Goal: Transaction & Acquisition: Purchase product/service

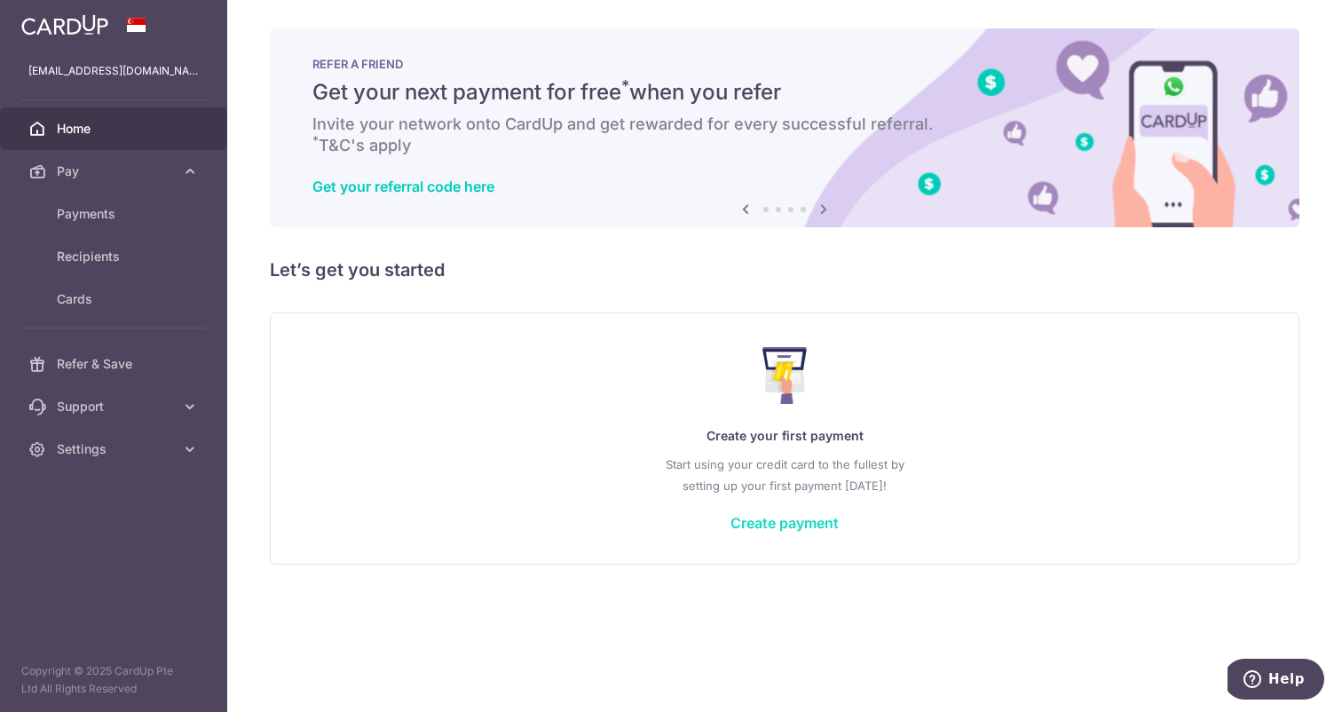
click at [775, 522] on link "Create payment" at bounding box center [784, 523] width 108 height 18
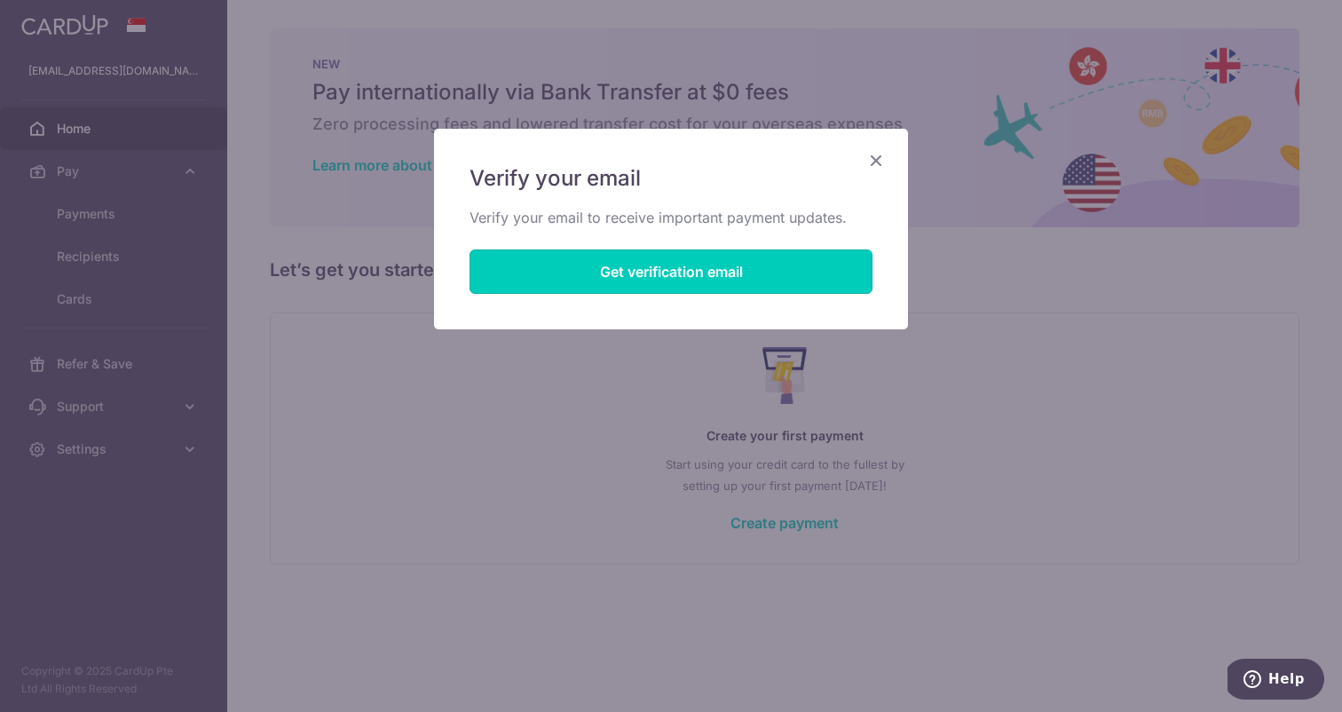
drag, startPoint x: 678, startPoint y: 267, endPoint x: 837, endPoint y: 173, distance: 184.6
click at [836, 172] on div "Verify your email Verify your email to receive important payment updates. Get v…" at bounding box center [671, 229] width 474 height 201
click at [879, 155] on icon "Close" at bounding box center [875, 160] width 21 height 22
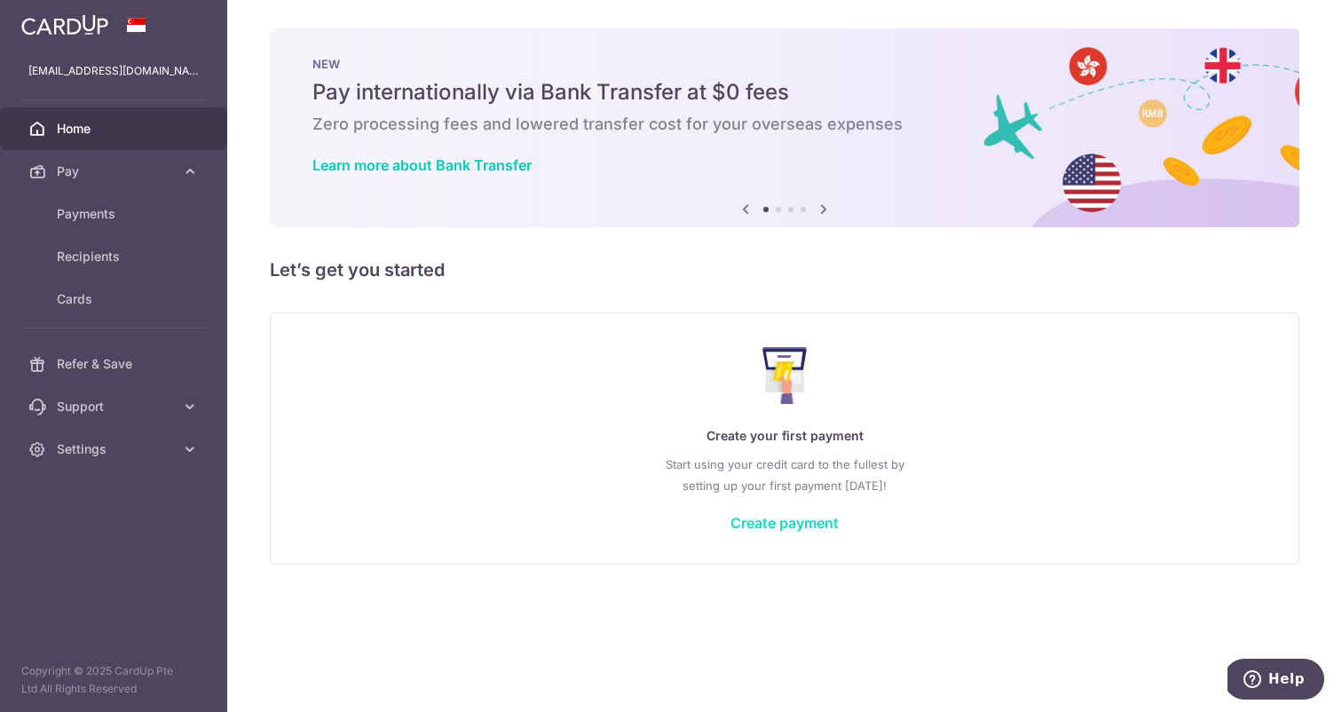
click at [816, 528] on link "Create payment" at bounding box center [784, 523] width 108 height 18
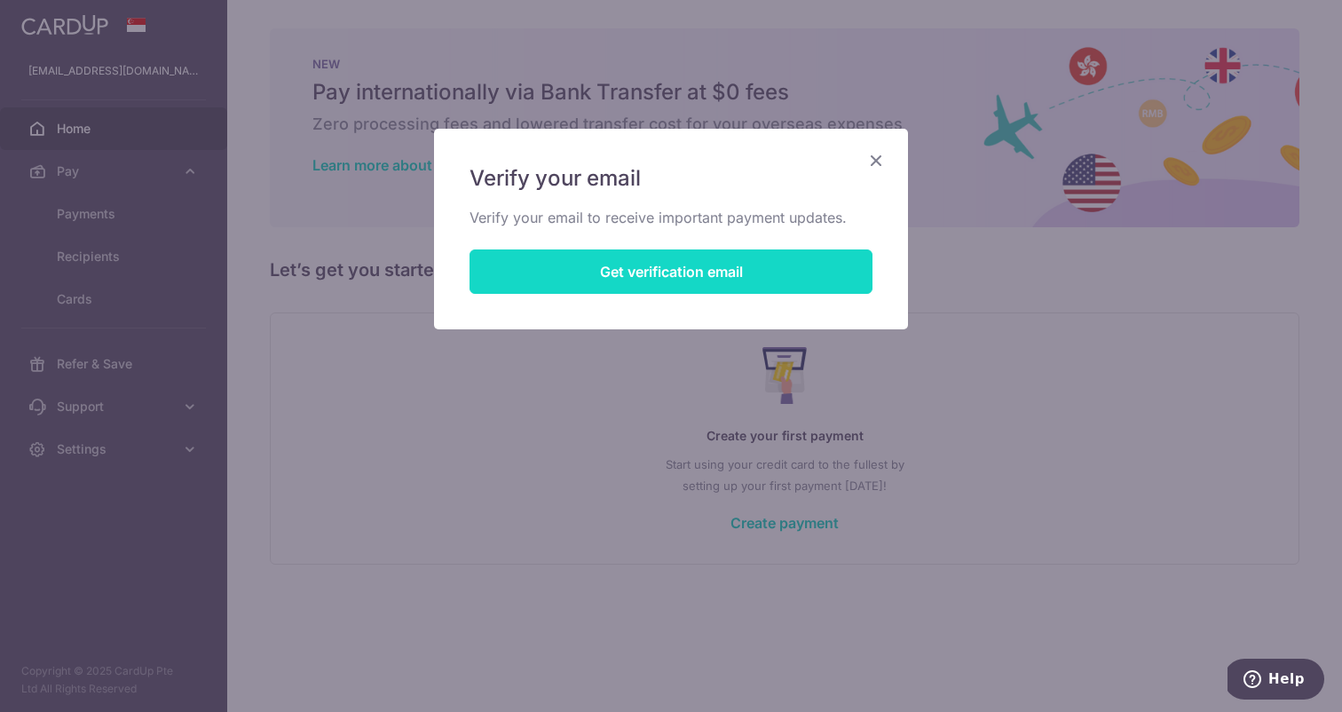
click at [624, 284] on button "Get verification email" at bounding box center [670, 271] width 403 height 44
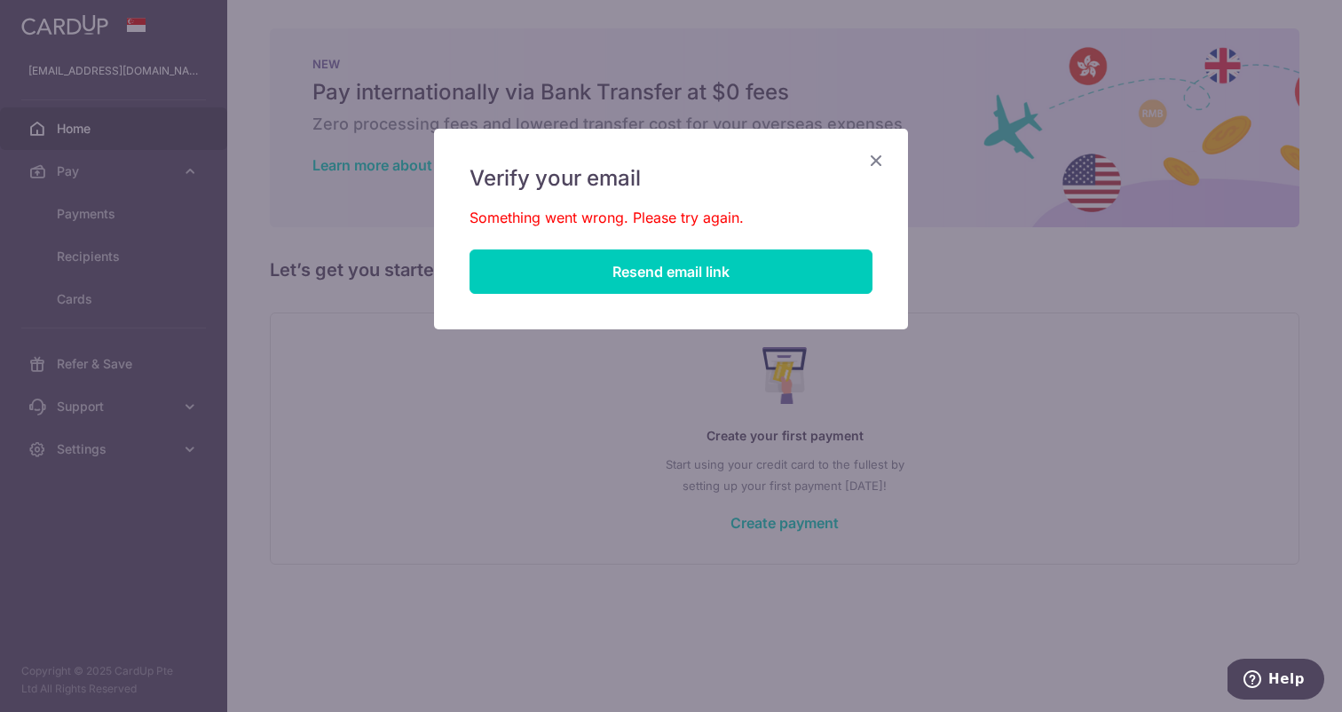
click at [882, 159] on icon "Close" at bounding box center [875, 160] width 21 height 22
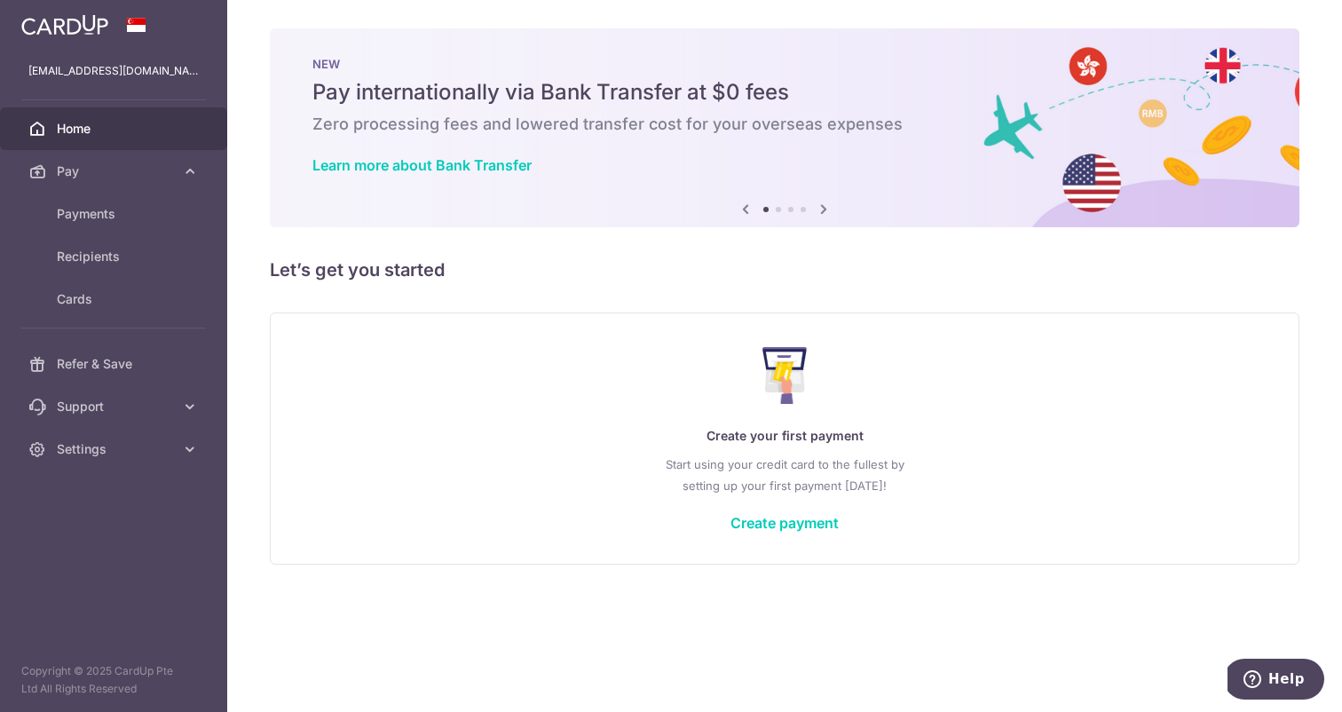
click at [45, 124] on icon at bounding box center [37, 129] width 18 height 18
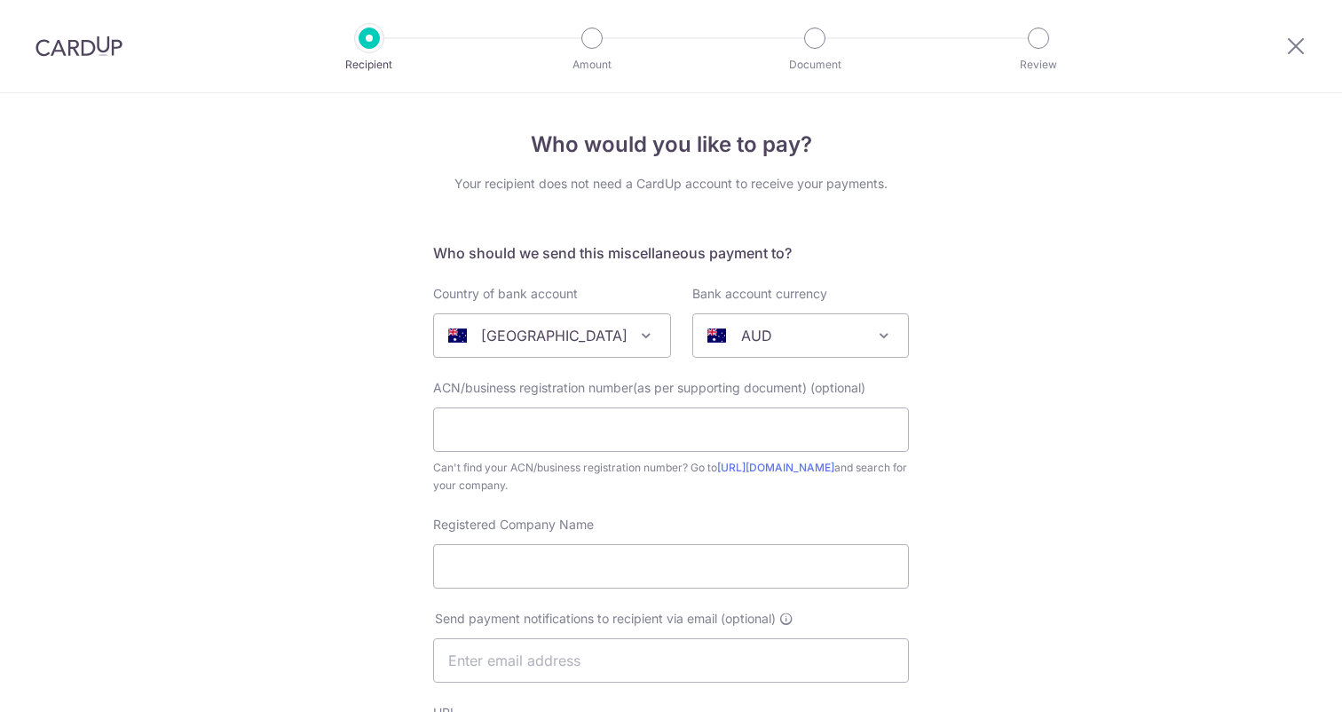
select select "13"
select select "[GEOGRAPHIC_DATA]"
select select
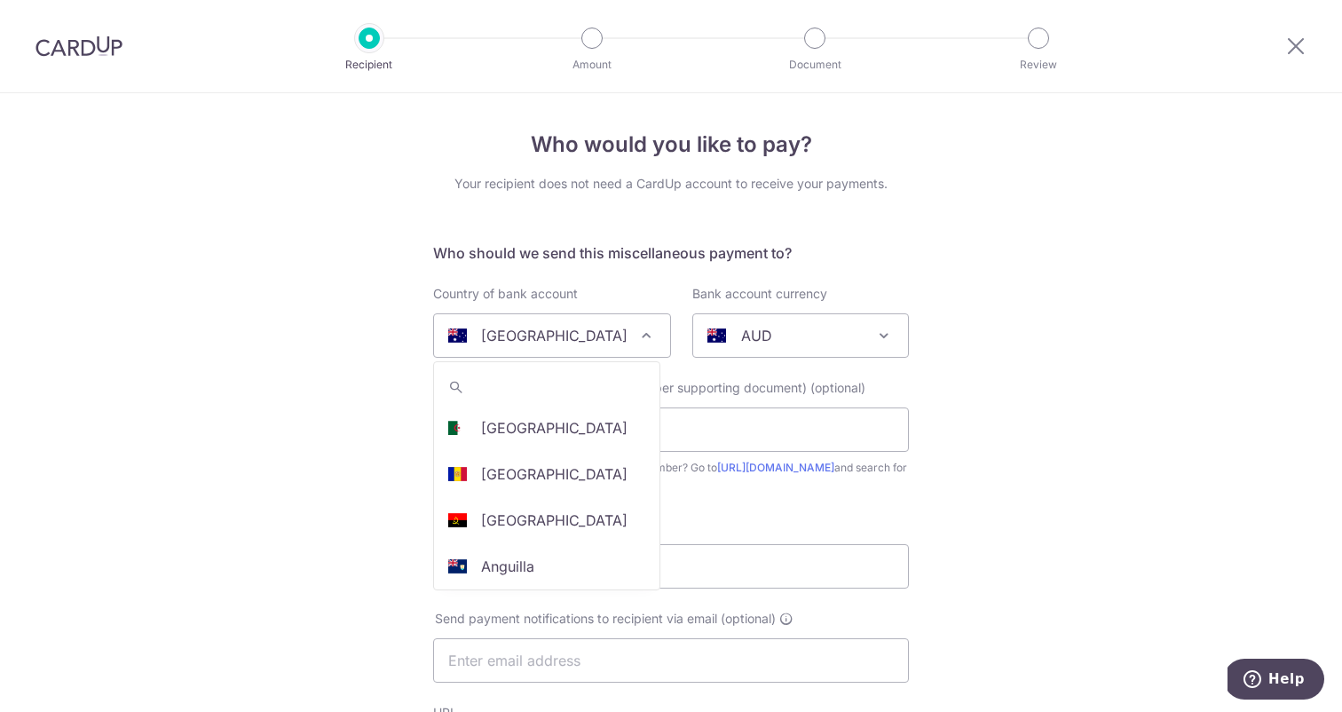
click at [654, 329] on span "Australia" at bounding box center [552, 335] width 236 height 43
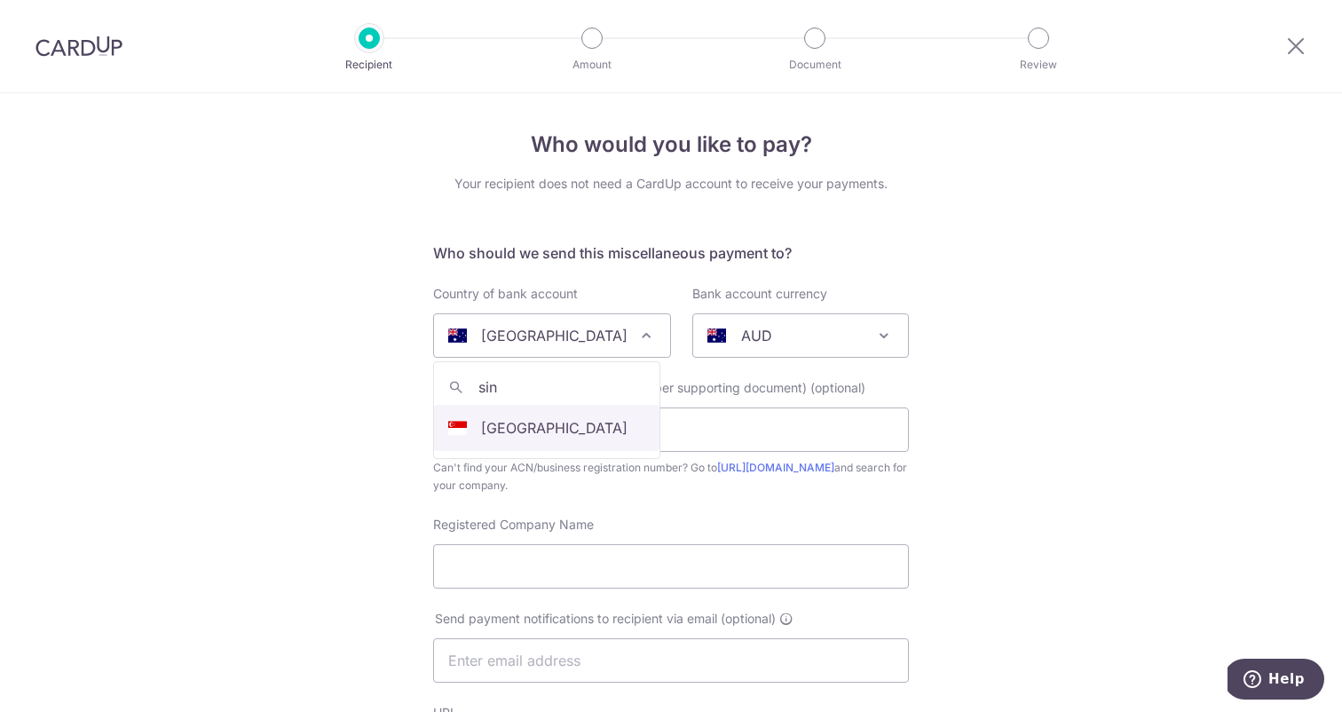
type input "sin"
click at [642, 330] on span at bounding box center [645, 335] width 21 height 21
type input "singap"
select select "199"
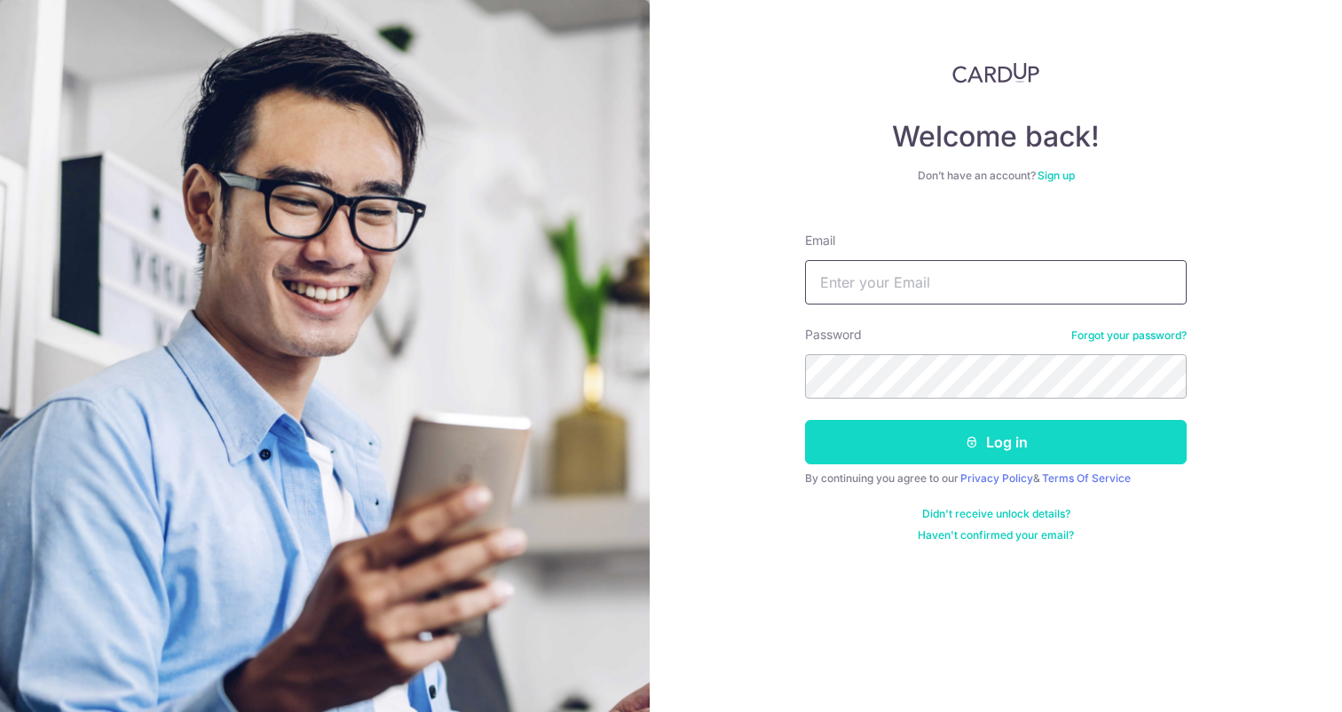
type input "farhankajani00@gmail.com"
click at [992, 445] on button "Log in" at bounding box center [996, 442] width 382 height 44
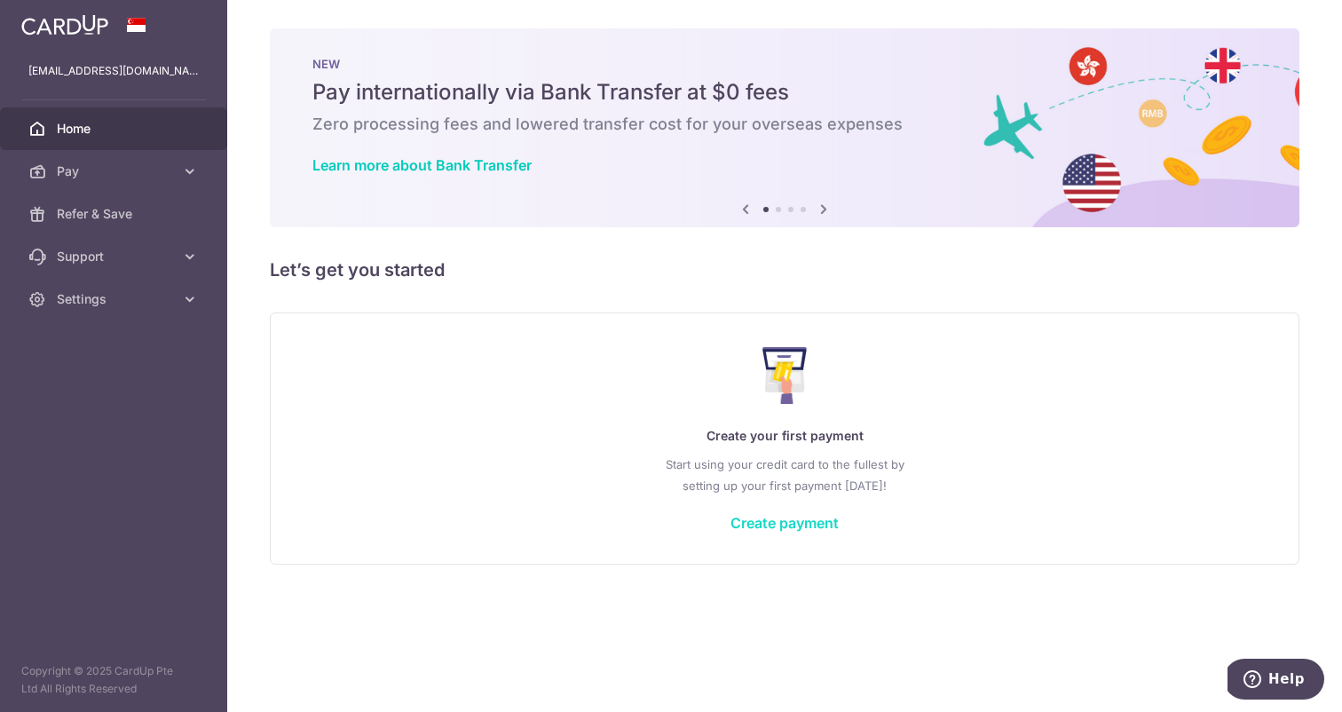
click at [758, 519] on link "Create payment" at bounding box center [784, 523] width 108 height 18
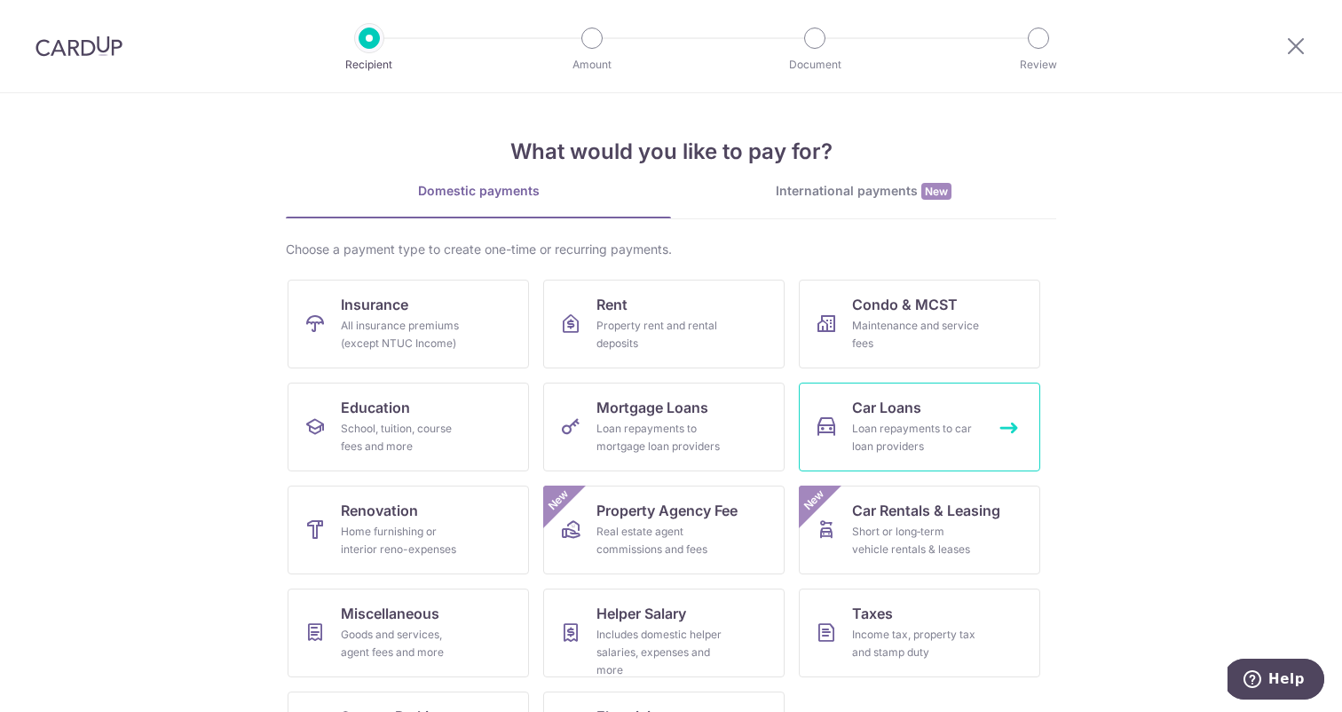
scroll to position [83, 0]
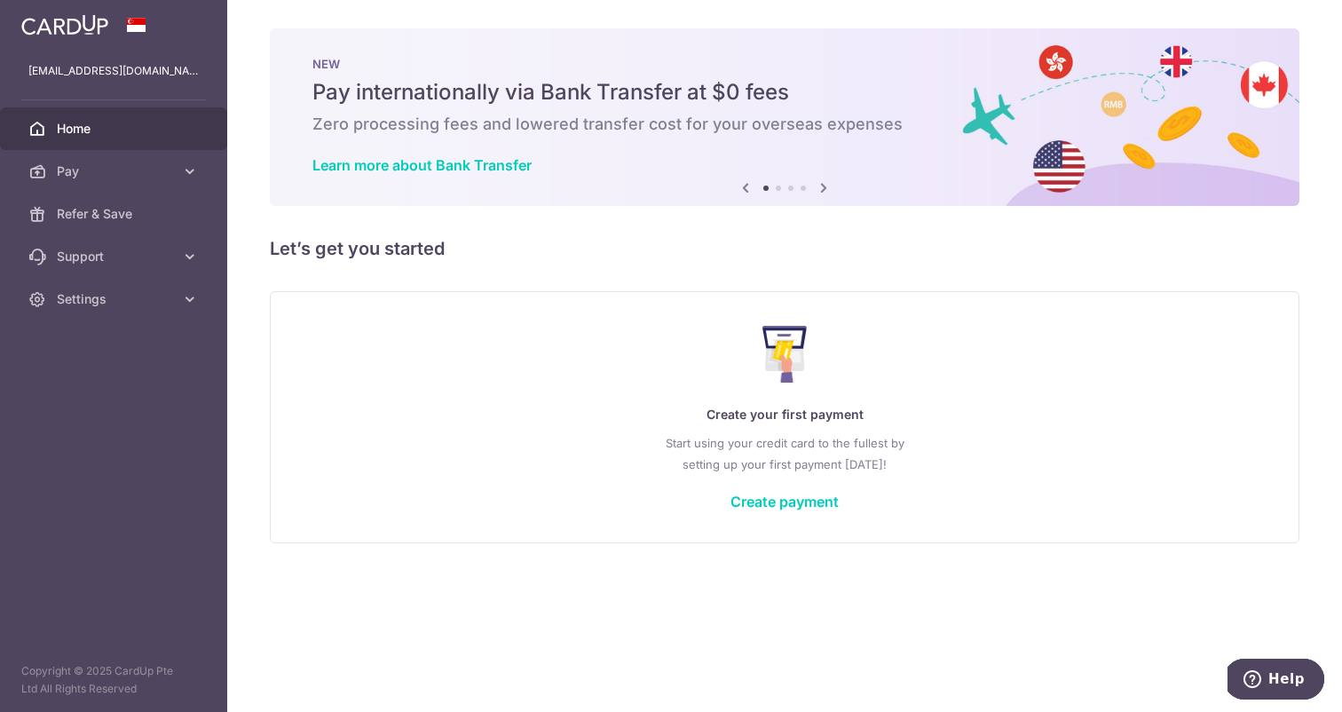
click at [139, 127] on span "Home" at bounding box center [115, 129] width 117 height 18
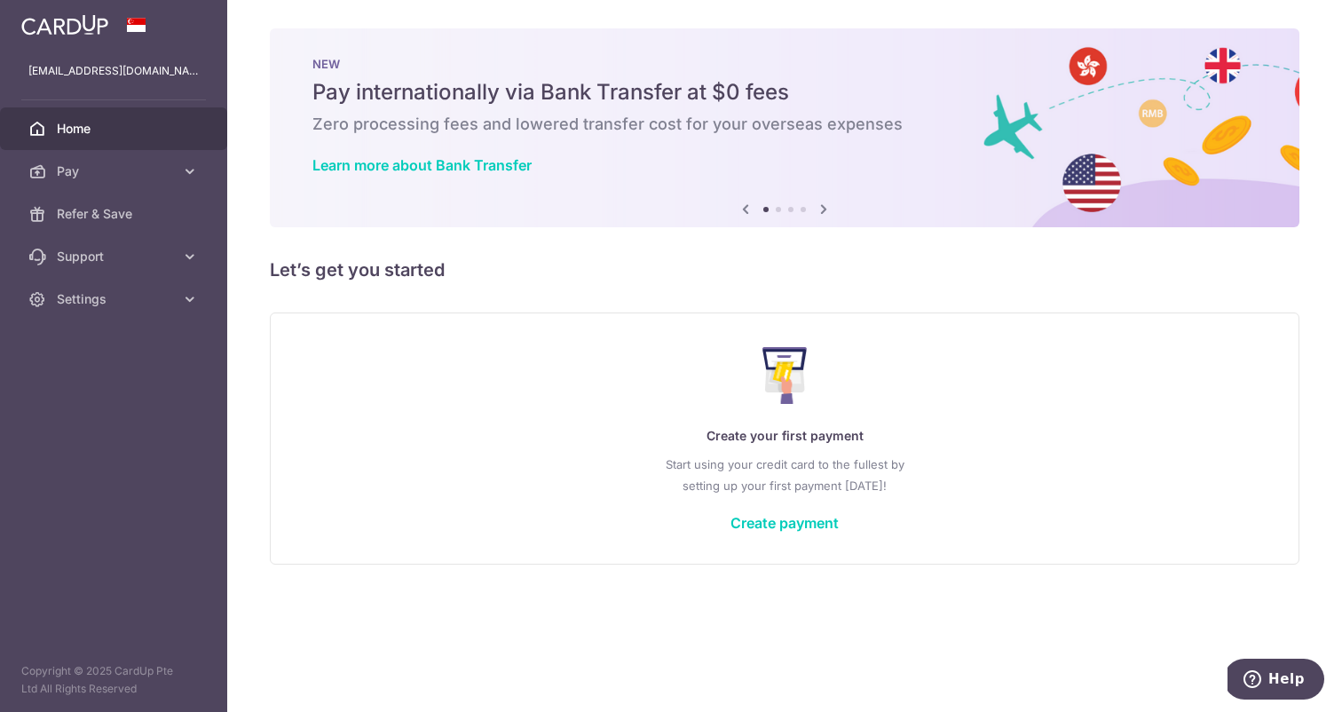
click at [97, 32] on img at bounding box center [64, 24] width 87 height 21
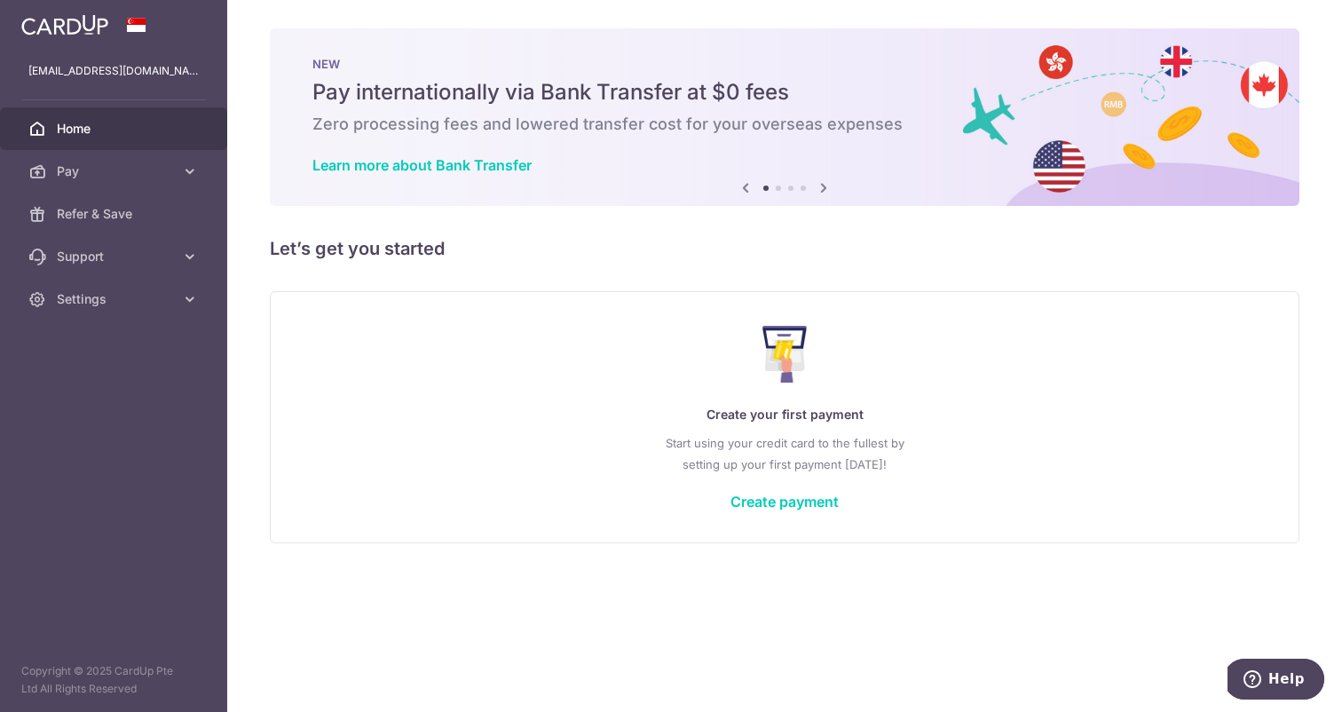
click at [75, 30] on img at bounding box center [64, 24] width 87 height 21
click at [93, 125] on span "Home" at bounding box center [115, 129] width 117 height 18
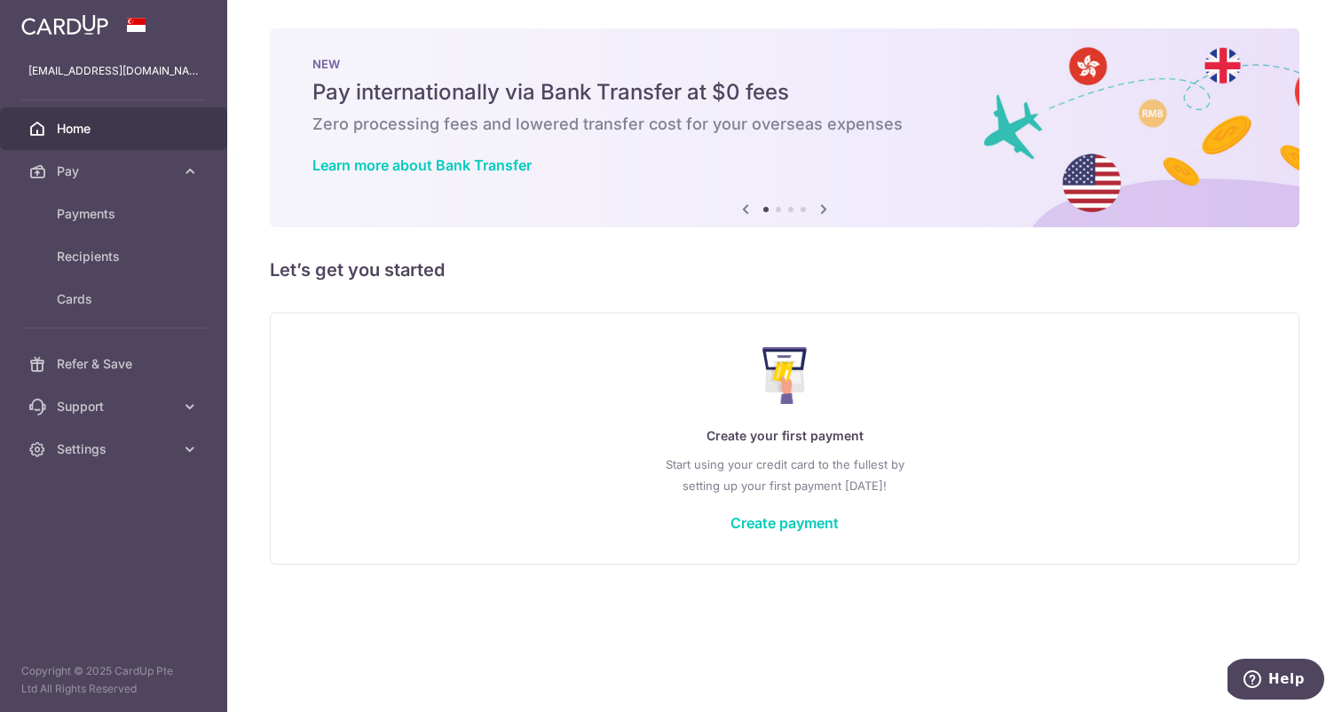
click at [69, 19] on img at bounding box center [64, 24] width 87 height 21
click at [775, 510] on div "Create your first payment Start using your credit card to the fullest by settin…" at bounding box center [784, 438] width 985 height 210
click at [775, 520] on link "Create payment" at bounding box center [784, 523] width 108 height 18
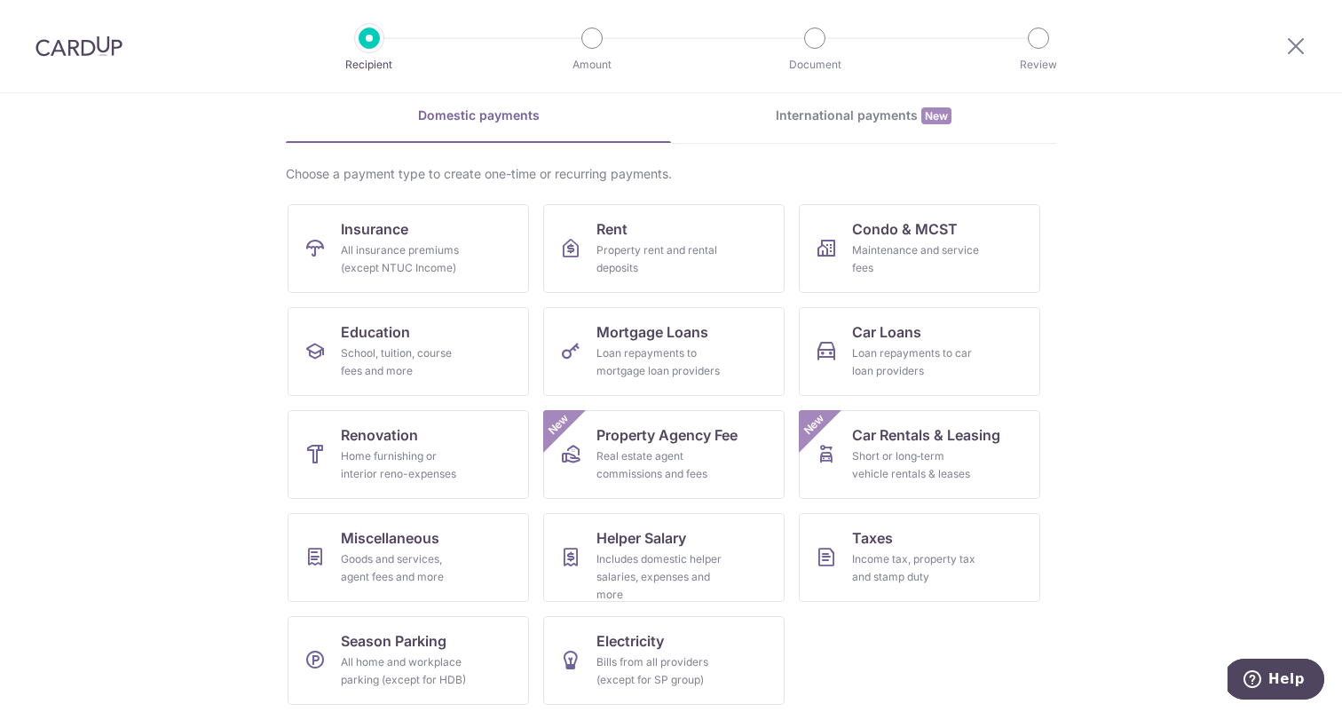
scroll to position [77, 0]
click at [185, 203] on section "What would you like to pay for? Domestic payments International payments New Ch…" at bounding box center [671, 402] width 1342 height 618
click at [674, 264] on div "Property rent and rental deposits" at bounding box center [660, 257] width 128 height 35
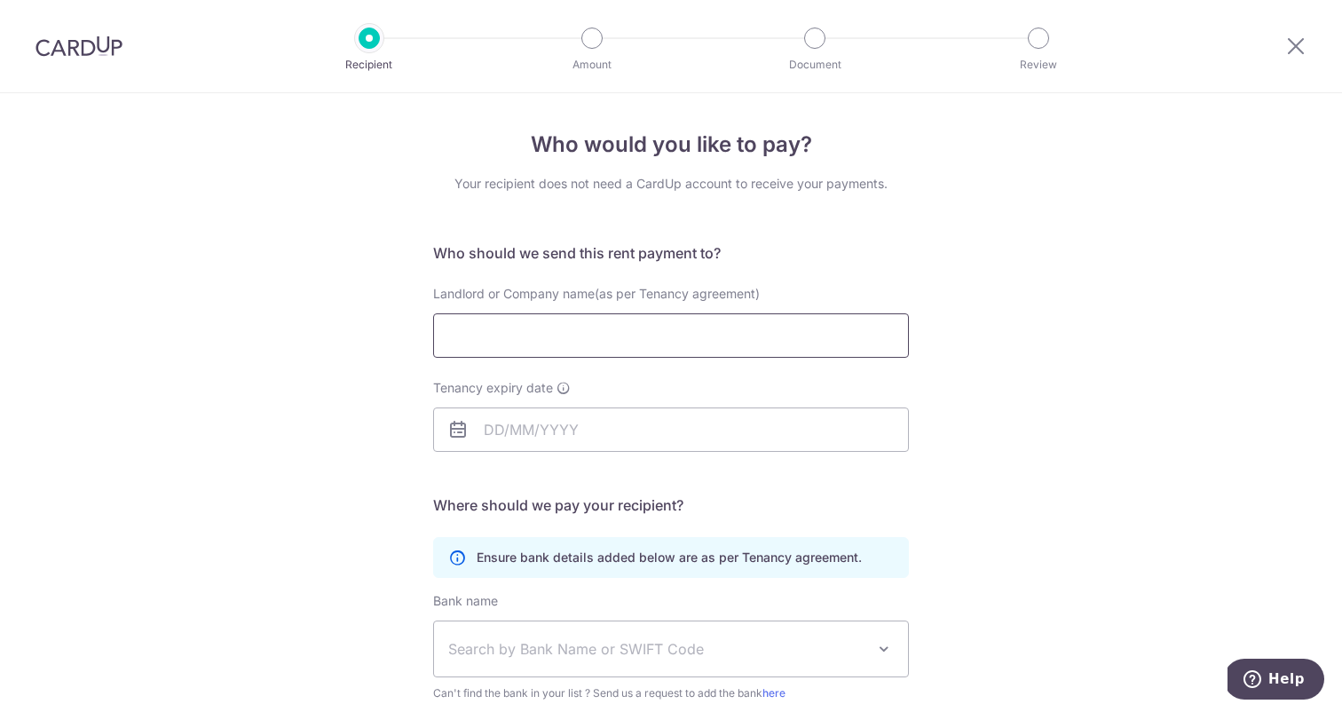
click at [510, 347] on input "Landlord or Company name(as per Tenancy agreement)" at bounding box center [671, 335] width 476 height 44
type input "[PERSON_NAME]"
click at [560, 436] on input "Tenancy expiry date" at bounding box center [671, 429] width 476 height 44
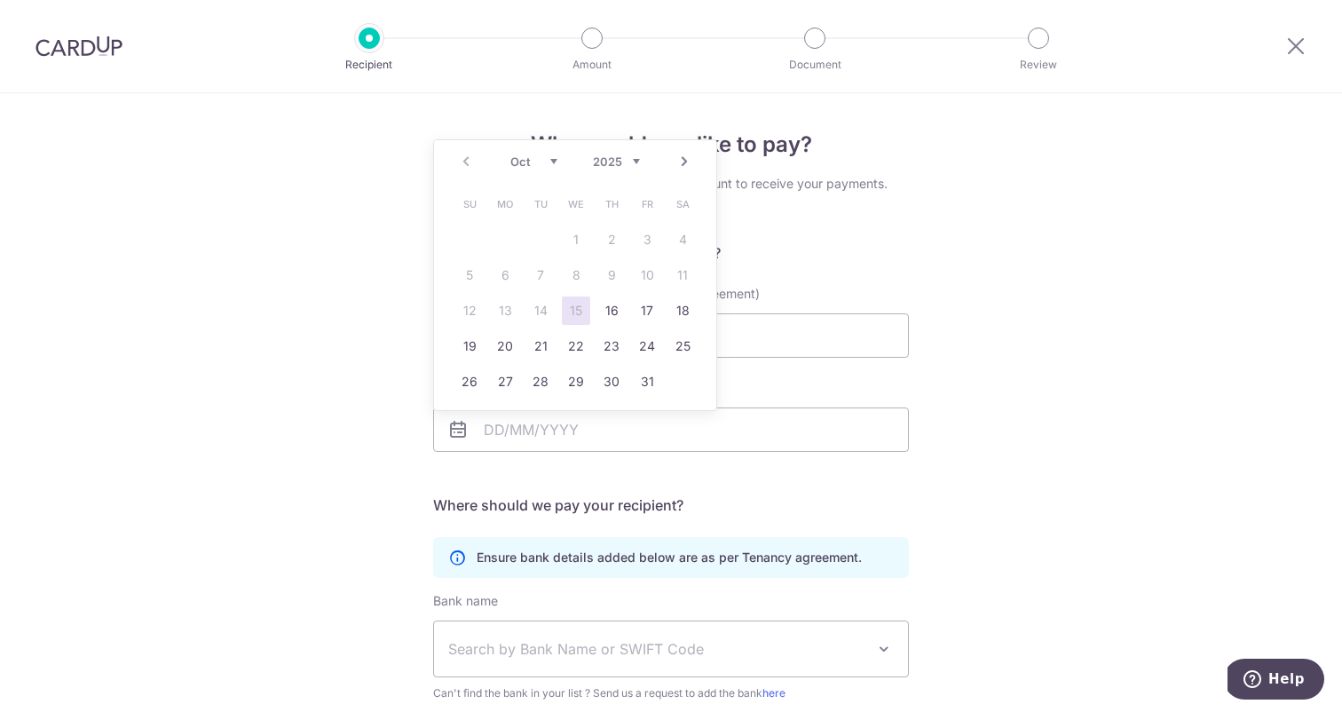
click at [634, 159] on select "2025 2026 2027 2028 2029 2030 2031 2032 2033 2034 2035" at bounding box center [616, 161] width 47 height 14
click at [545, 166] on select "Jan Feb Mar Apr May Jun [DATE] Aug Sep Oct Nov Dec" at bounding box center [533, 161] width 47 height 14
click at [550, 159] on select "Jan Feb Mar Apr May Jun [DATE] Aug Sep Oct Nov Dec" at bounding box center [533, 161] width 47 height 14
click at [610, 385] on link "30" at bounding box center [611, 381] width 28 height 28
type input "[DATE]"
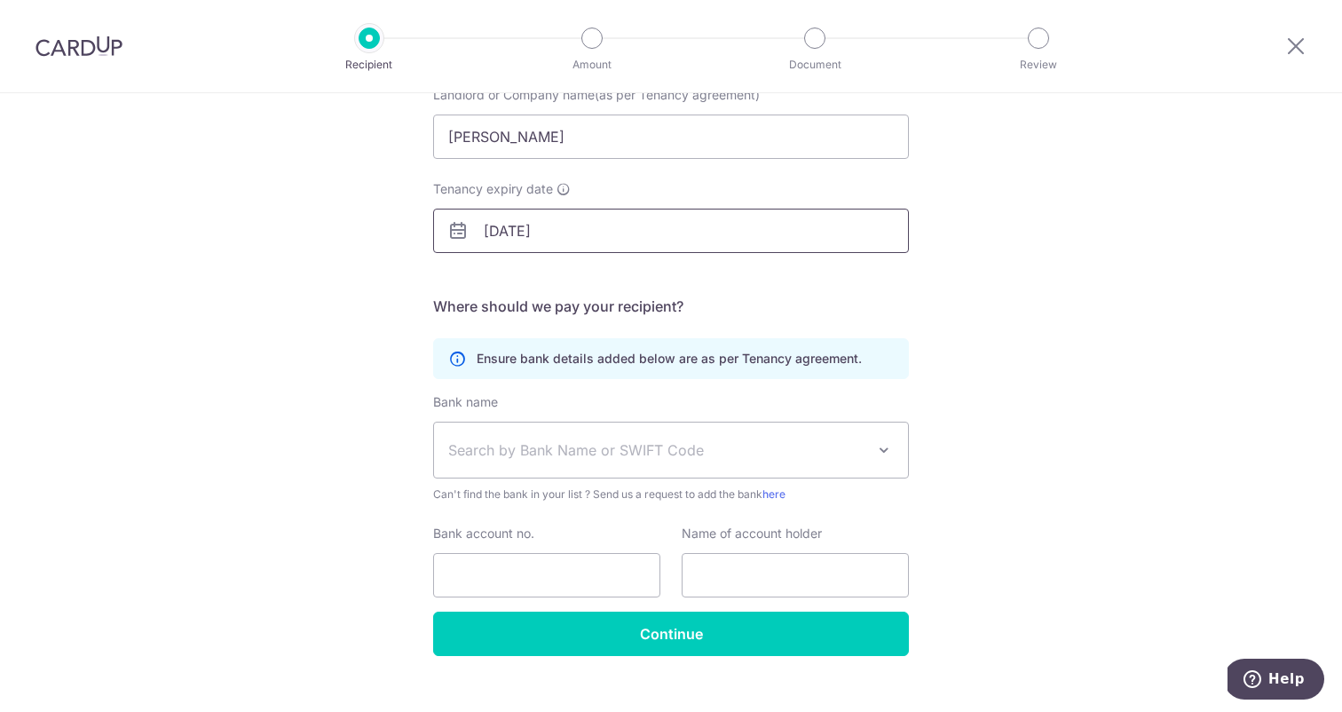
scroll to position [226, 0]
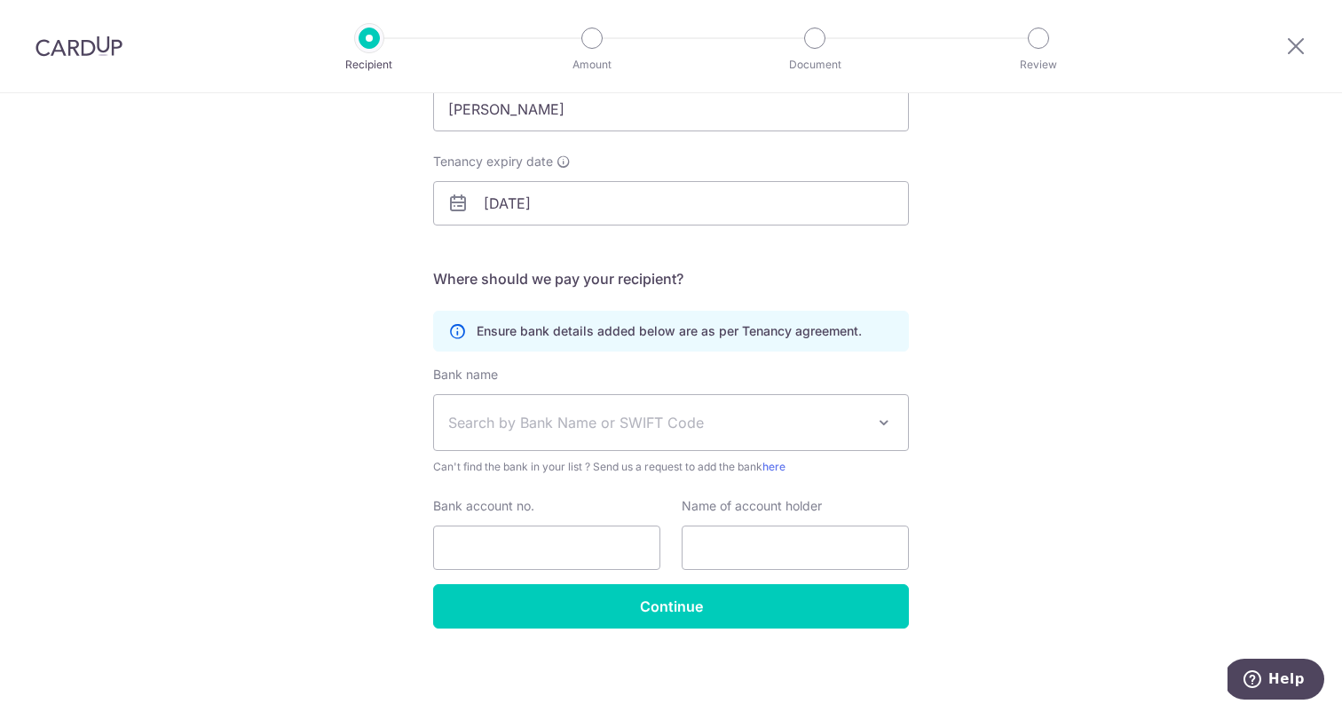
click at [592, 426] on span "Search by Bank Name or SWIFT Code" at bounding box center [656, 422] width 417 height 21
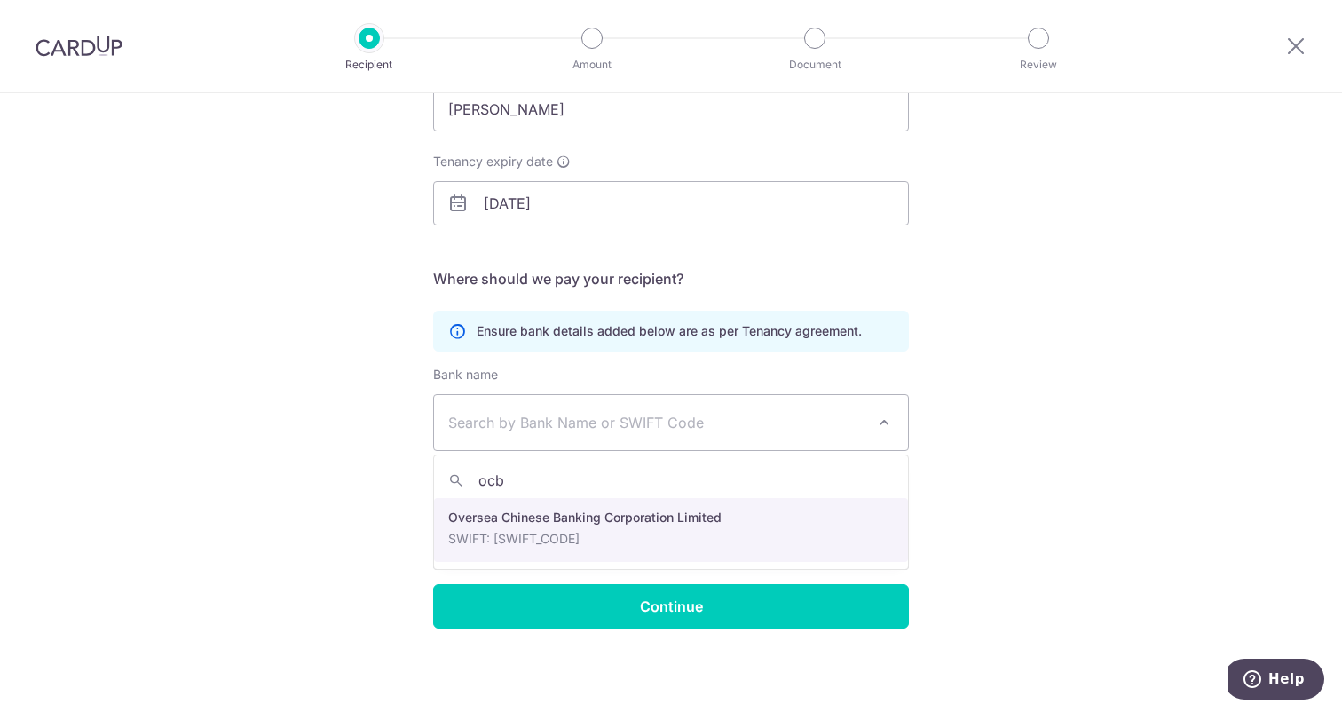
type input "ocb"
select select "12"
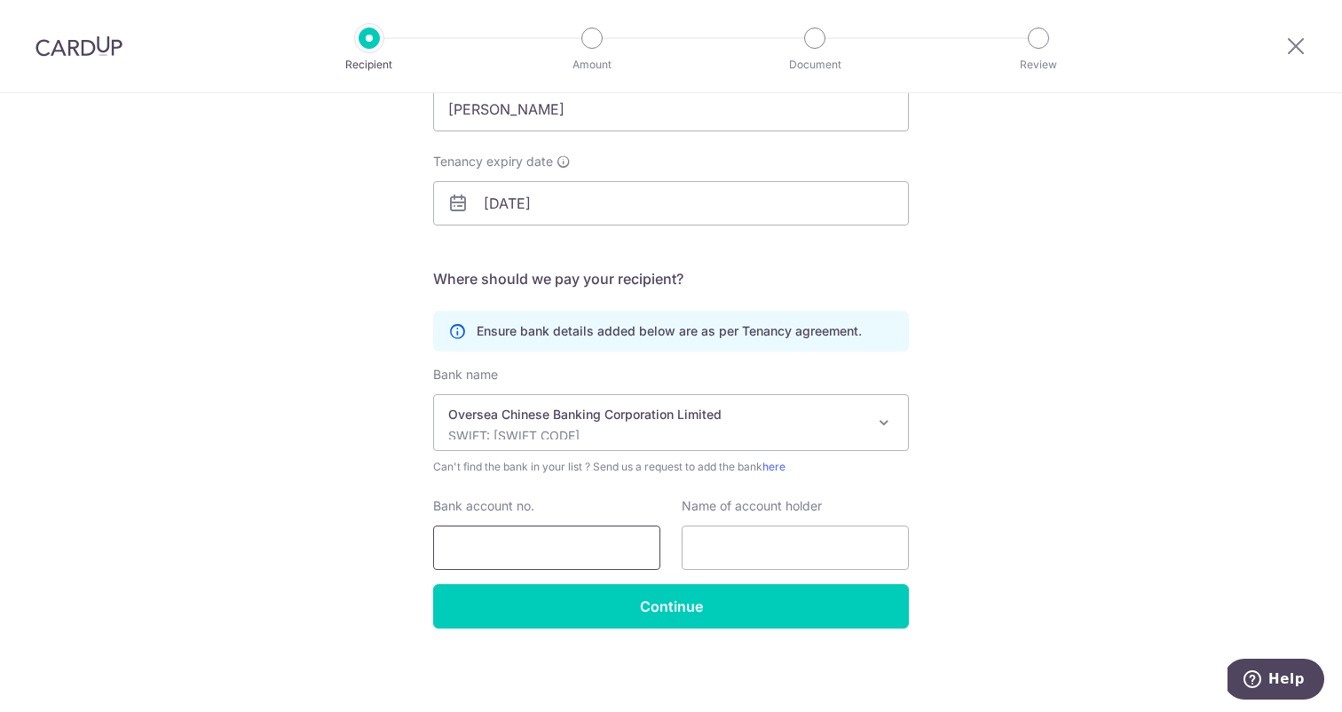
click at [579, 547] on input "Bank account no." at bounding box center [546, 547] width 227 height 44
type input "515287449001"
type input "[PERSON_NAME]"
drag, startPoint x: 451, startPoint y: 546, endPoint x: 571, endPoint y: 547, distance: 120.7
click at [568, 547] on input "515287449001" at bounding box center [546, 547] width 227 height 44
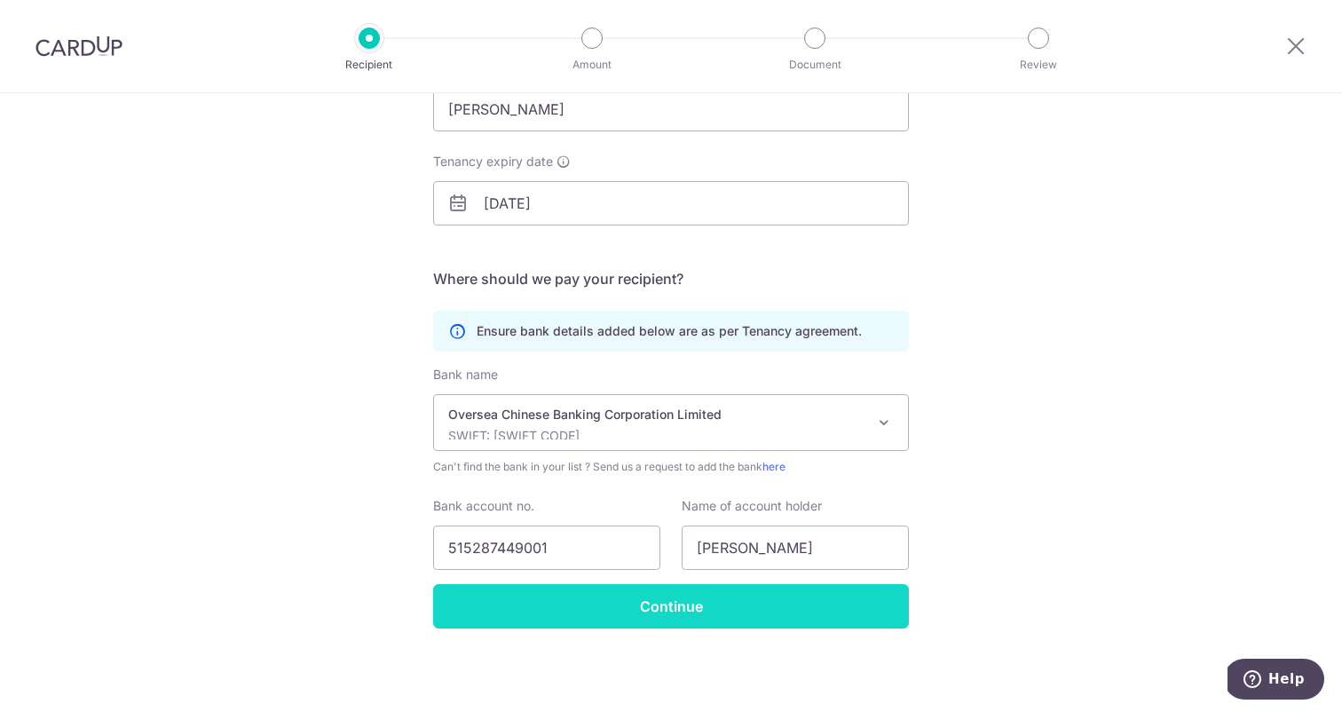
click at [718, 602] on input "Continue" at bounding box center [671, 606] width 476 height 44
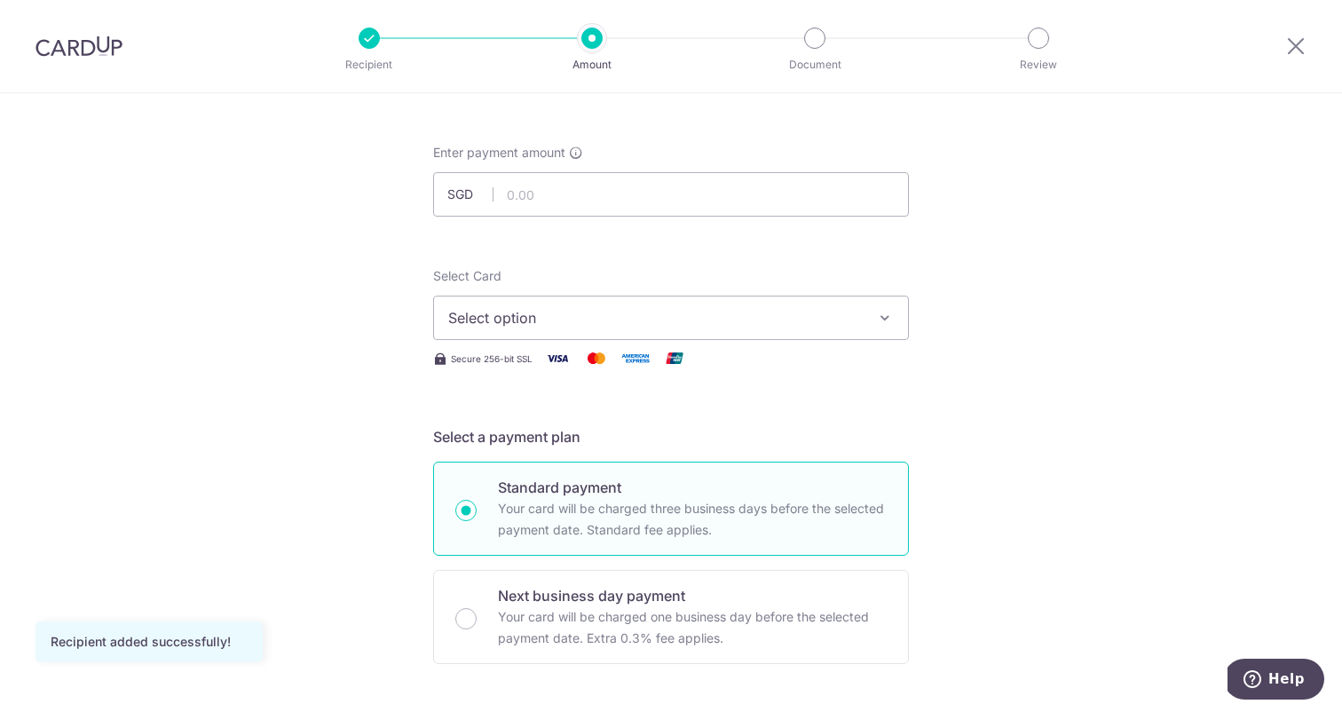
scroll to position [82, 0]
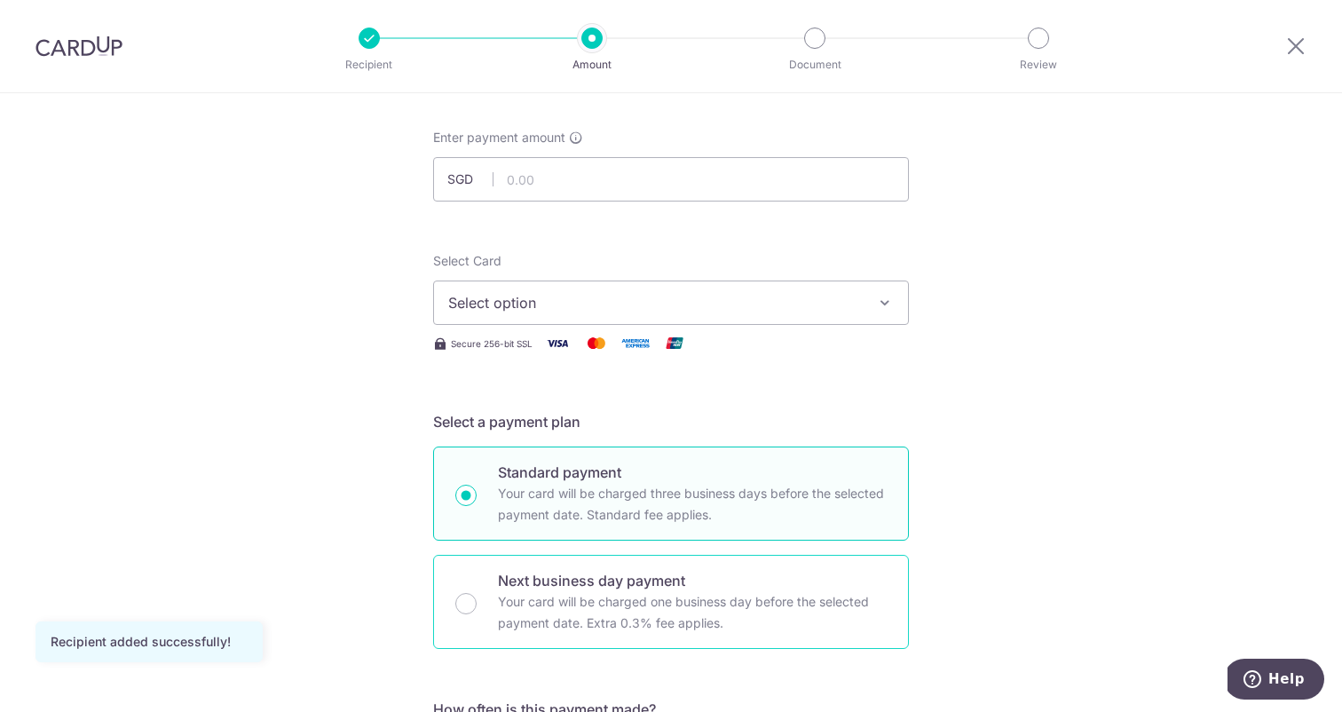
click at [643, 586] on p "Next business day payment" at bounding box center [692, 580] width 389 height 21
click at [476, 593] on input "Next business day payment Your card will be charged one business day before the…" at bounding box center [465, 603] width 21 height 21
radio input "false"
radio input "true"
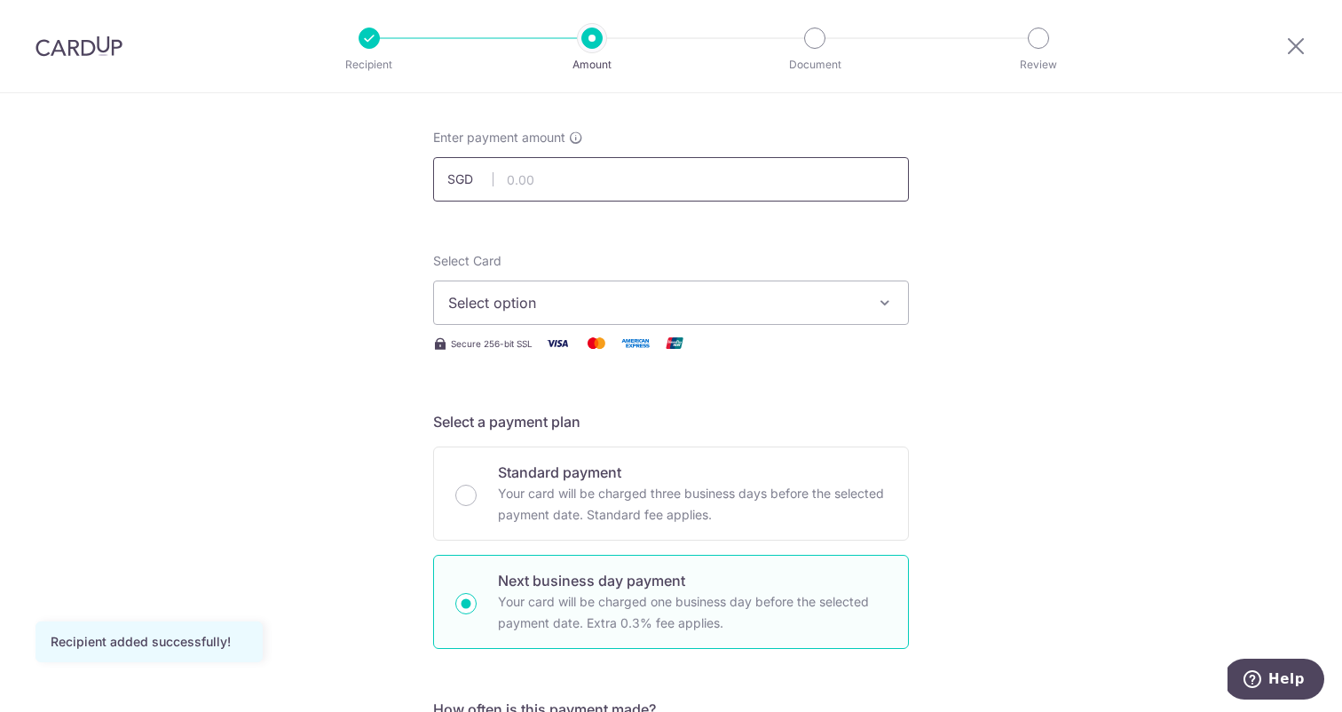
click at [547, 177] on input "text" at bounding box center [671, 179] width 476 height 44
type input "6,000.00"
click at [531, 294] on span "Select option" at bounding box center [654, 302] width 413 height 21
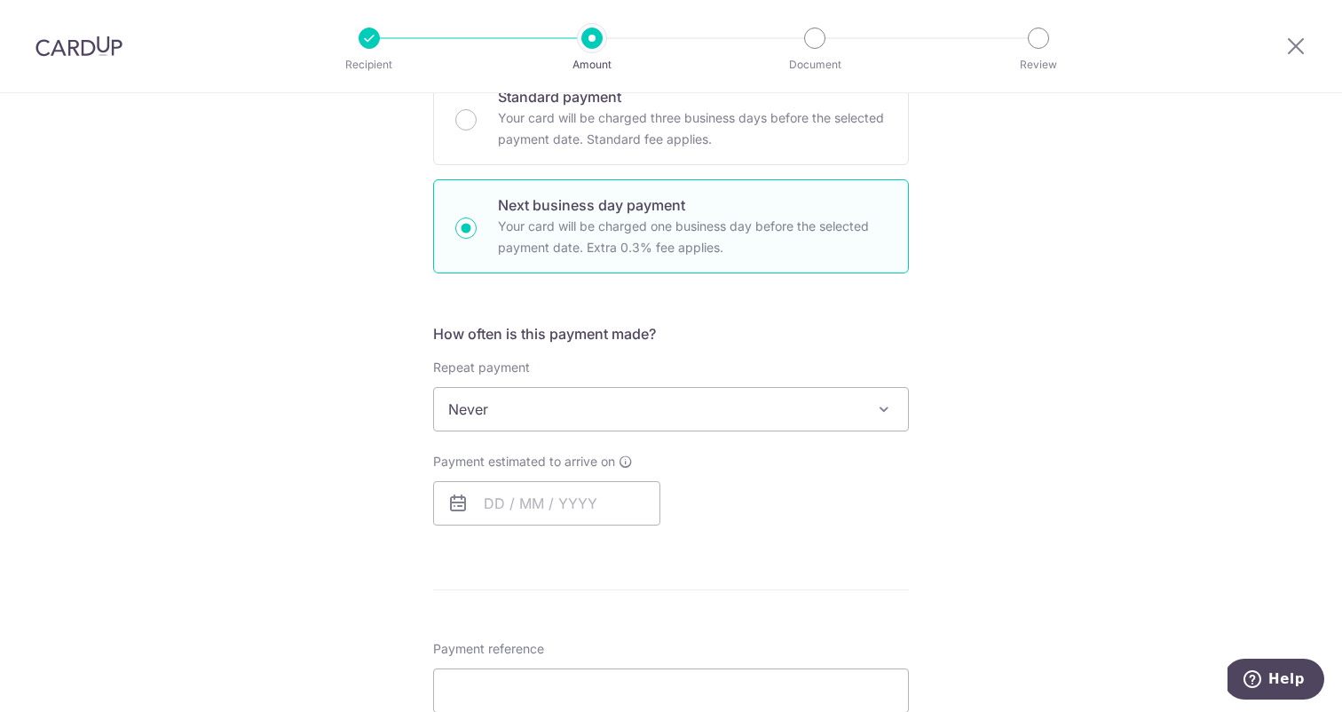
scroll to position [460, 0]
click at [846, 405] on span "Never" at bounding box center [671, 406] width 474 height 43
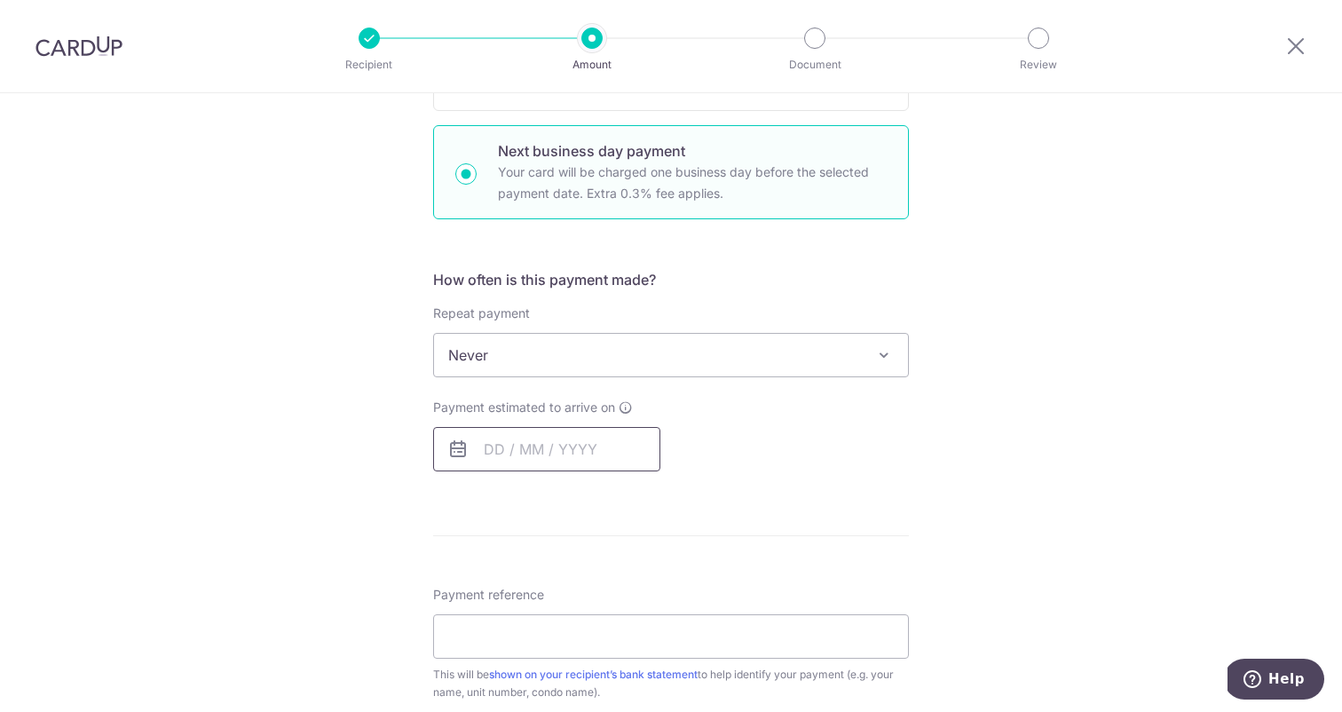
click at [500, 444] on input "text" at bounding box center [546, 449] width 227 height 44
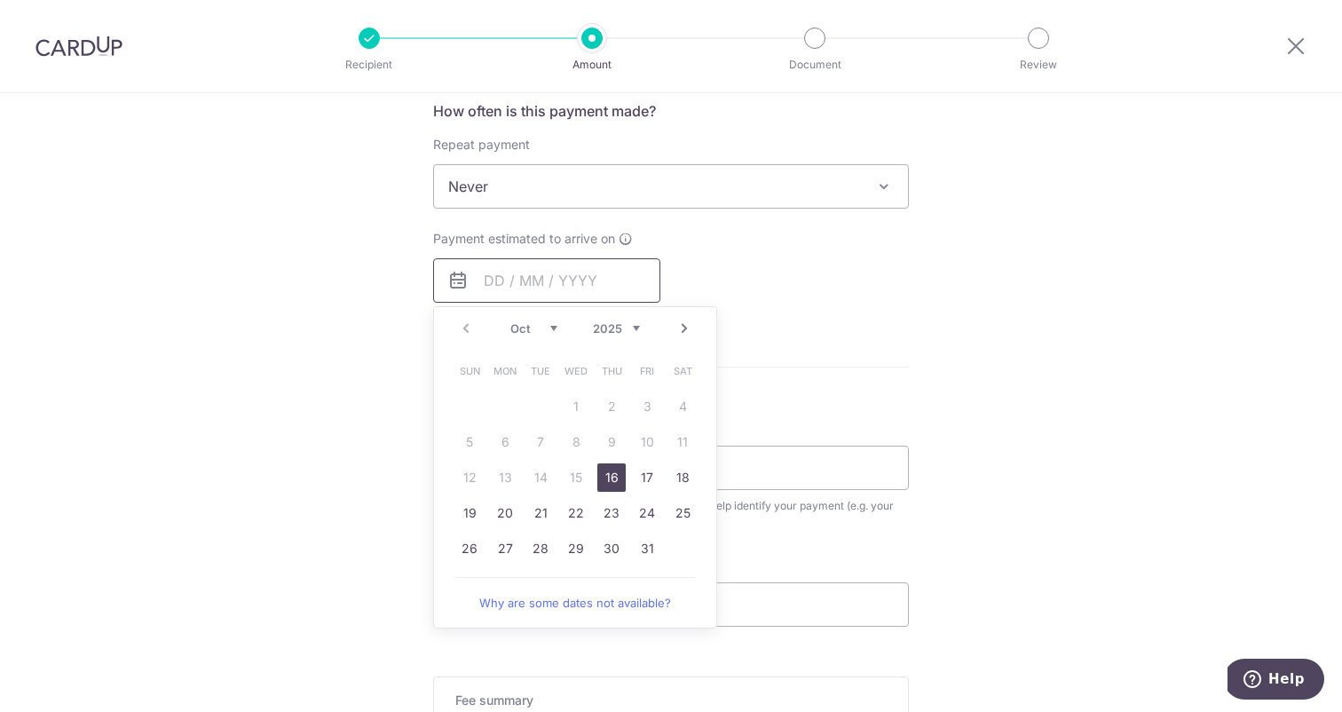
scroll to position [689, 0]
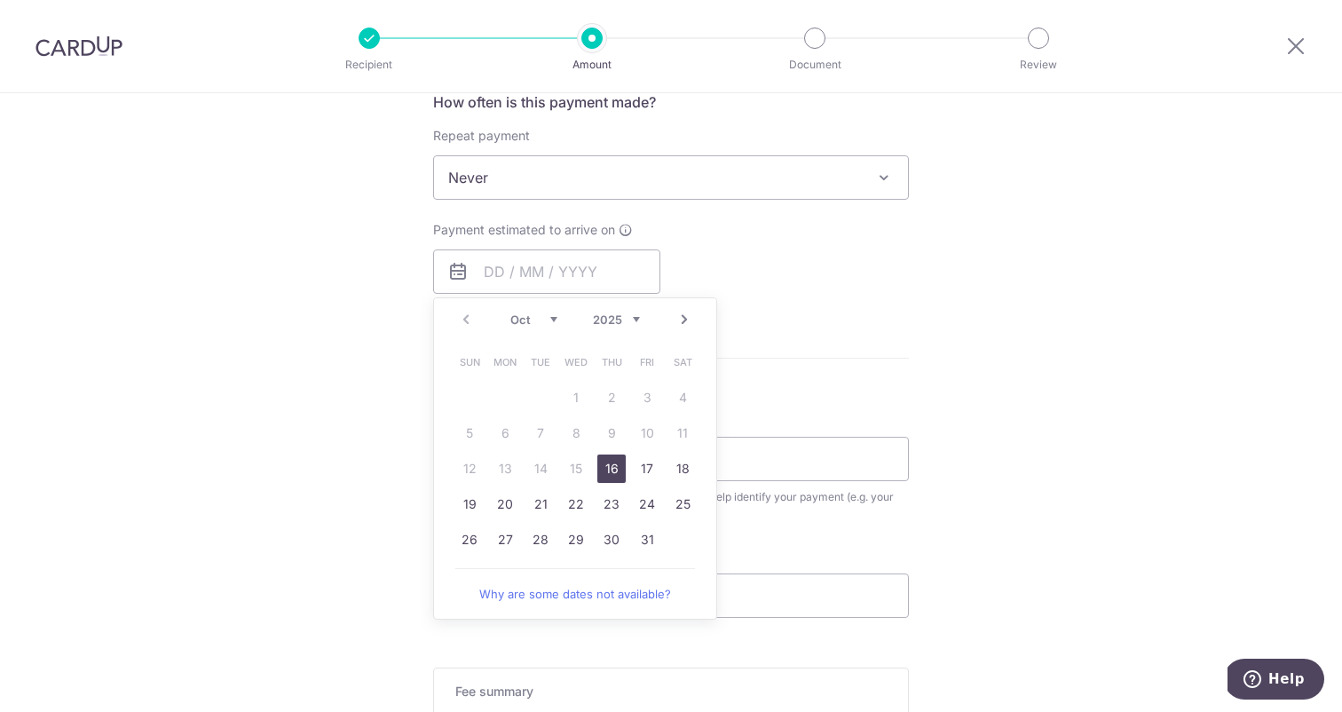
click at [614, 471] on link "16" at bounding box center [611, 468] width 28 height 28
type input "[DATE]"
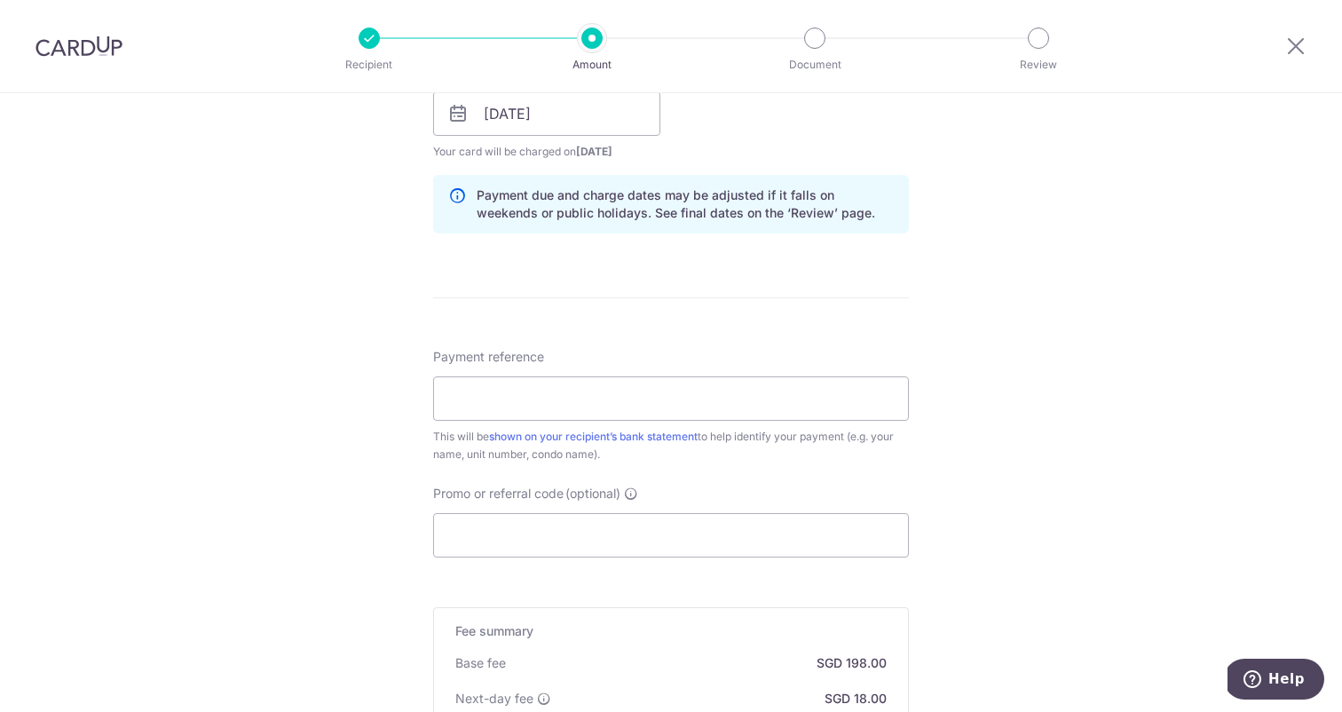
scroll to position [850, 0]
click at [597, 424] on div "This will be shown on your recipient’s bank statement to help identify your pay…" at bounding box center [671, 441] width 476 height 35
click at [604, 405] on input "Payment reference" at bounding box center [671, 395] width 476 height 44
type input "Rent"
click at [782, 444] on div "This will be shown on your recipient’s bank statement to help identify your pay…" at bounding box center [671, 441] width 476 height 35
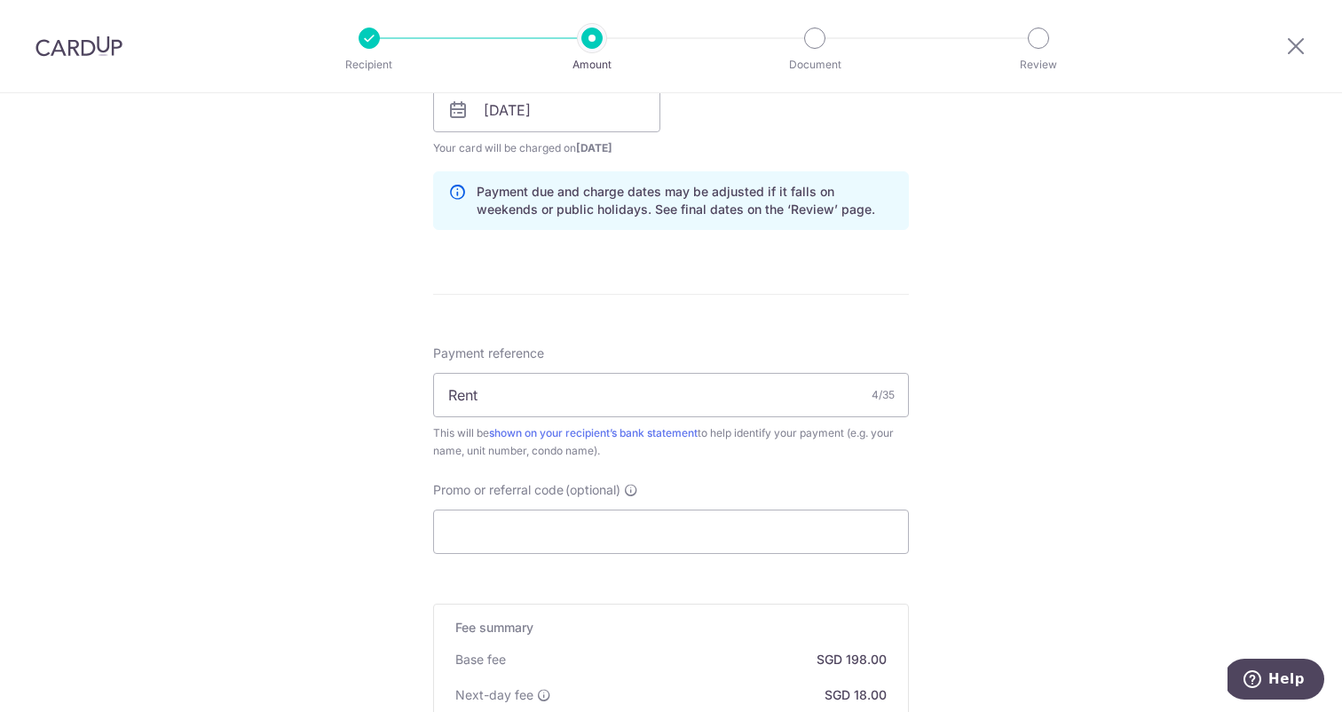
click at [747, 464] on div "Payment reference Rent 4/35 This will be shown on your recipient’s bank stateme…" at bounding box center [671, 448] width 476 height 209
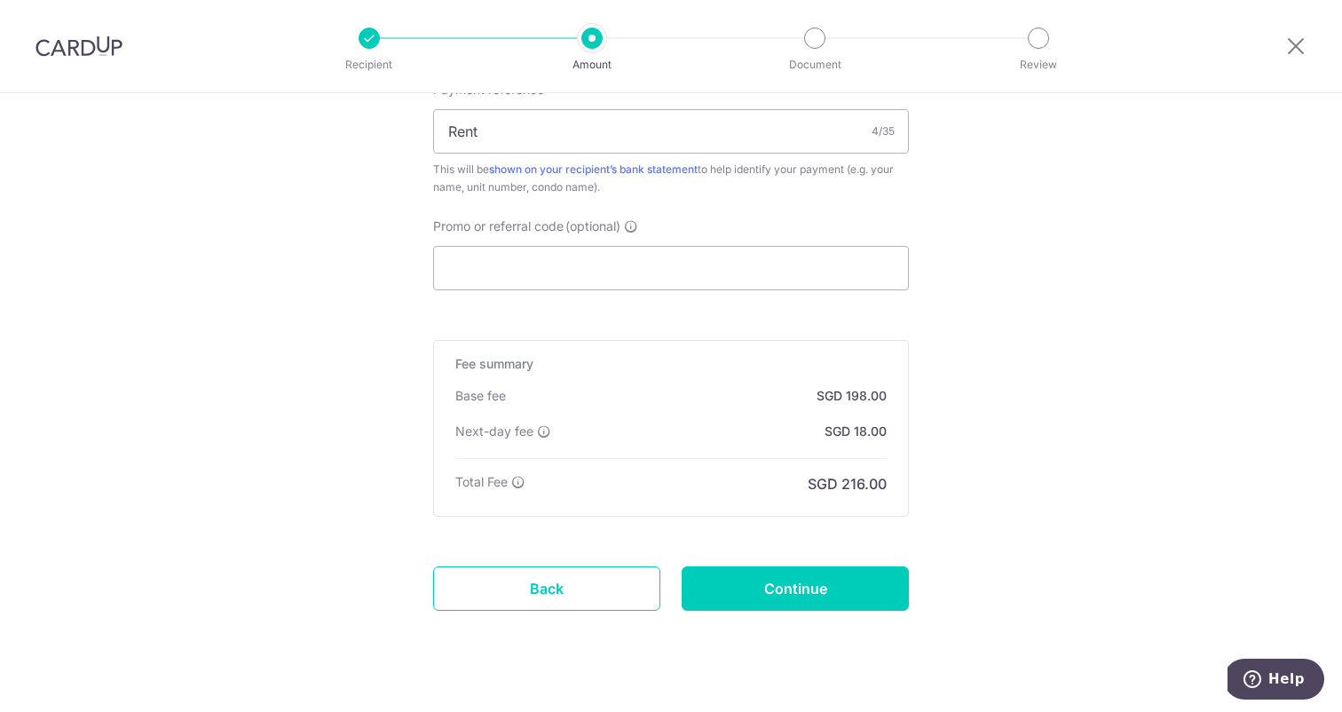
scroll to position [1119, 0]
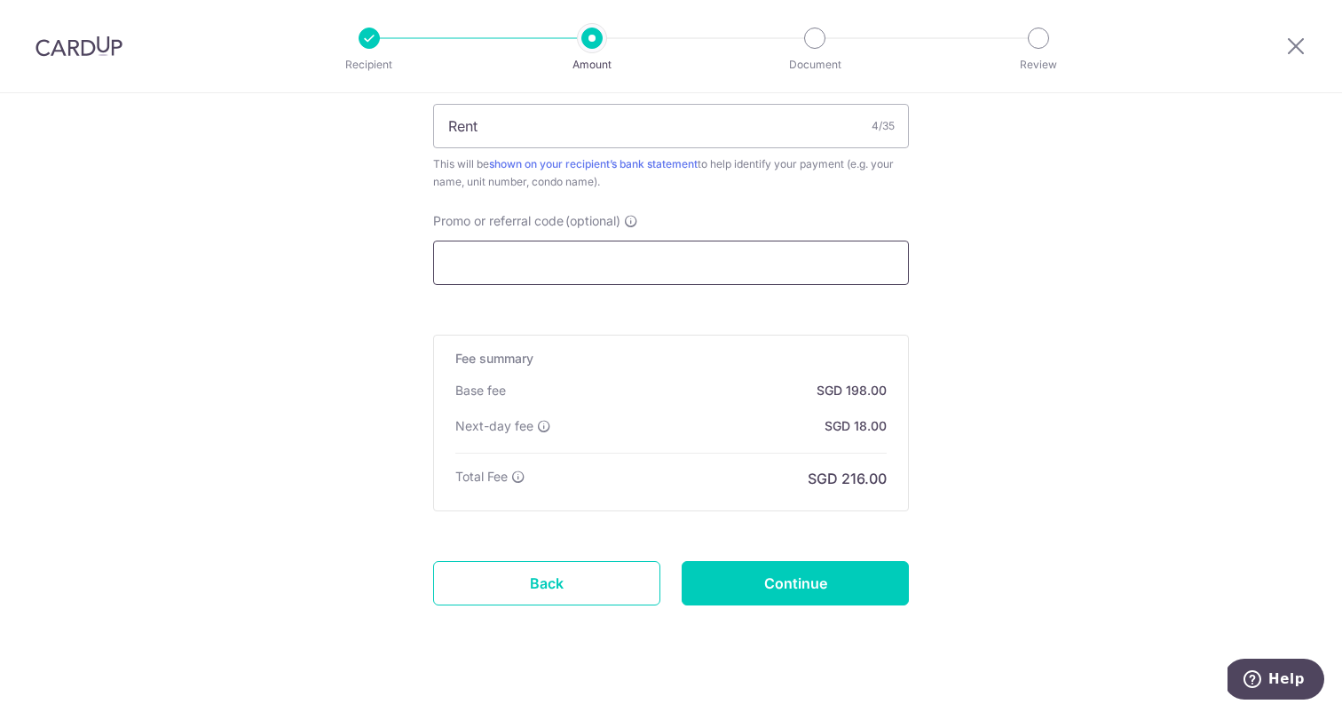
click at [618, 267] on input "Promo or referral code (optional)" at bounding box center [671, 262] width 476 height 44
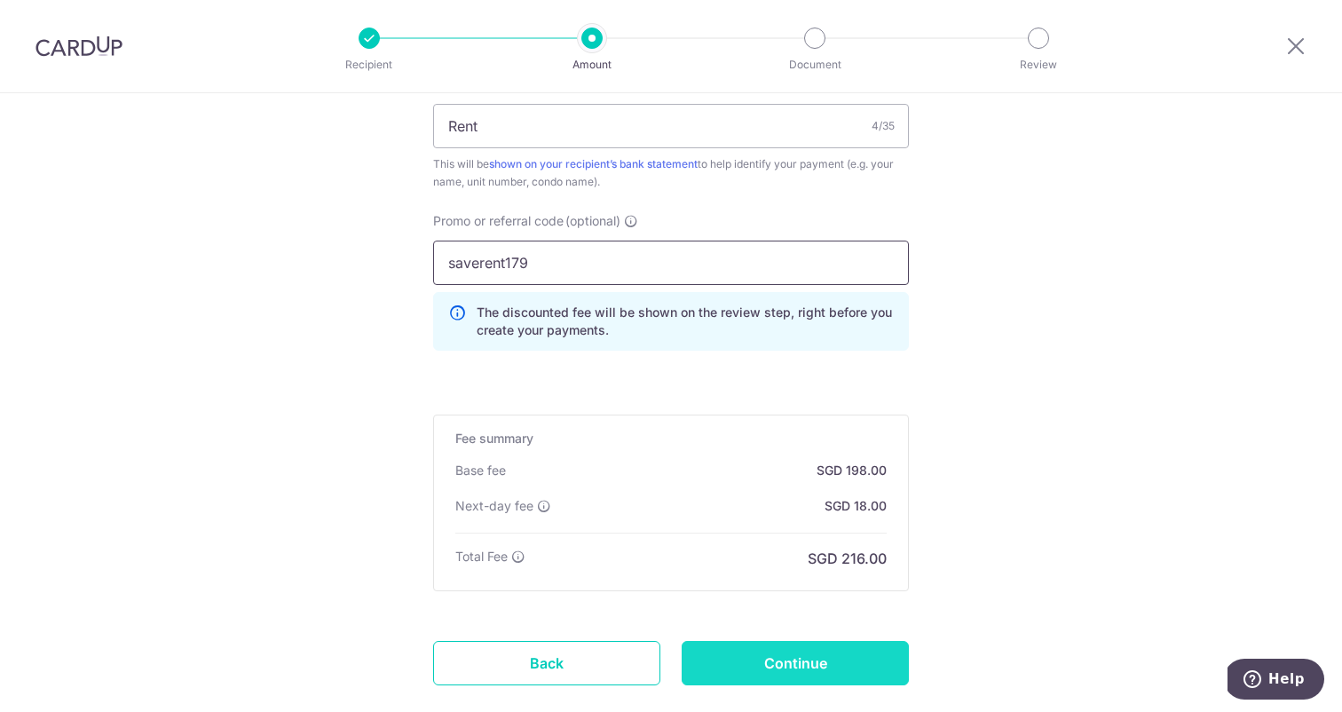
type input "saverent179"
click at [772, 672] on input "Continue" at bounding box center [794, 663] width 227 height 44
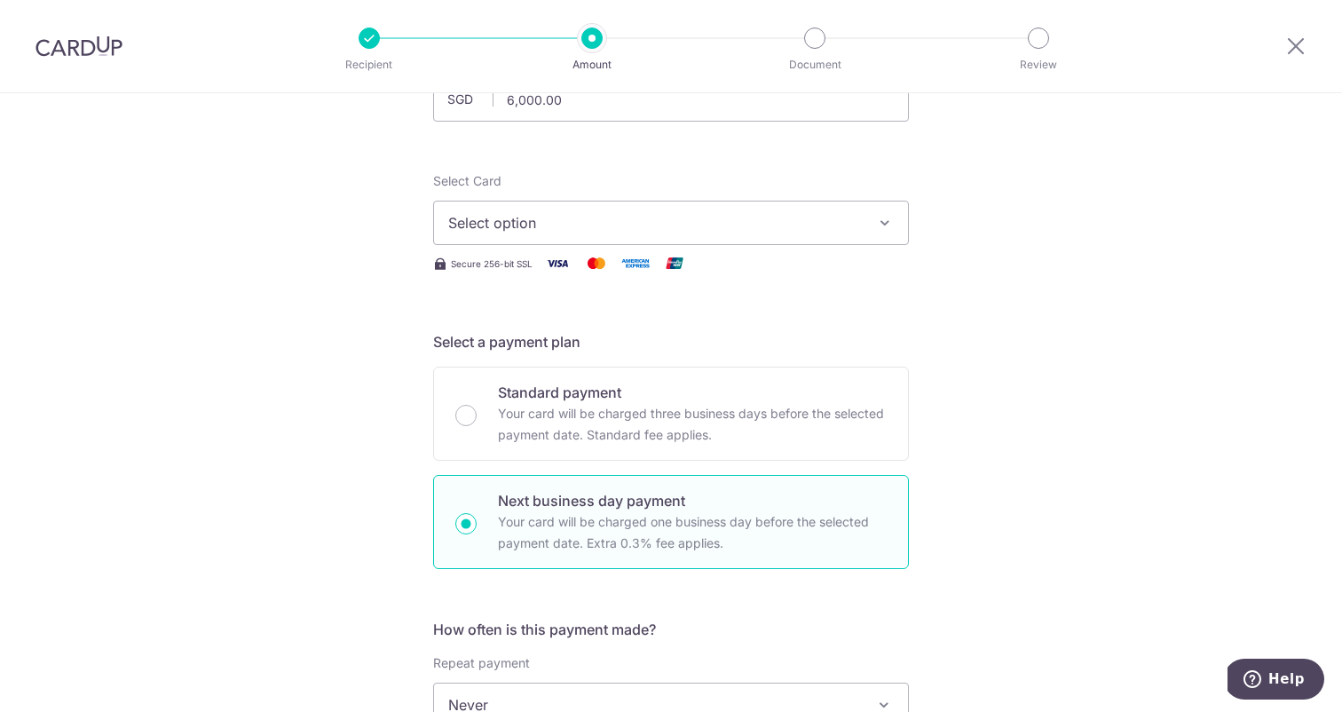
scroll to position [164, 0]
click at [728, 240] on button "Select option" at bounding box center [671, 220] width 476 height 44
click at [615, 268] on span "Add credit card" at bounding box center [686, 270] width 413 height 18
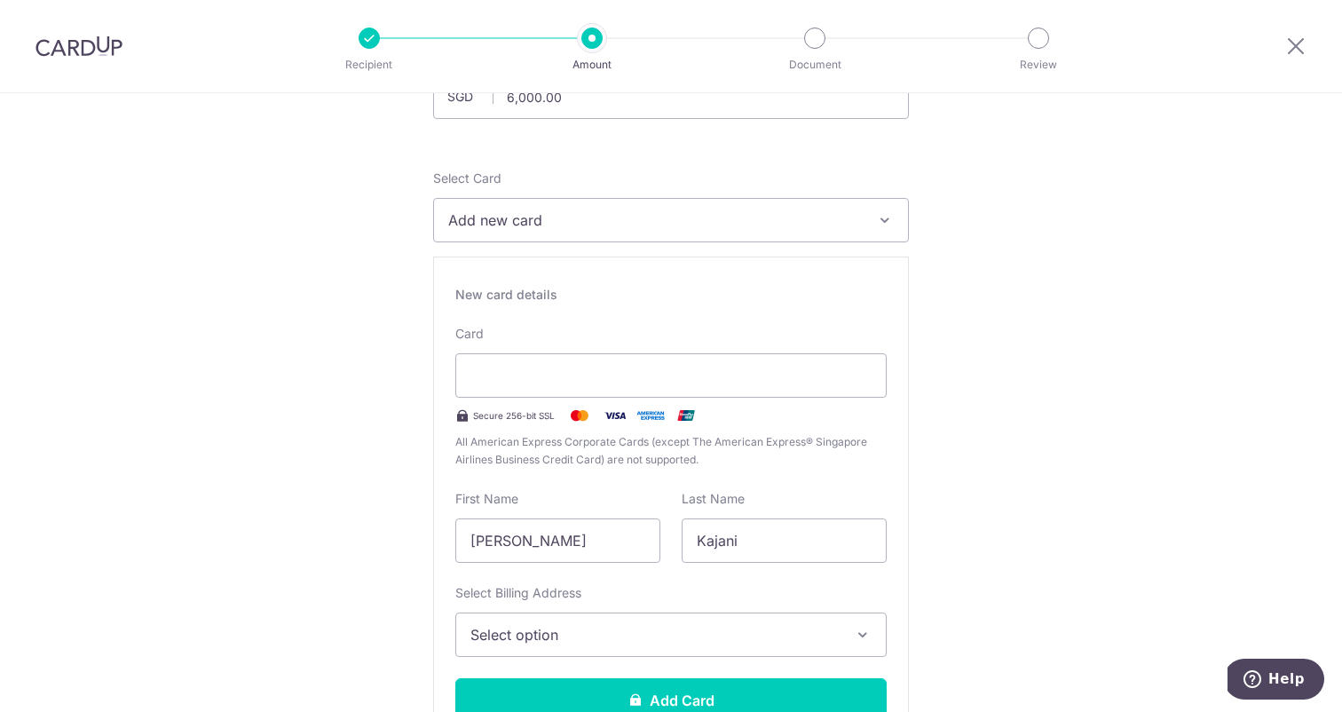
click at [714, 452] on span "All American Express Corporate Cards (except The American Express® Singapore Ai…" at bounding box center [670, 450] width 431 height 35
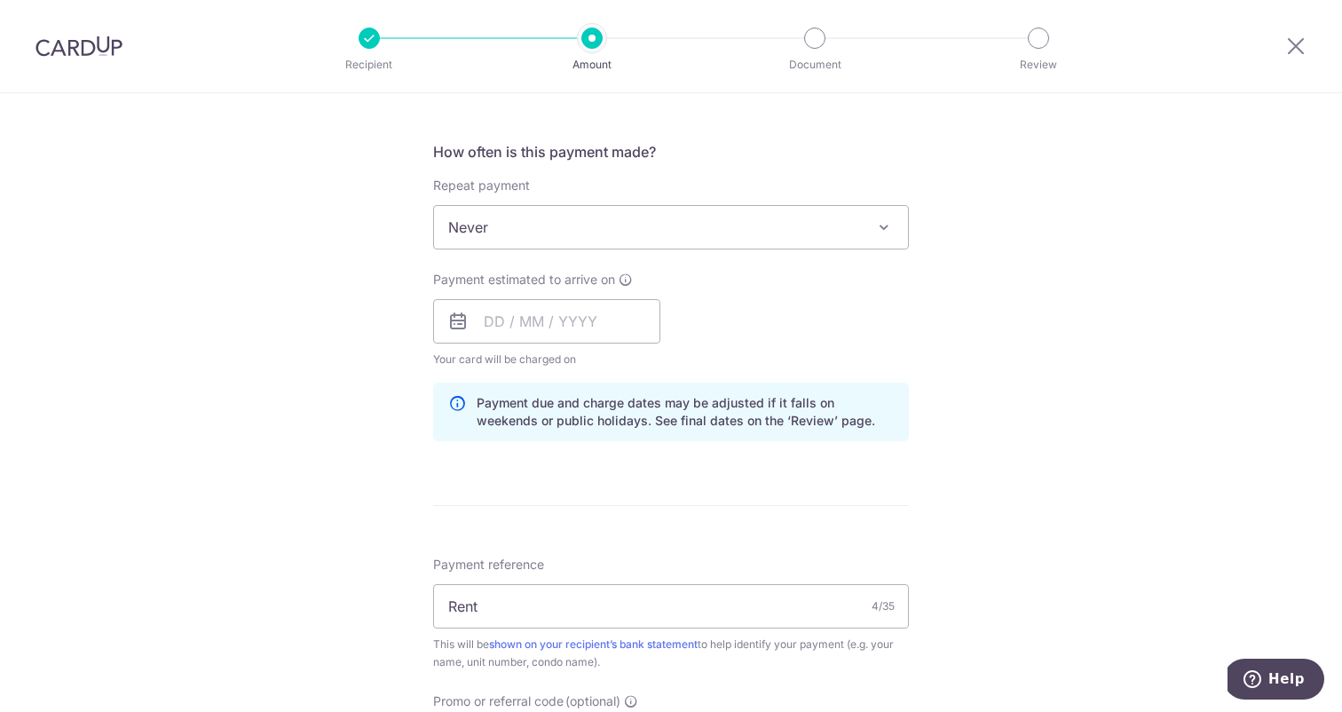
scroll to position [1119, 0]
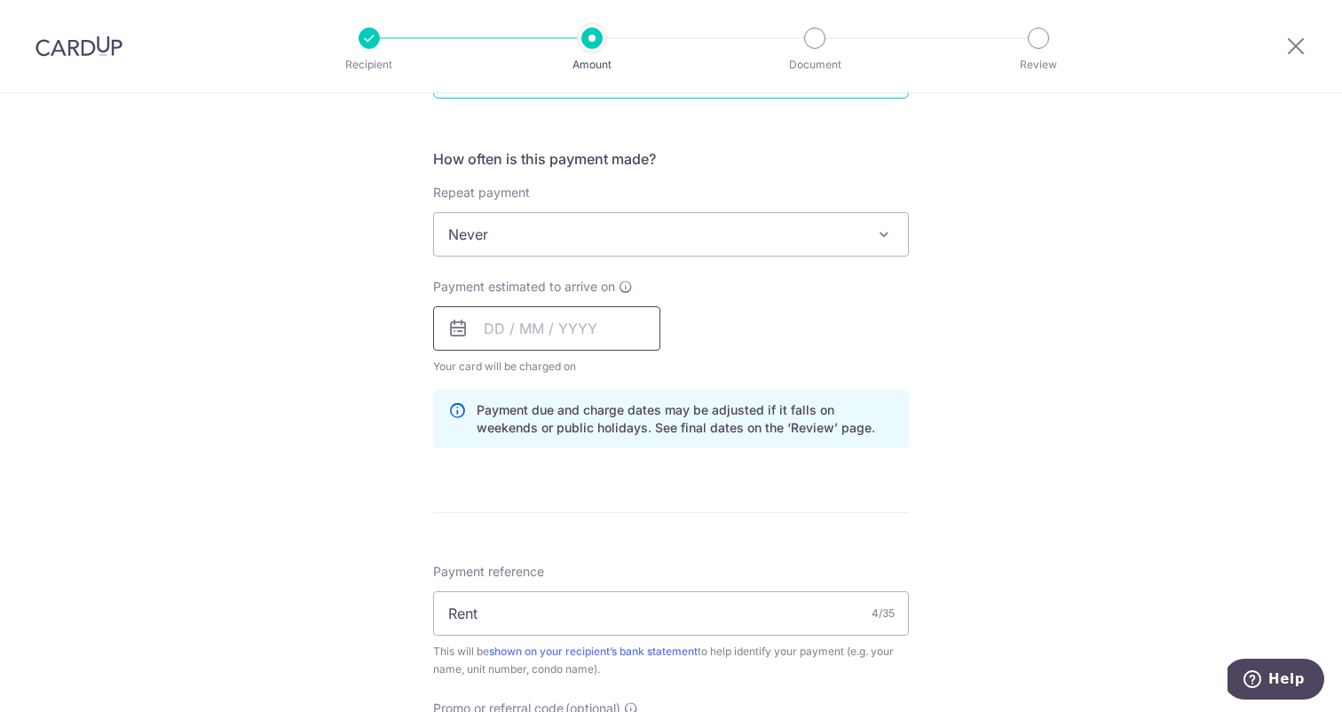
click at [548, 318] on input "text" at bounding box center [546, 328] width 227 height 44
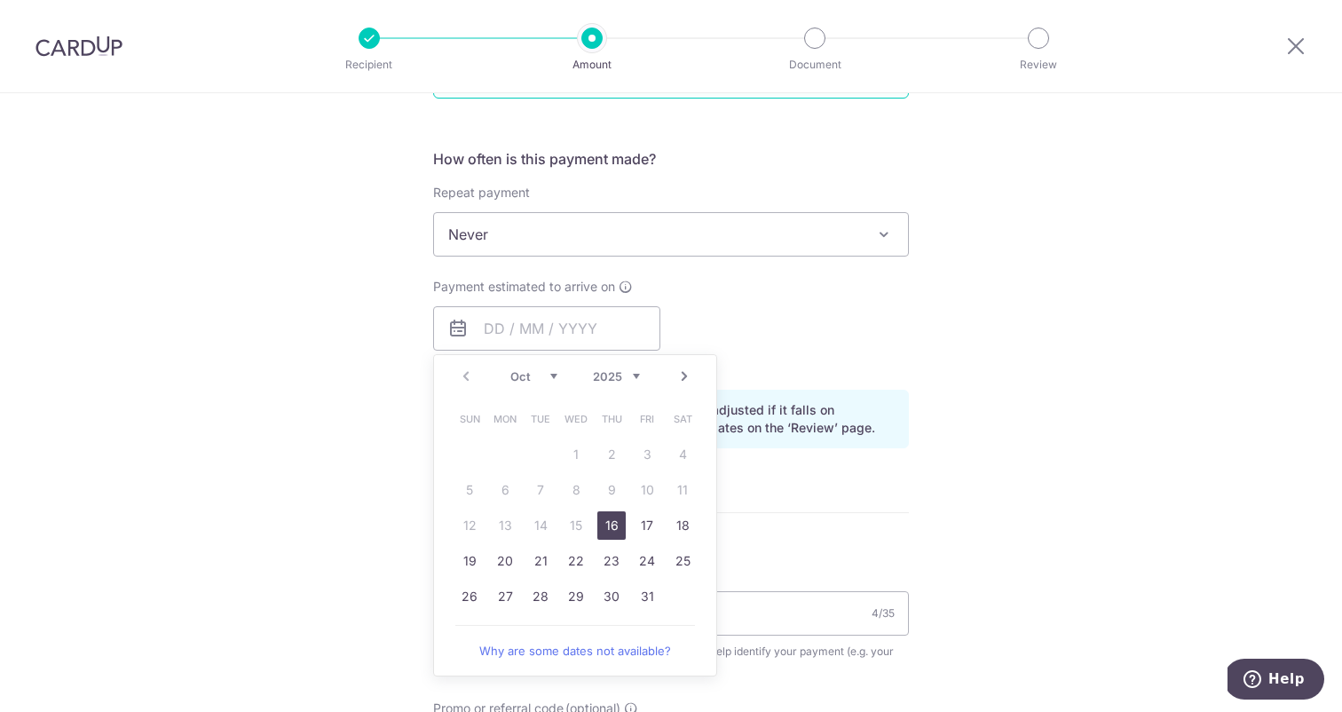
click at [612, 528] on link "16" at bounding box center [611, 525] width 28 height 28
type input "[DATE]"
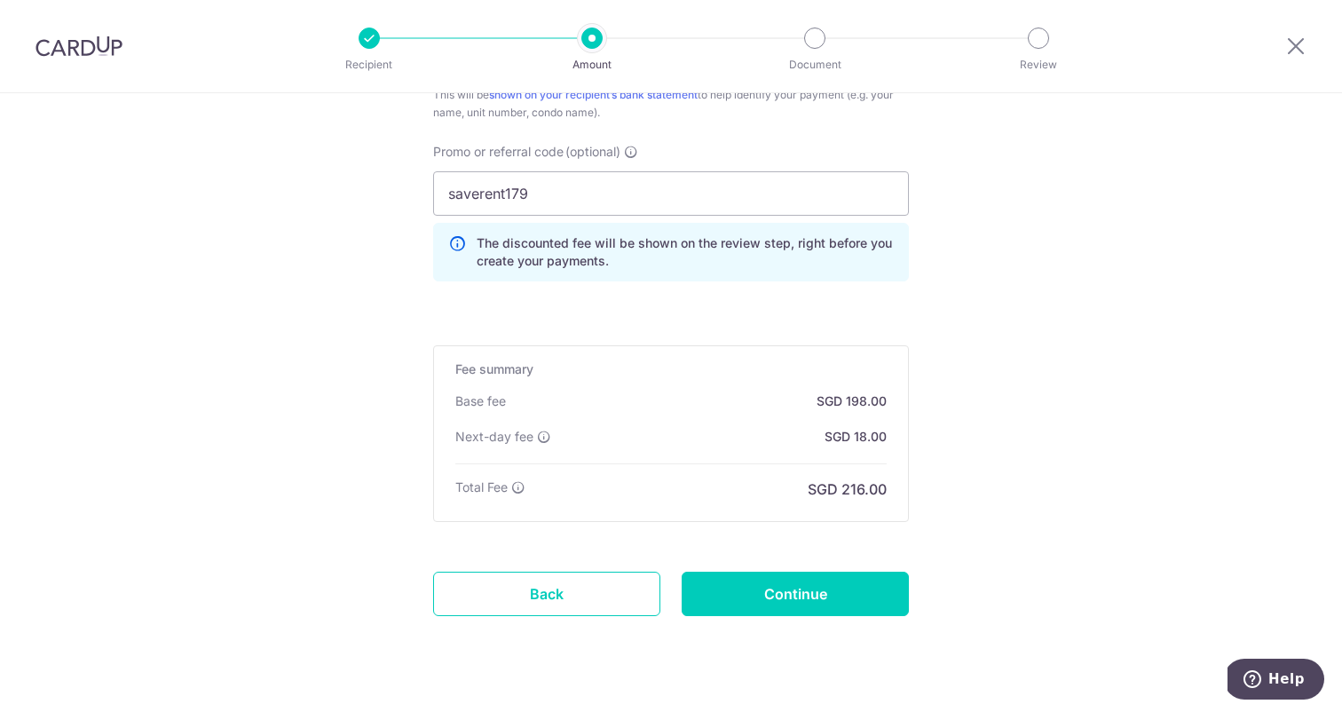
scroll to position [1687, 0]
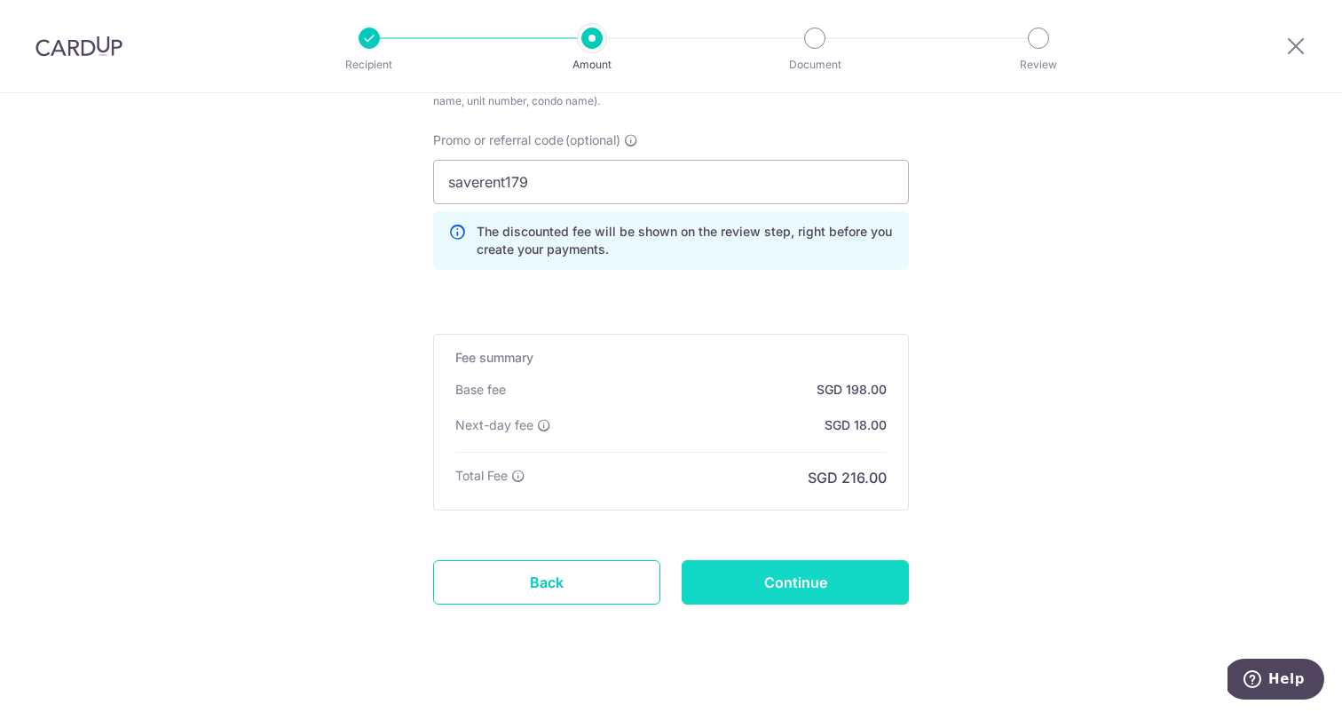
click at [784, 574] on input "Continue" at bounding box center [794, 582] width 227 height 44
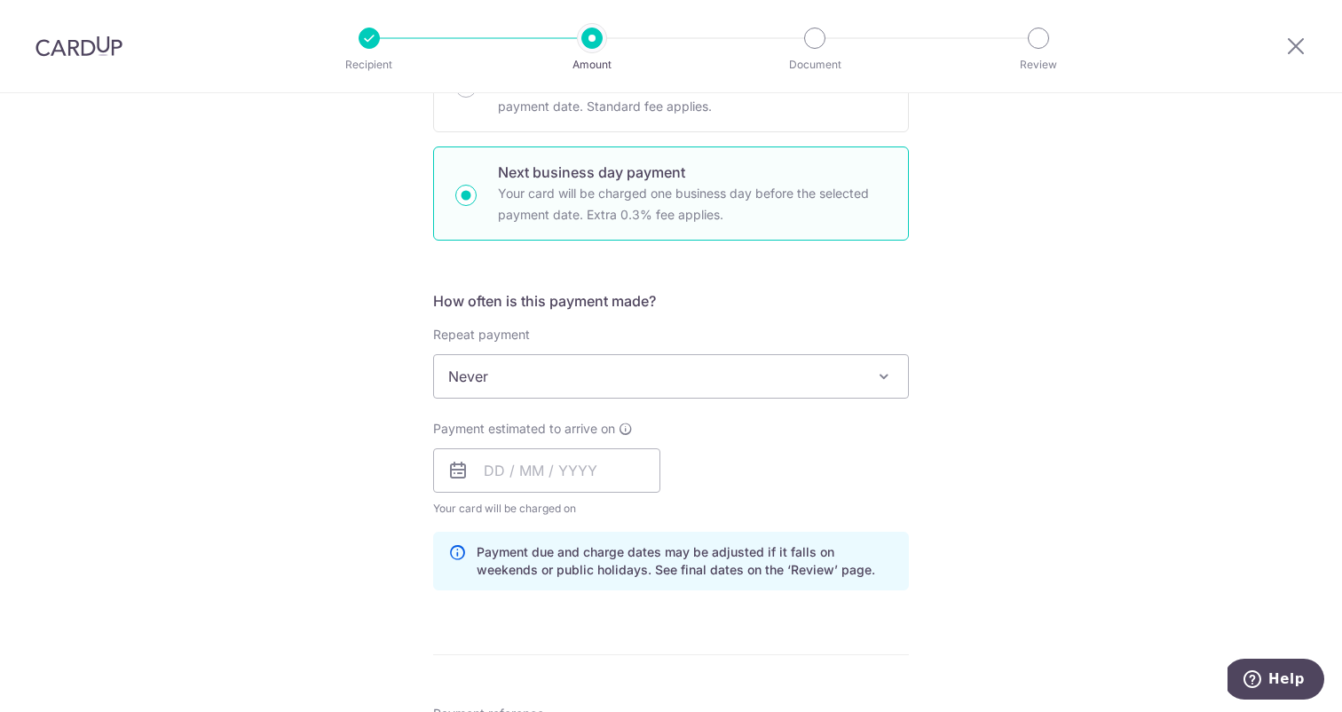
scroll to position [497, 0]
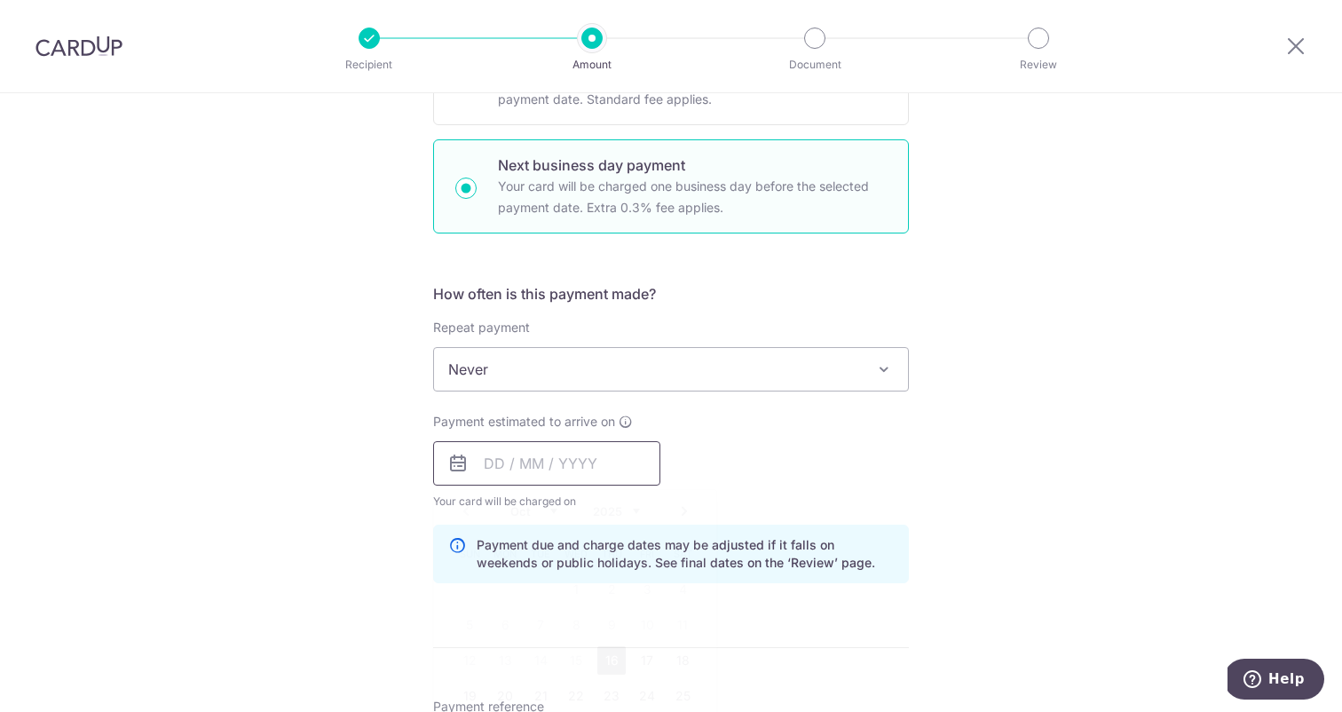
click at [538, 466] on input "text" at bounding box center [546, 463] width 227 height 44
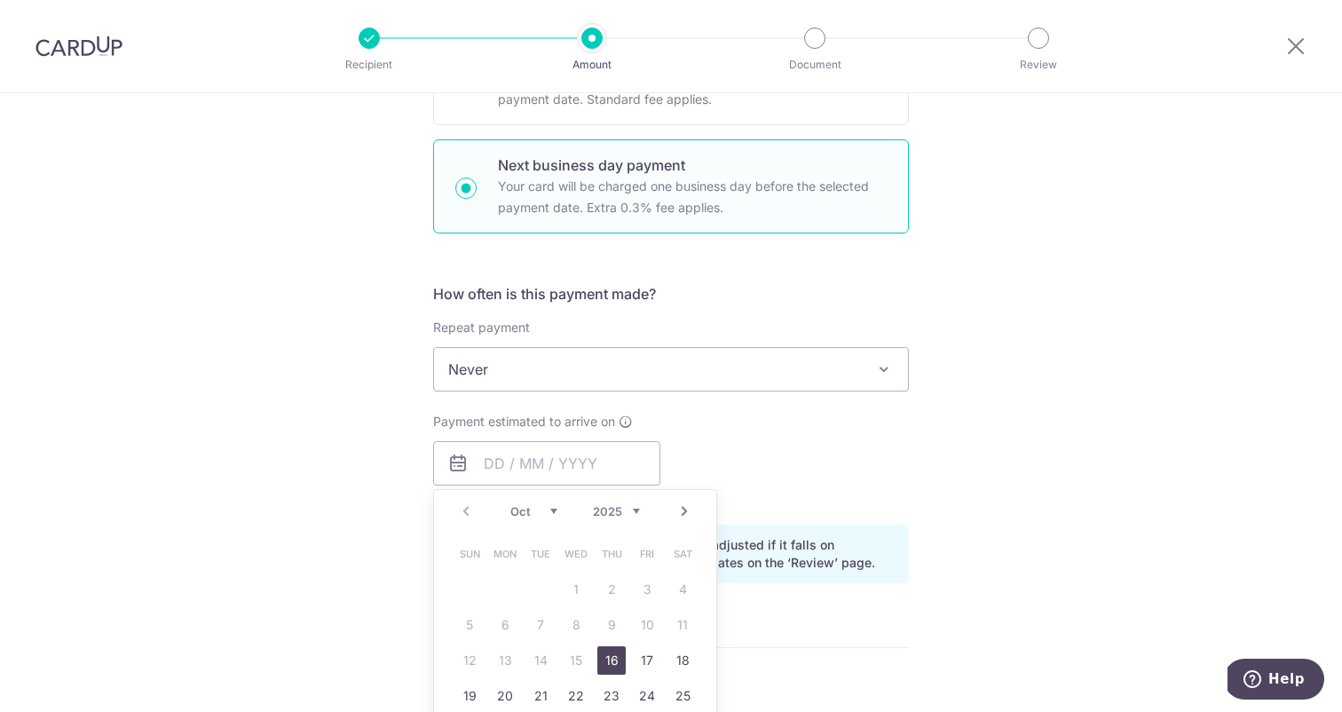
click at [604, 653] on link "16" at bounding box center [611, 660] width 28 height 28
type input "[DATE]"
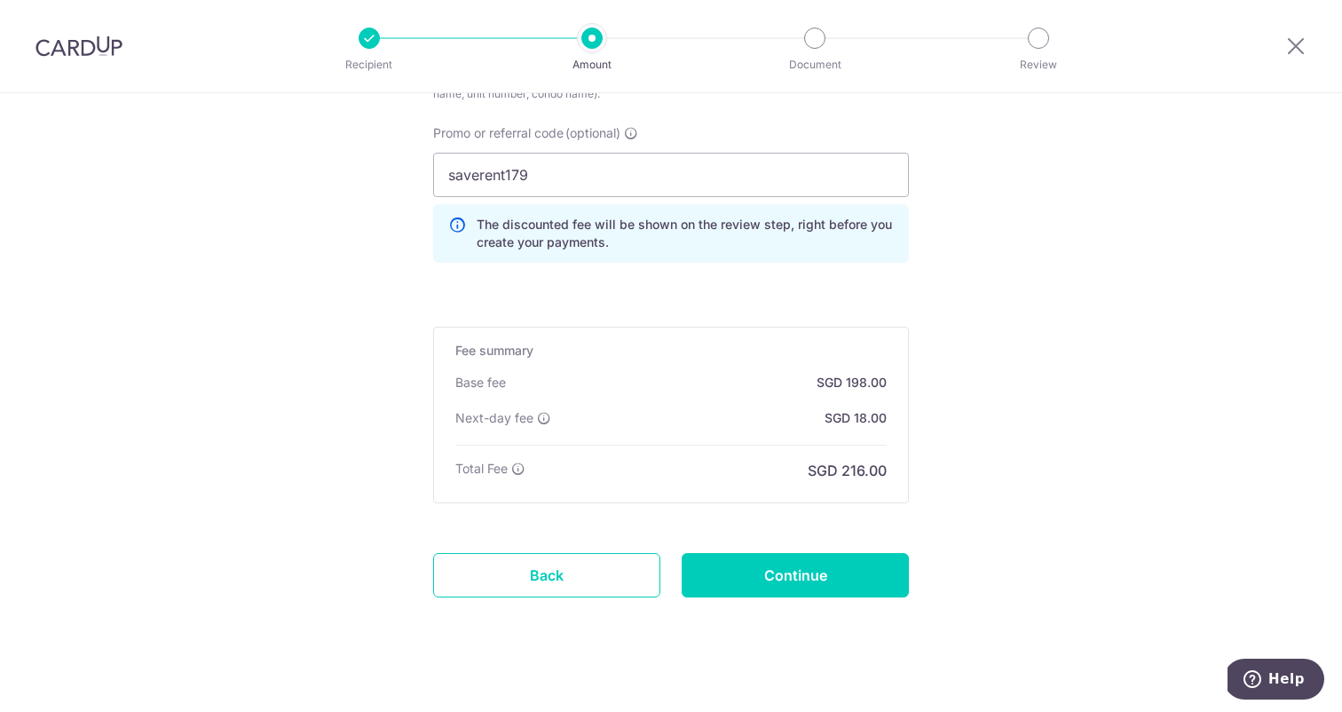
scroll to position [1225, 0]
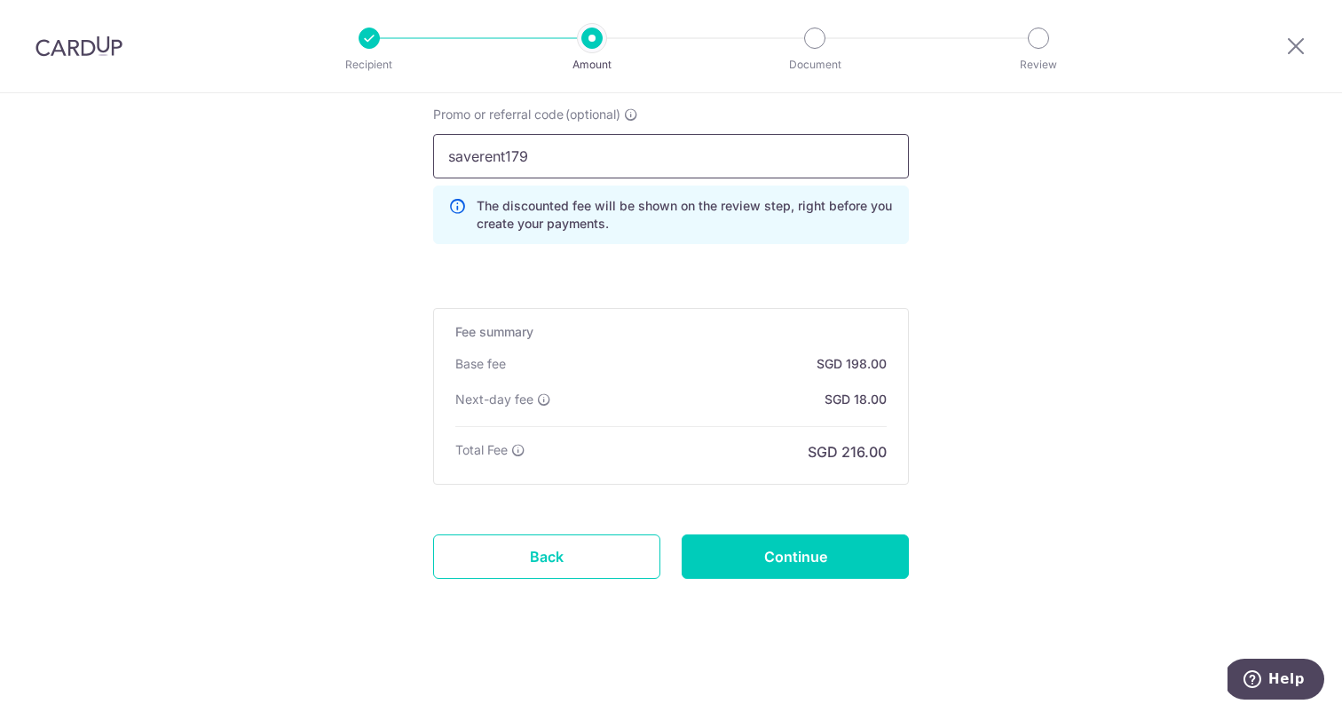
drag, startPoint x: 522, startPoint y: 160, endPoint x: 411, endPoint y: 156, distance: 111.0
drag, startPoint x: 552, startPoint y: 154, endPoint x: 458, endPoint y: 153, distance: 94.1
click at [458, 153] on input "honeymoney" at bounding box center [671, 156] width 476 height 44
type input "h"
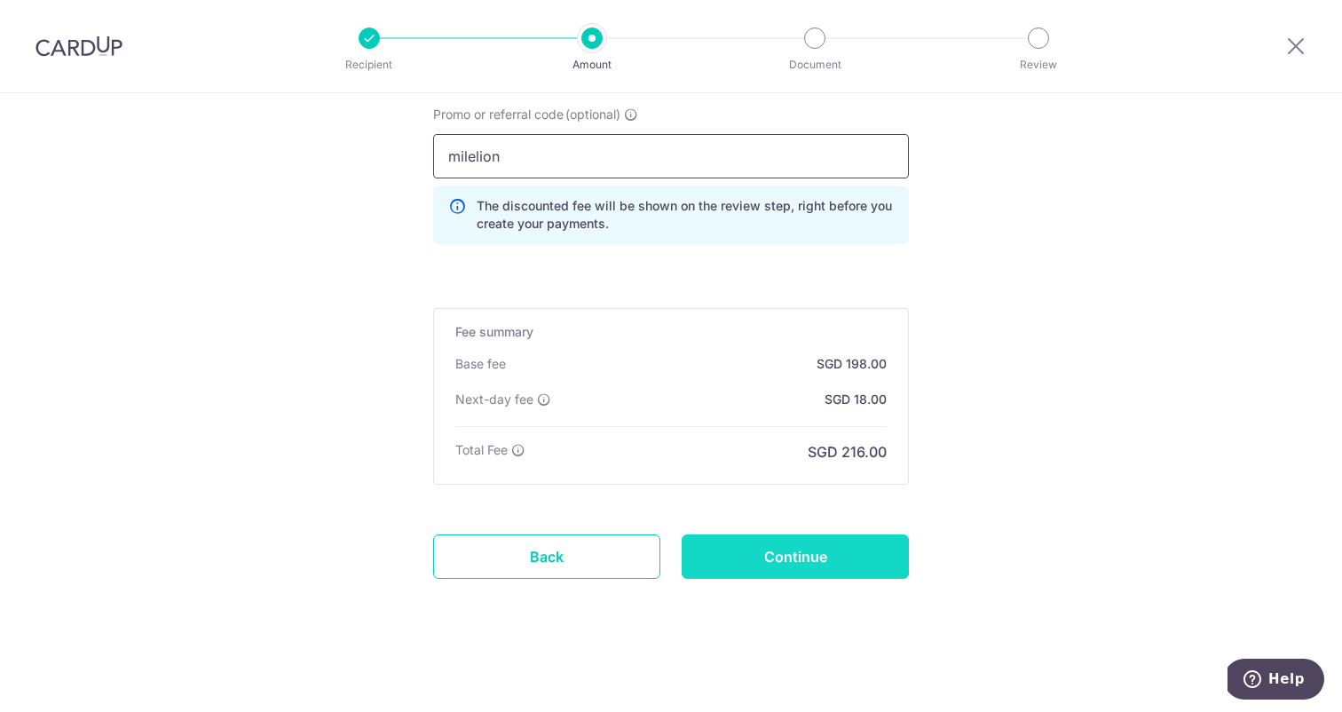
type input "milelion"
click at [746, 555] on input "Continue" at bounding box center [794, 556] width 227 height 44
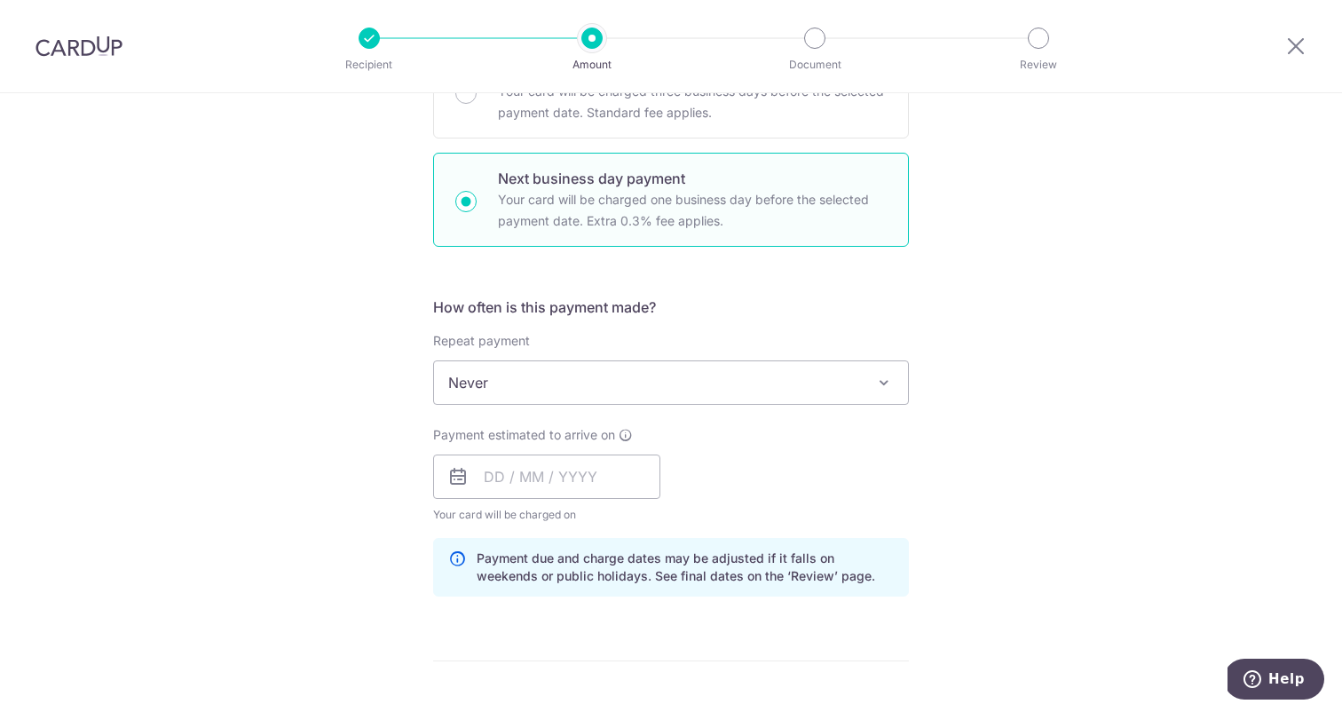
scroll to position [481, 0]
click at [562, 479] on input "text" at bounding box center [546, 479] width 227 height 44
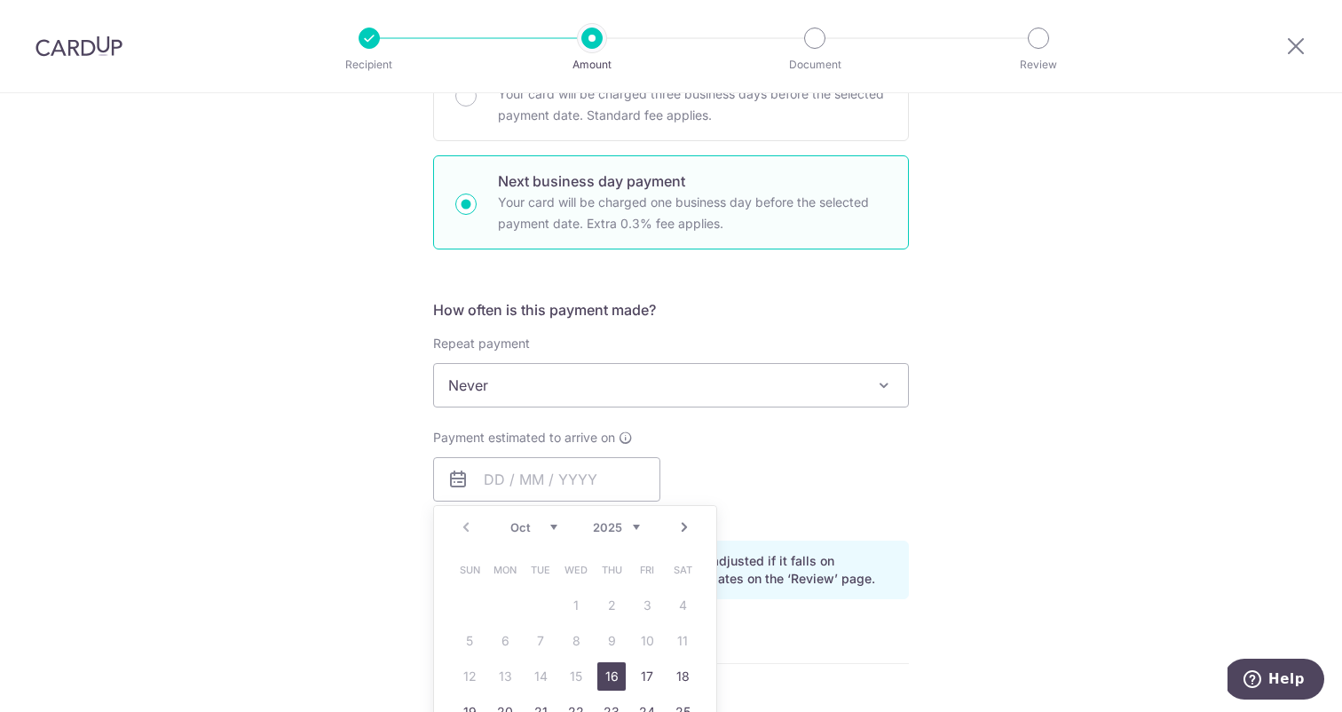
drag, startPoint x: 617, startPoint y: 677, endPoint x: 674, endPoint y: 548, distance: 141.0
click at [617, 677] on link "16" at bounding box center [611, 676] width 28 height 28
type input "[DATE]"
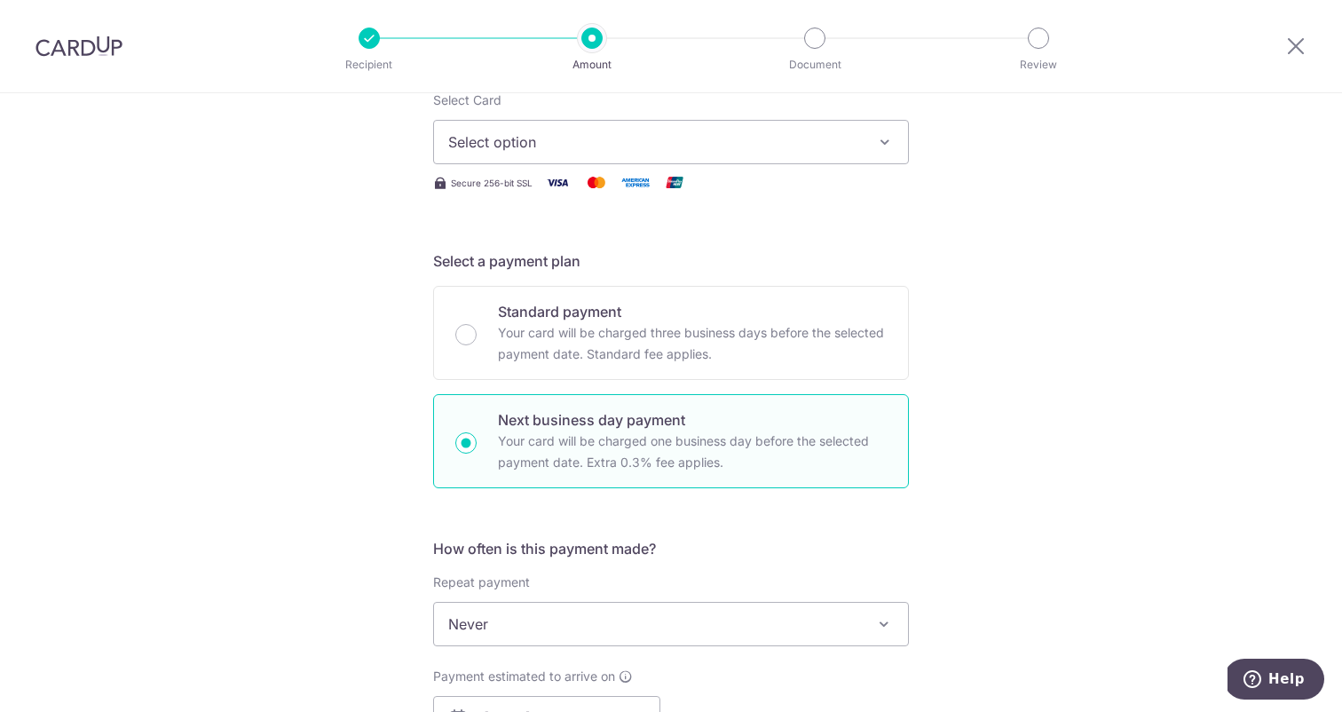
scroll to position [146, 0]
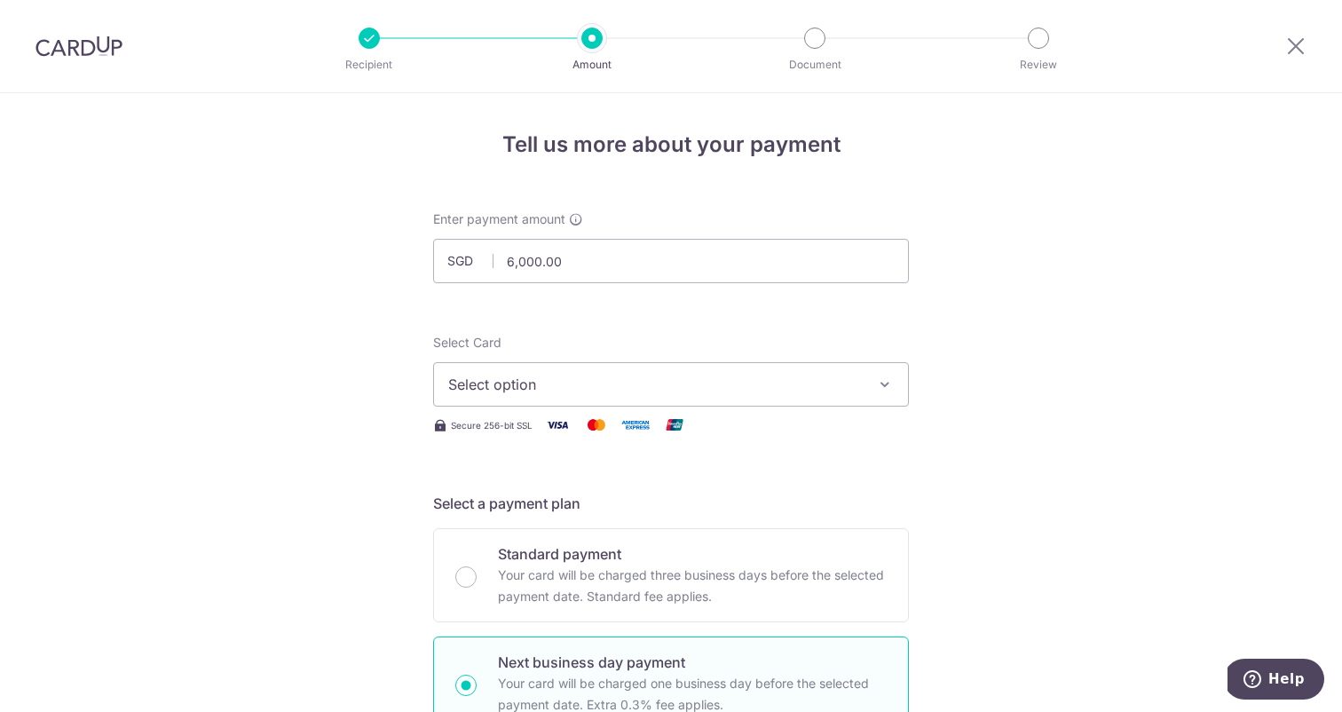
click at [675, 389] on span "Select option" at bounding box center [654, 384] width 413 height 21
click at [552, 431] on span "Add credit card" at bounding box center [686, 434] width 413 height 18
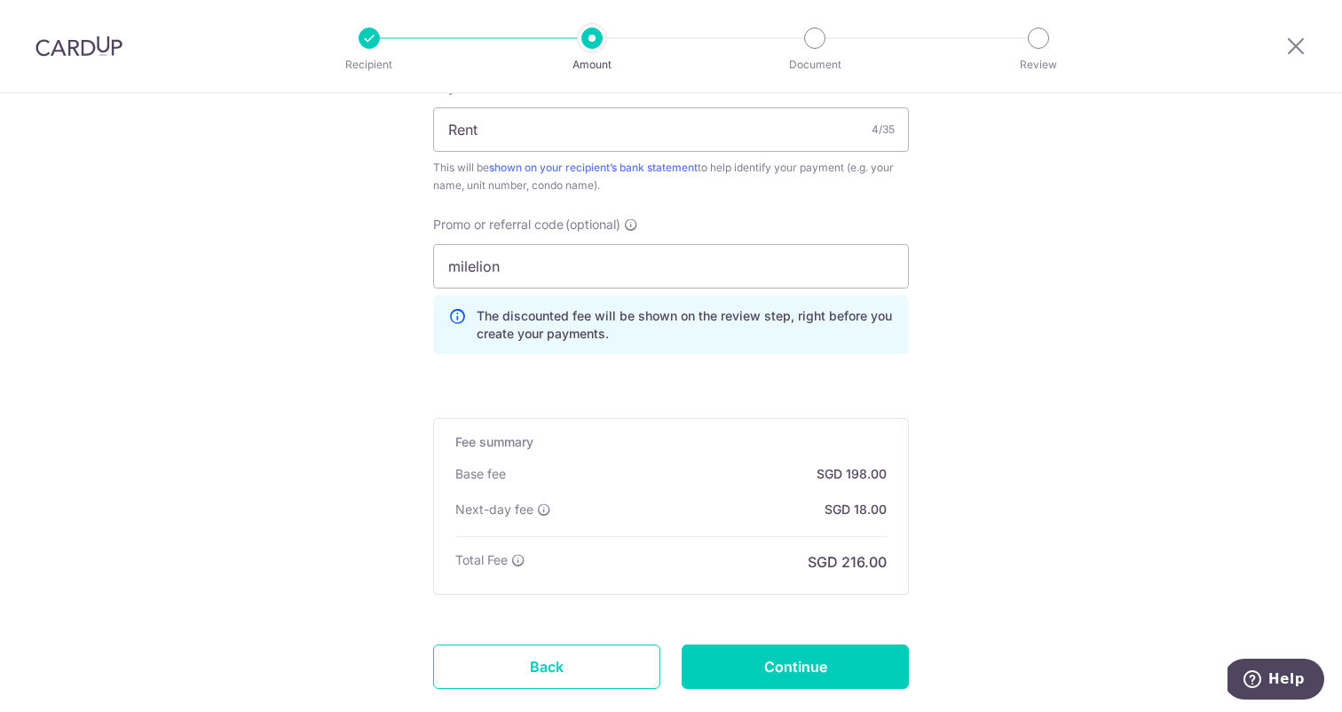
scroll to position [1712, 0]
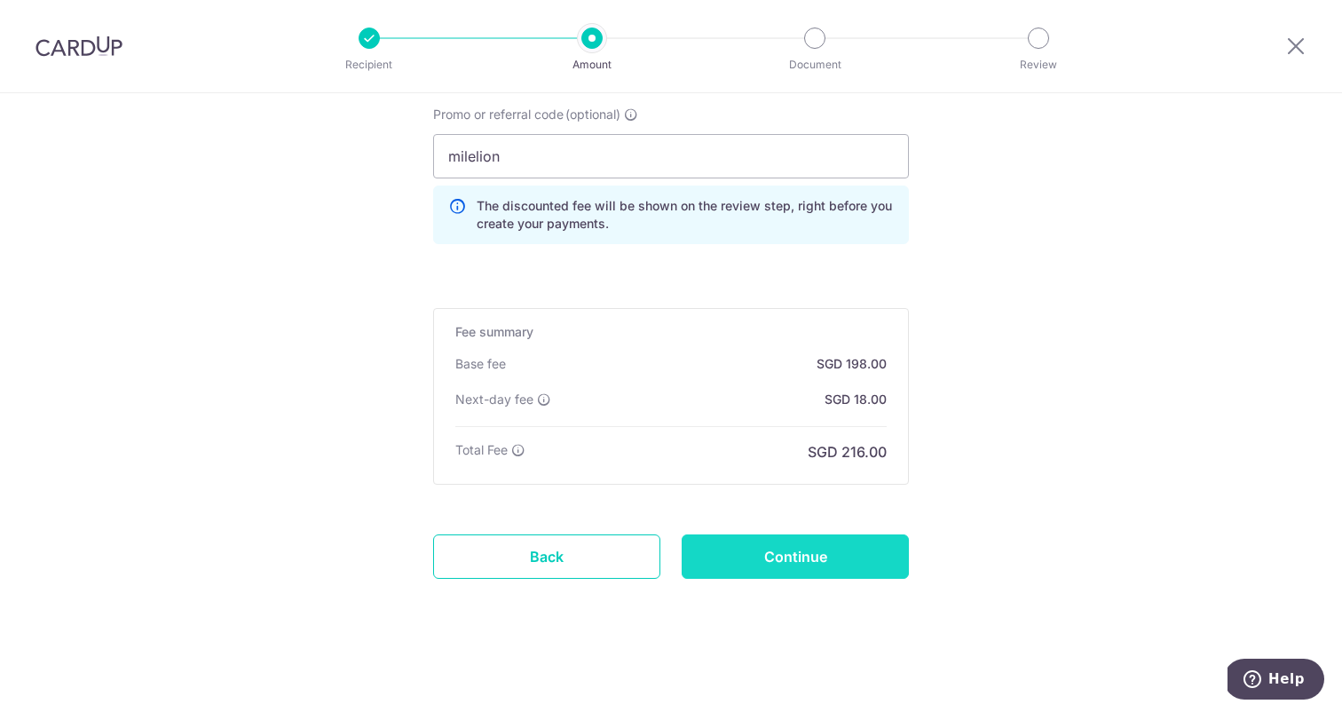
click at [801, 560] on input "Continue" at bounding box center [794, 556] width 227 height 44
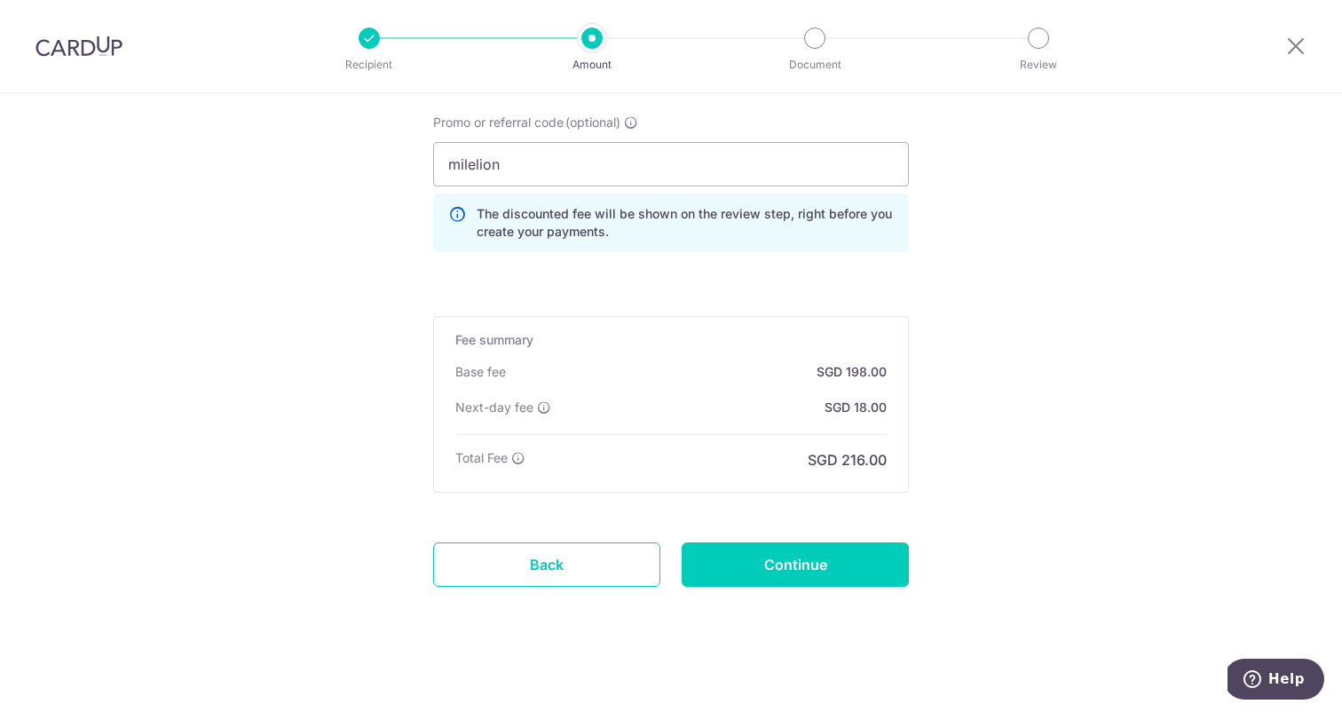
scroll to position [1225, 0]
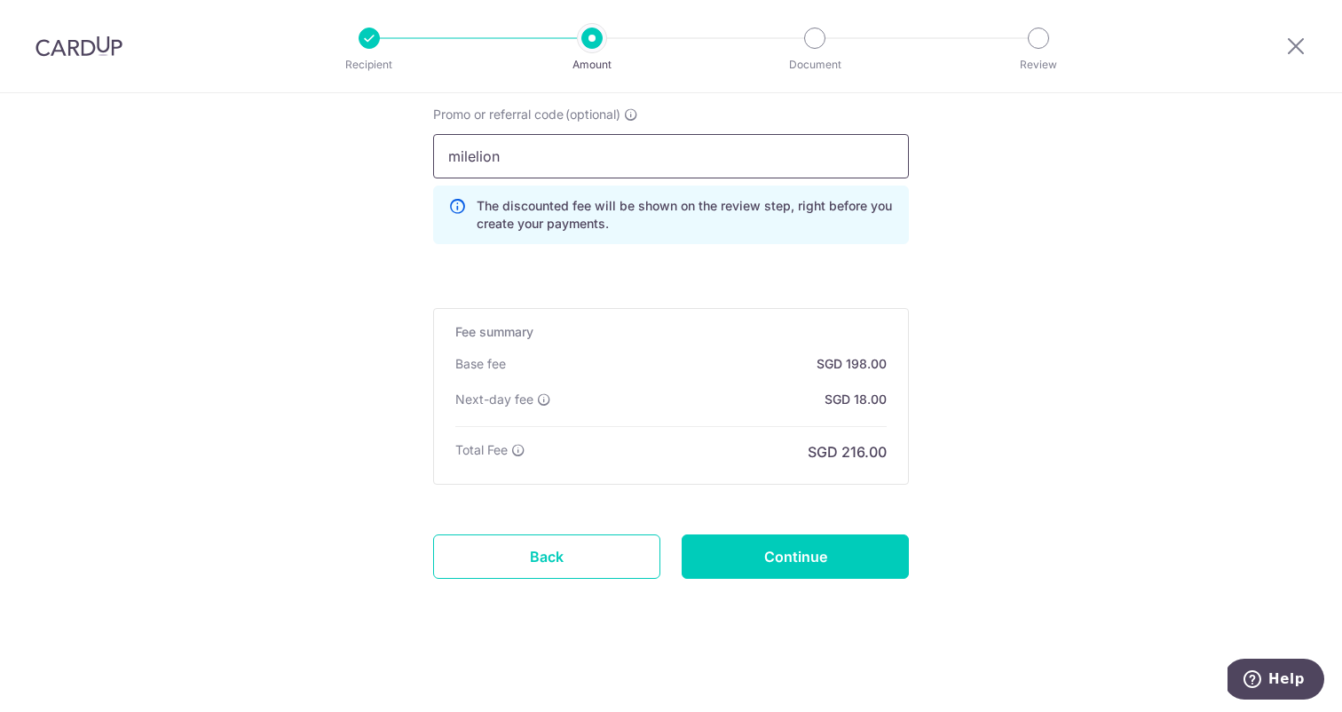
drag, startPoint x: 540, startPoint y: 157, endPoint x: 382, endPoint y: 153, distance: 158.0
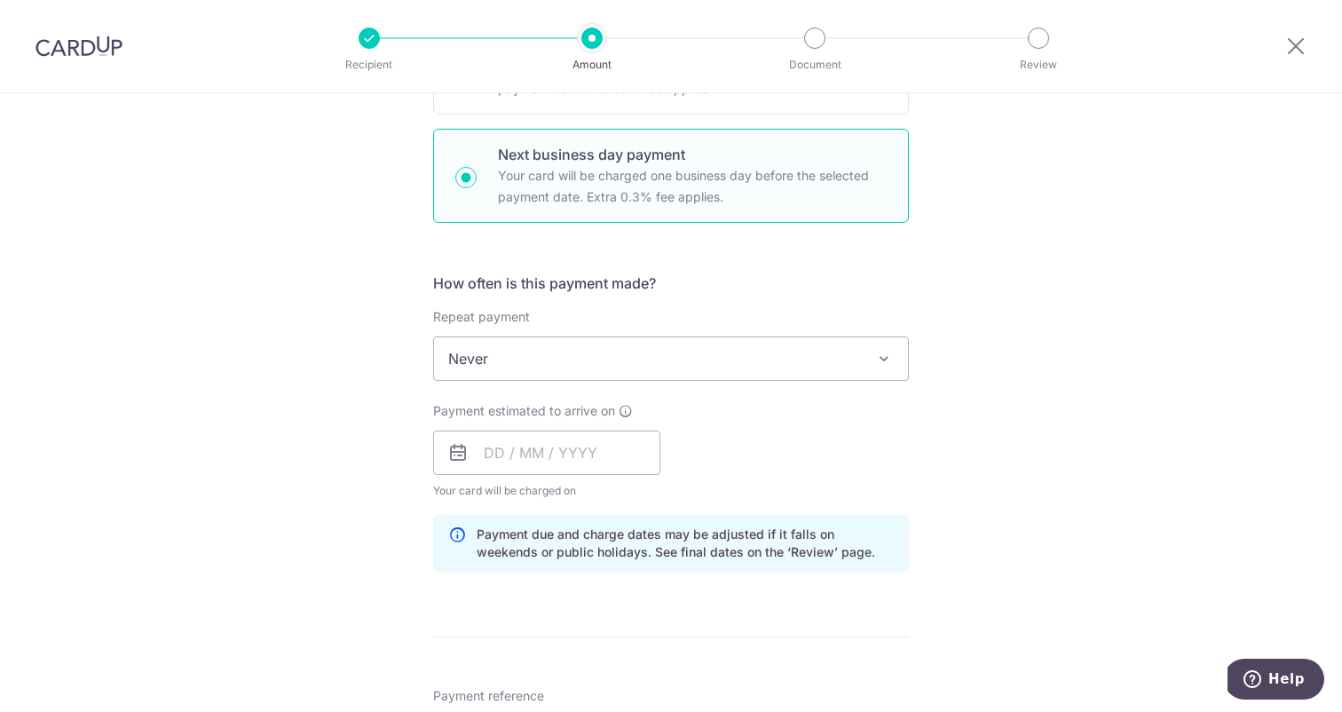
scroll to position [476, 0]
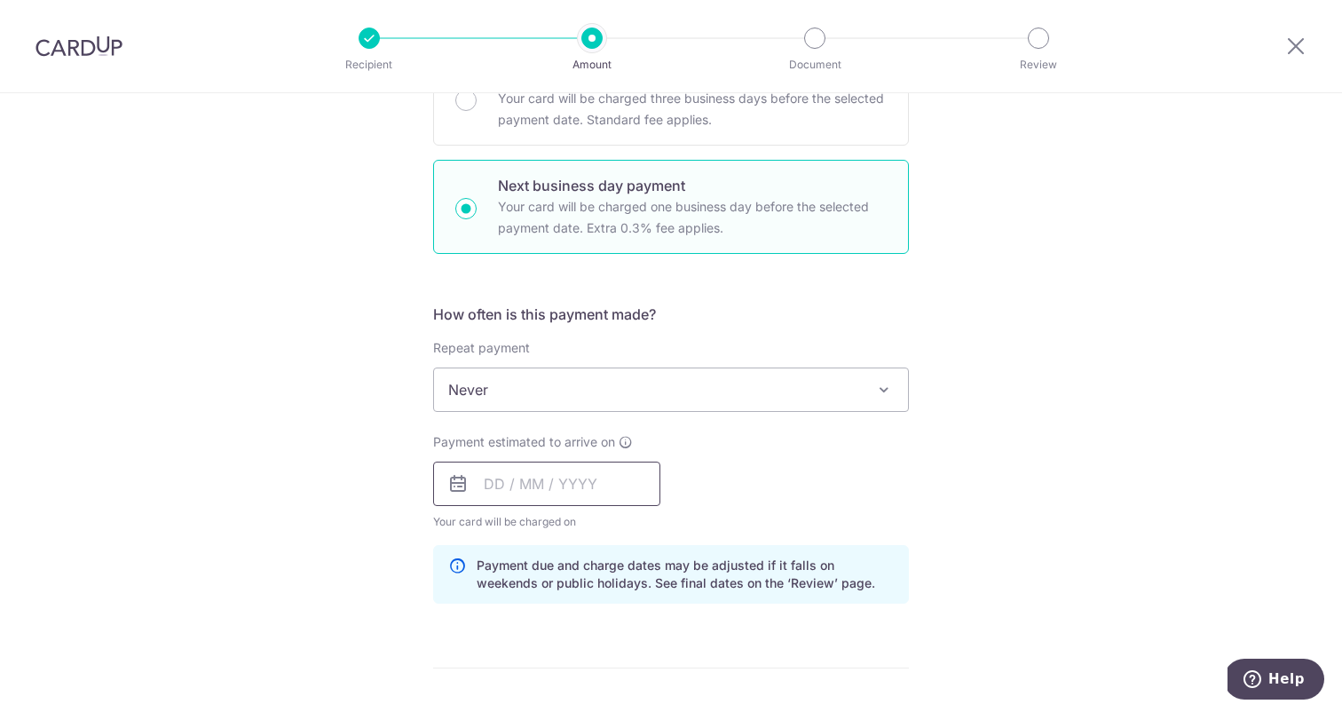
type input "SETHISFY"
click at [607, 476] on input "text" at bounding box center [546, 483] width 227 height 44
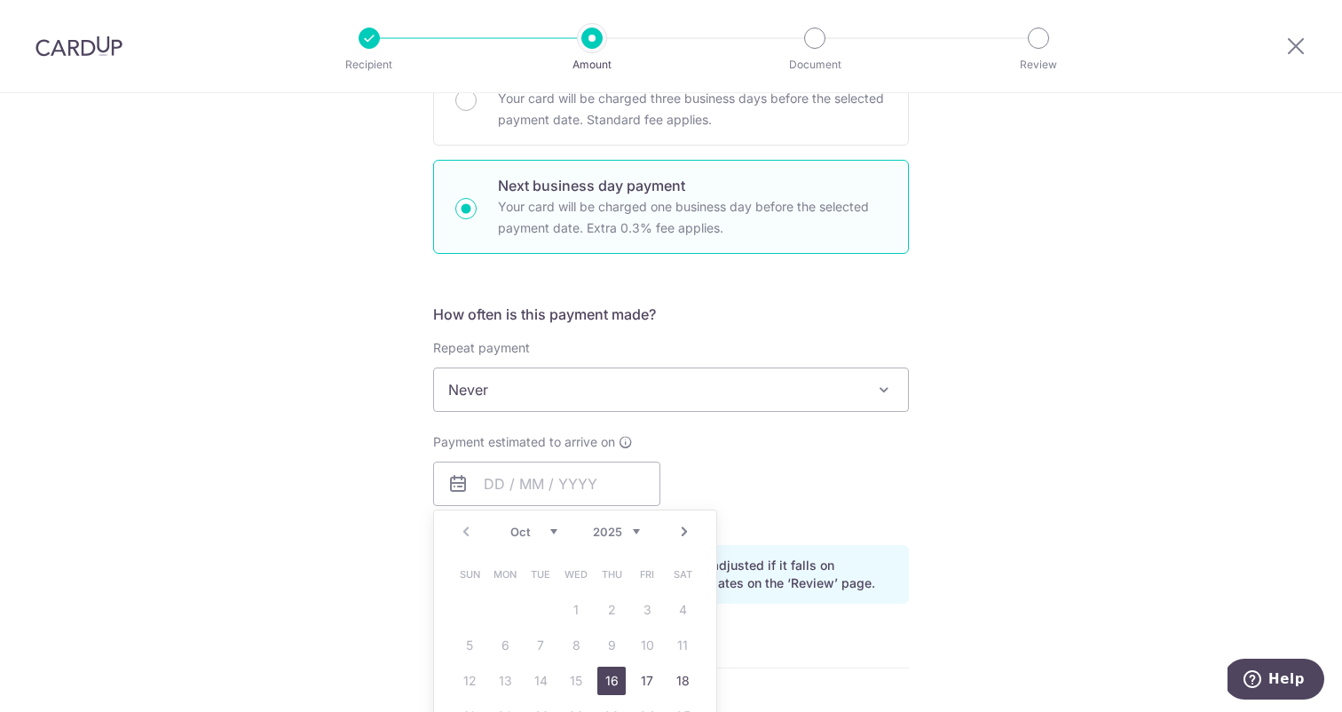
click at [600, 683] on link "16" at bounding box center [611, 680] width 28 height 28
type input "[DATE]"
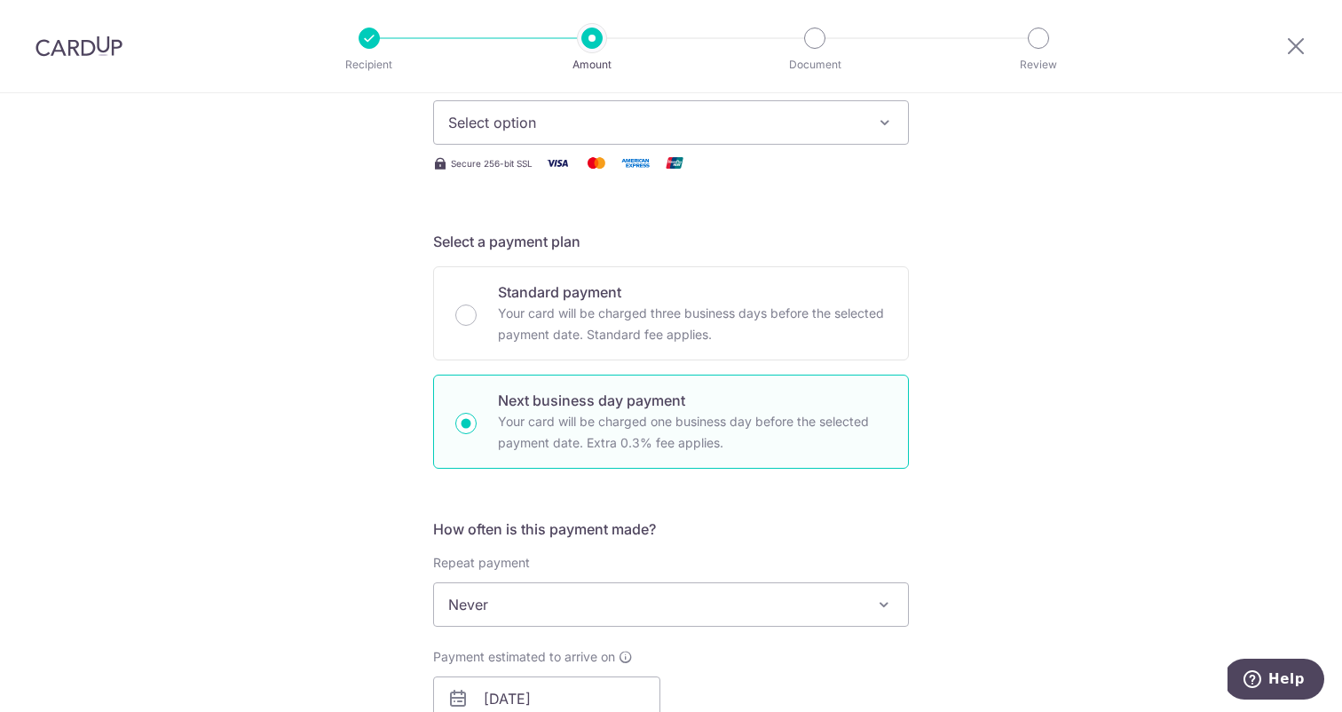
scroll to position [206, 0]
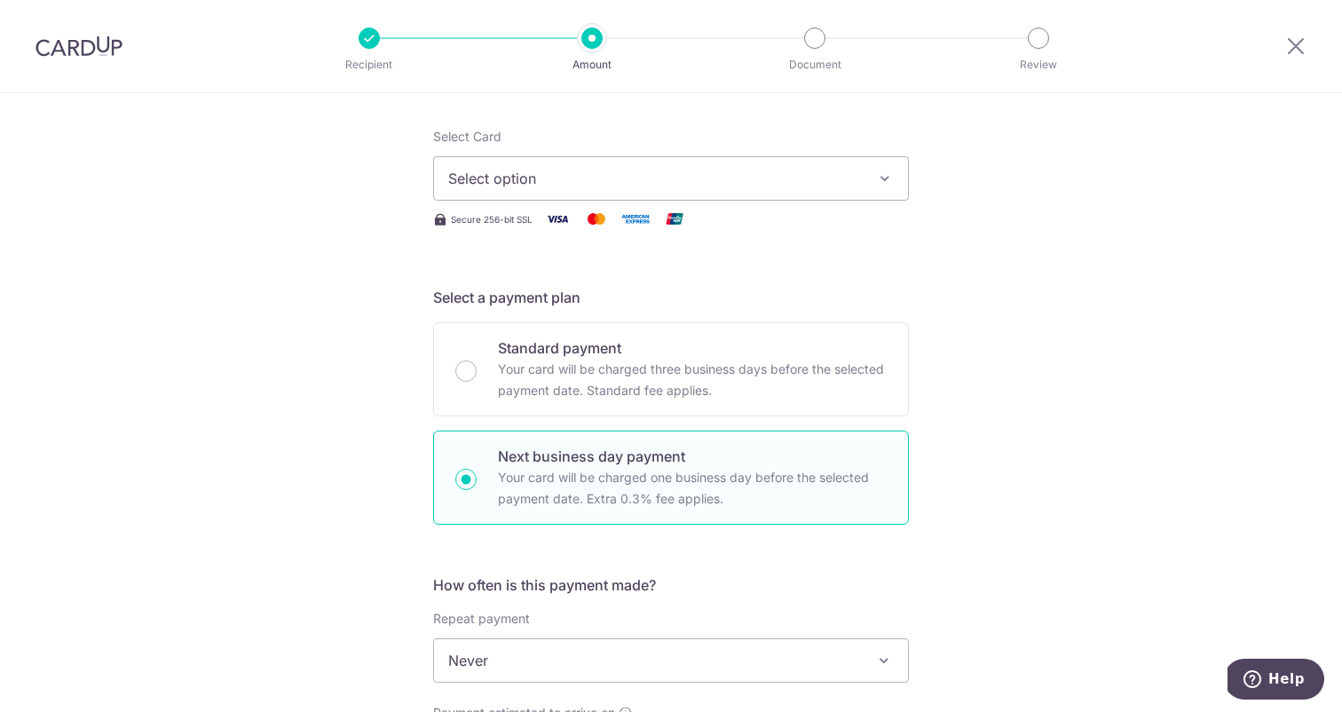
click at [755, 201] on div "Select Card Select option Add credit card Secure 256-bit SSL" at bounding box center [671, 179] width 476 height 102
click at [757, 189] on button "Select option" at bounding box center [671, 178] width 476 height 44
click at [717, 222] on span "Add credit card" at bounding box center [686, 228] width 413 height 18
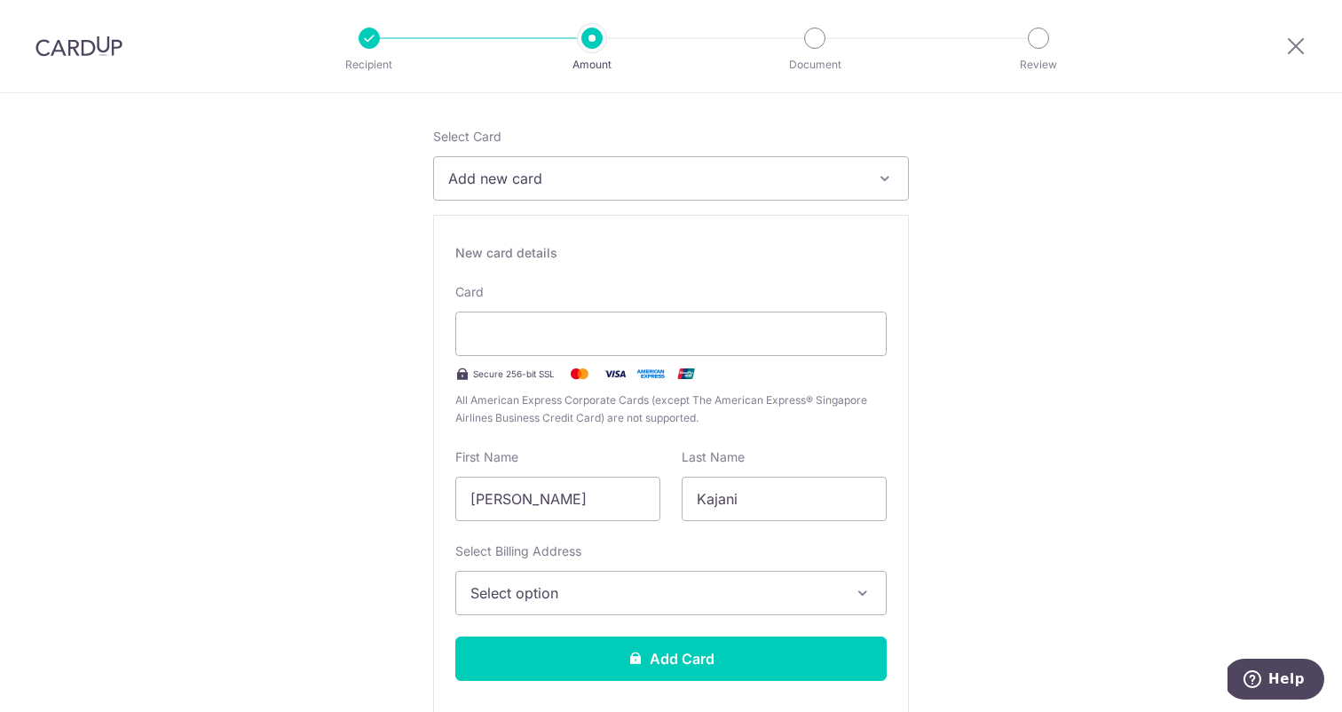
click at [831, 594] on span "Select option" at bounding box center [654, 592] width 369 height 21
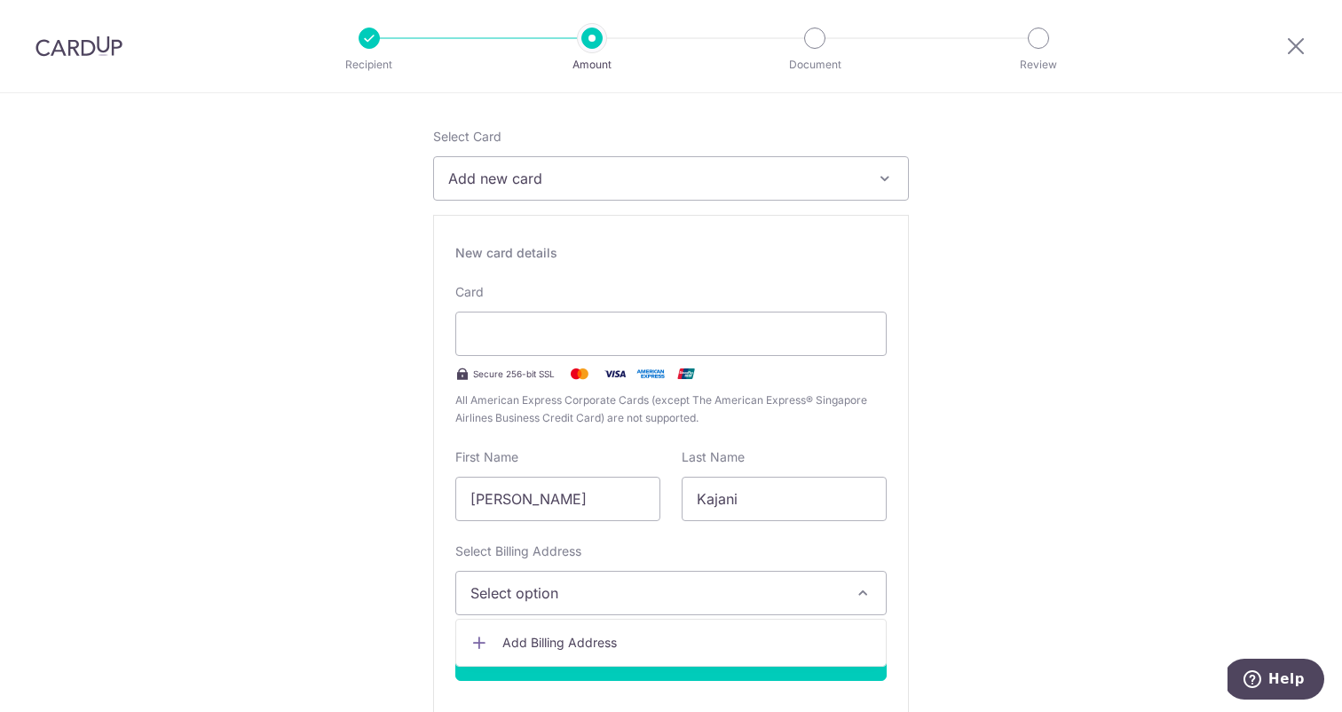
click at [760, 639] on span "Add Billing Address" at bounding box center [686, 643] width 369 height 18
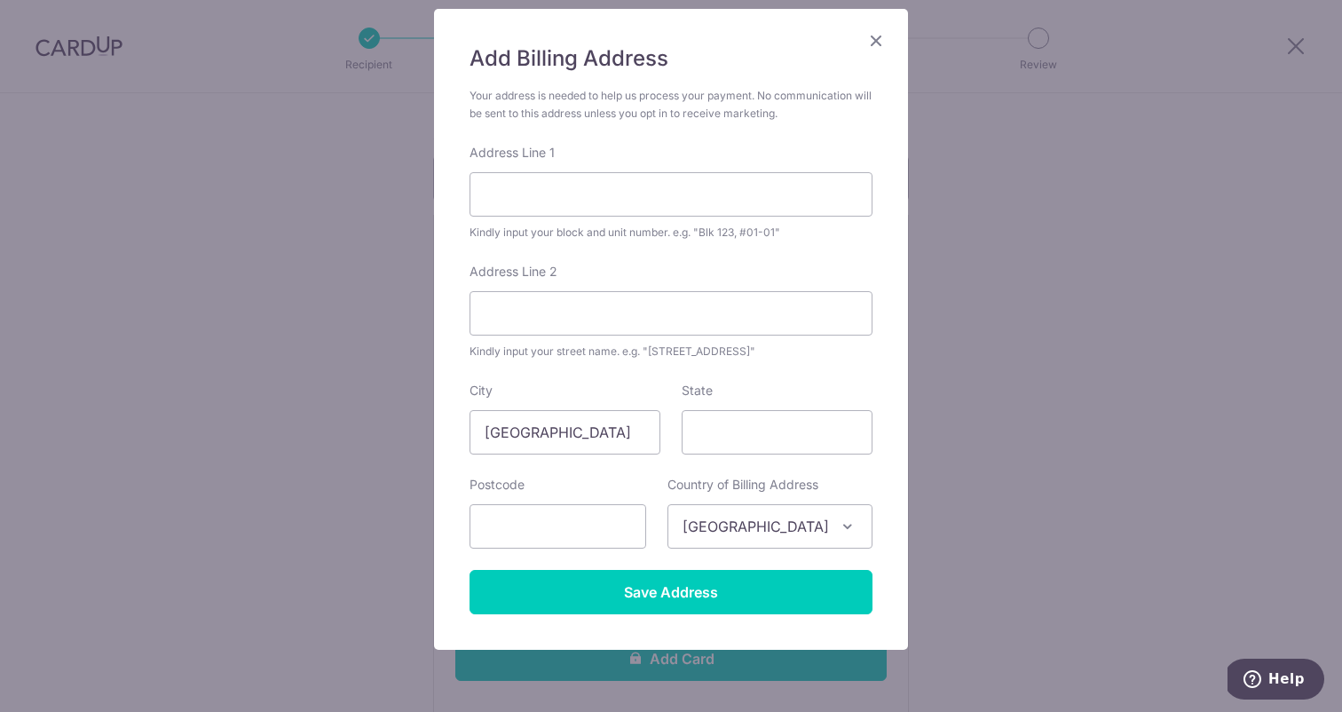
scroll to position [121, 0]
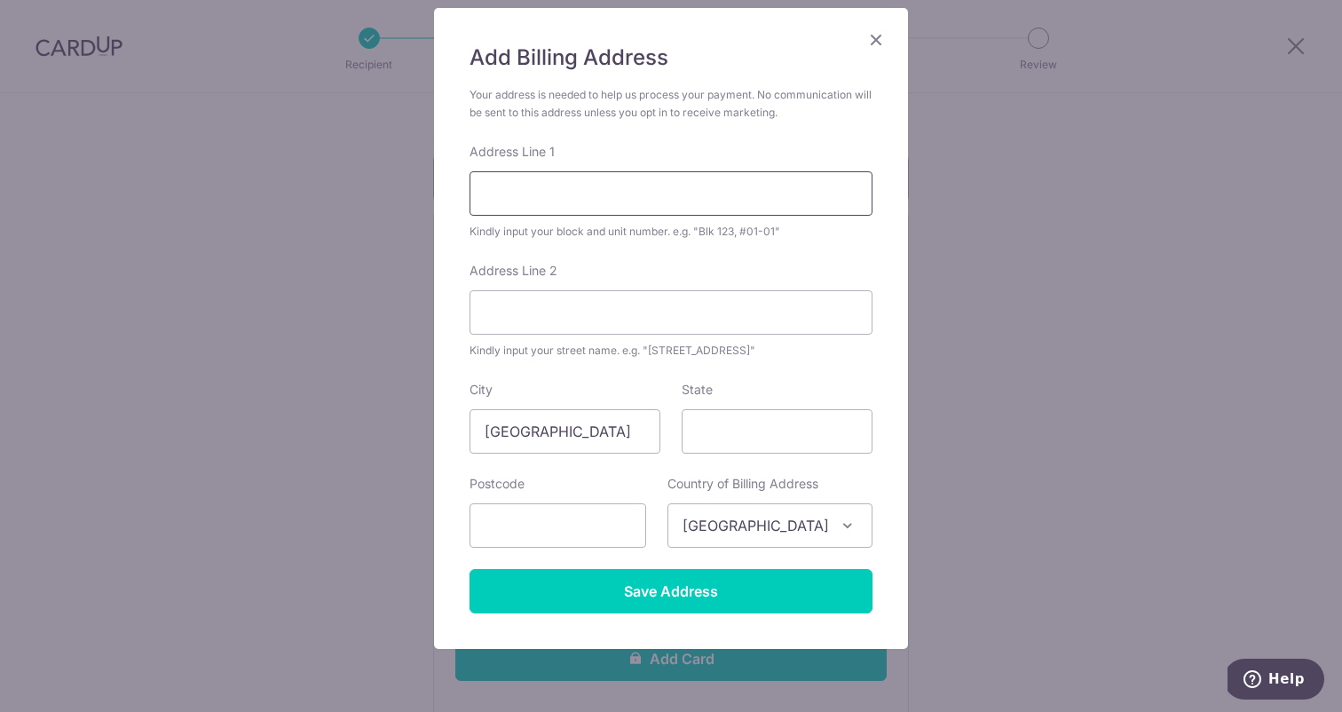
click at [546, 188] on input "Address Line 1" at bounding box center [670, 193] width 403 height 44
click at [879, 35] on icon "Close" at bounding box center [875, 39] width 21 height 22
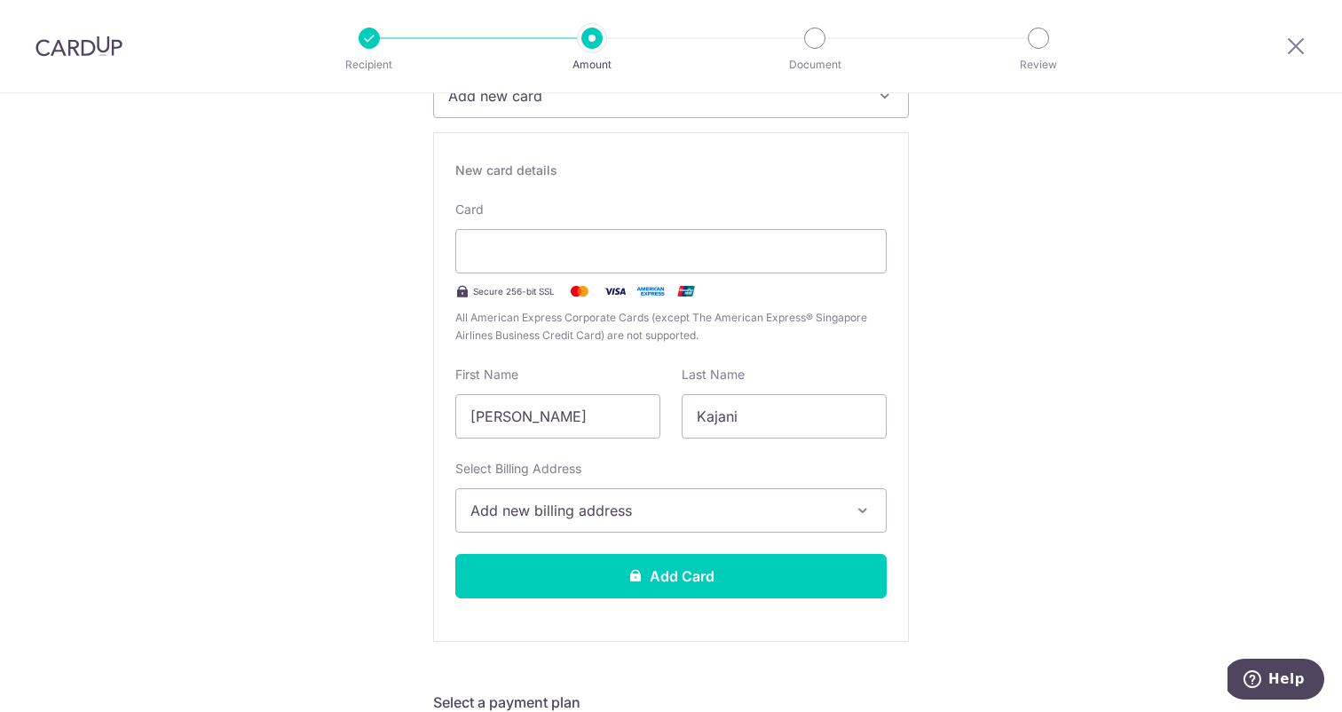
scroll to position [299, 0]
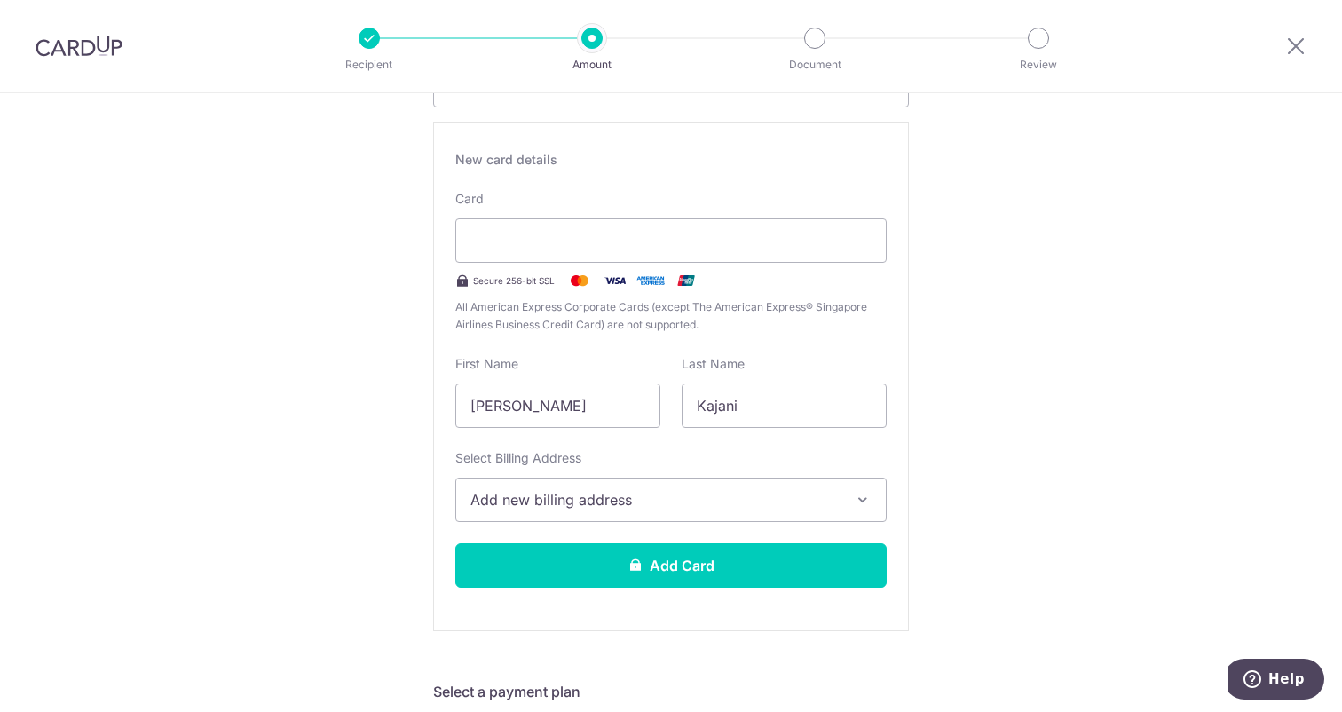
click at [852, 497] on button "Add new billing address" at bounding box center [670, 499] width 431 height 44
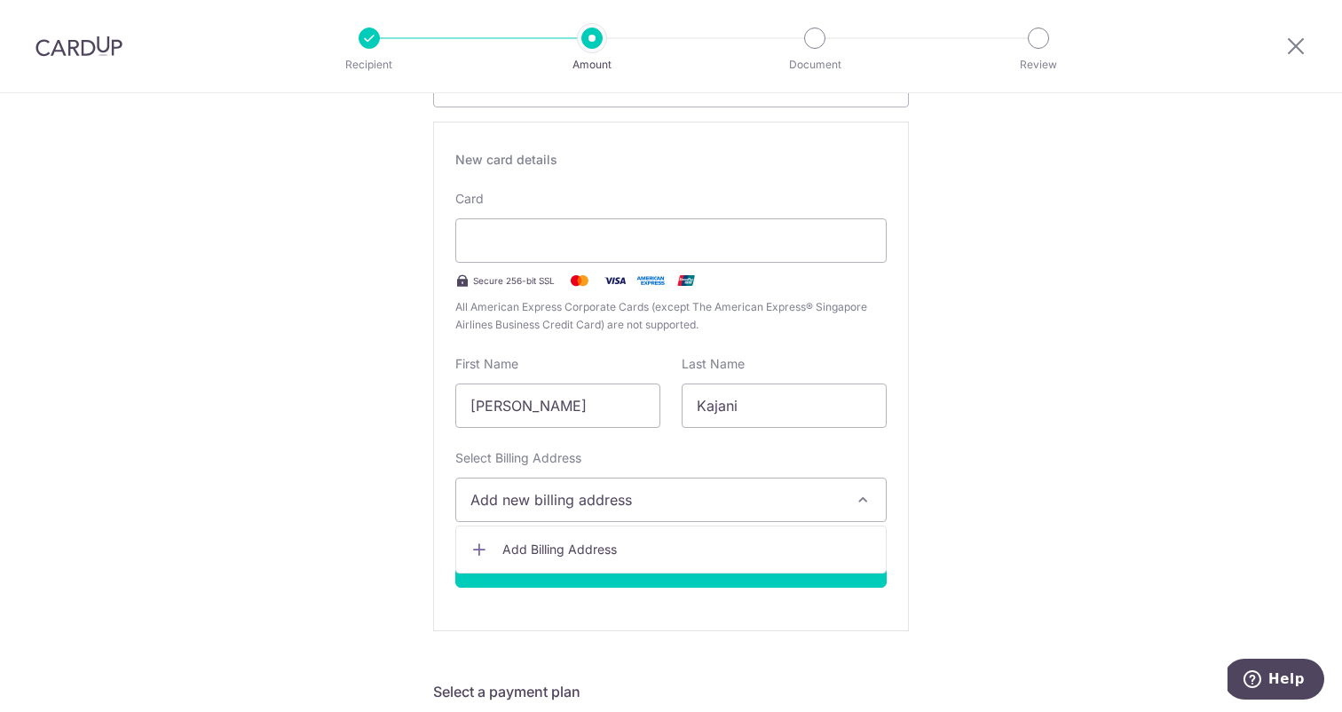
click at [698, 554] on span "Add Billing Address" at bounding box center [686, 549] width 369 height 18
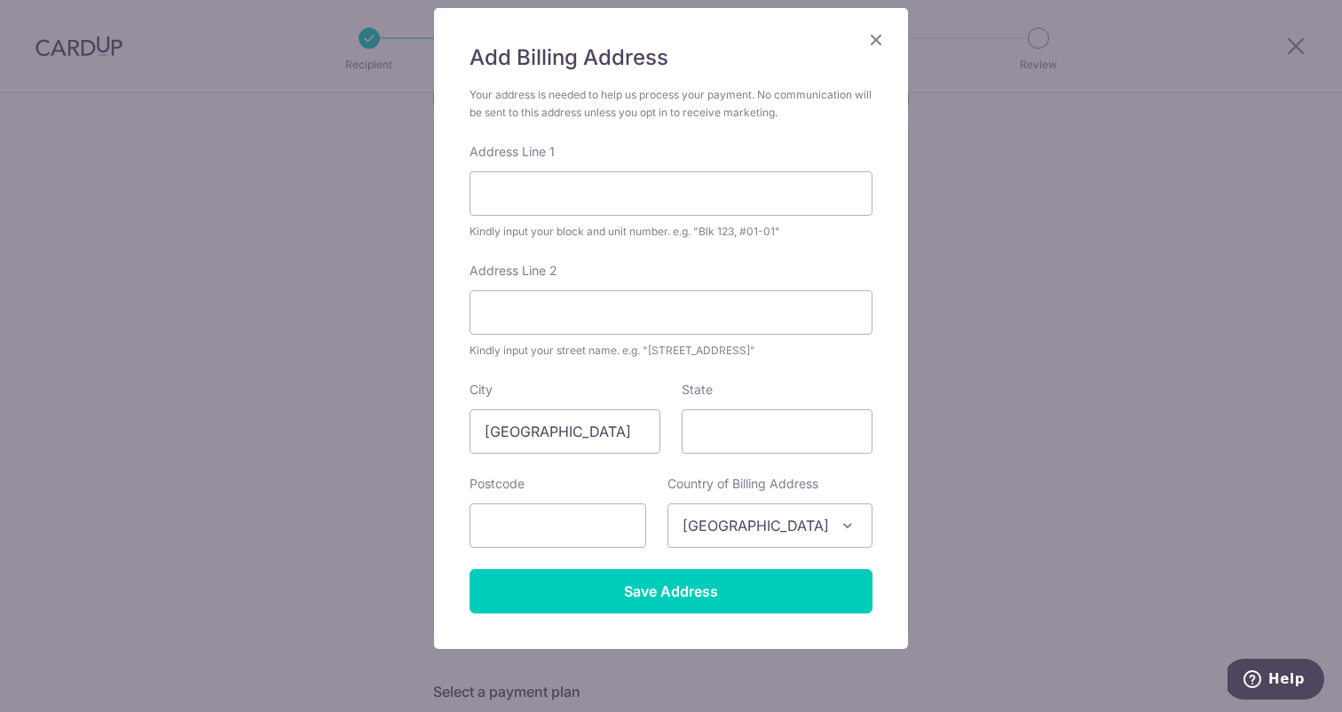
scroll to position [0, 0]
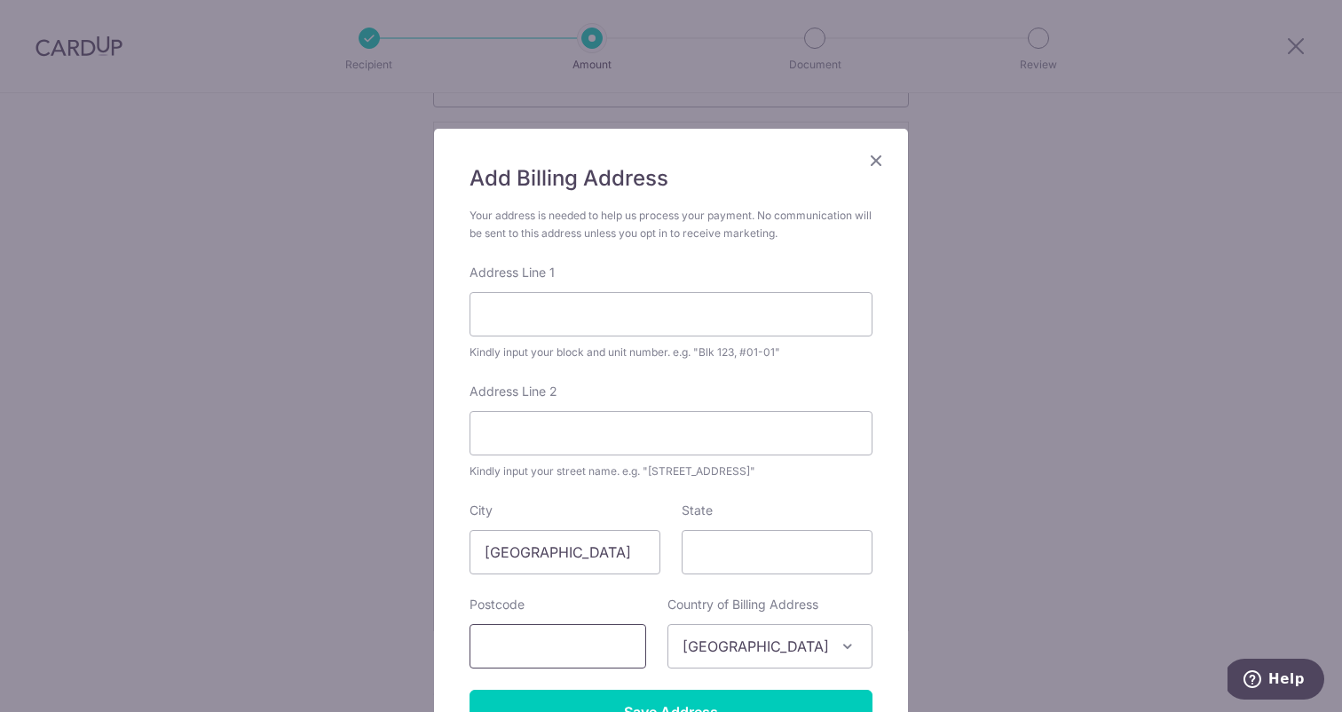
click at [566, 645] on input "text" at bounding box center [557, 646] width 177 height 44
type input "466987"
click at [559, 302] on input "Address Line 1" at bounding box center [670, 314] width 403 height 44
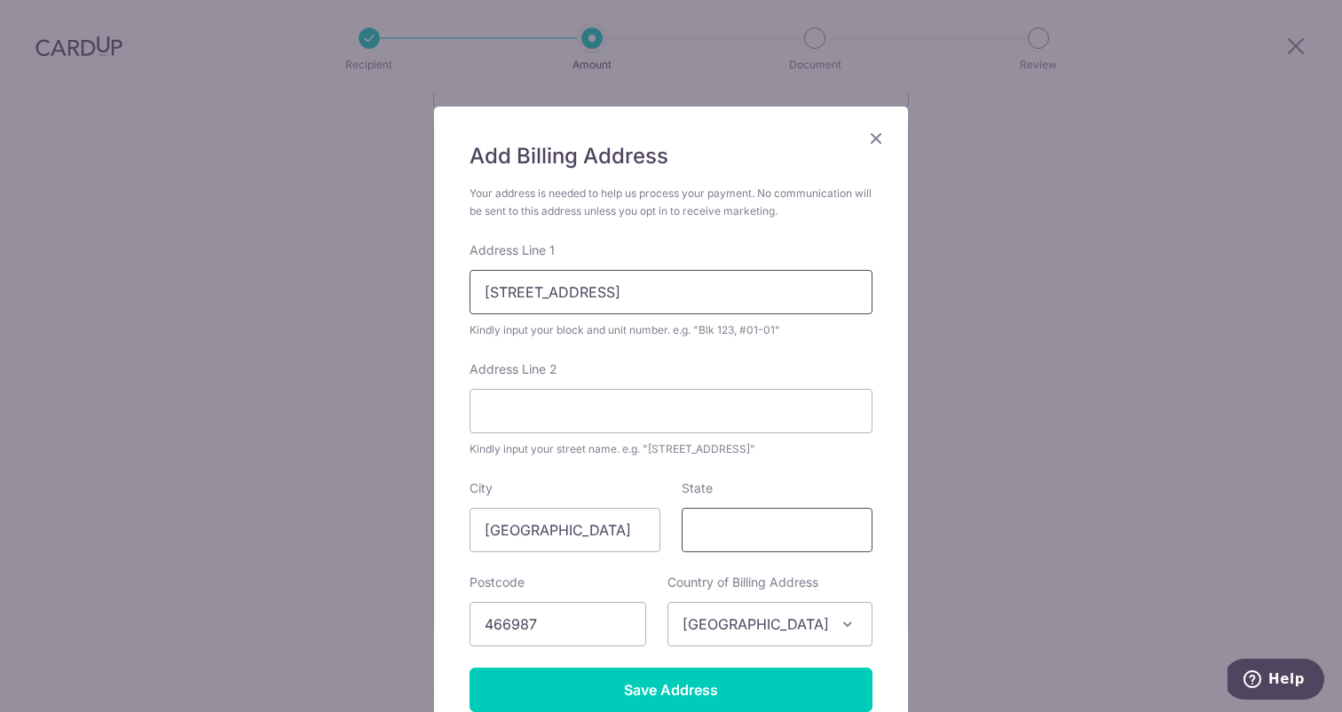
scroll to position [37, 0]
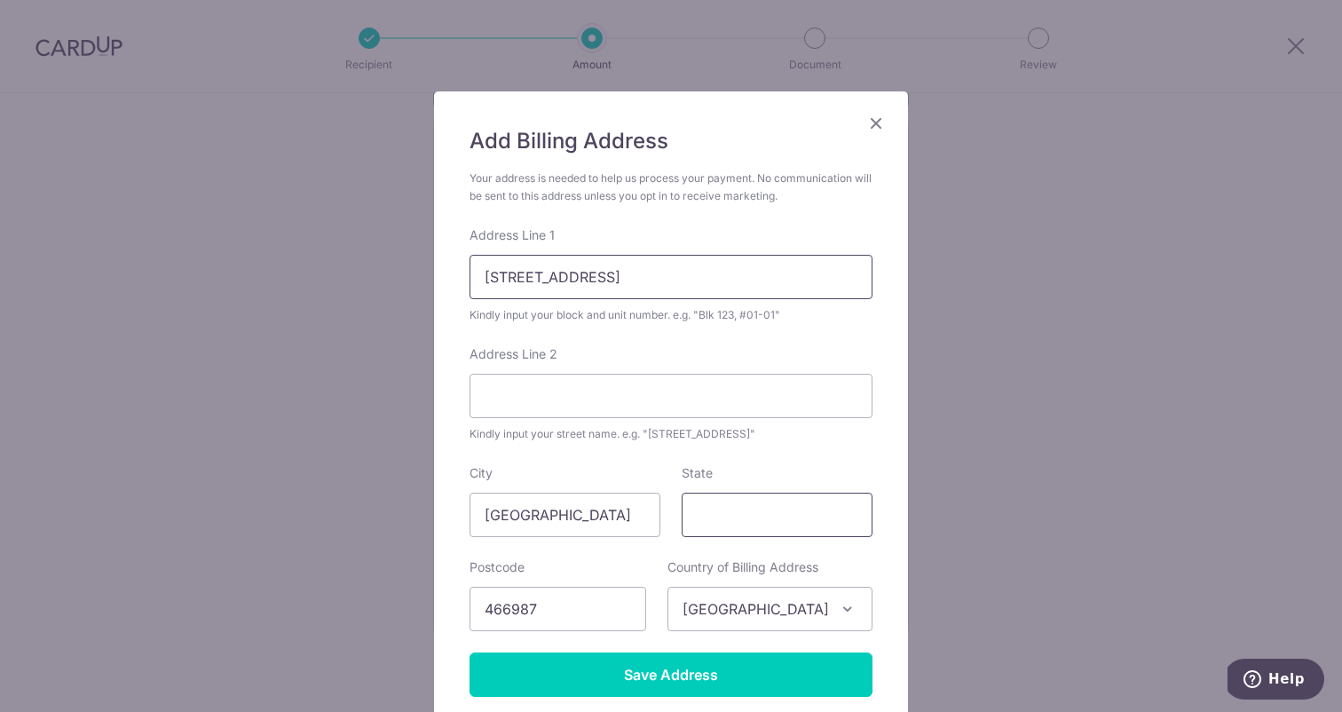
type input "70 Bayshore road"
click at [704, 506] on input "State" at bounding box center [776, 514] width 191 height 44
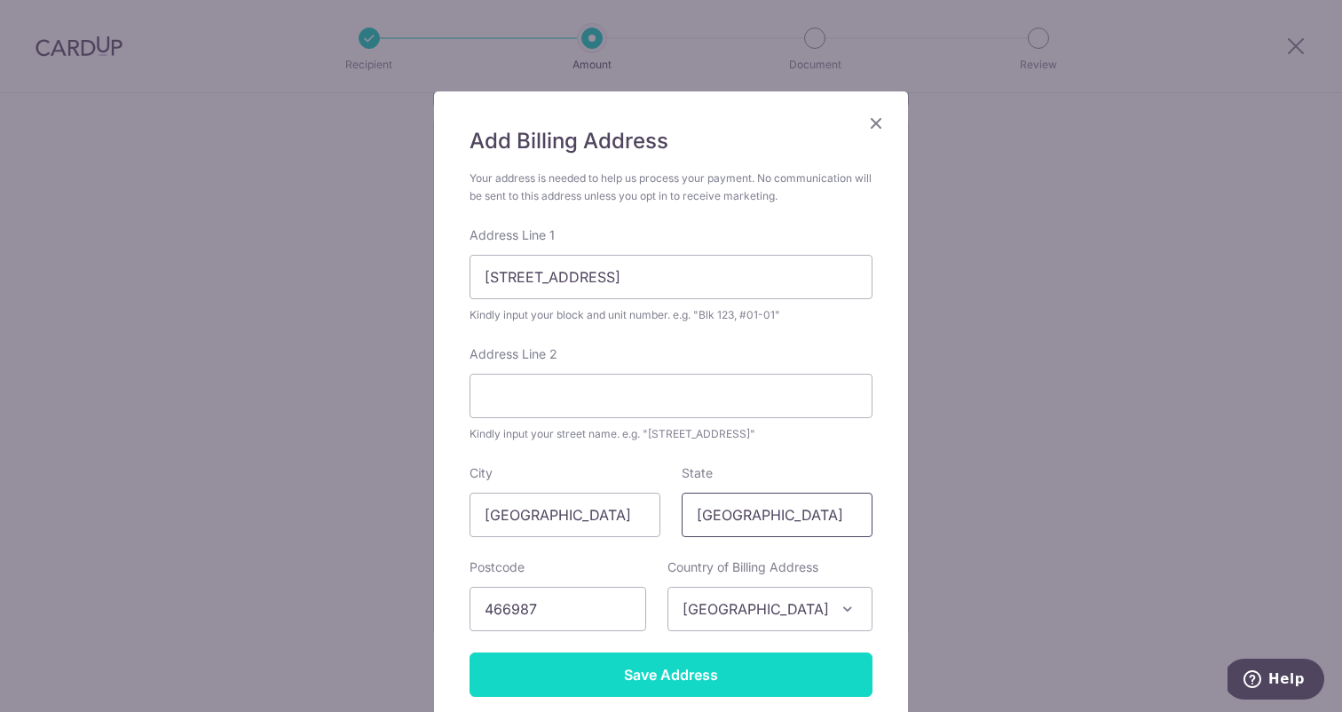
type input "singapore"
click at [690, 681] on input "Save Address" at bounding box center [670, 674] width 403 height 44
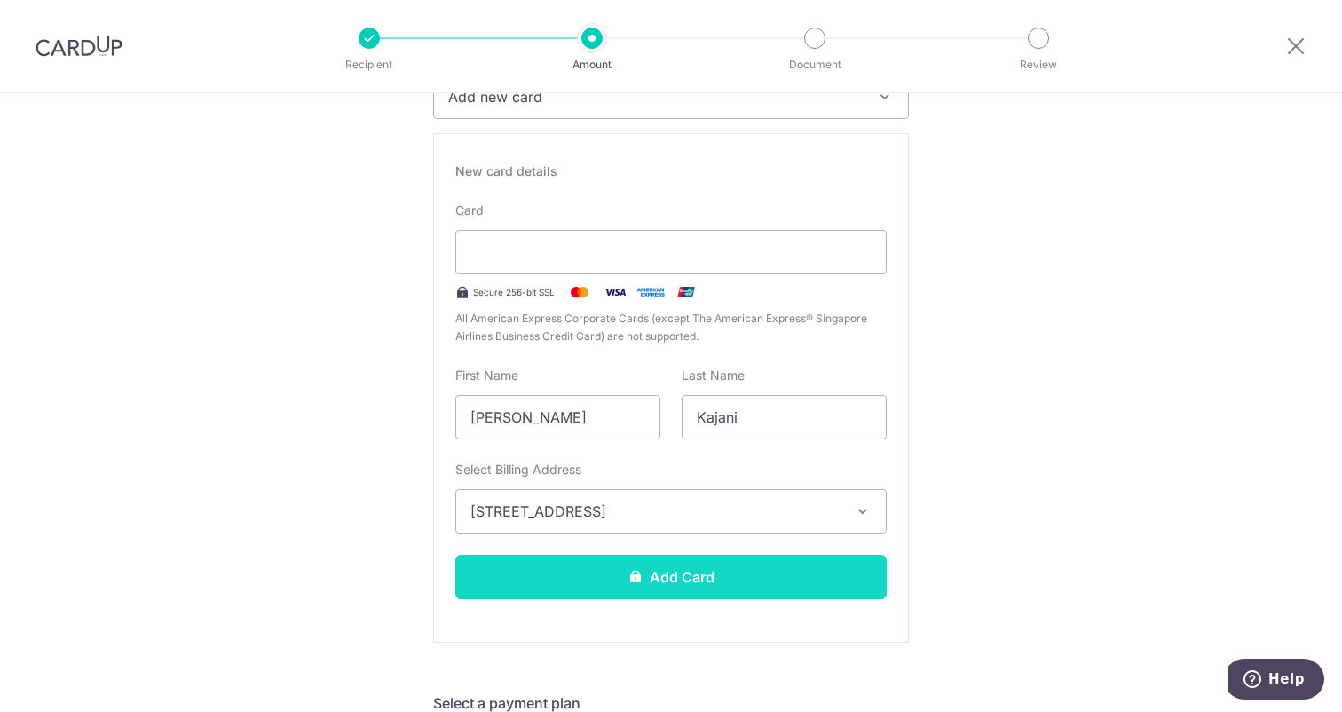
scroll to position [287, 0]
click at [695, 583] on button "Add Card" at bounding box center [670, 577] width 431 height 44
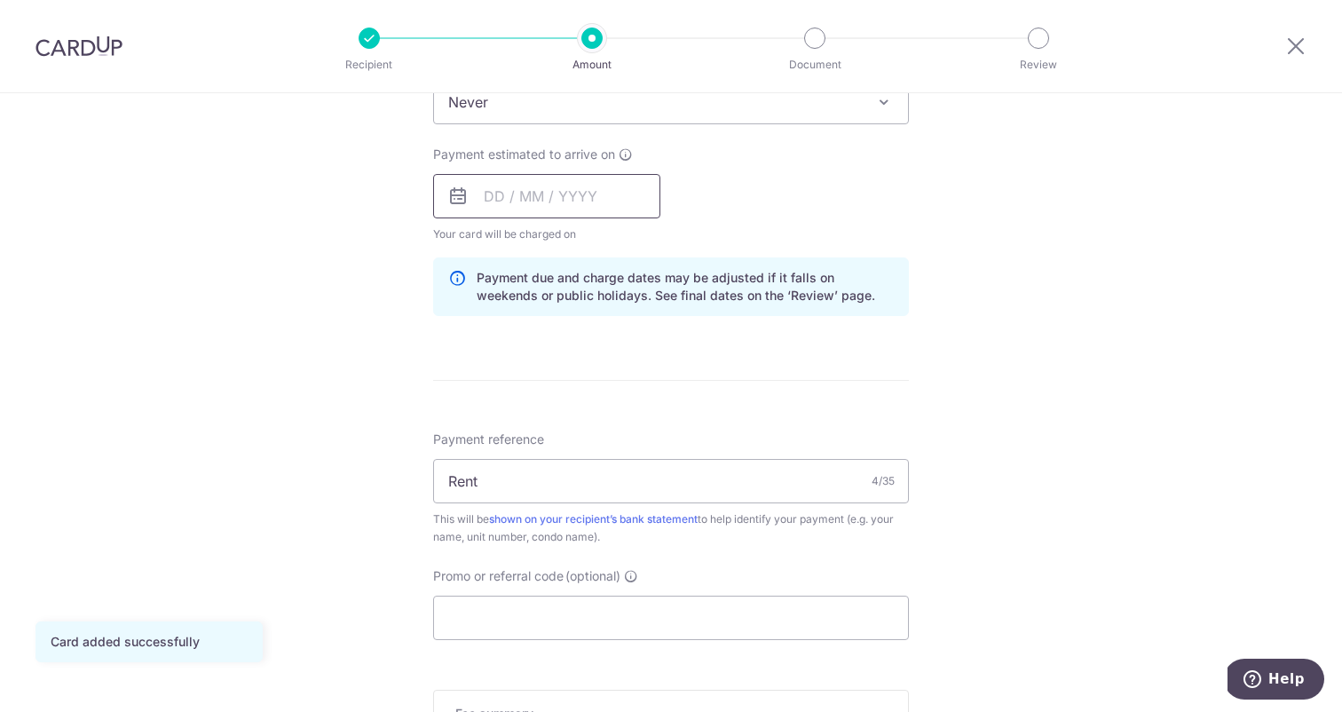
click at [555, 203] on input "text" at bounding box center [546, 196] width 227 height 44
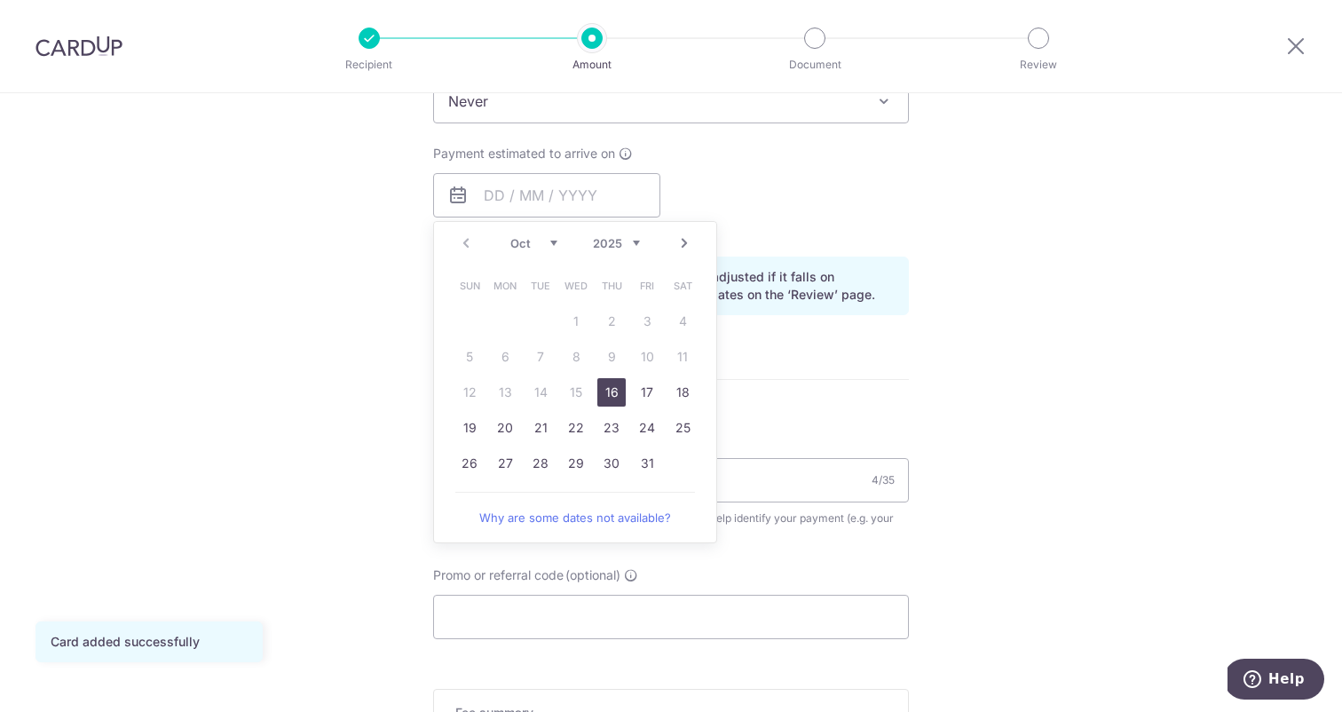
click at [617, 392] on link "16" at bounding box center [611, 392] width 28 height 28
type input "[DATE]"
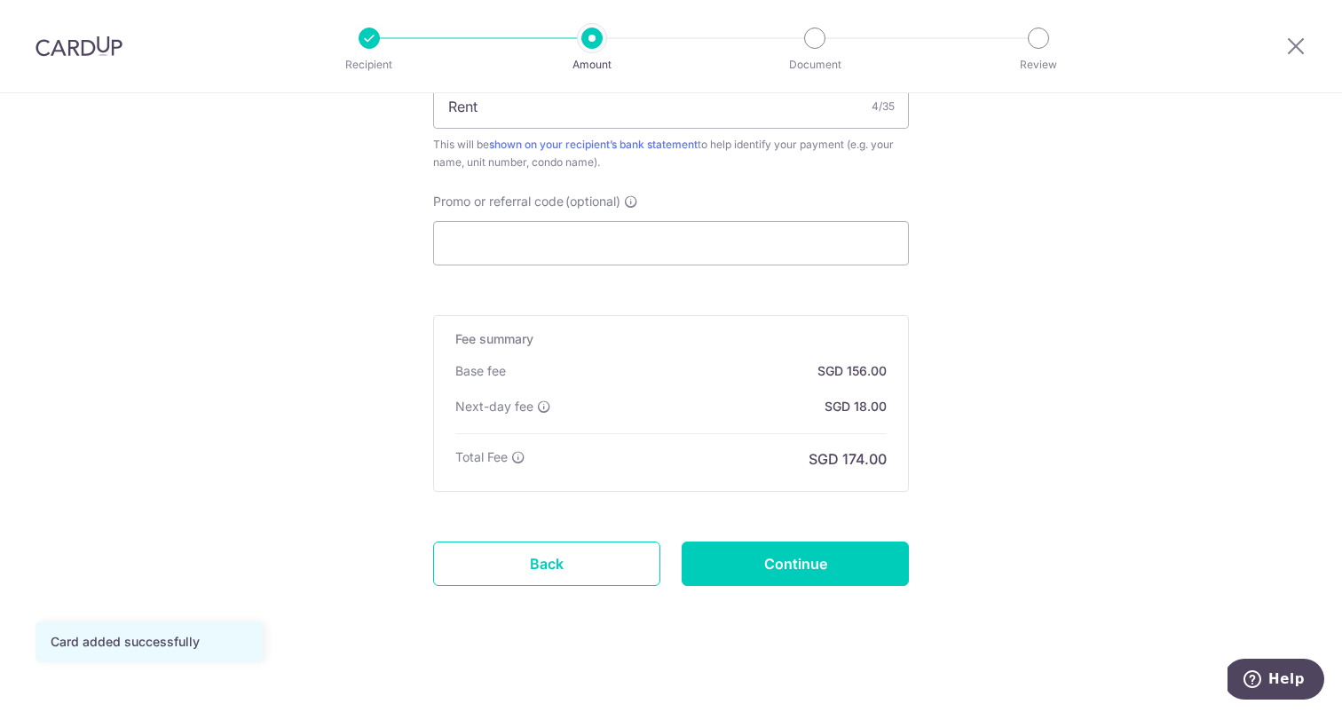
scroll to position [1143, 0]
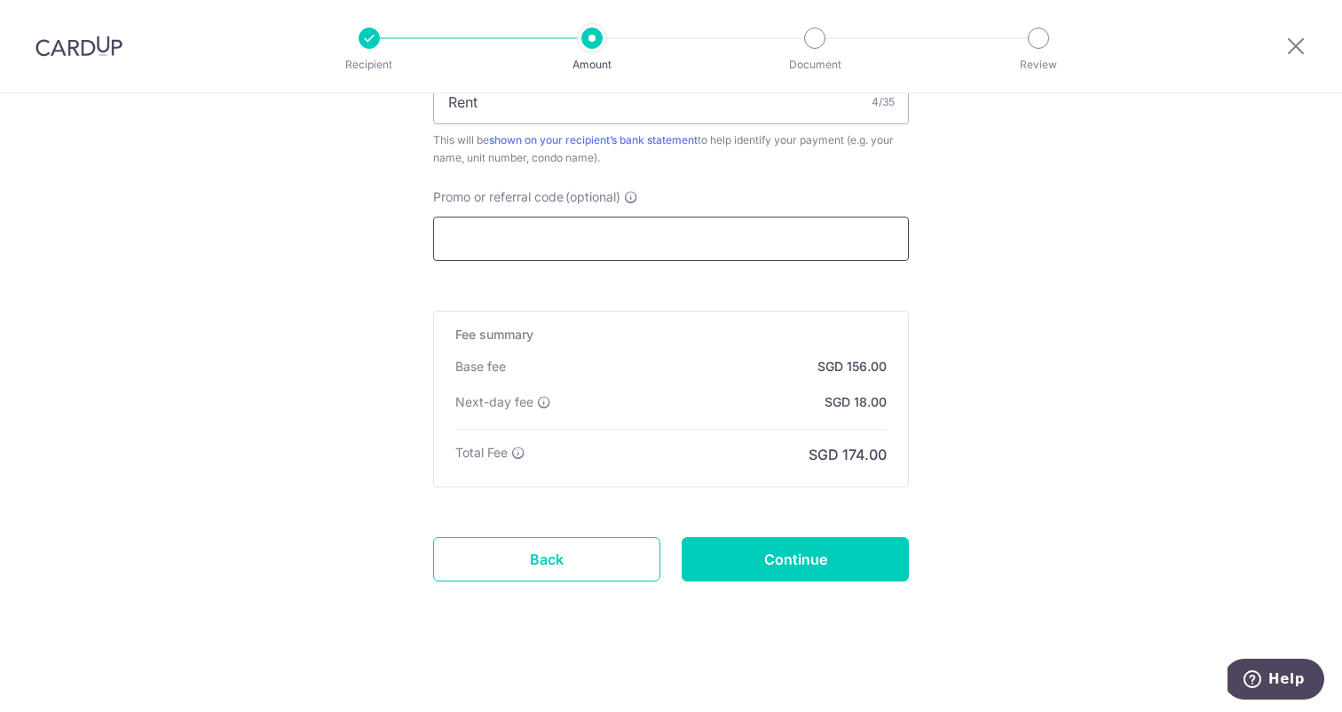
click at [565, 231] on input "Promo or referral code (optional)" at bounding box center [671, 238] width 476 height 44
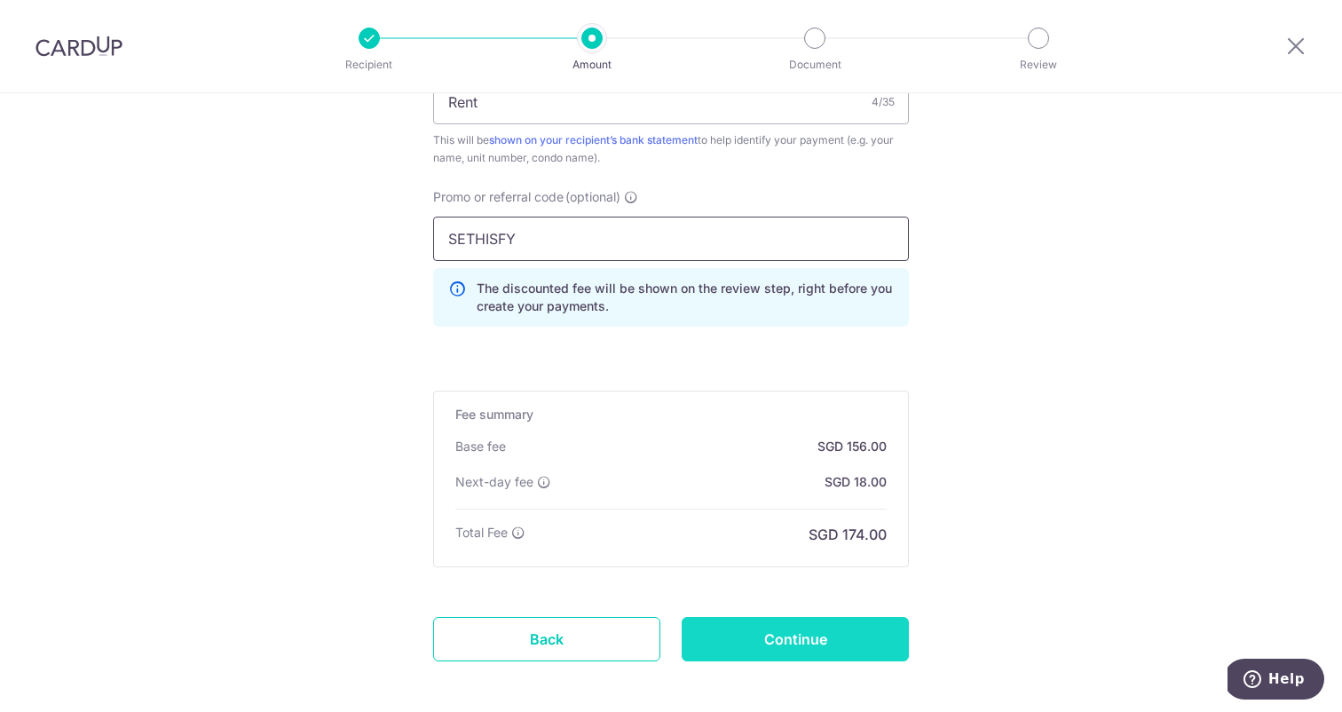
type input "SETHISFY"
click at [790, 645] on input "Continue" at bounding box center [794, 639] width 227 height 44
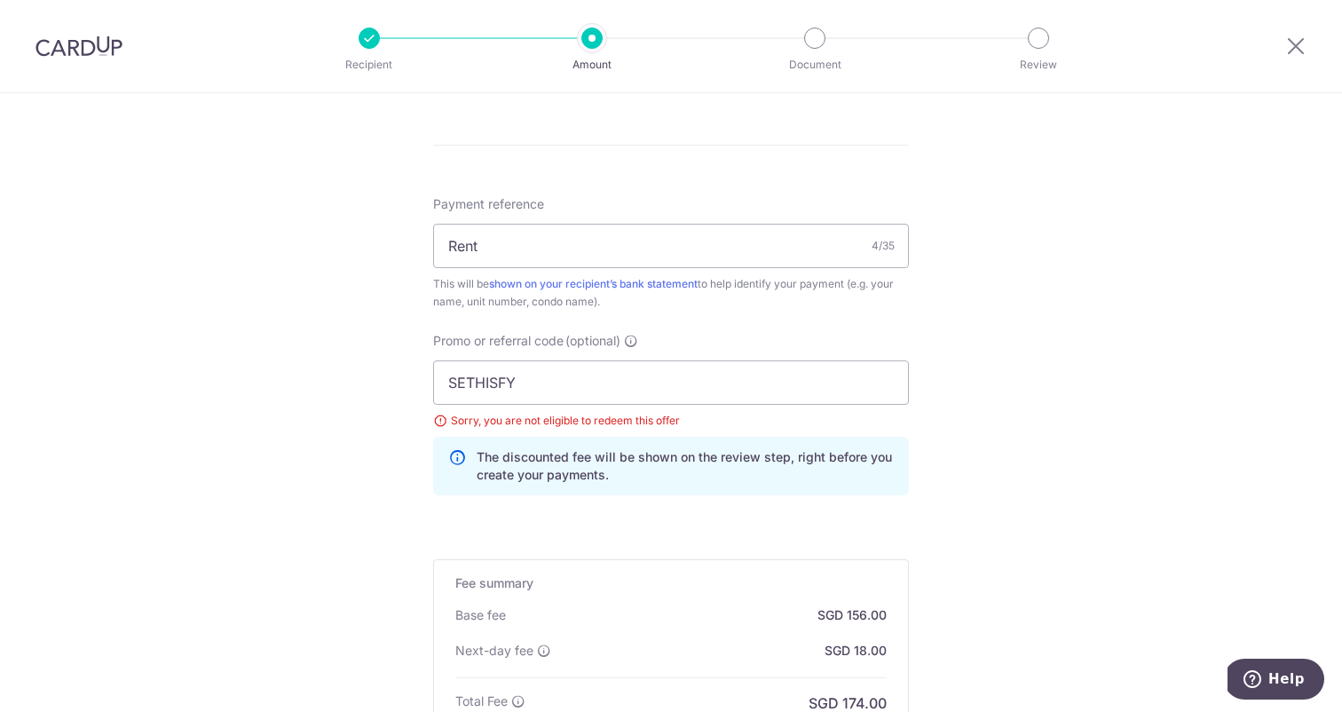
scroll to position [1250, 0]
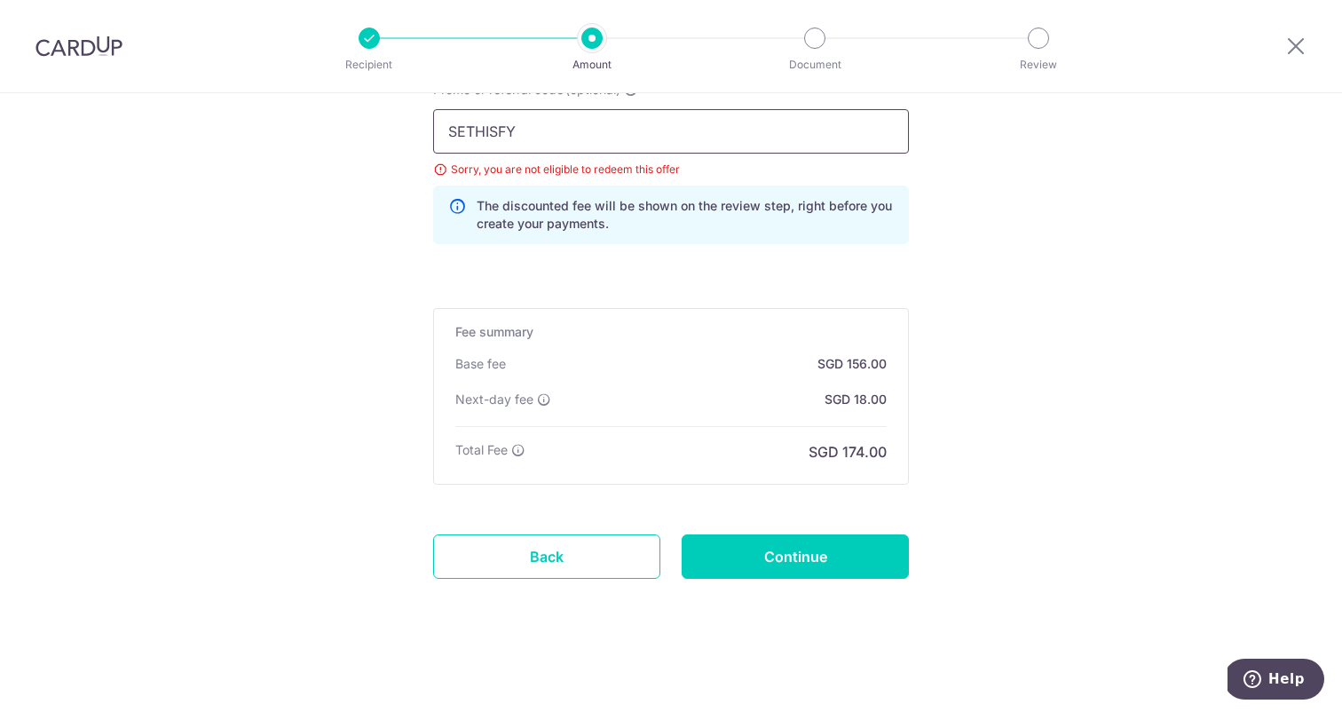
drag, startPoint x: 539, startPoint y: 141, endPoint x: 376, endPoint y: 124, distance: 164.1
type input "honeymoney"
click button "Add Card" at bounding box center [0, 0] width 0 height 0
click at [791, 562] on input "Continue" at bounding box center [794, 556] width 227 height 44
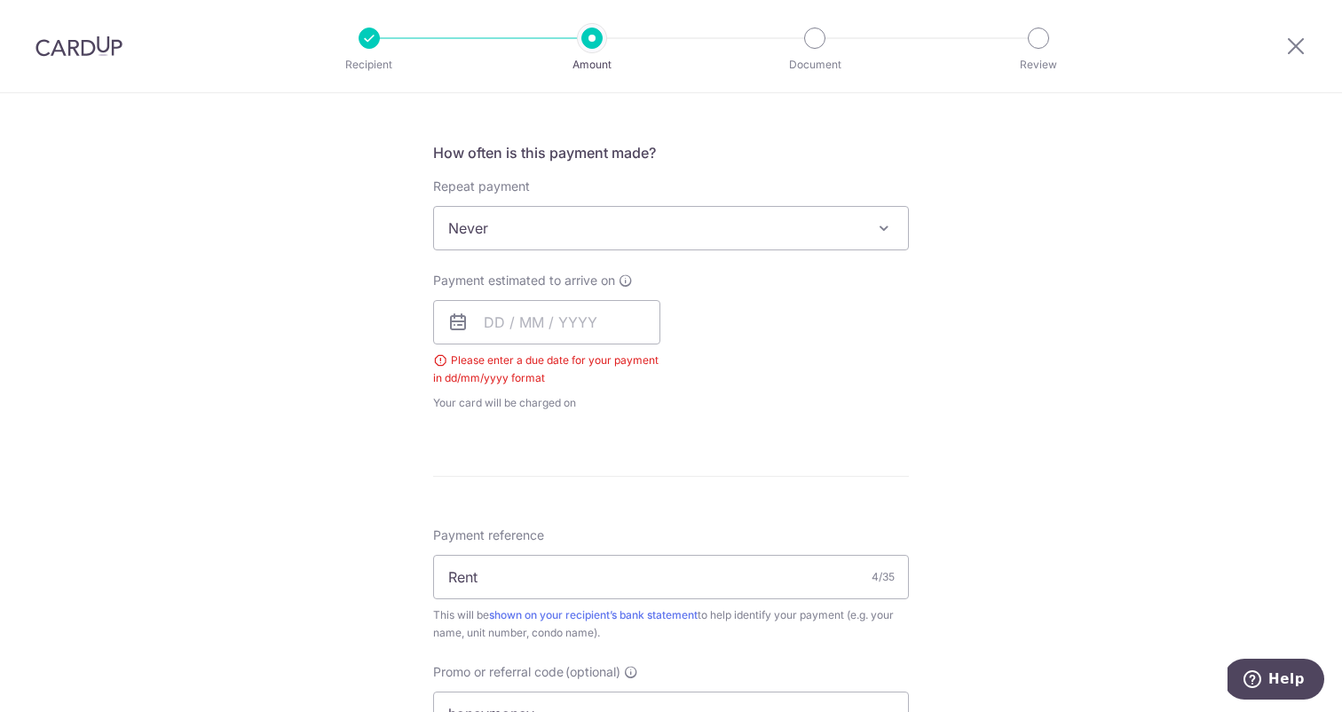
scroll to position [583, 0]
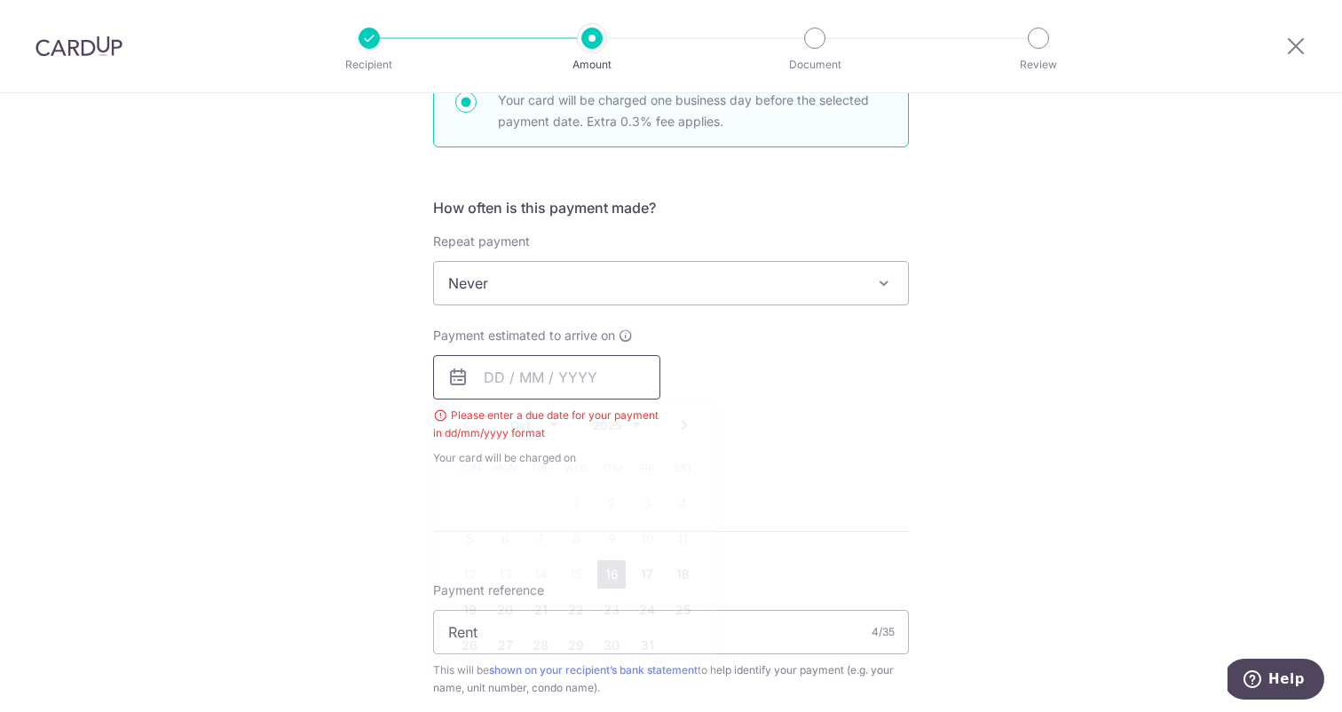
click at [575, 366] on input "text" at bounding box center [546, 377] width 227 height 44
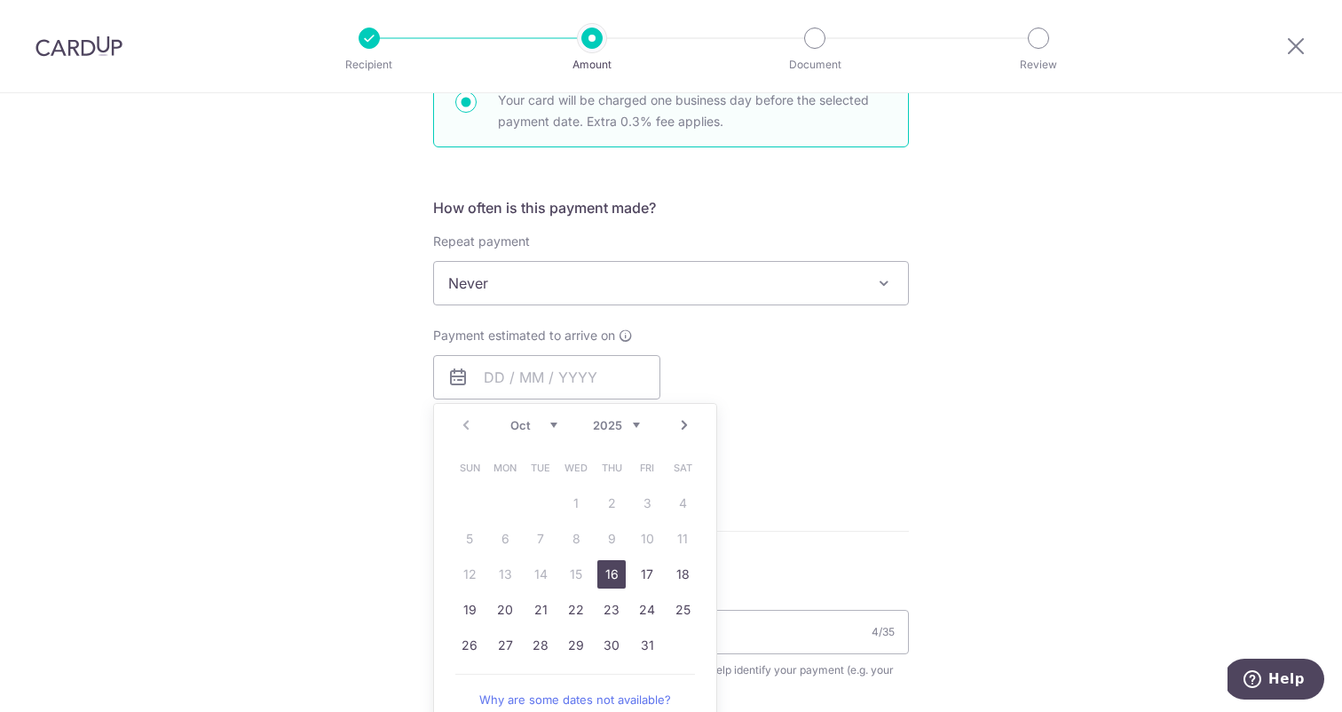
click at [618, 571] on link "16" at bounding box center [611, 574] width 28 height 28
type input "[DATE]"
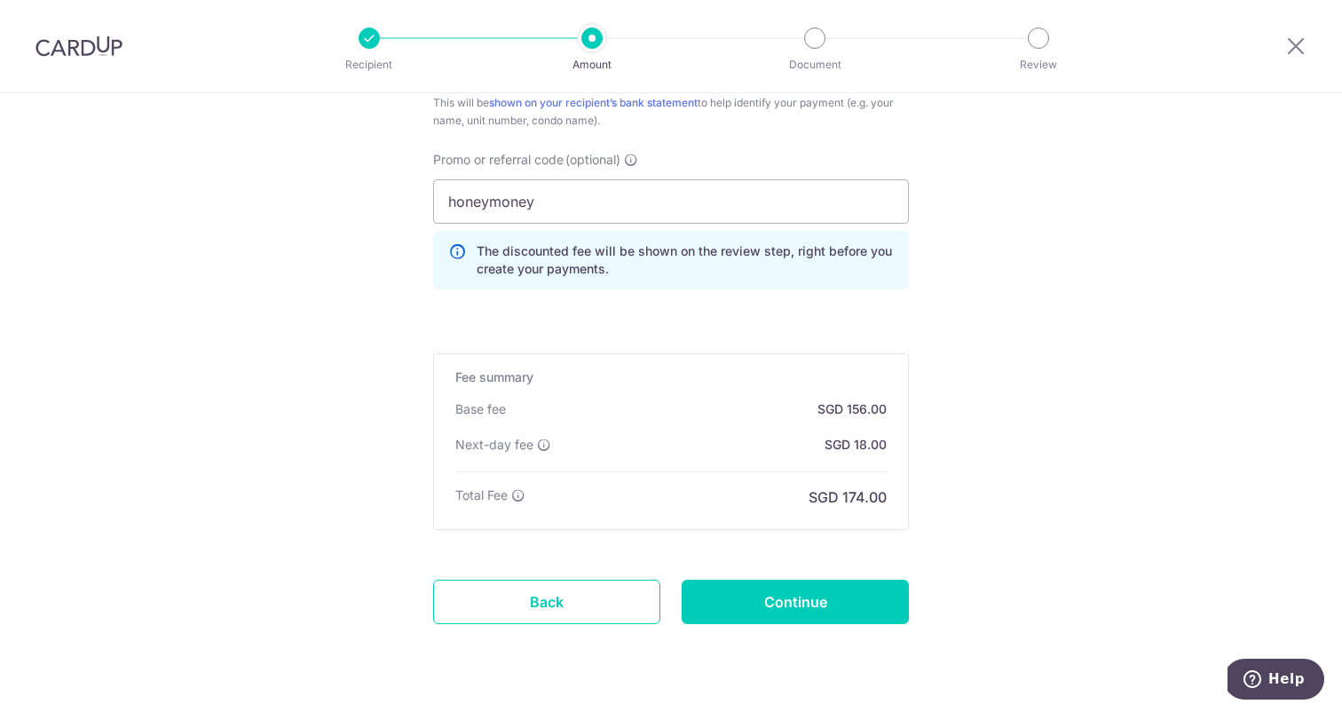
scroll to position [1197, 0]
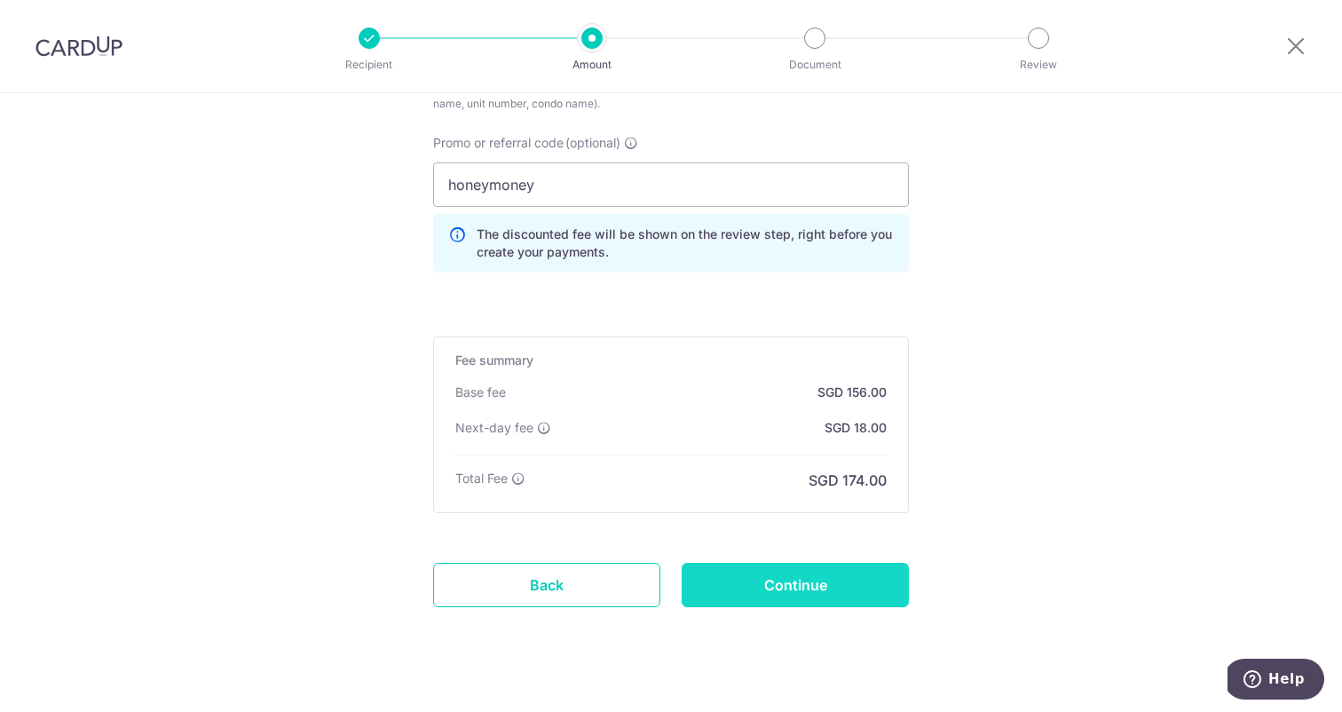
click at [710, 586] on input "Continue" at bounding box center [794, 585] width 227 height 44
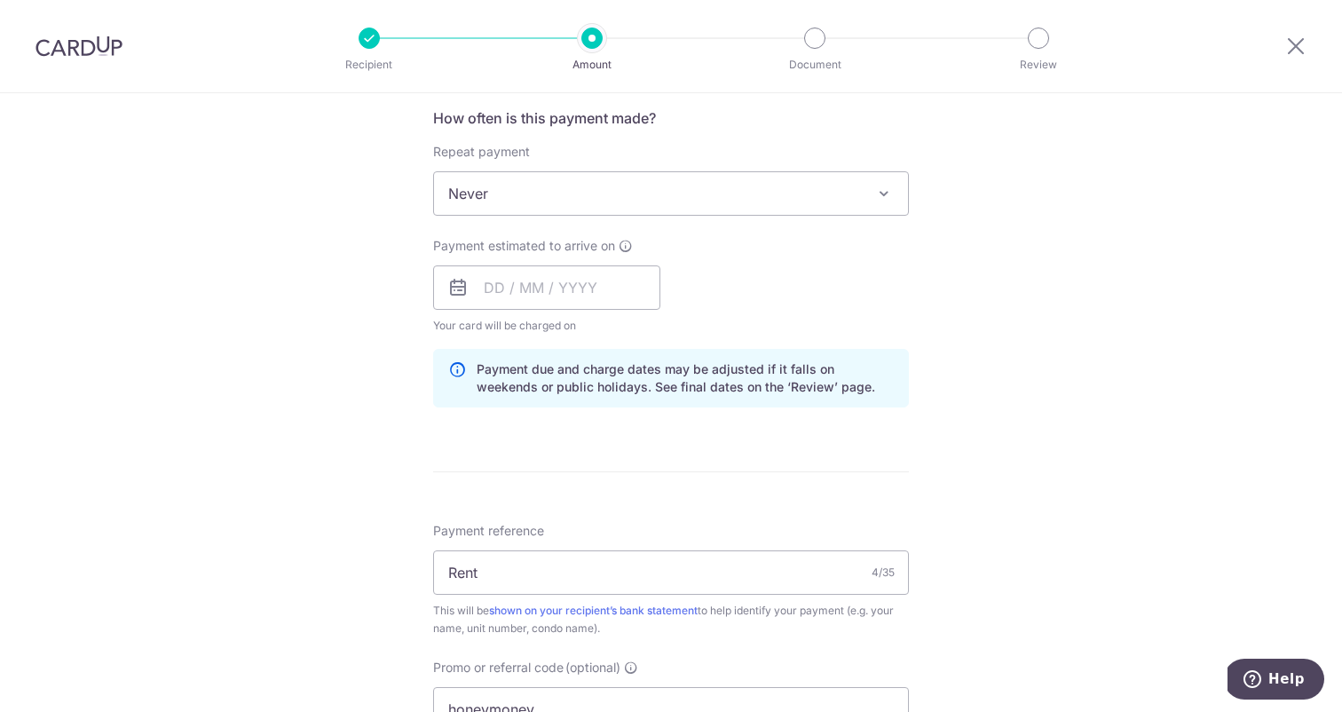
scroll to position [658, 0]
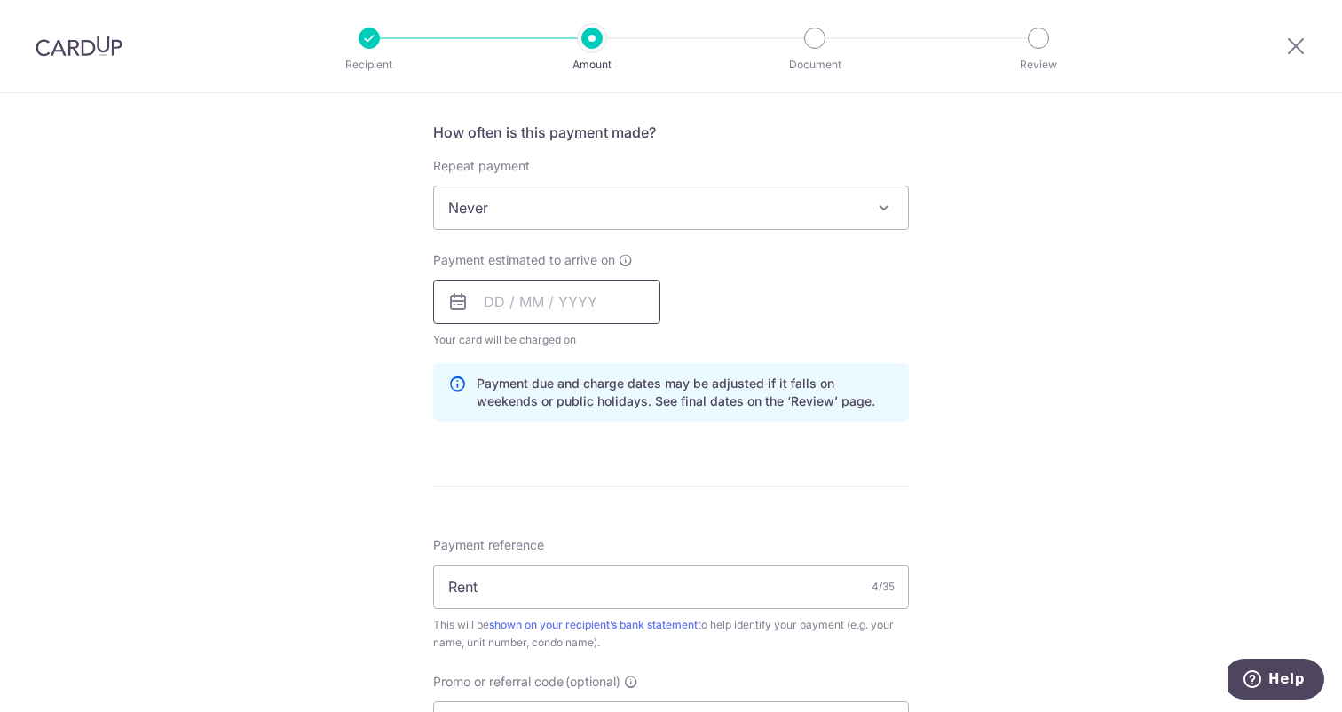
click at [591, 301] on input "text" at bounding box center [546, 301] width 227 height 44
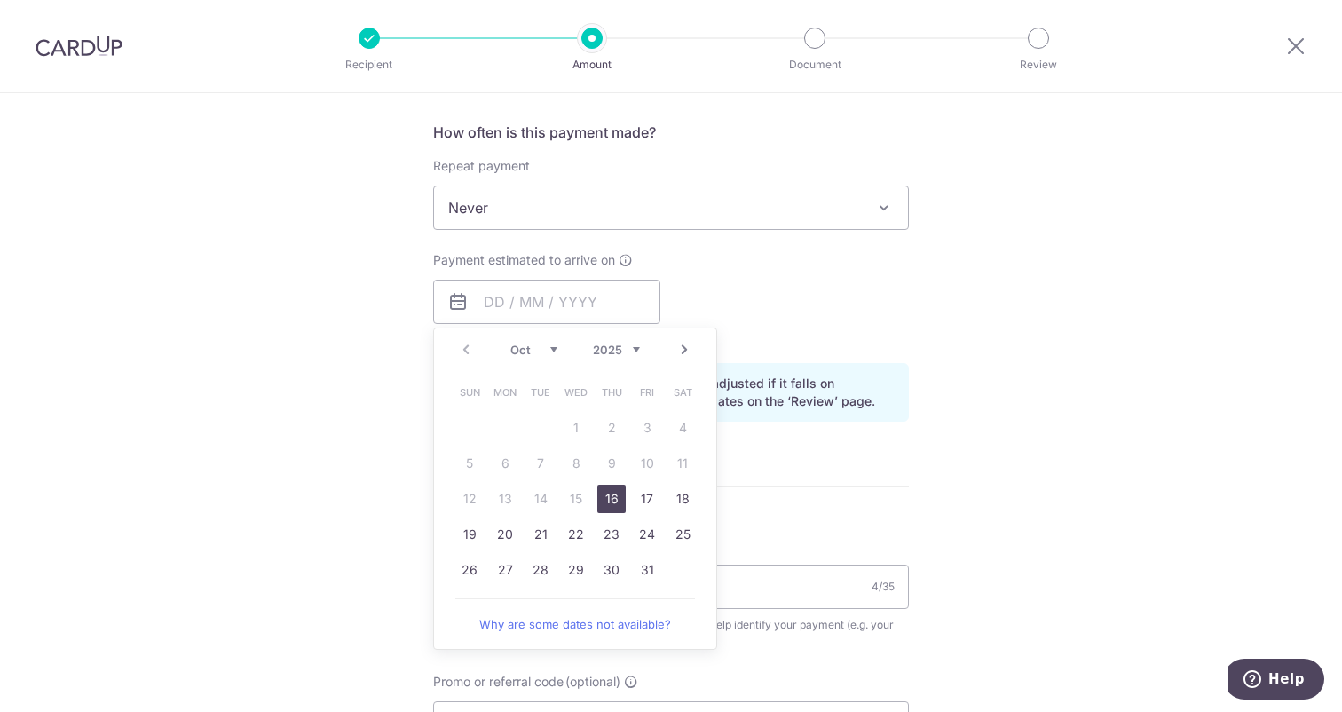
click at [608, 492] on link "16" at bounding box center [611, 498] width 28 height 28
type input "[DATE]"
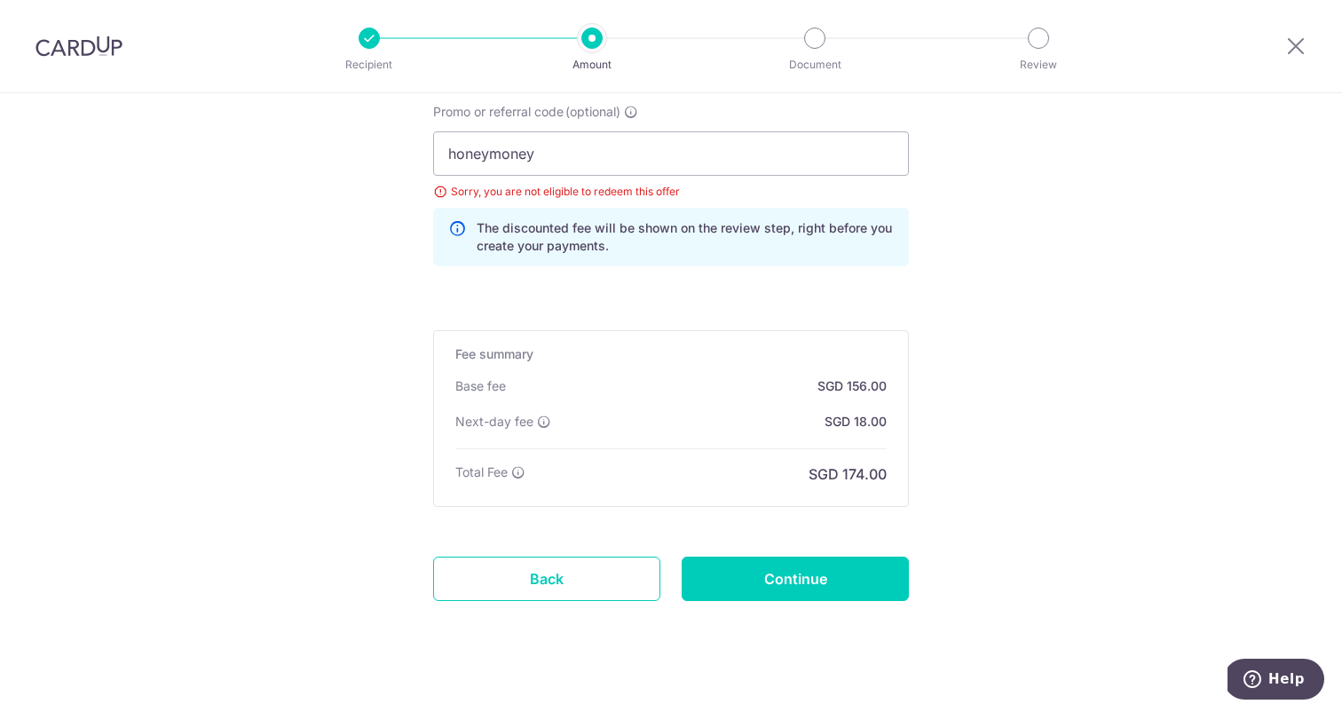
scroll to position [1229, 0]
drag, startPoint x: 544, startPoint y: 145, endPoint x: 378, endPoint y: 134, distance: 166.3
type input "milelion"
click button "Add Card" at bounding box center [0, 0] width 0 height 0
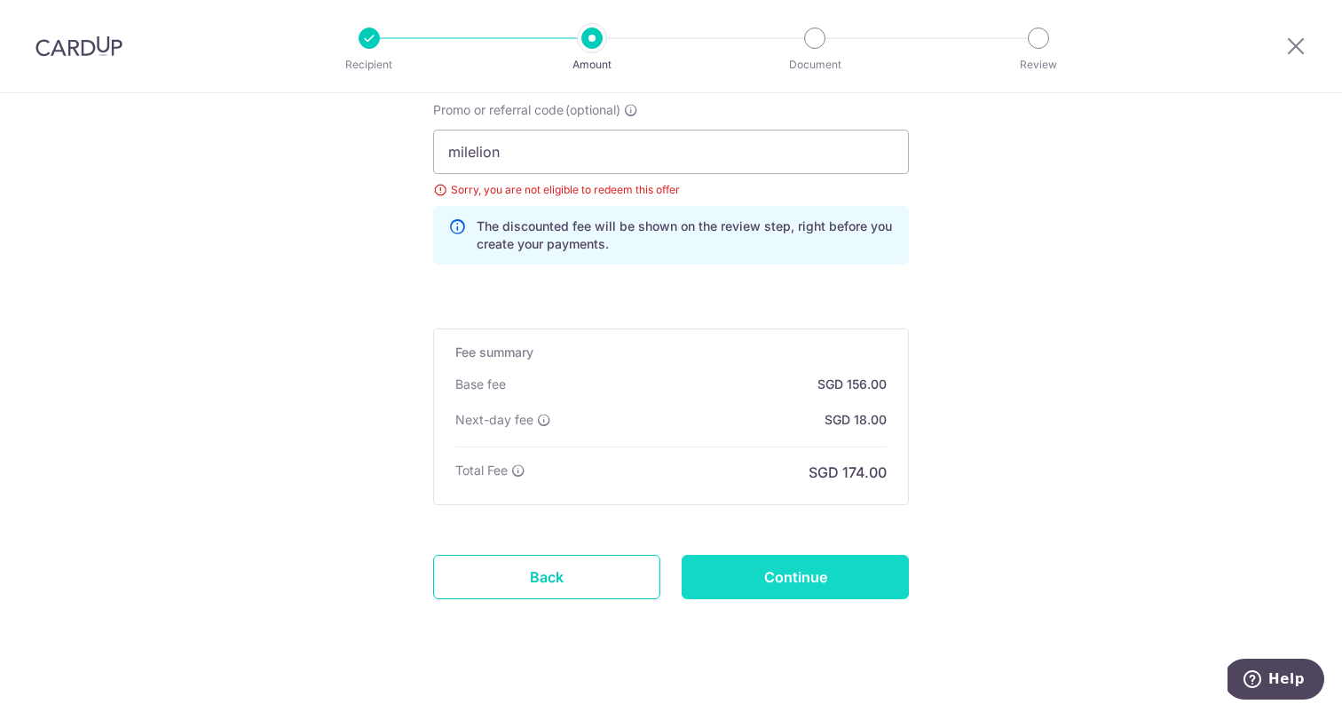
click at [788, 575] on input "Continue" at bounding box center [794, 577] width 227 height 44
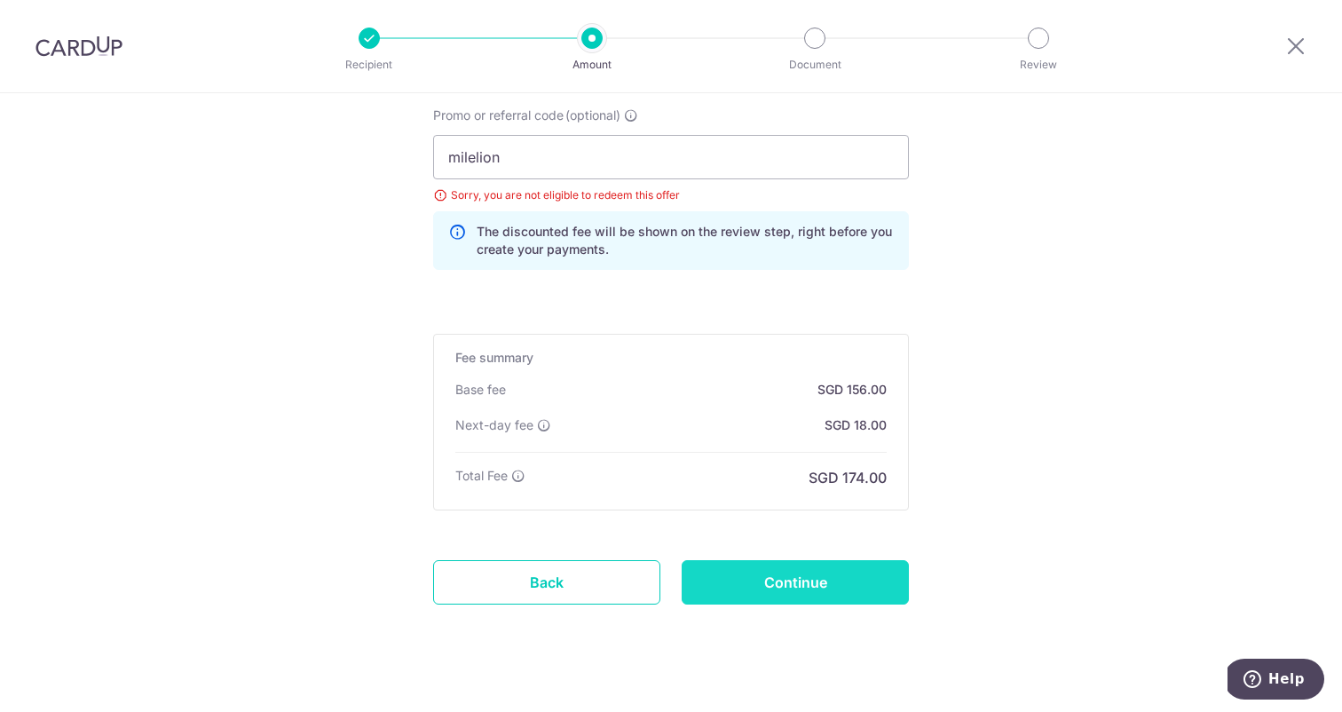
scroll to position [1224, 0]
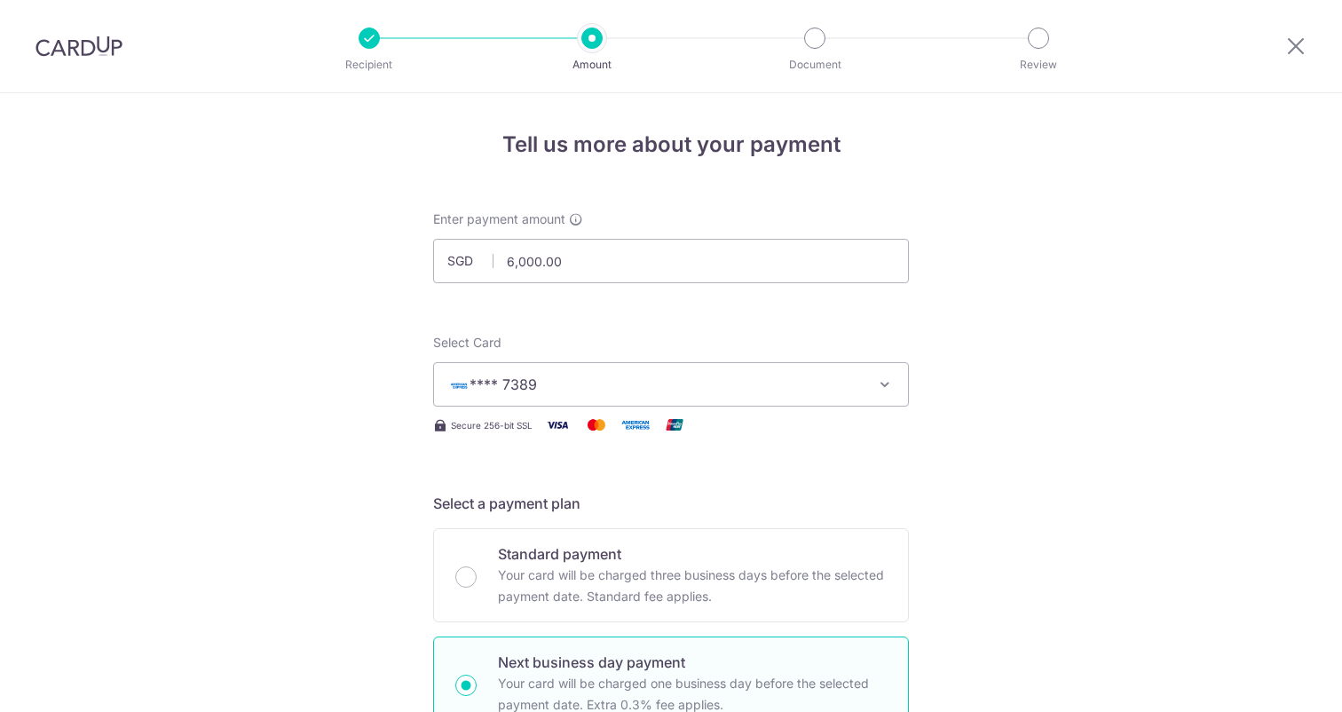
scroll to position [1250, 0]
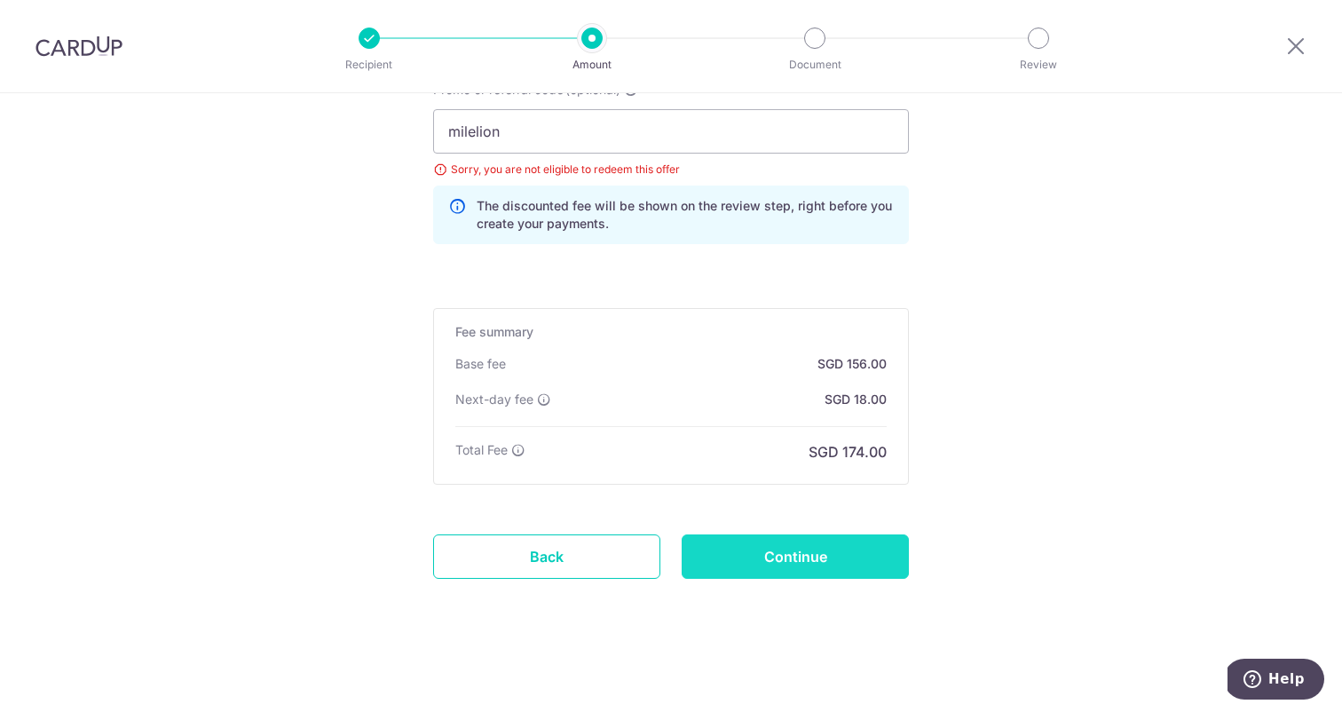
click at [787, 563] on input "Continue" at bounding box center [794, 556] width 227 height 44
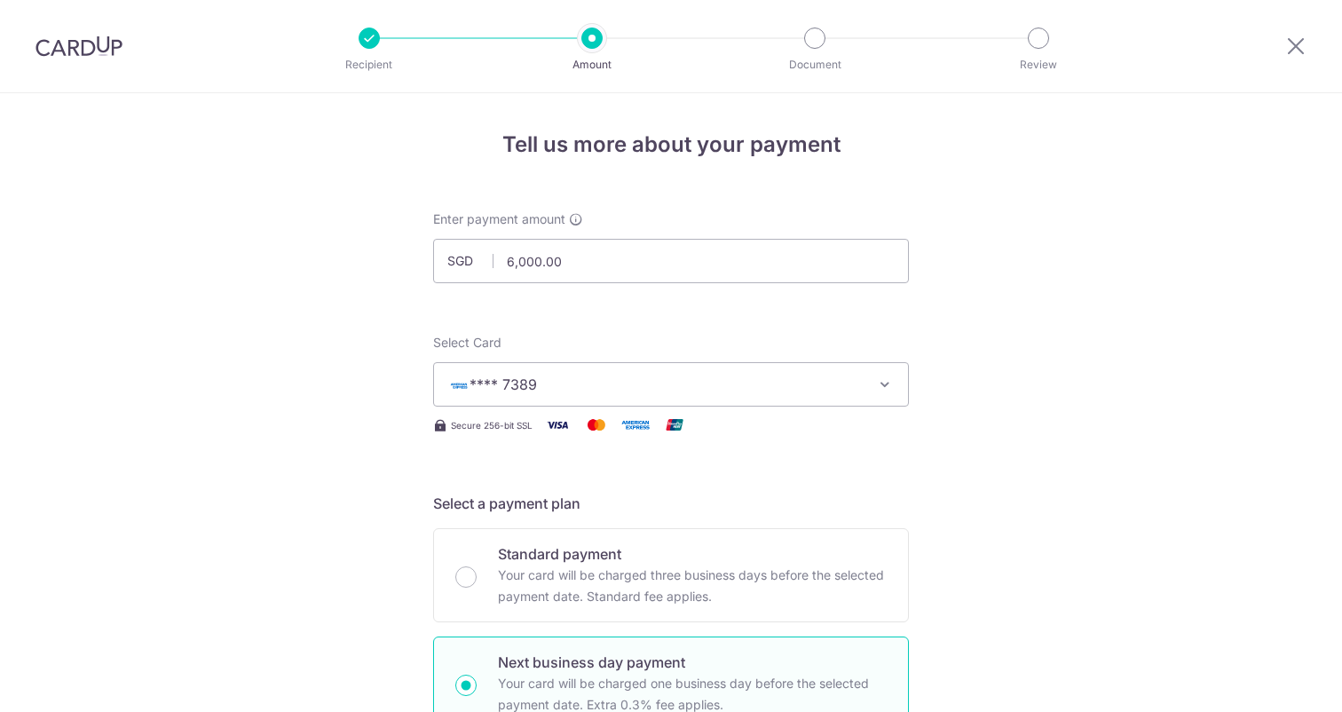
scroll to position [896, 0]
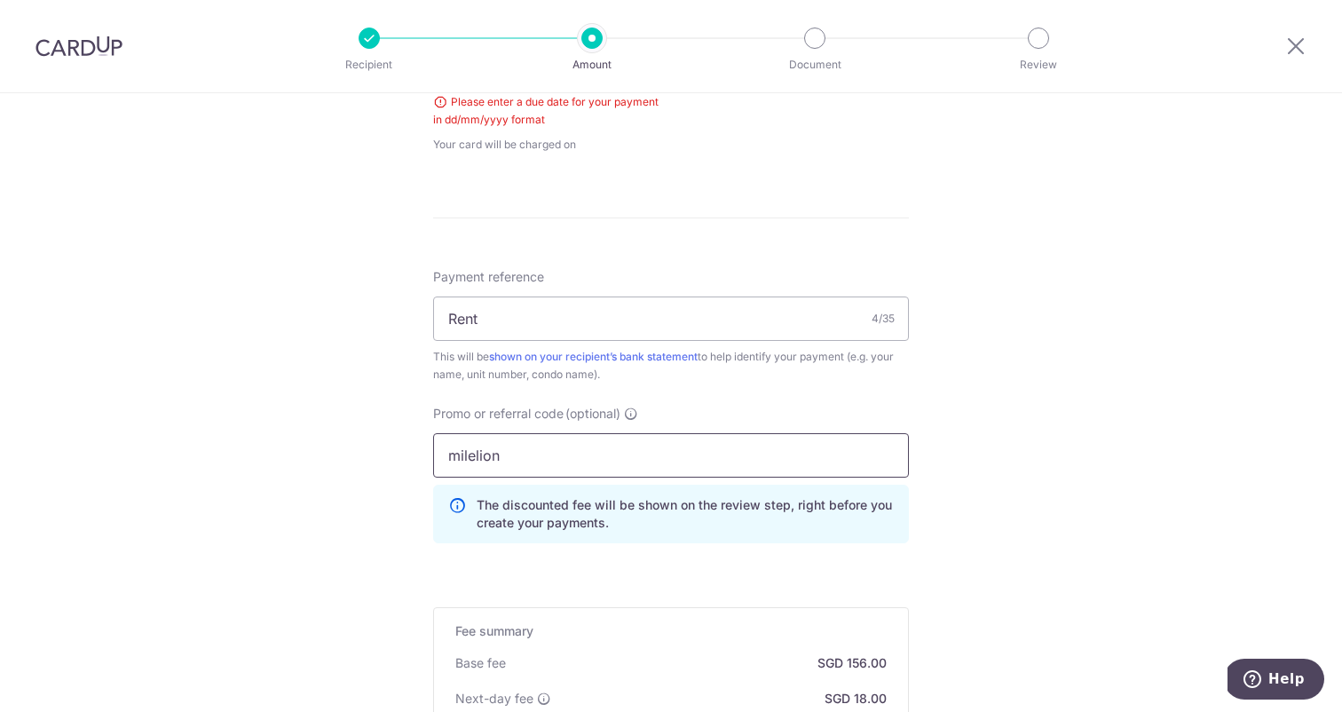
drag, startPoint x: 572, startPoint y: 448, endPoint x: 313, endPoint y: 409, distance: 262.0
click at [313, 409] on div "Tell us more about your payment Enter payment amount SGD 6,000.00 6000.00 Selec…" at bounding box center [671, 104] width 1342 height 1814
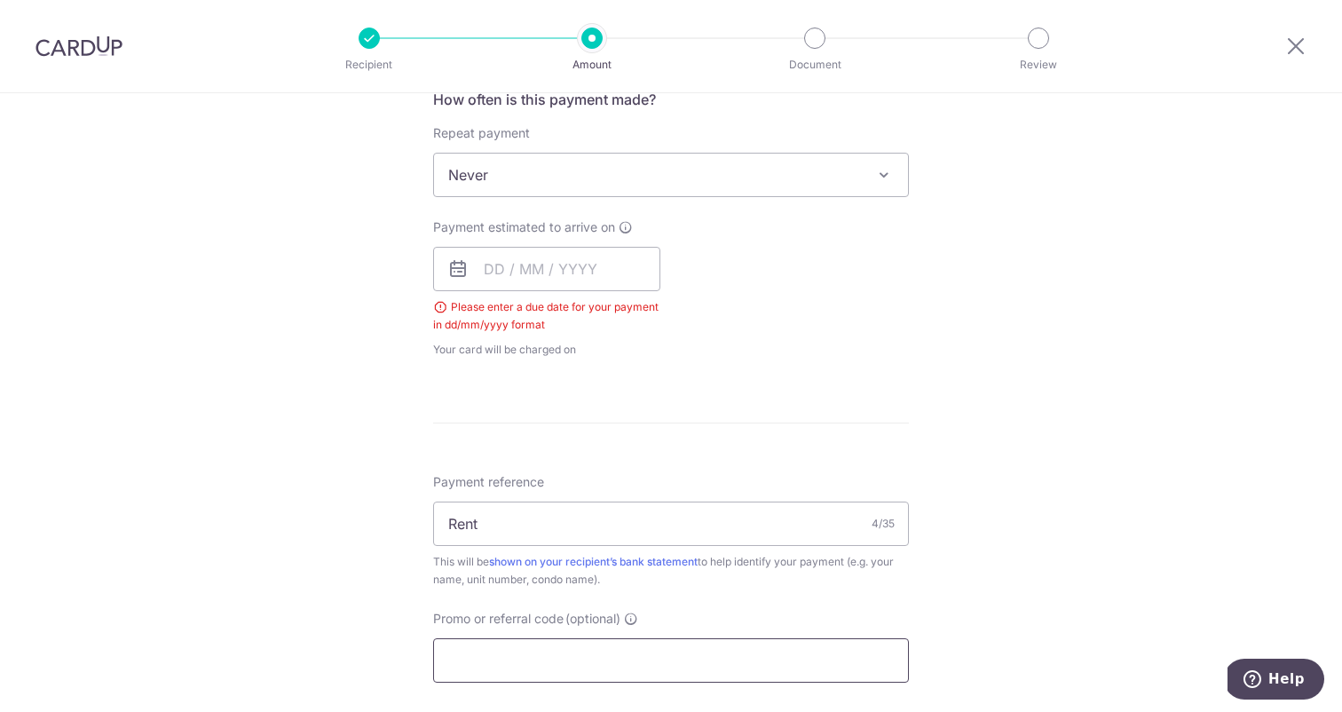
scroll to position [685, 0]
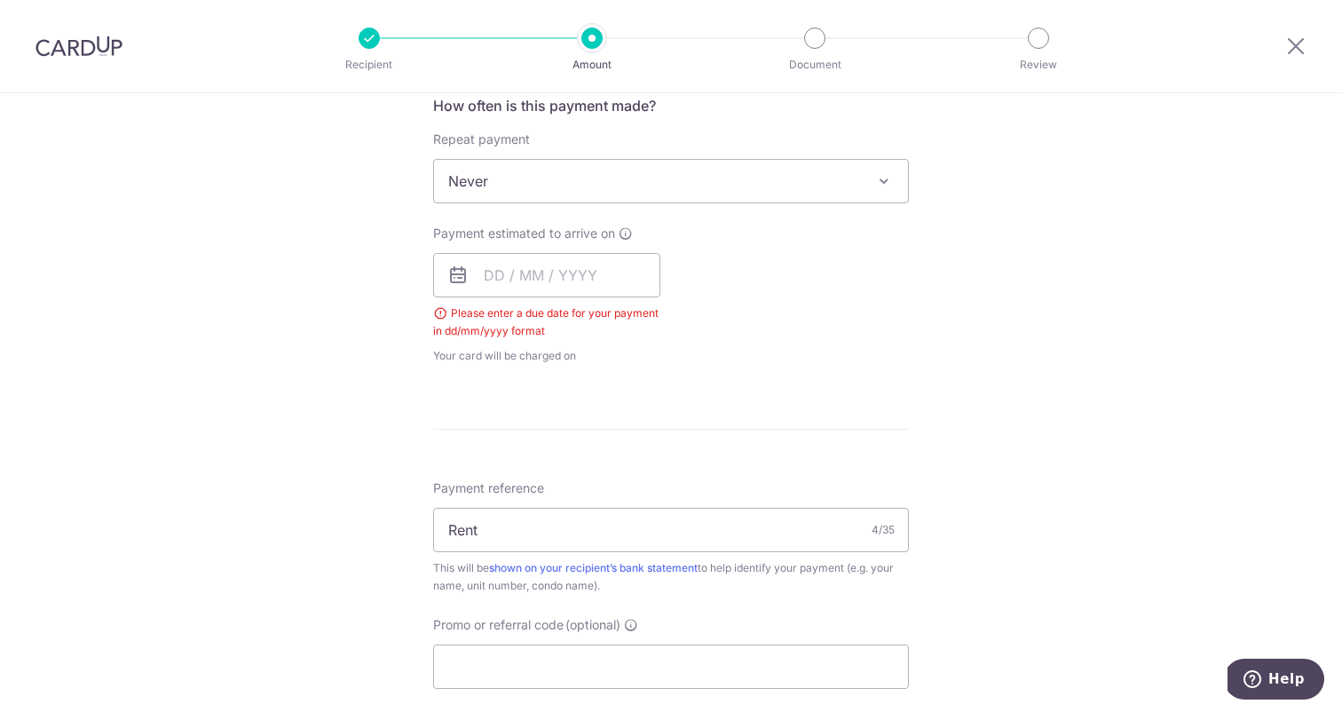
click at [544, 232] on span "Payment estimated to arrive on" at bounding box center [524, 233] width 182 height 18
click at [533, 264] on input "text" at bounding box center [546, 275] width 227 height 44
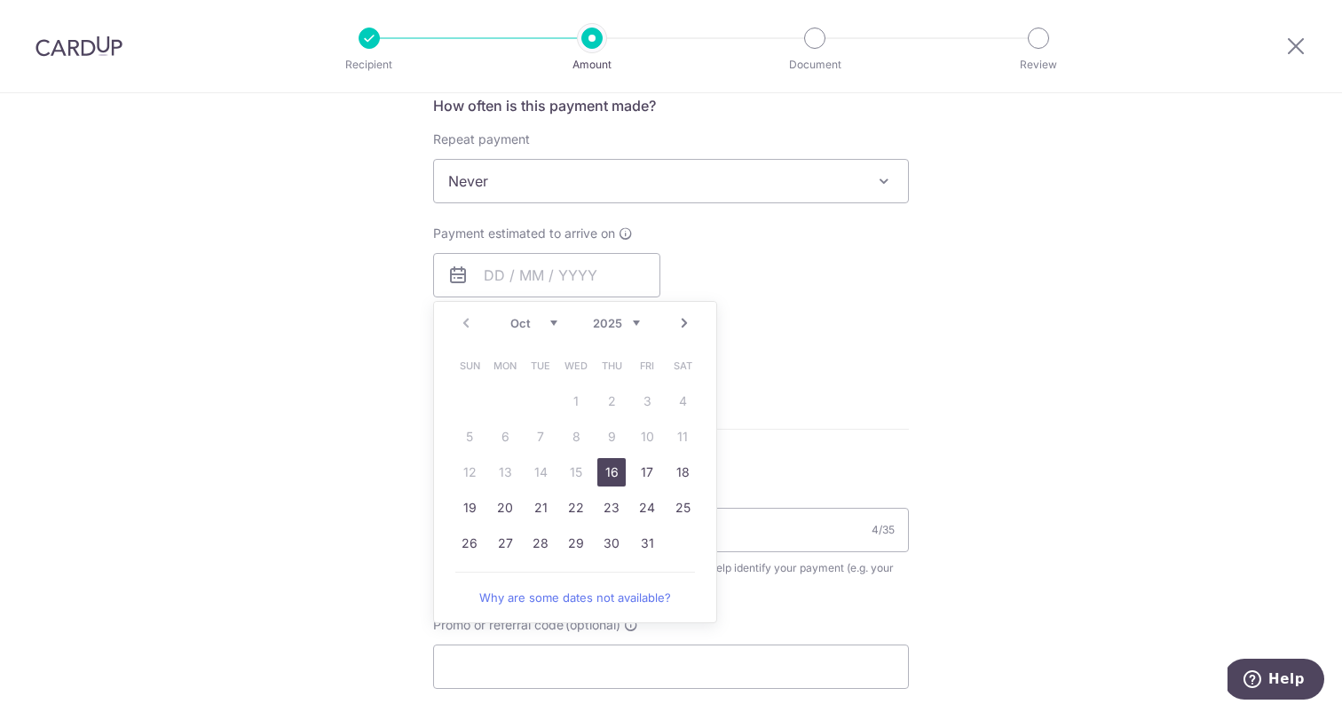
click at [601, 466] on link "16" at bounding box center [611, 472] width 28 height 28
type input "[DATE]"
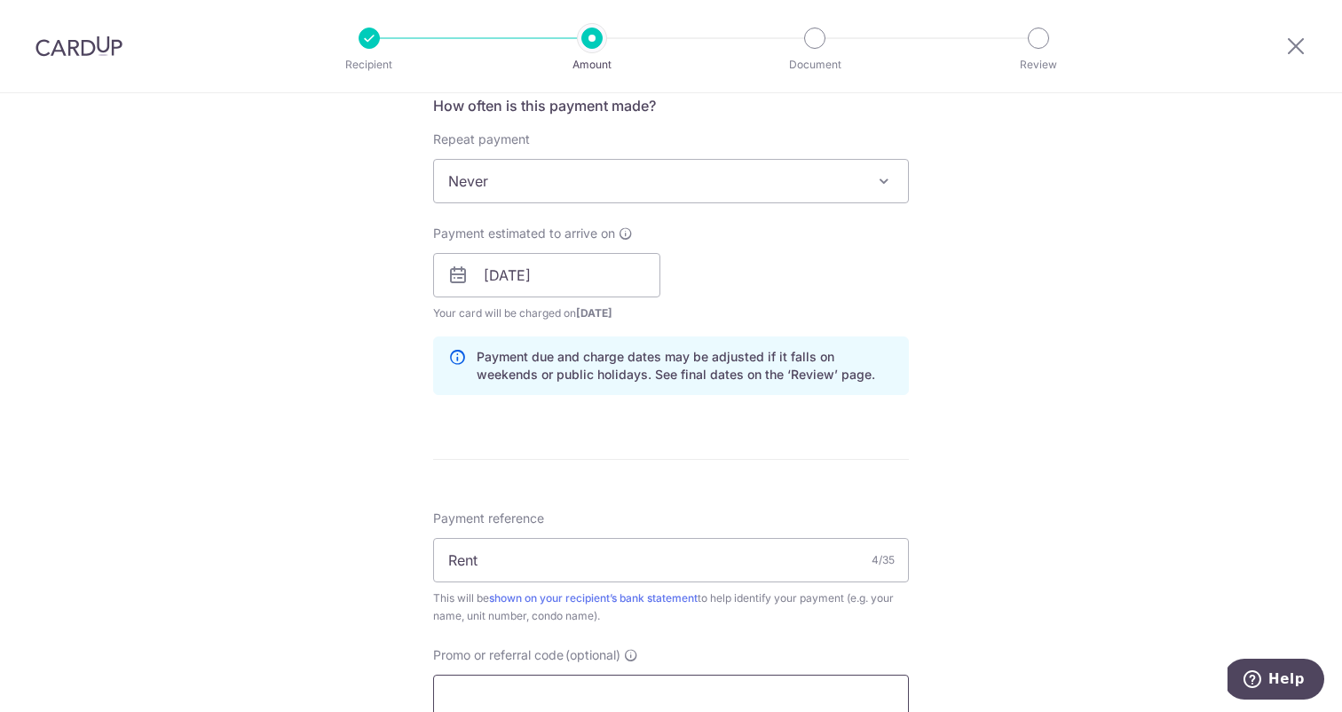
scroll to position [1145, 0]
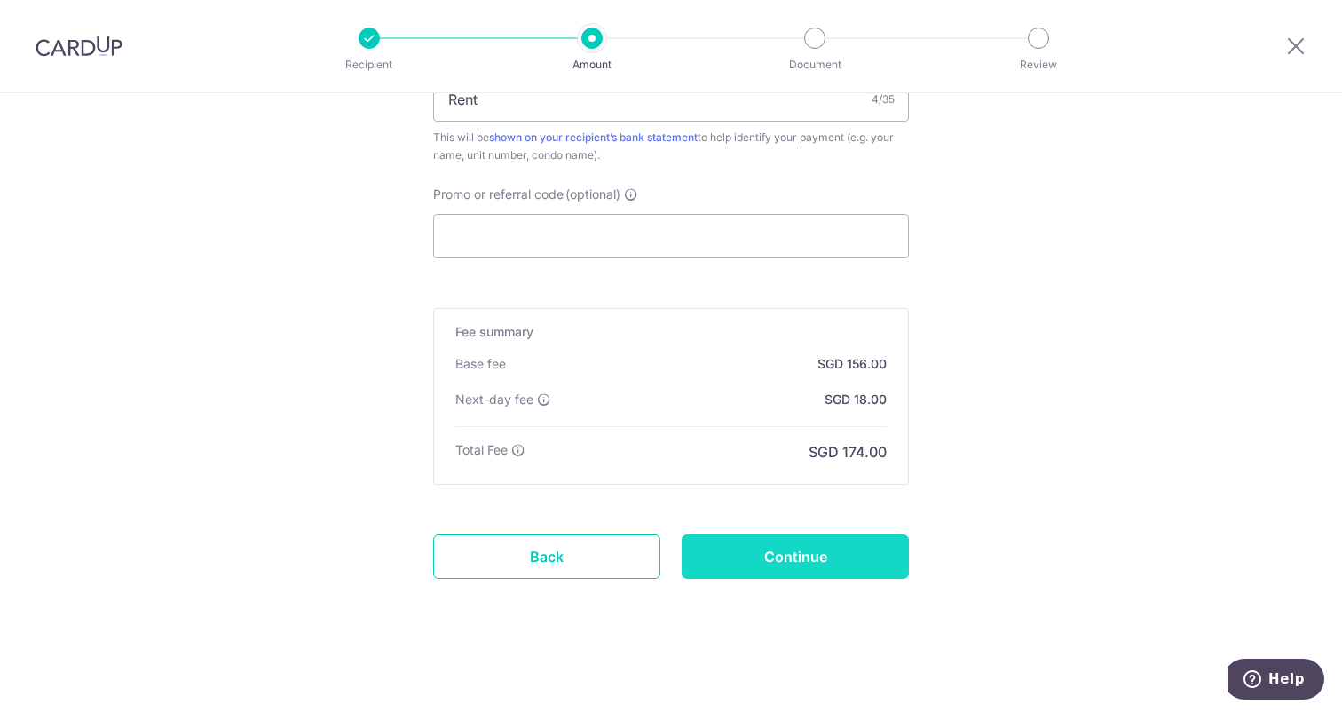
click at [814, 552] on input "Continue" at bounding box center [794, 556] width 227 height 44
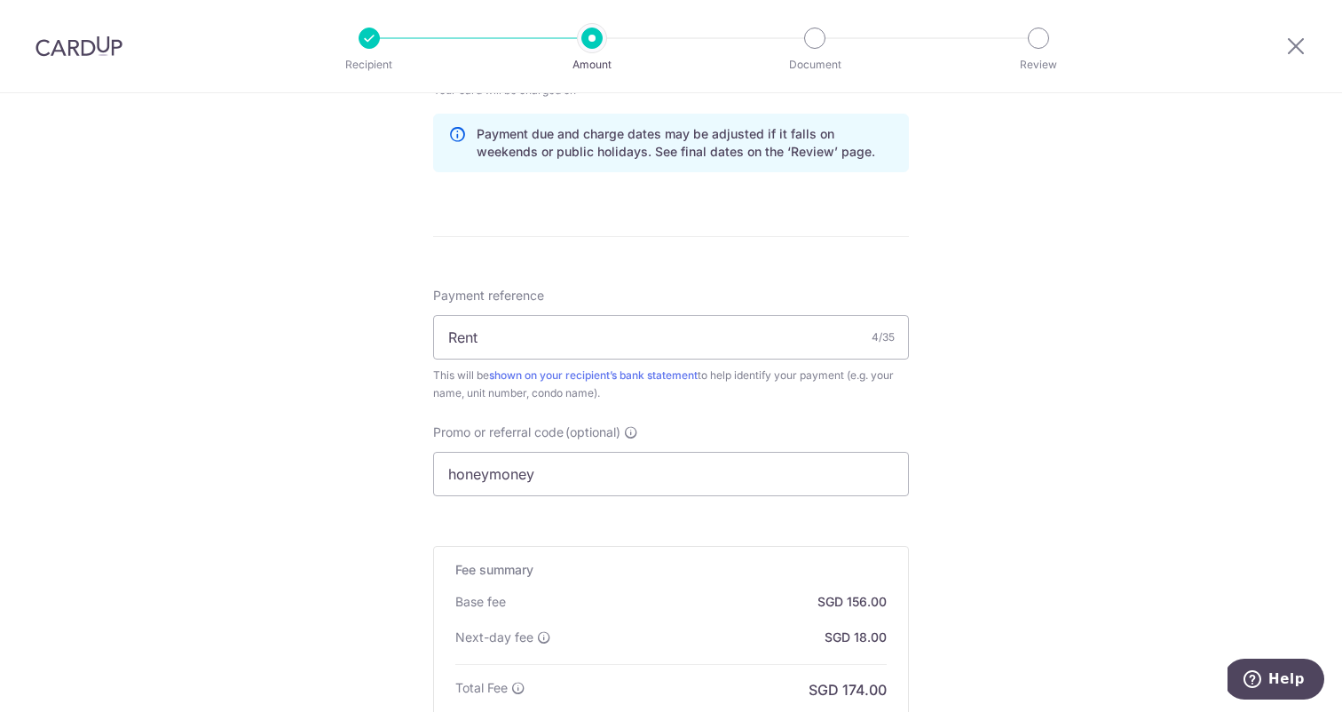
scroll to position [1145, 0]
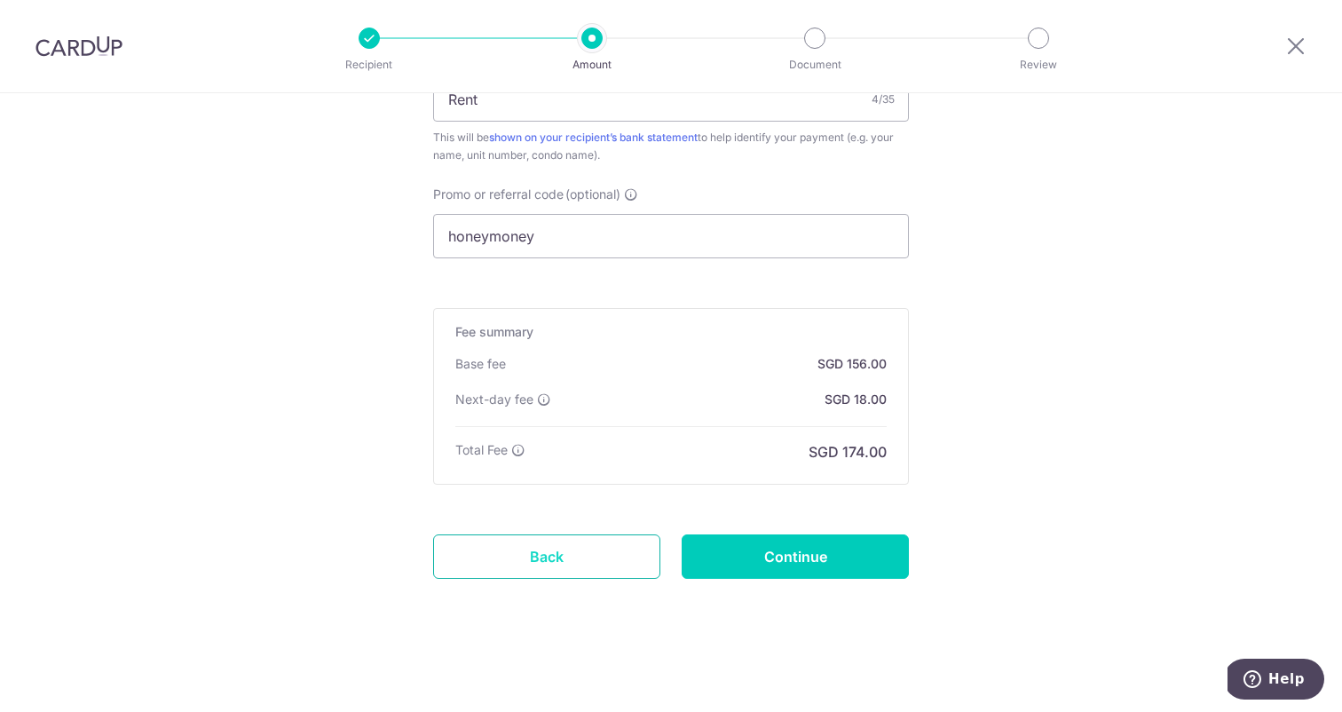
click at [546, 553] on link "Back" at bounding box center [546, 556] width 227 height 44
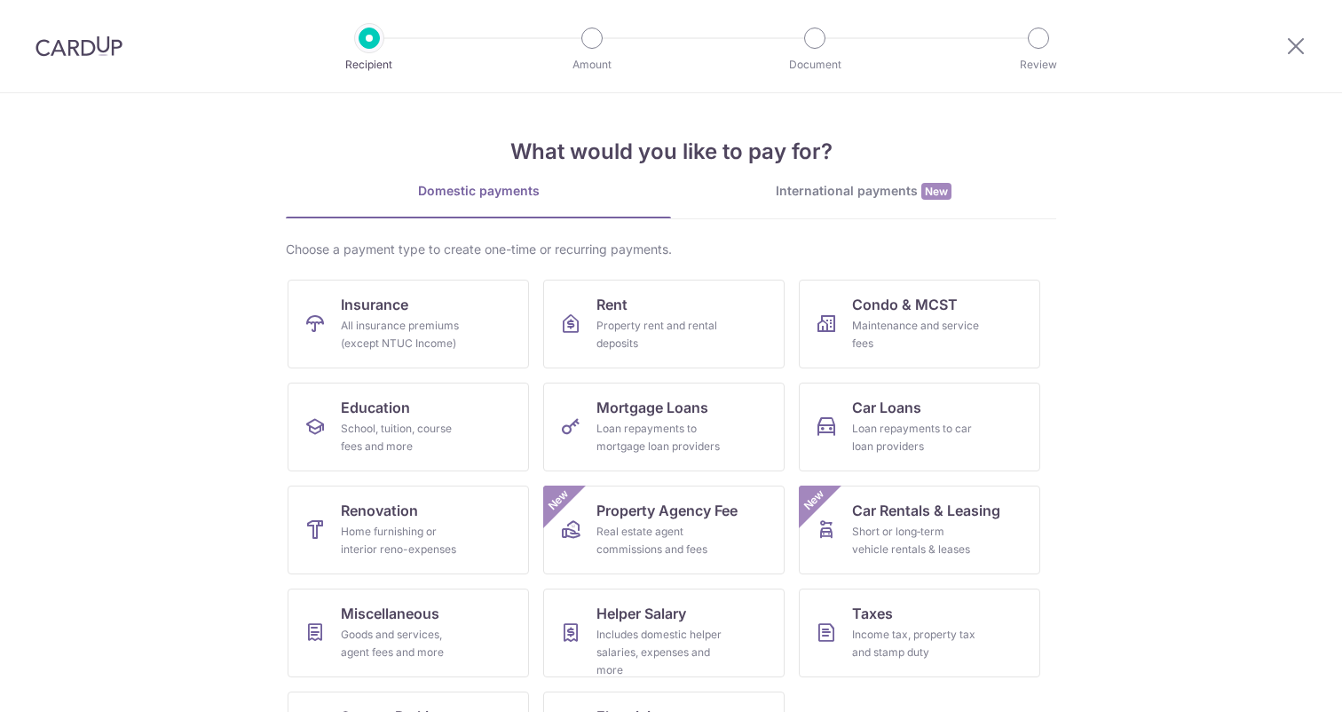
scroll to position [1, 0]
click at [429, 435] on div "School, tuition, course fees and more" at bounding box center [405, 436] width 128 height 35
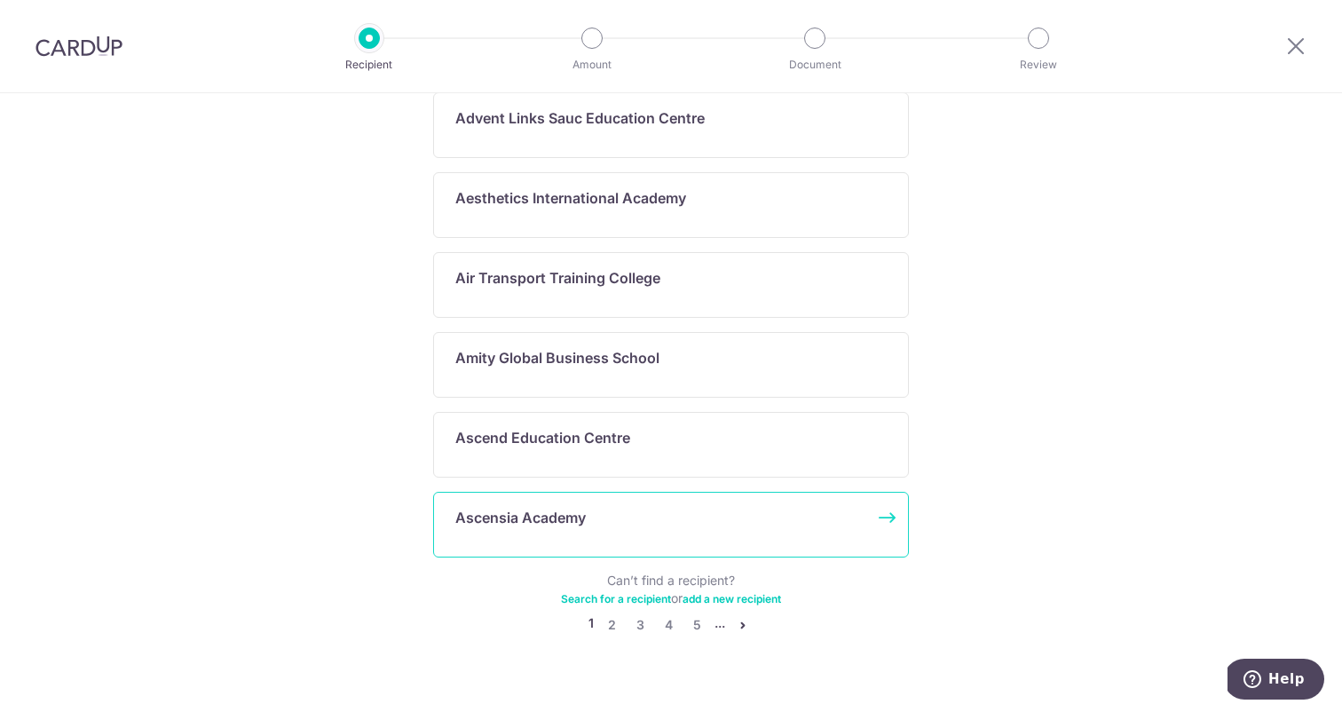
scroll to position [915, 0]
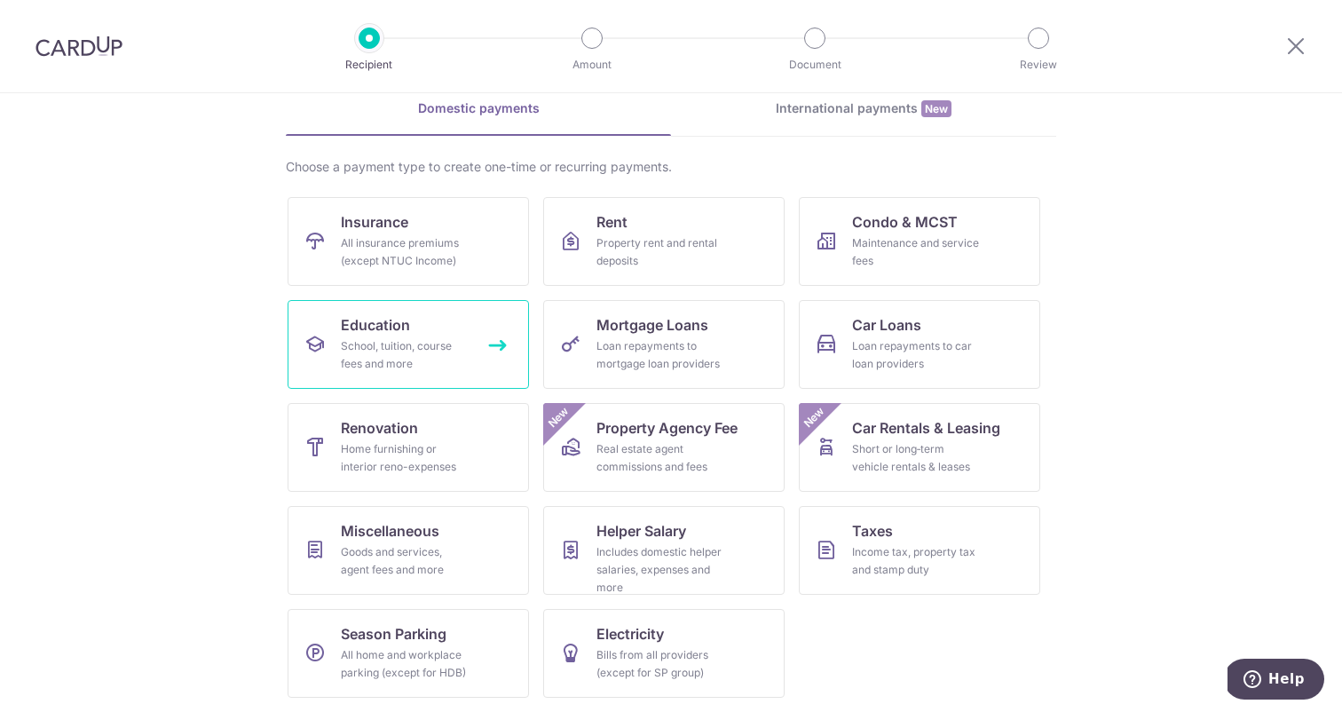
scroll to position [83, 0]
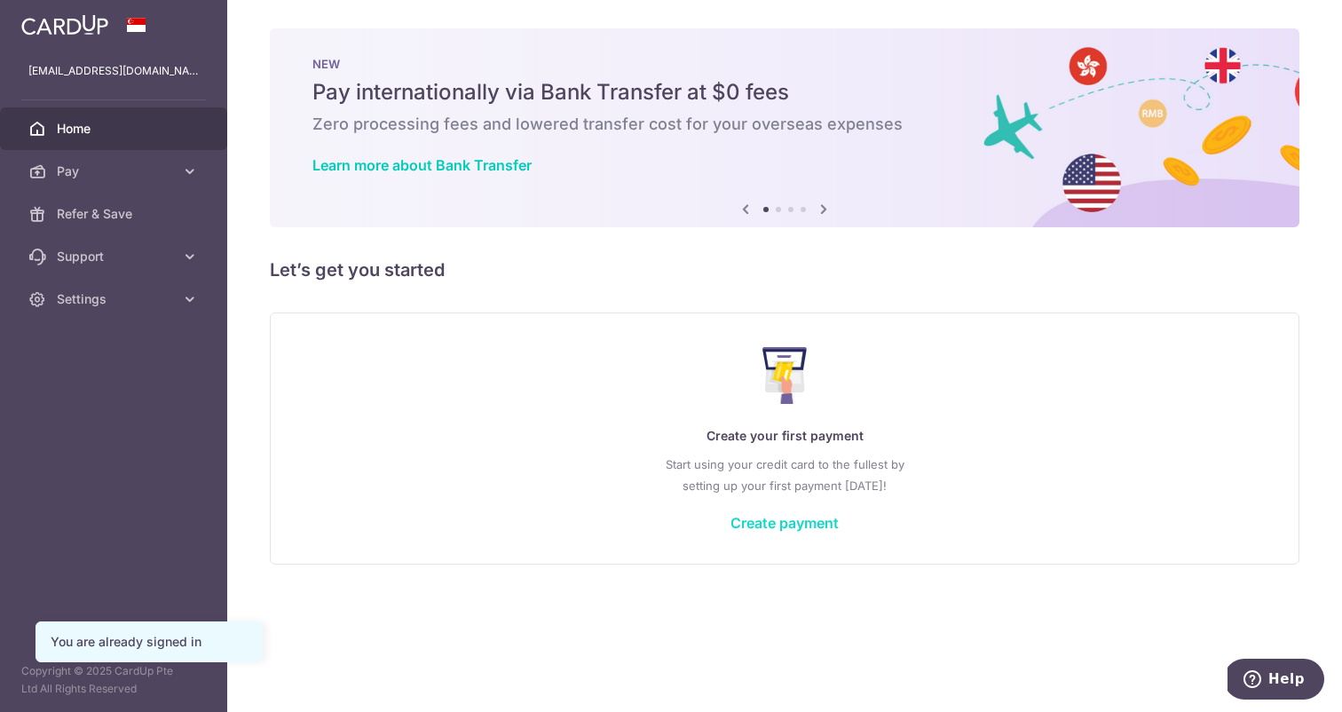
click at [801, 523] on link "Create payment" at bounding box center [784, 523] width 108 height 18
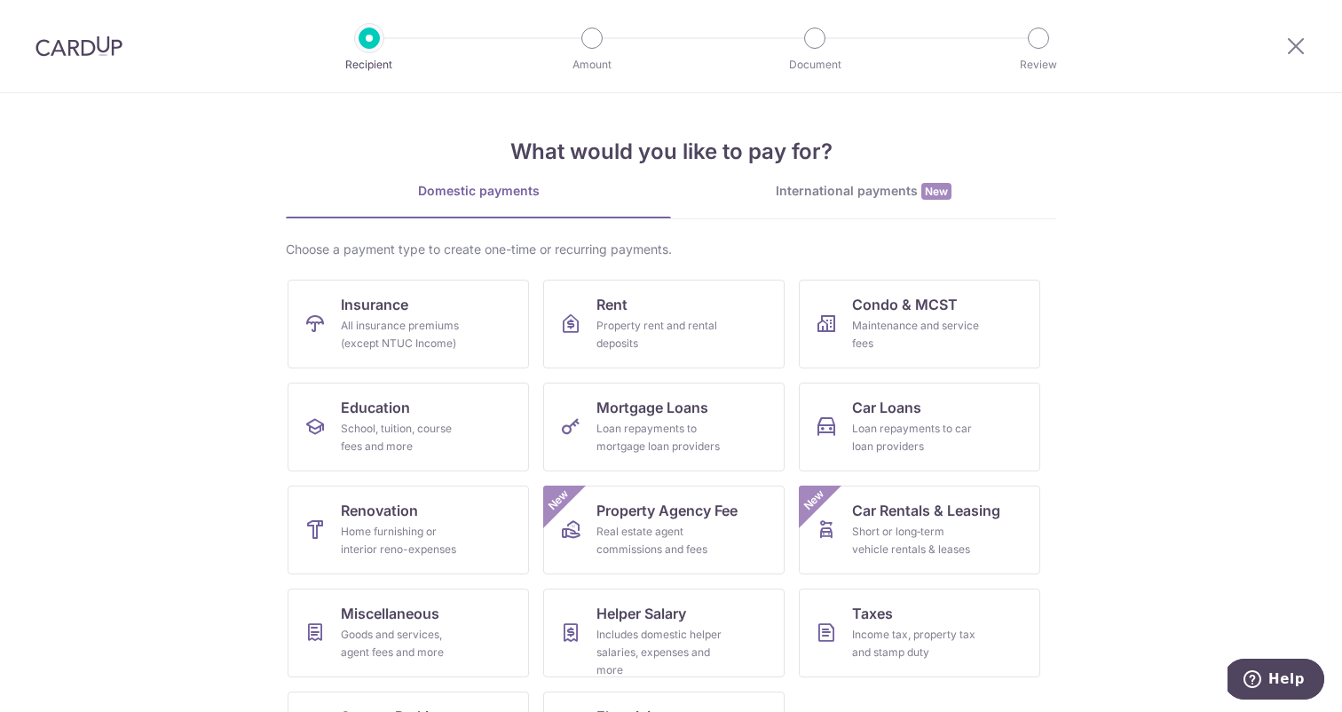
click at [831, 201] on link "International payments New" at bounding box center [863, 200] width 385 height 36
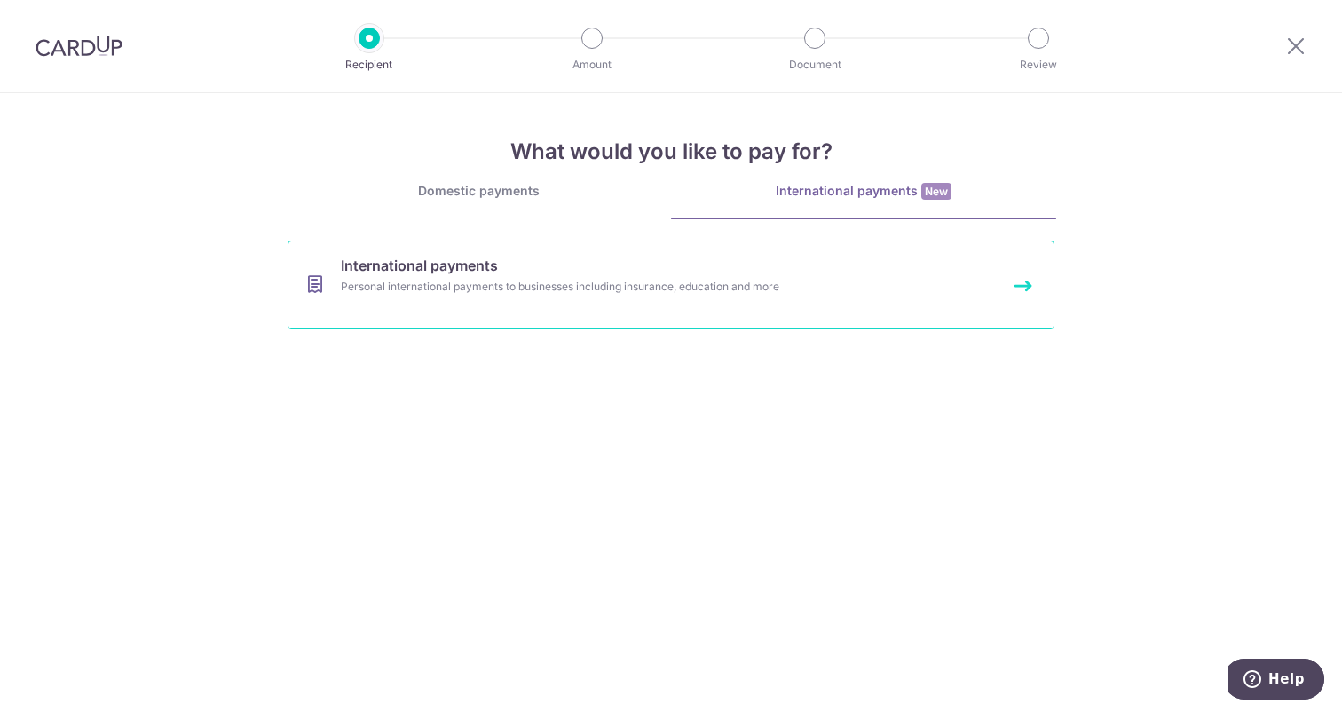
click at [602, 302] on link "International payments Personal international payments to businesses including …" at bounding box center [670, 284] width 767 height 89
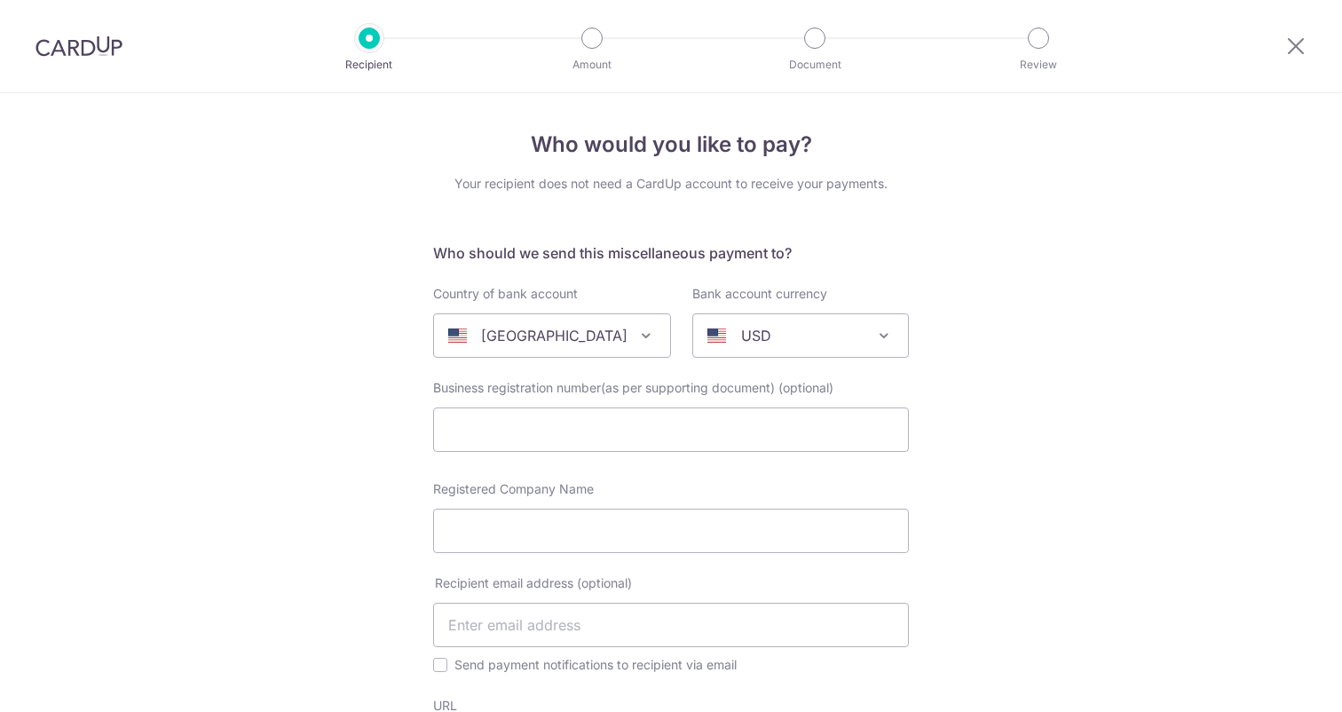
select select
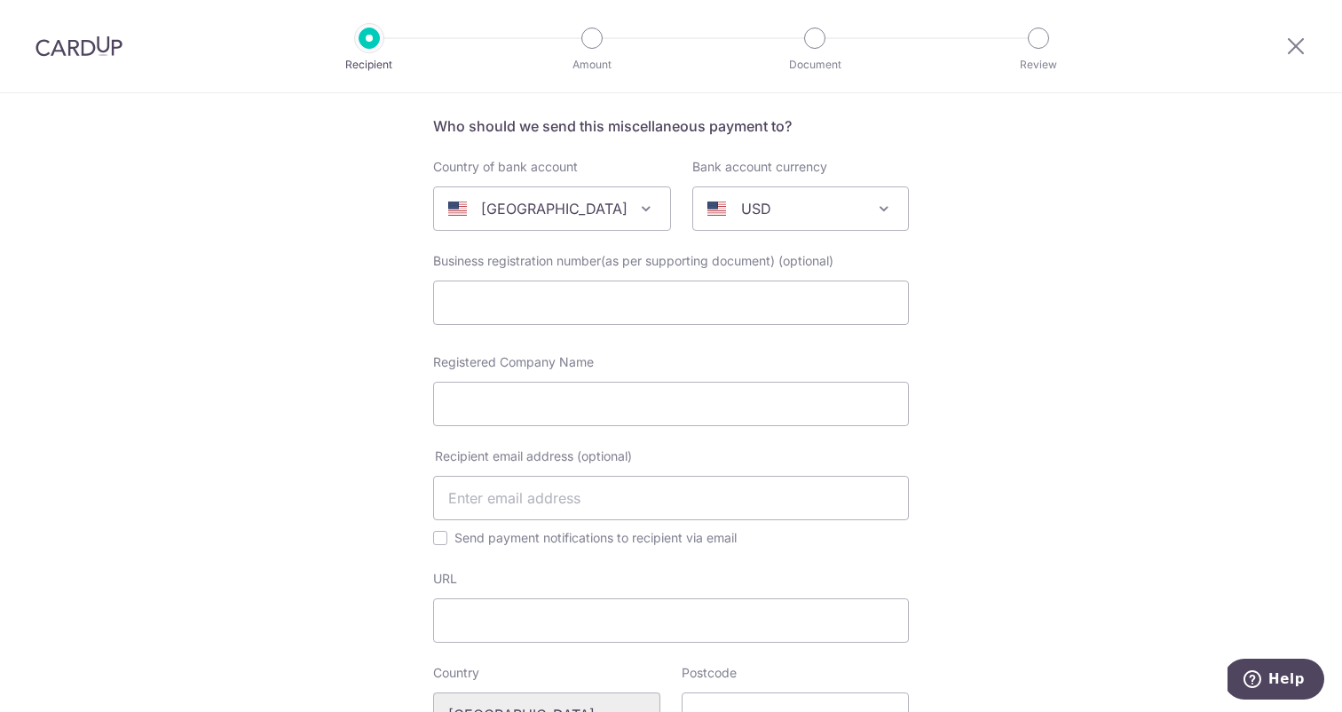
scroll to position [137, 0]
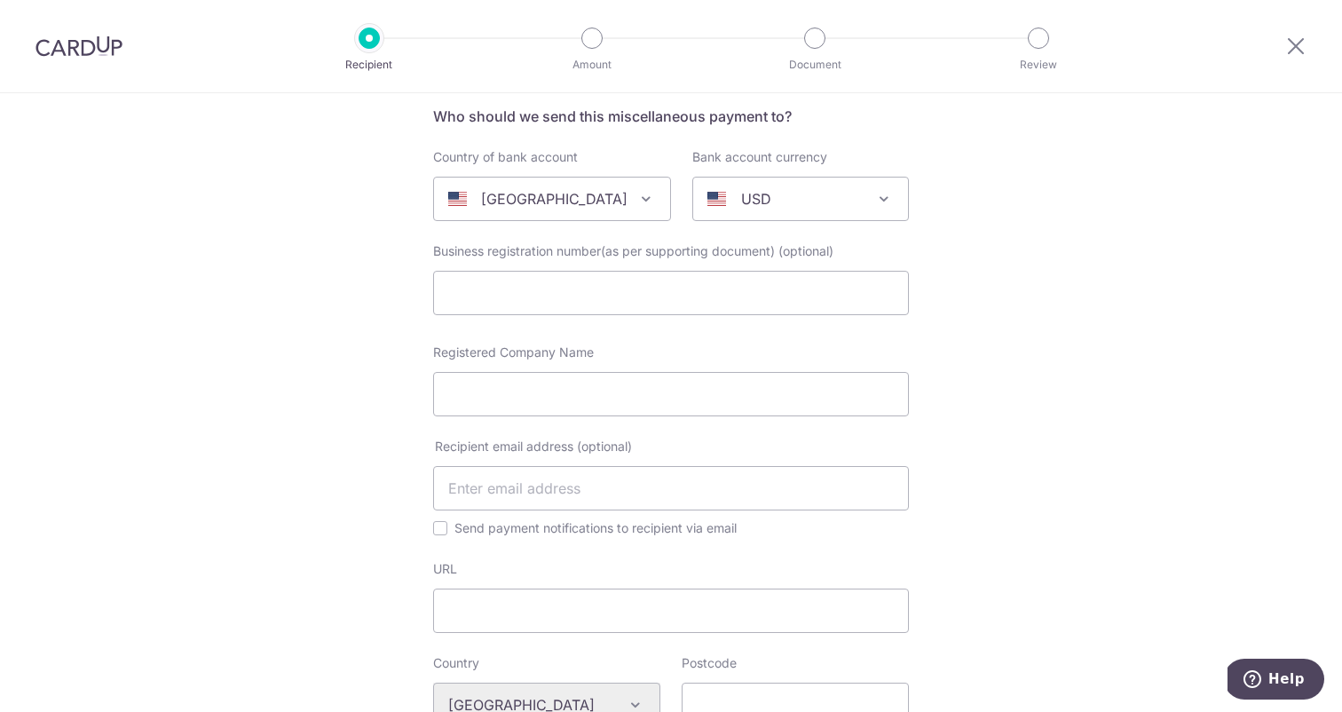
click at [635, 201] on span at bounding box center [645, 198] width 21 height 21
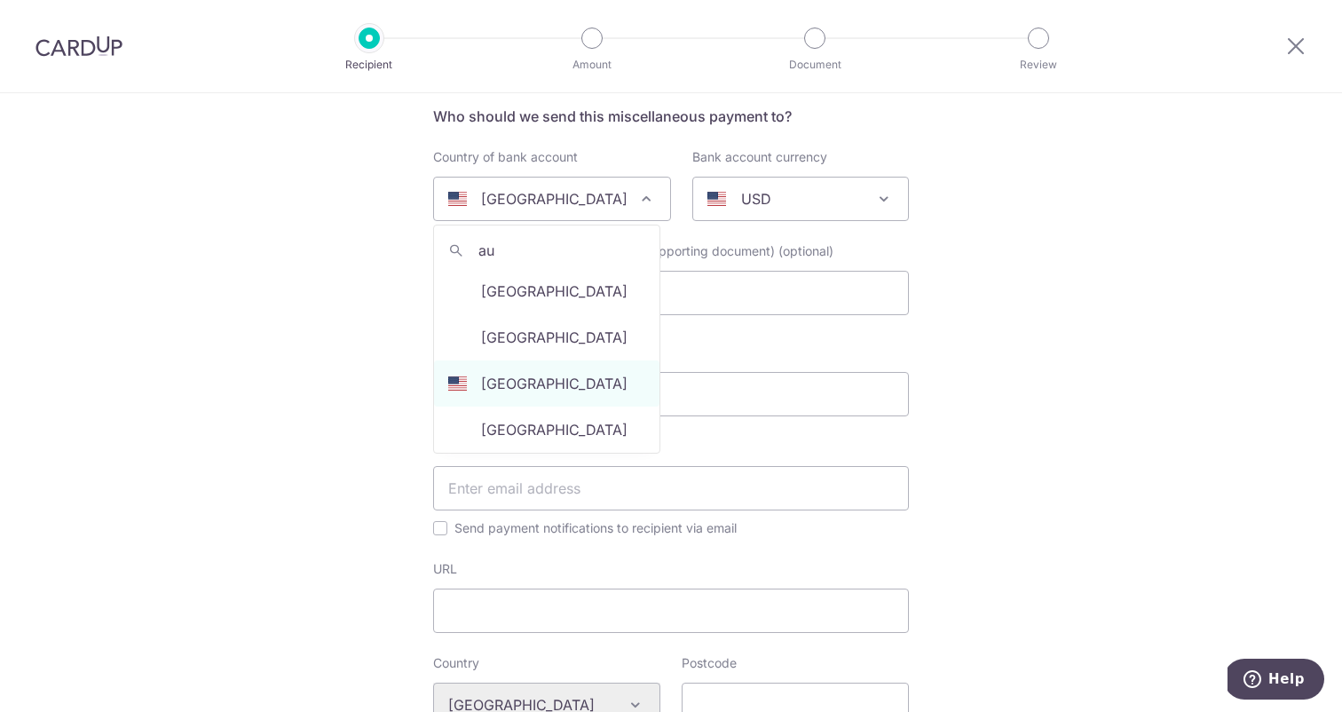
scroll to position [0, 0]
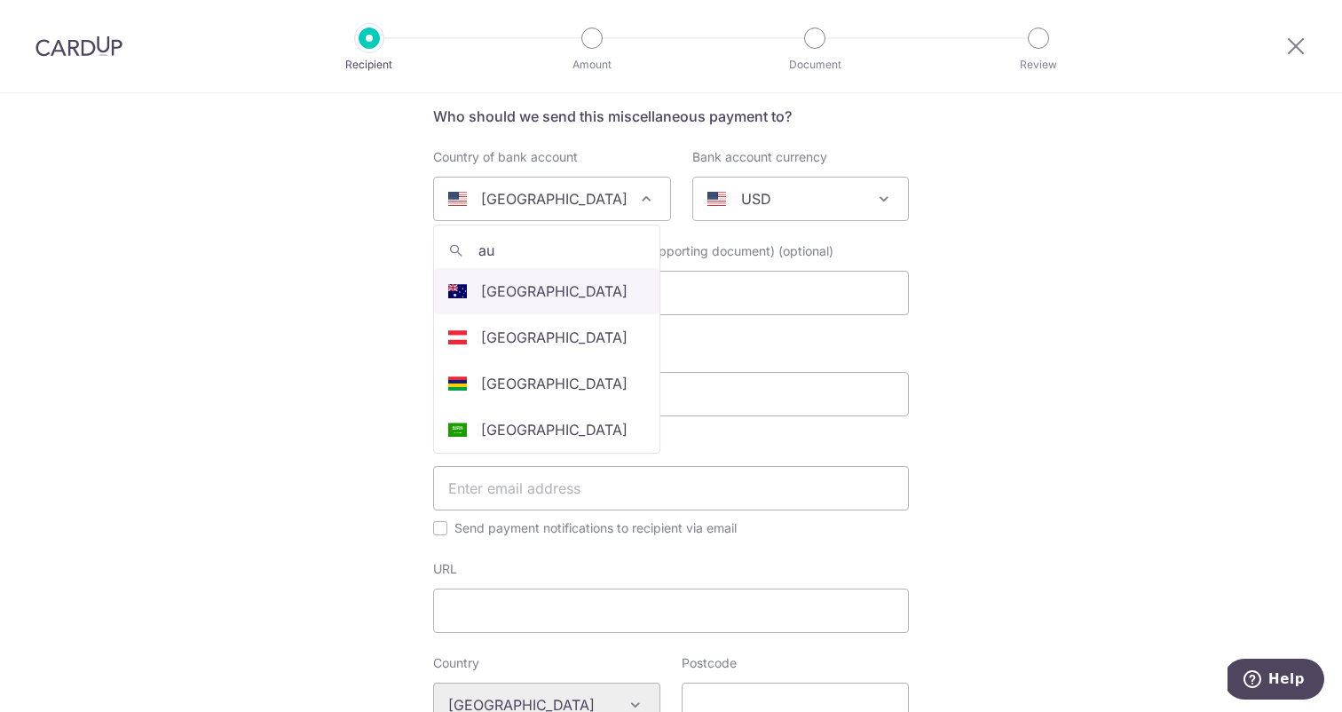
type input "au"
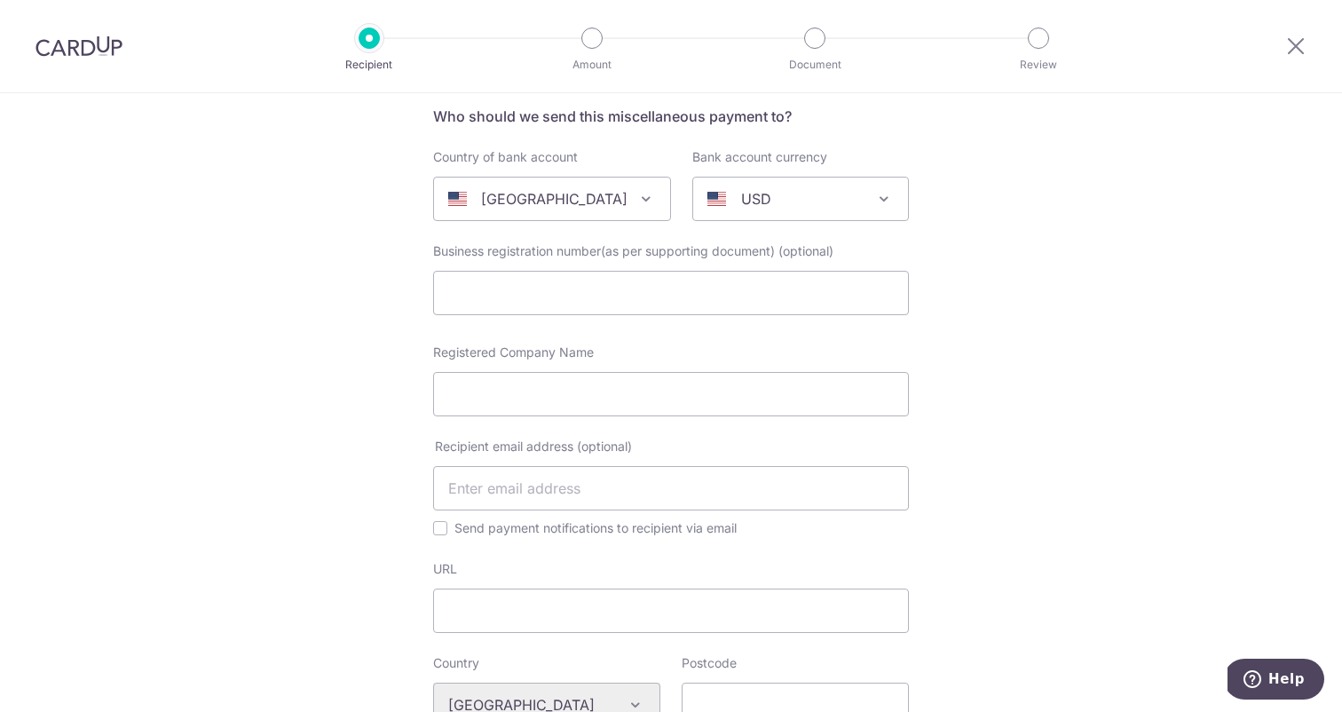
click at [649, 201] on span "[GEOGRAPHIC_DATA]" at bounding box center [552, 198] width 236 height 43
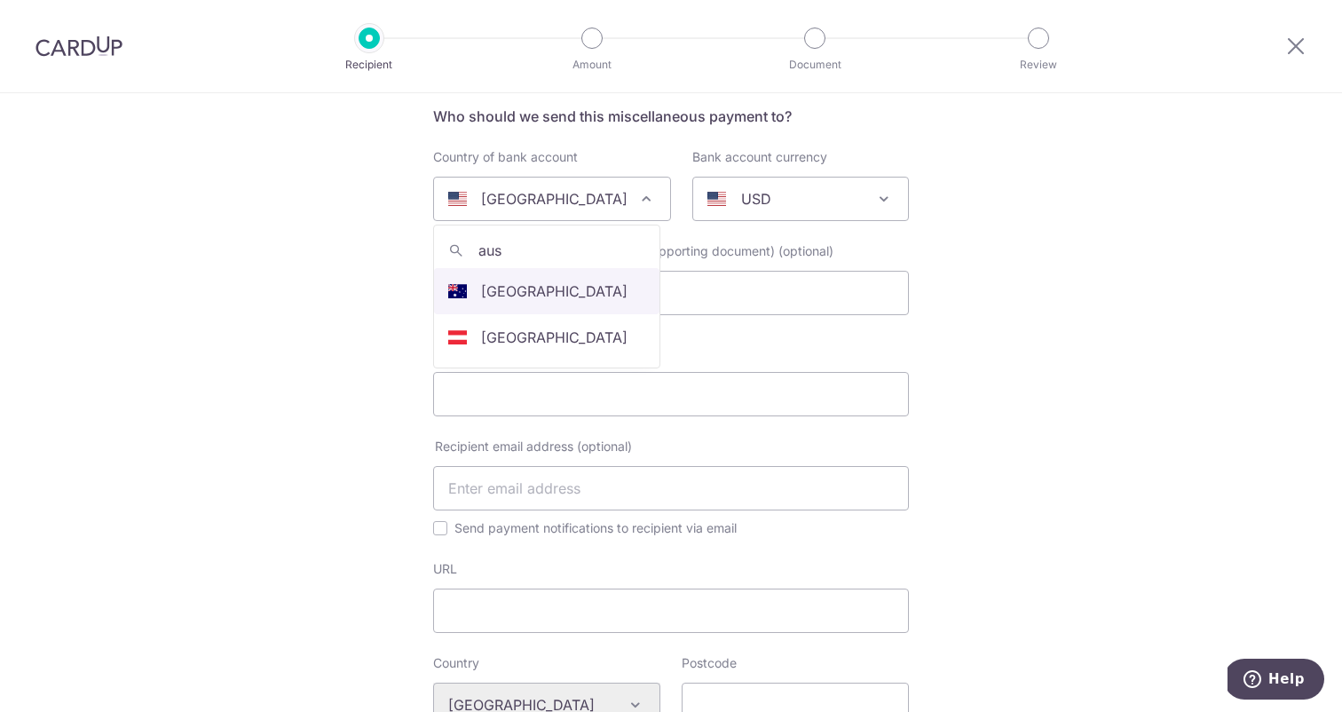
type input "aus"
click at [567, 281] on input "text" at bounding box center [671, 293] width 476 height 44
click at [549, 294] on input "text" at bounding box center [671, 293] width 476 height 44
click at [490, 285] on input "text" at bounding box center [671, 293] width 476 height 44
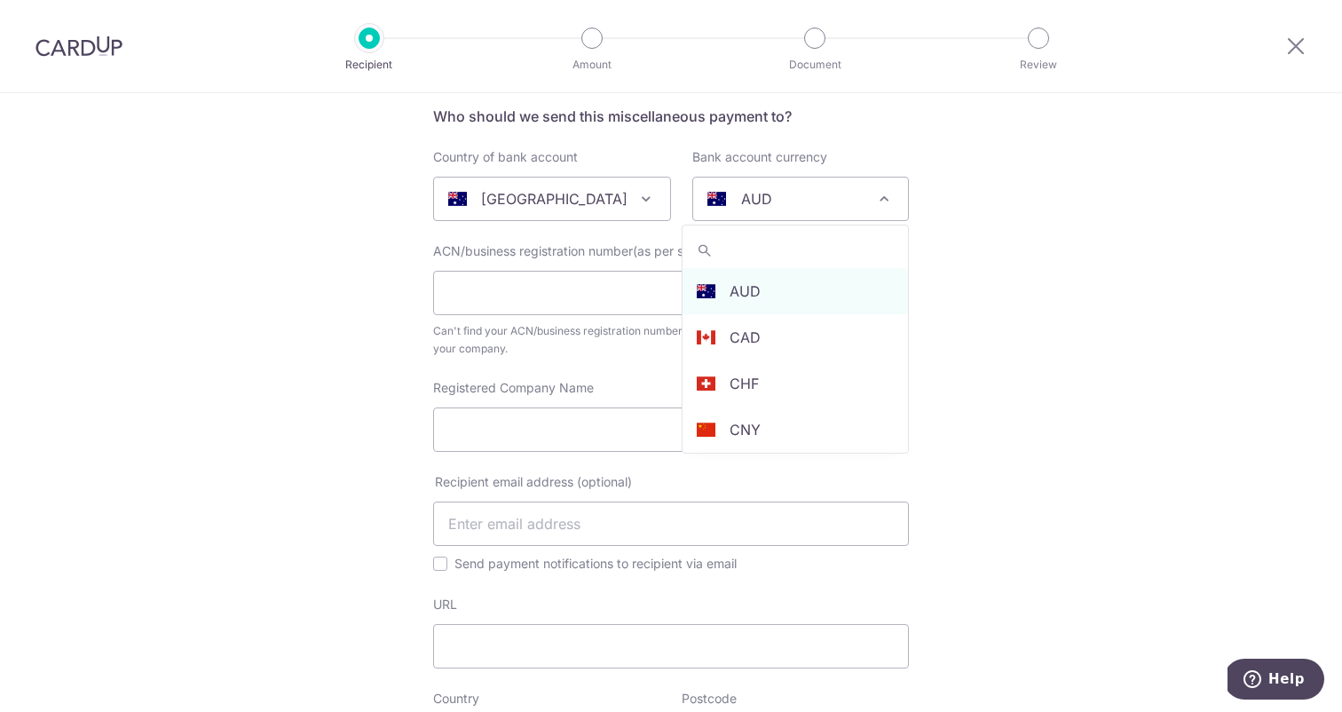
select select "13"
select select "Australia"
select select
click at [886, 208] on span at bounding box center [883, 198] width 21 height 21
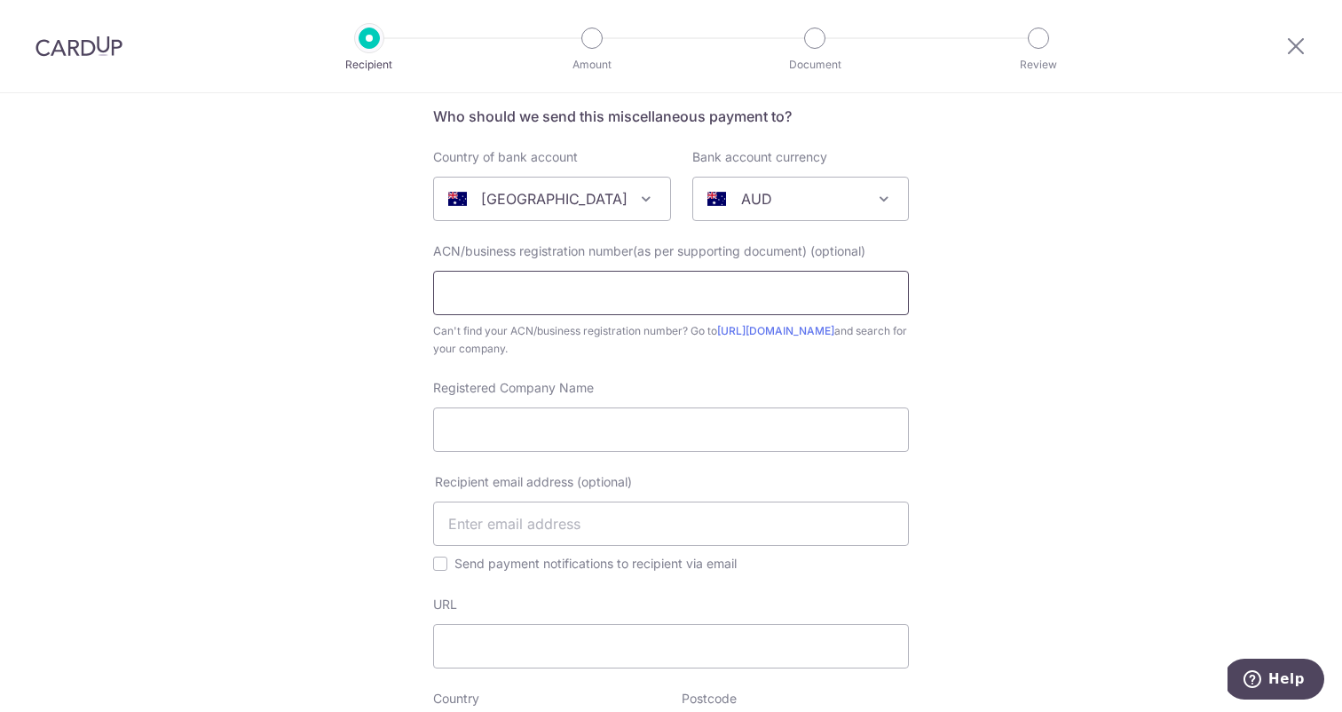
click at [616, 284] on input "text" at bounding box center [671, 293] width 476 height 44
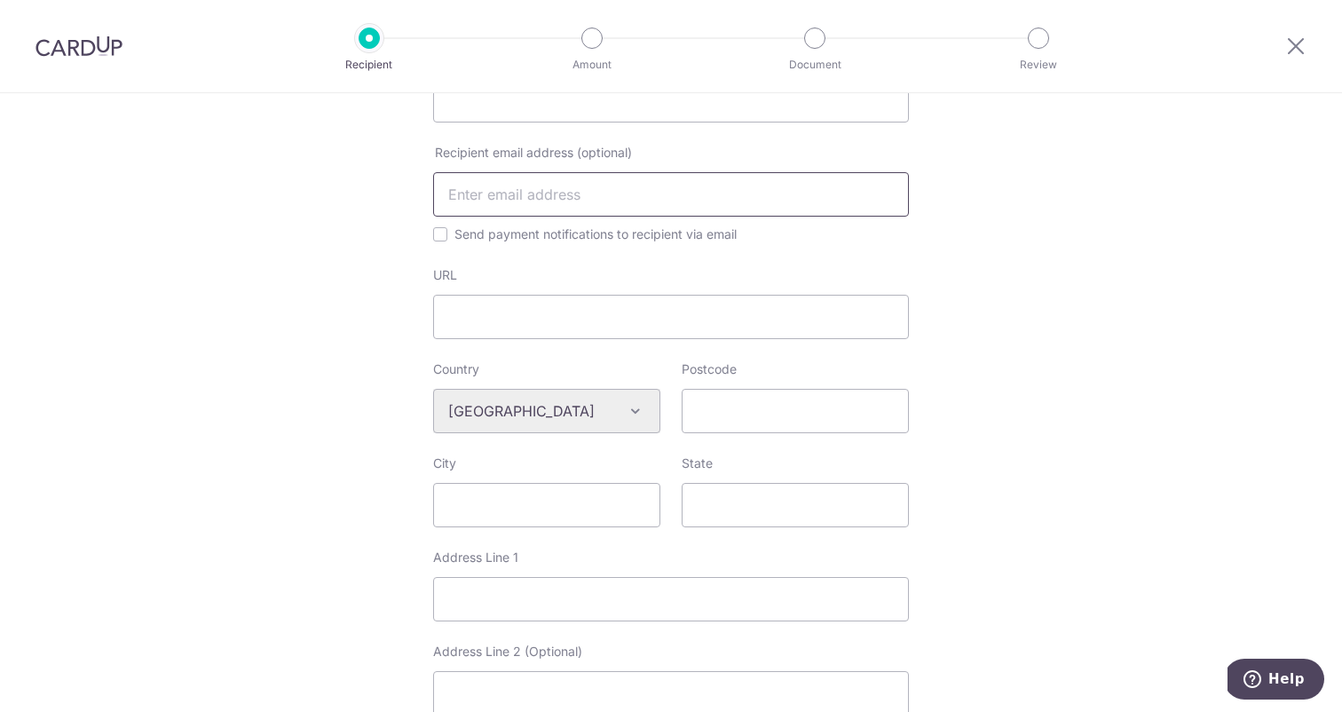
scroll to position [467, 0]
click at [586, 192] on input "text" at bounding box center [671, 193] width 476 height 44
type input "[EMAIL_ADDRESS][DOMAIN_NAME]"
click at [639, 330] on input "URL" at bounding box center [671, 316] width 476 height 44
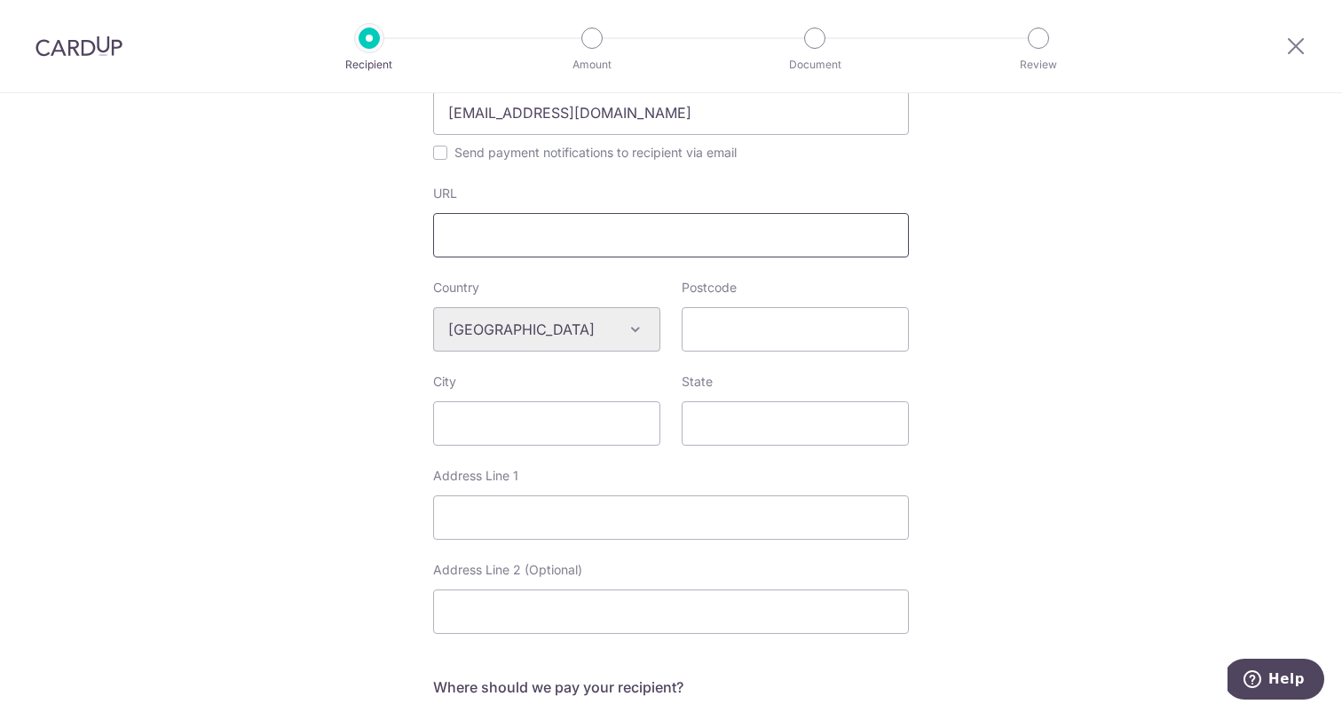
scroll to position [557, 0]
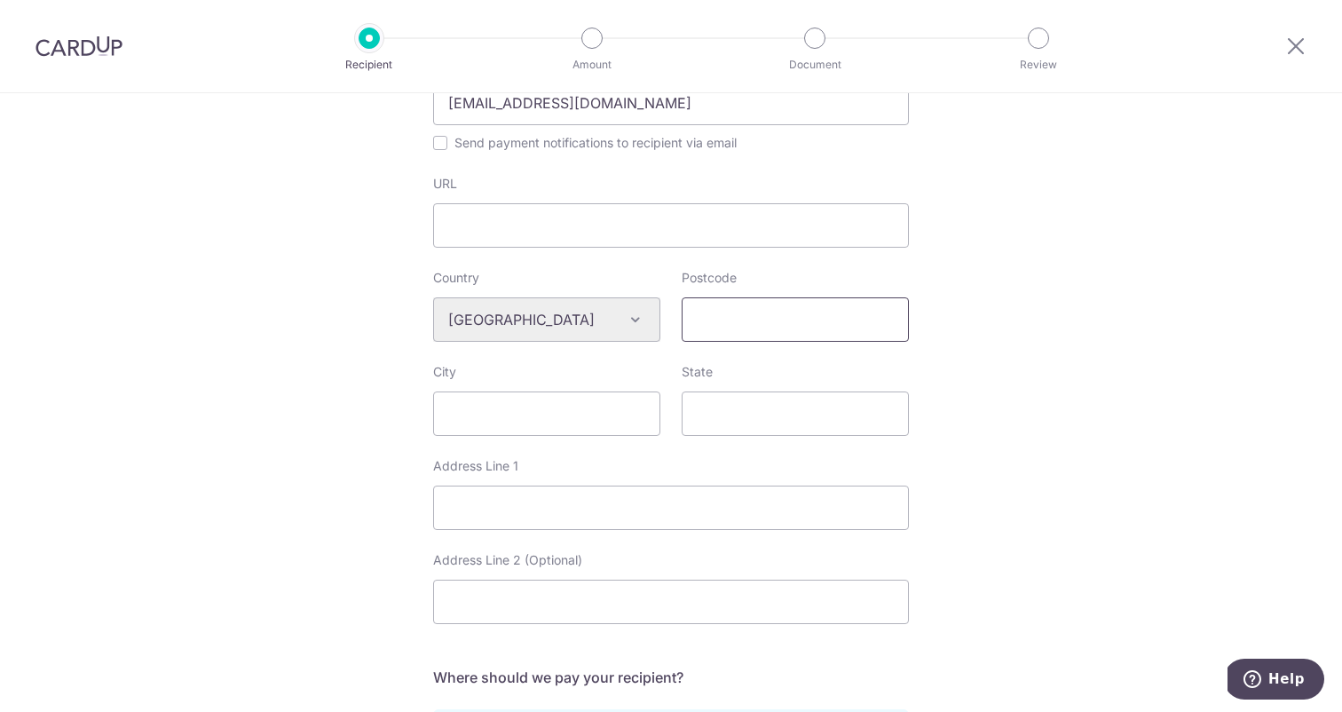
click at [766, 317] on input "Postcode" at bounding box center [794, 319] width 227 height 44
type input "2155"
click at [630, 406] on input "City" at bounding box center [546, 413] width 227 height 44
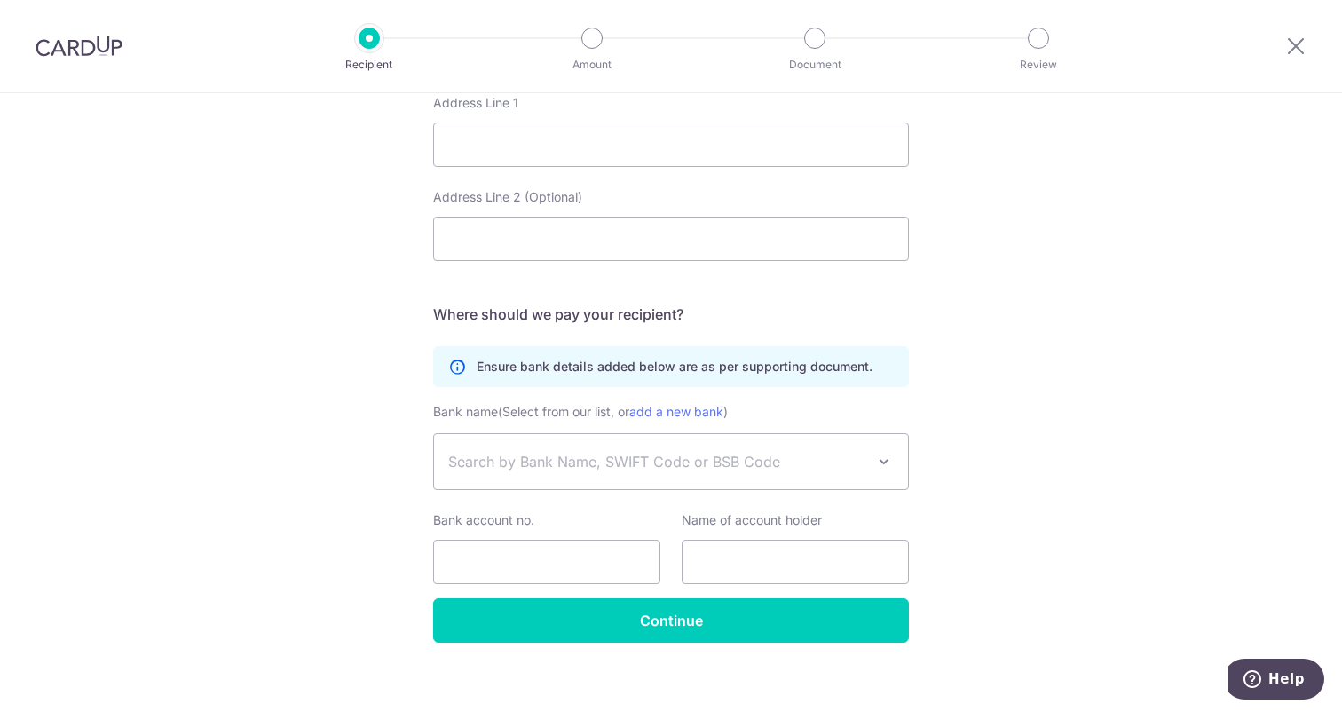
scroll to position [934, 0]
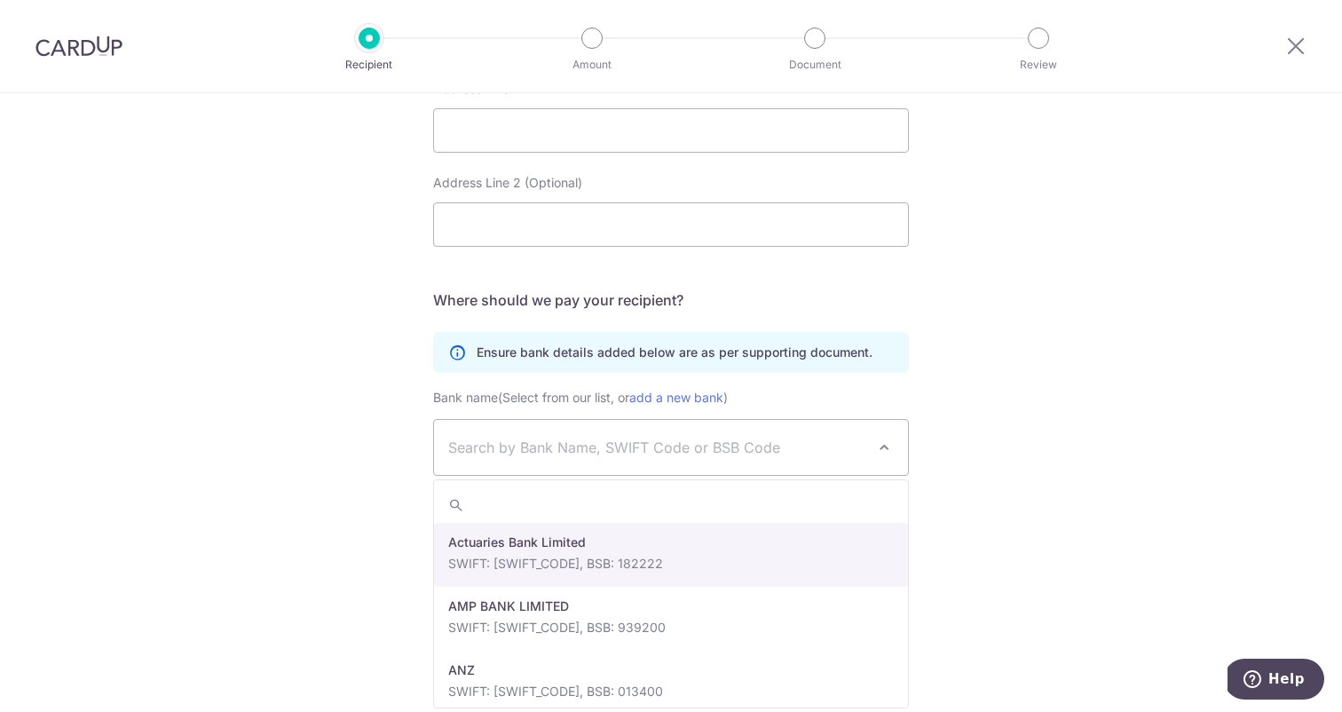
click at [600, 441] on span "Search by Bank Name, SWIFT Code or BSB Code" at bounding box center [656, 447] width 417 height 21
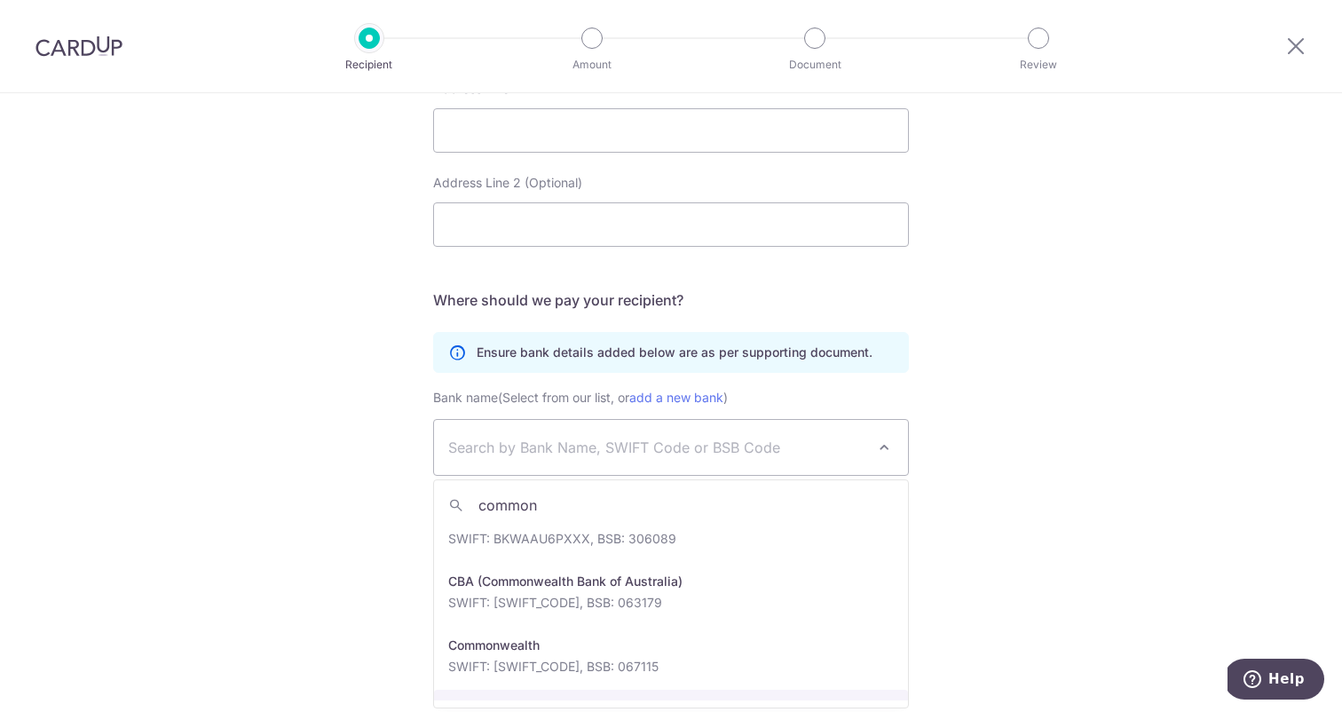
scroll to position [20, 0]
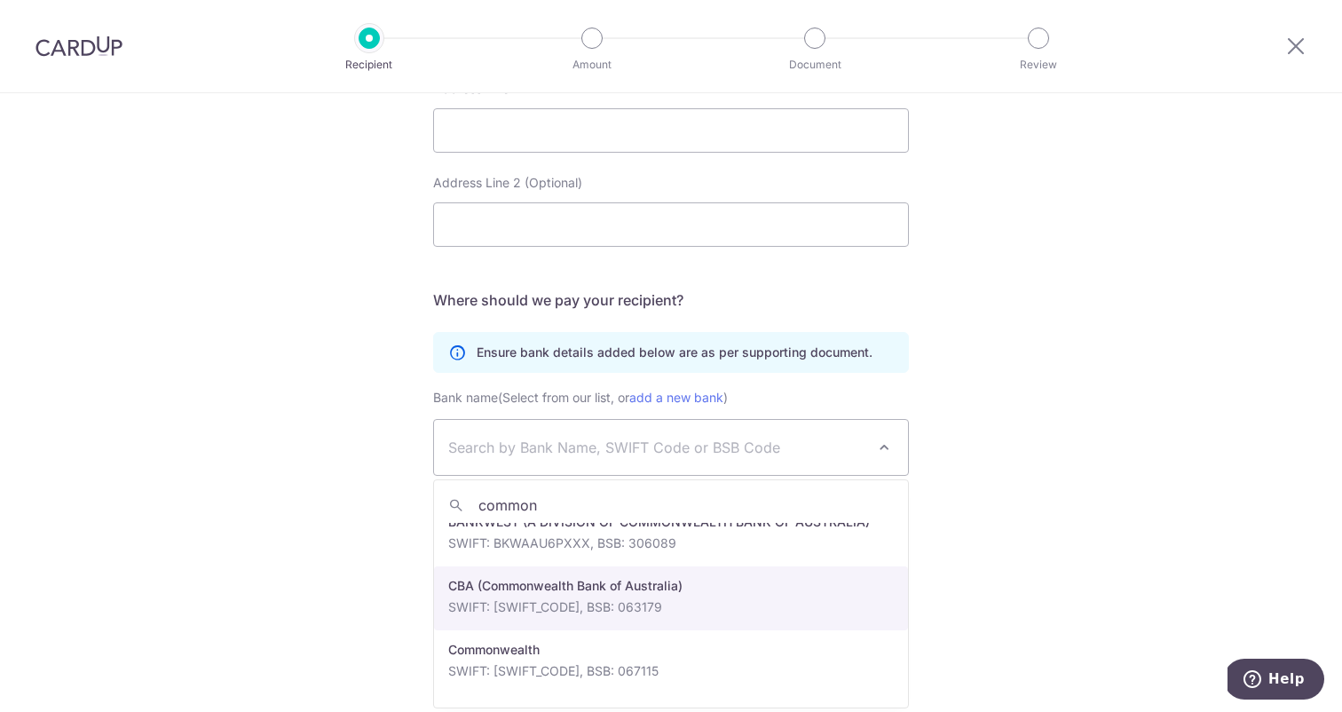
type input "common"
select select "23128"
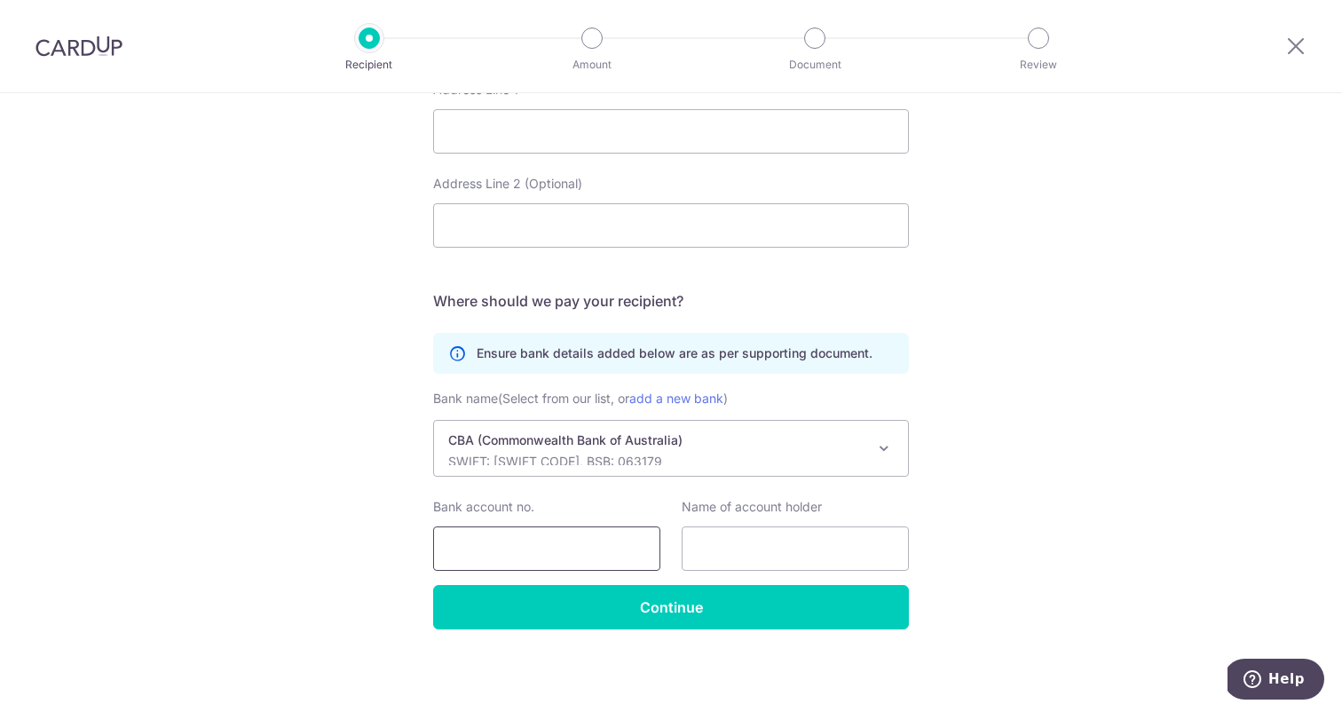
click at [587, 537] on input "Bank account no." at bounding box center [546, 548] width 227 height 44
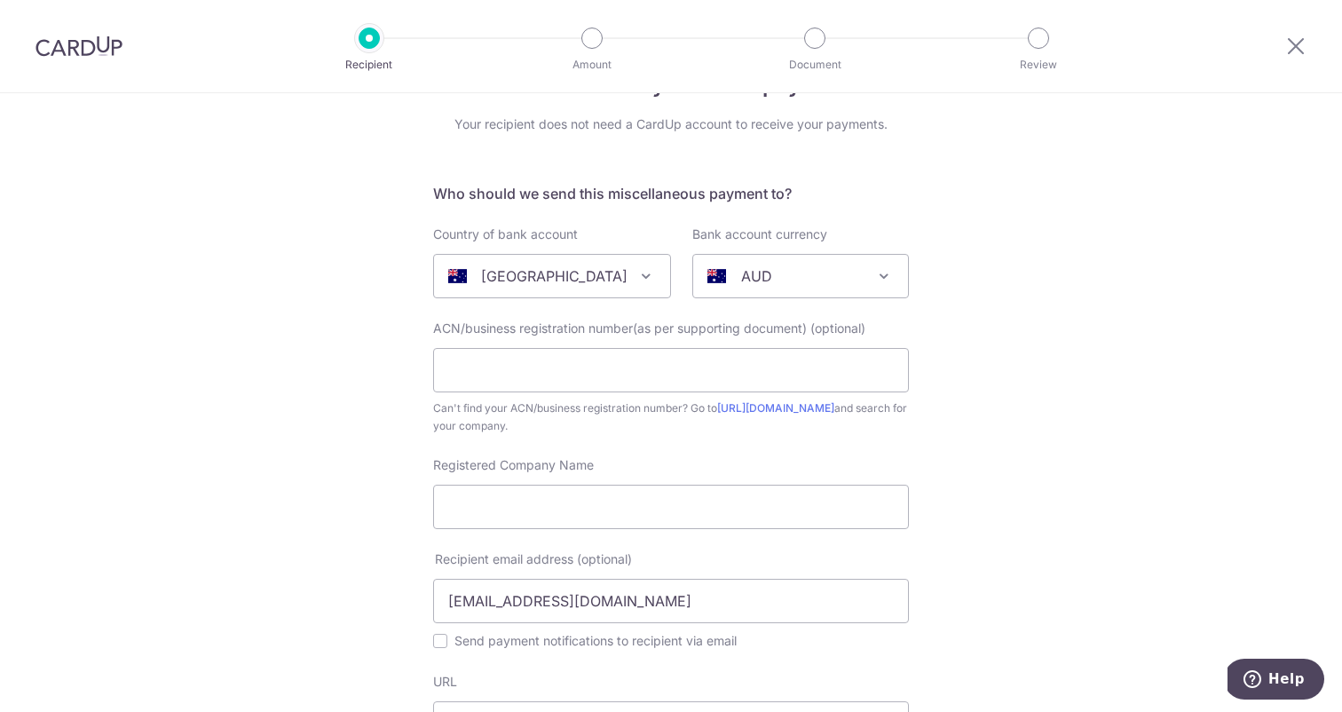
scroll to position [0, 0]
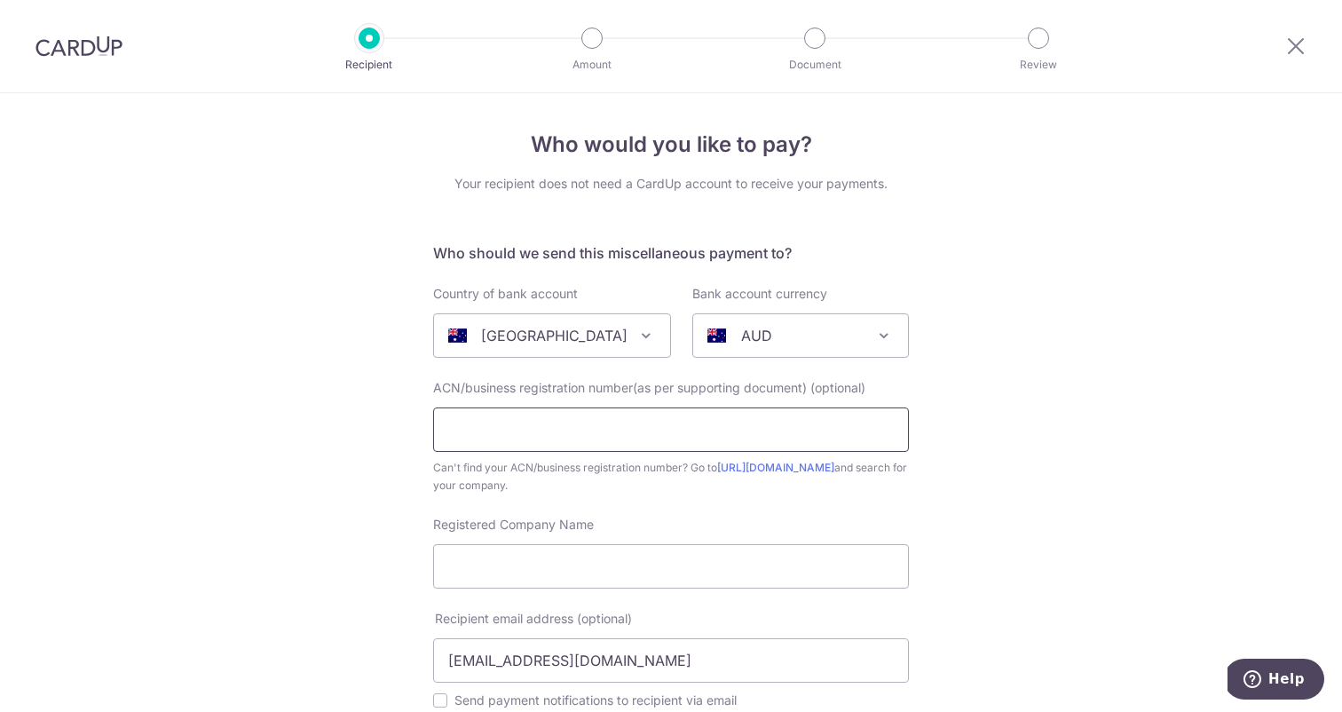
click at [635, 421] on input "text" at bounding box center [671, 429] width 476 height 44
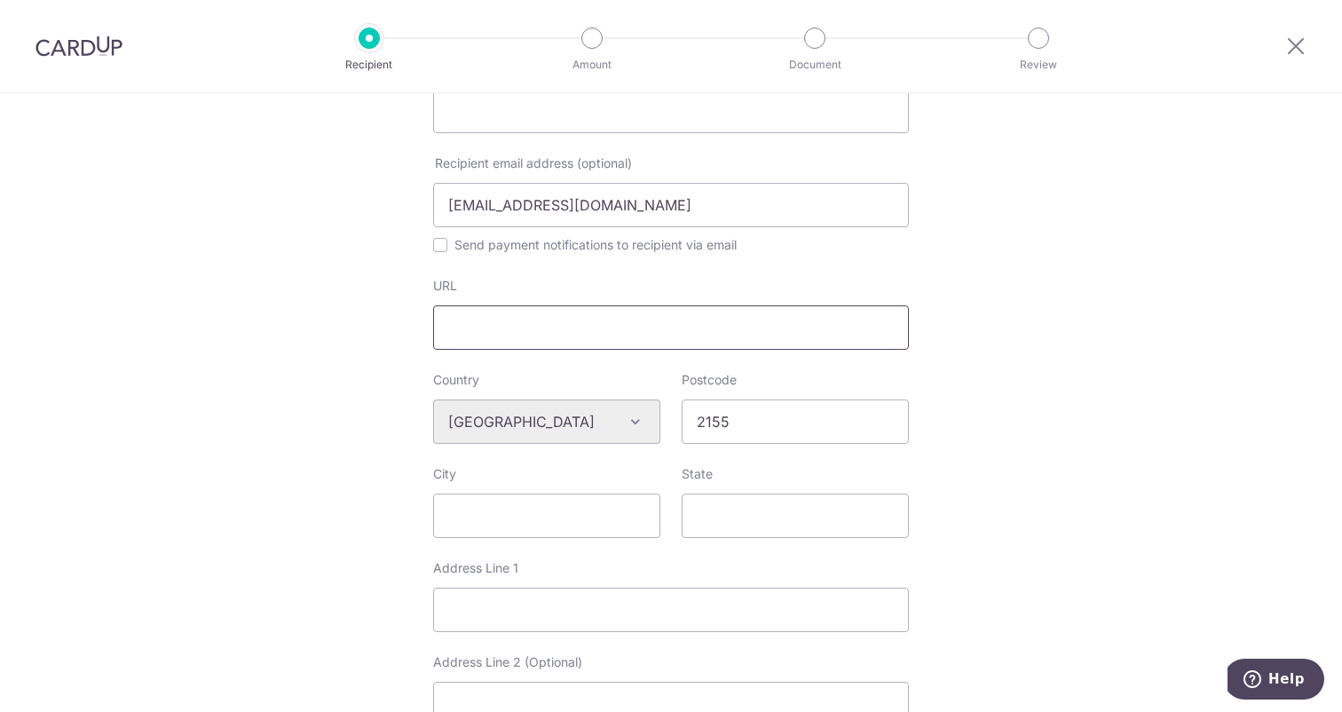
scroll to position [456, 0]
click at [495, 331] on input "URL" at bounding box center [671, 326] width 476 height 44
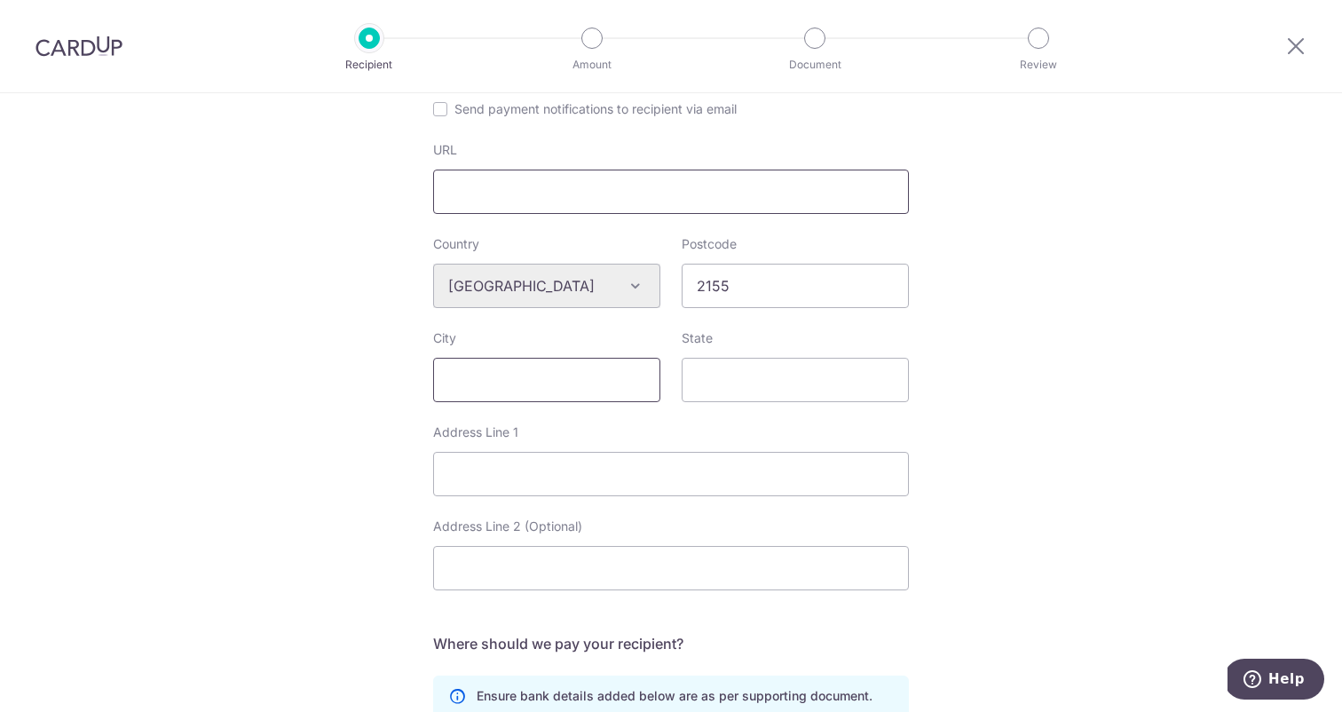
scroll to position [594, 0]
click at [569, 382] on input "City" at bounding box center [546, 377] width 227 height 44
type input "[GEOGRAPHIC_DATA]"
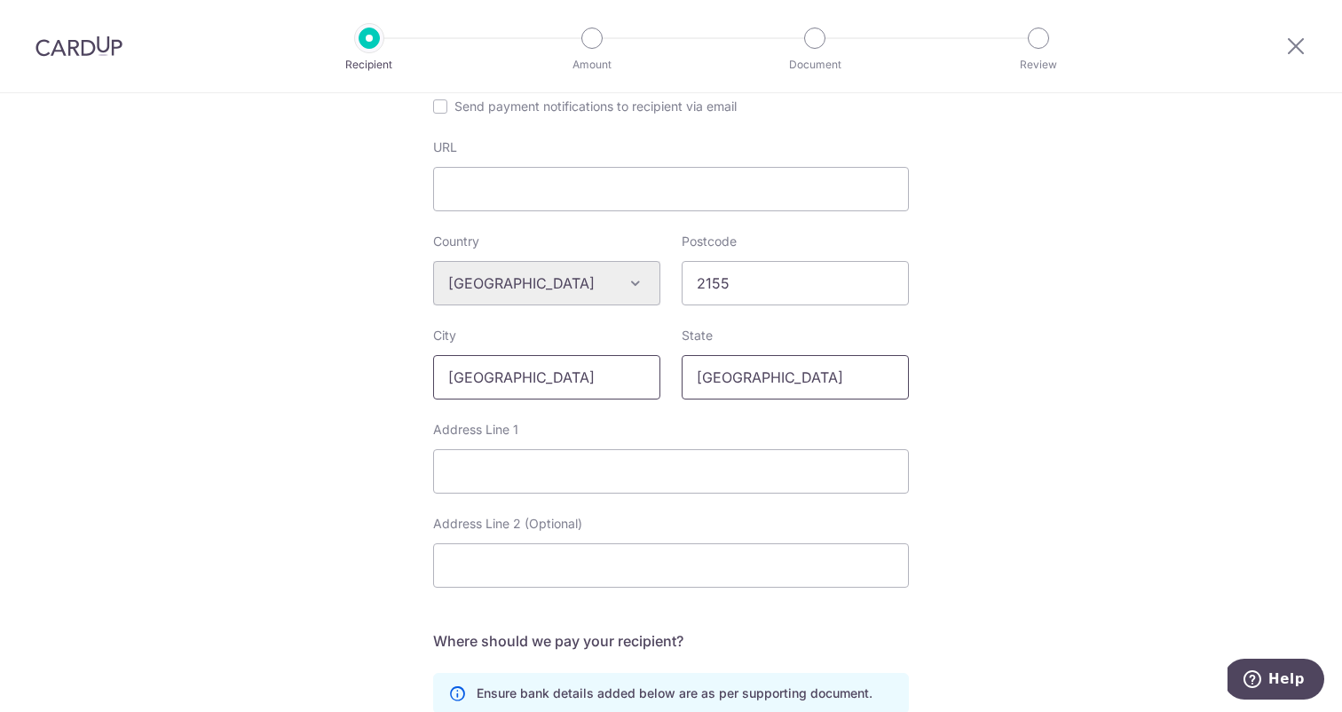
type input "nsw"
type input "1"
type input "[STREET_ADDRESS]"
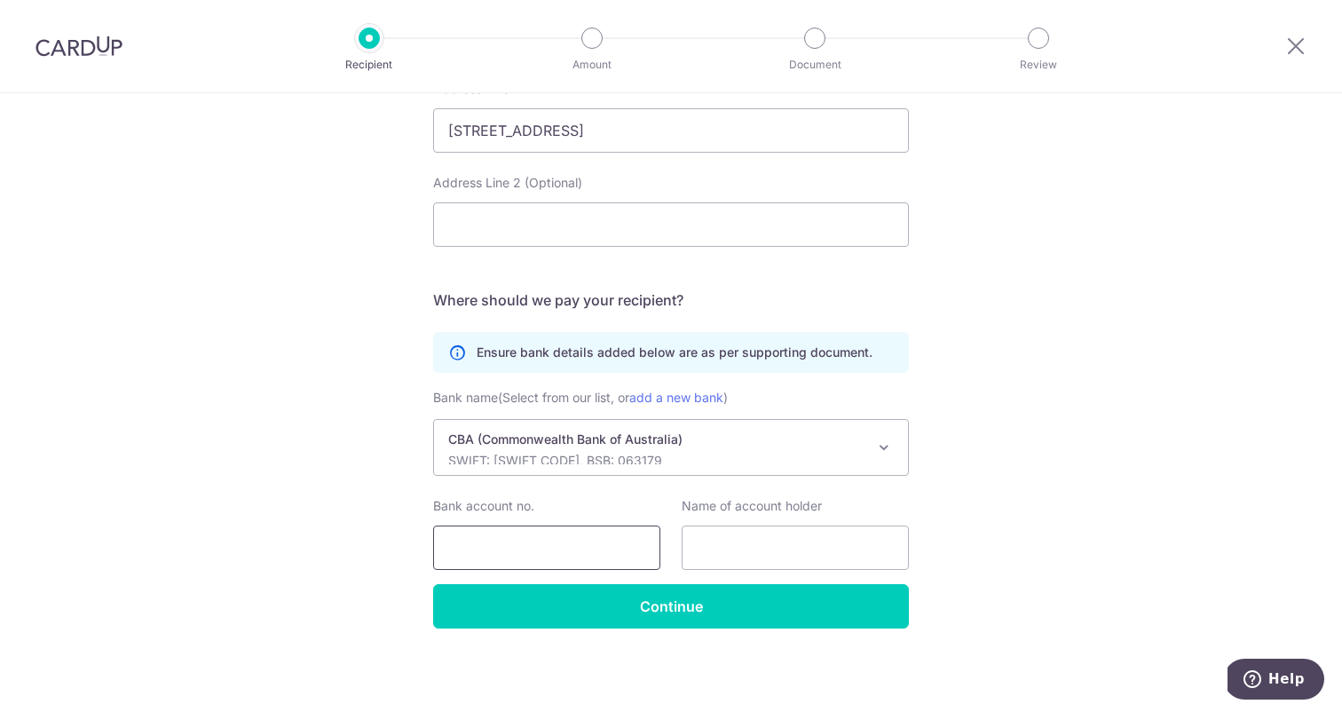
click at [564, 546] on input "Bank account no." at bounding box center [546, 547] width 227 height 44
type input "1"
type input "10905036"
click at [529, 548] on input "Bank account no." at bounding box center [546, 547] width 227 height 44
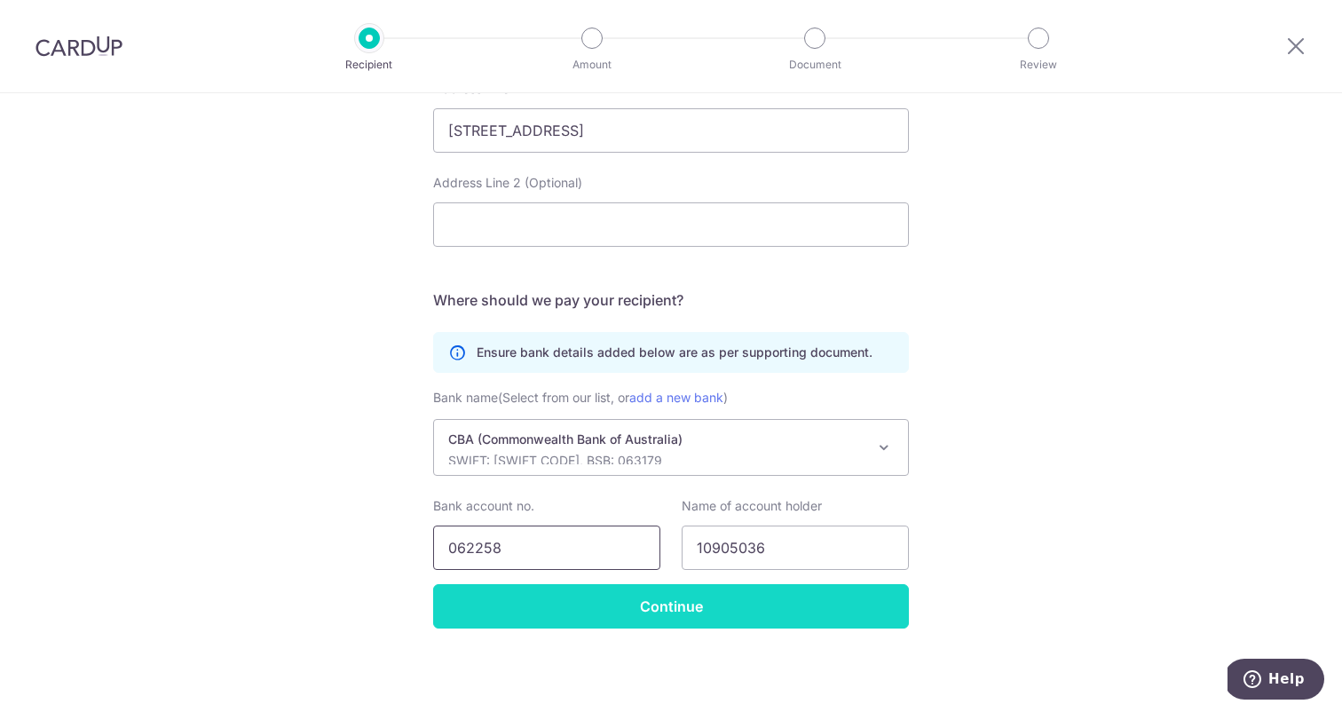
type input "062258"
click at [733, 601] on input "Continue" at bounding box center [671, 606] width 476 height 44
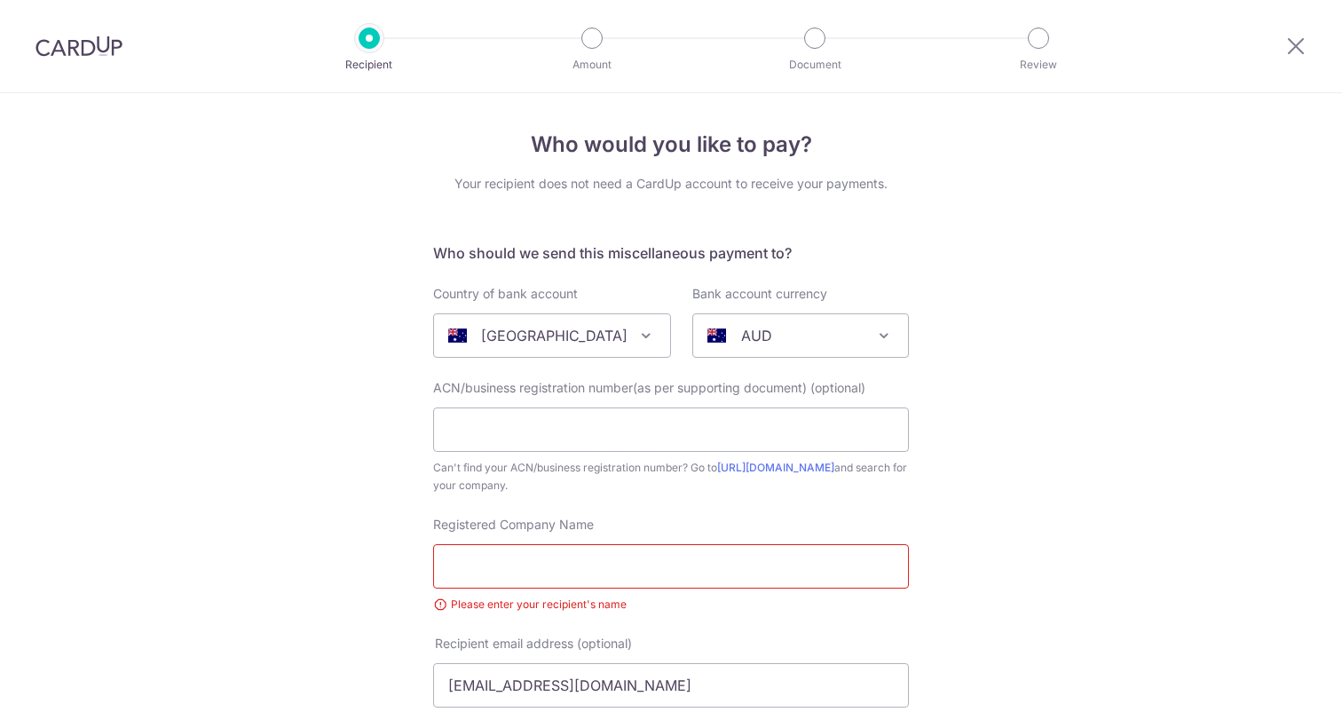
select select "23128"
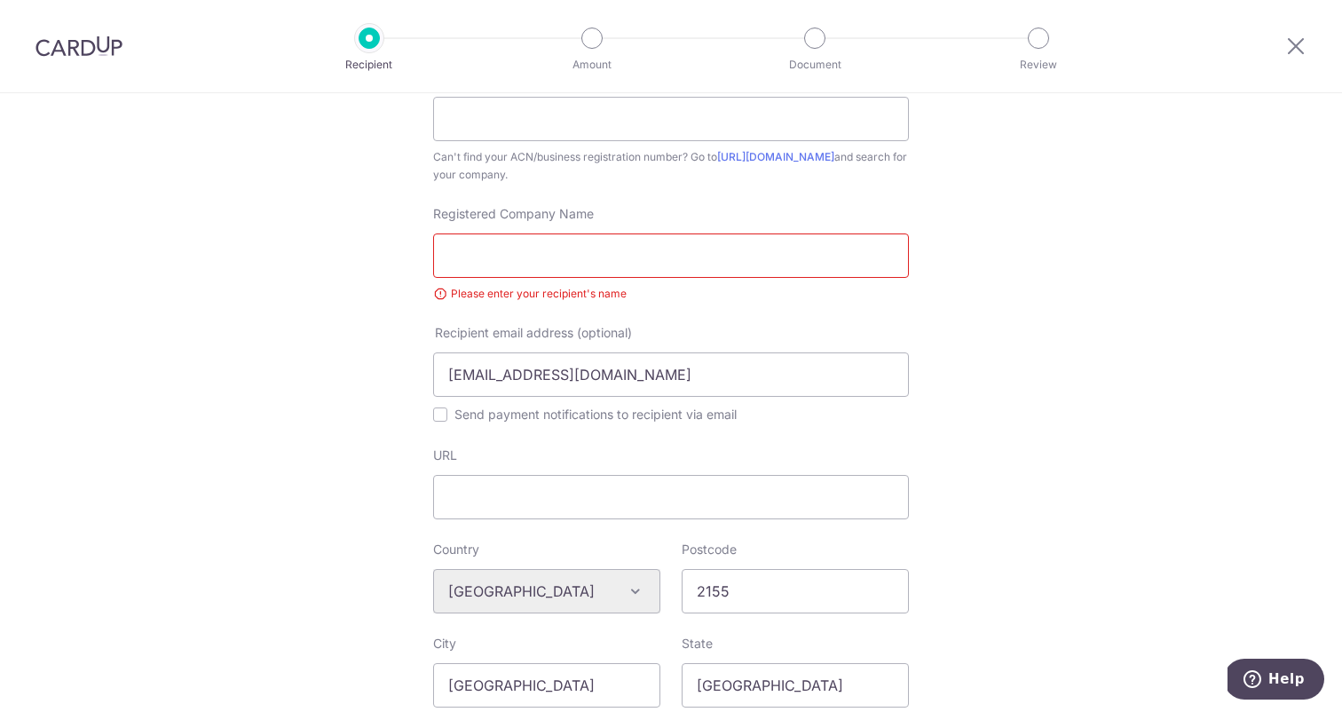
scroll to position [310, 0]
click at [712, 251] on input "Registered Company Name" at bounding box center [671, 256] width 476 height 44
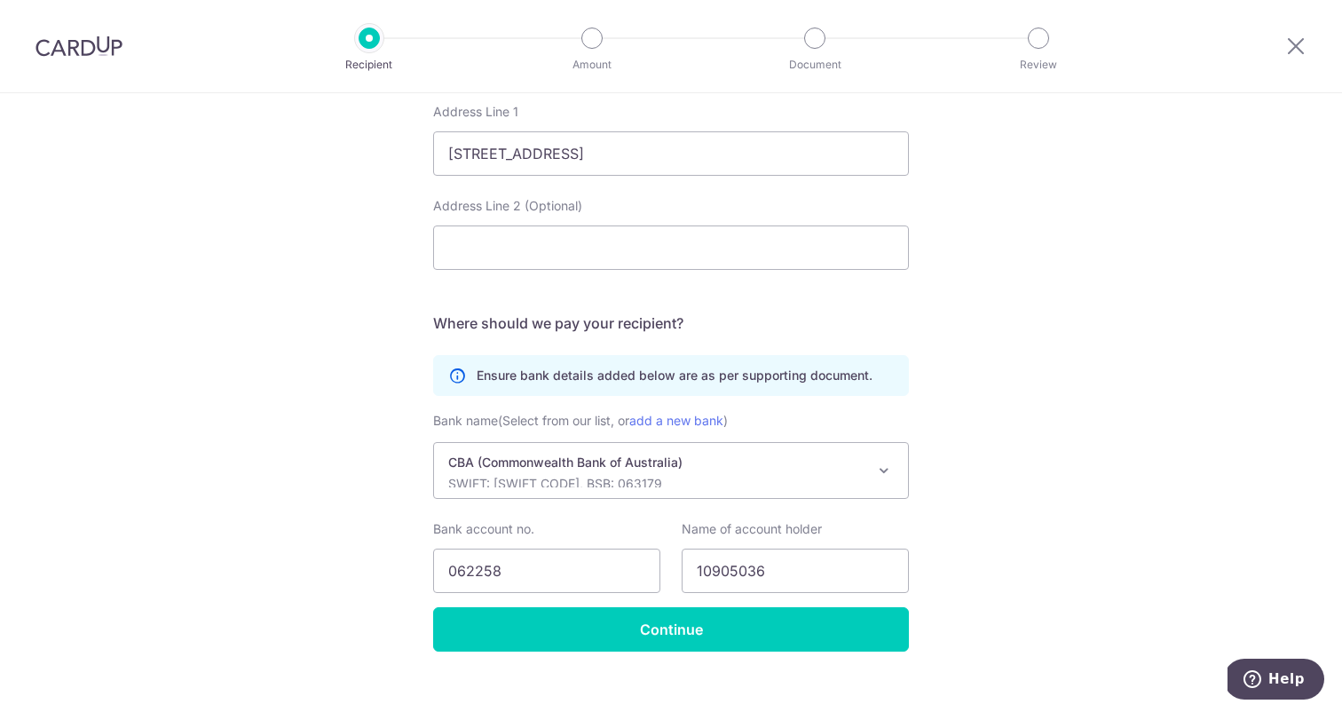
scroll to position [959, 0]
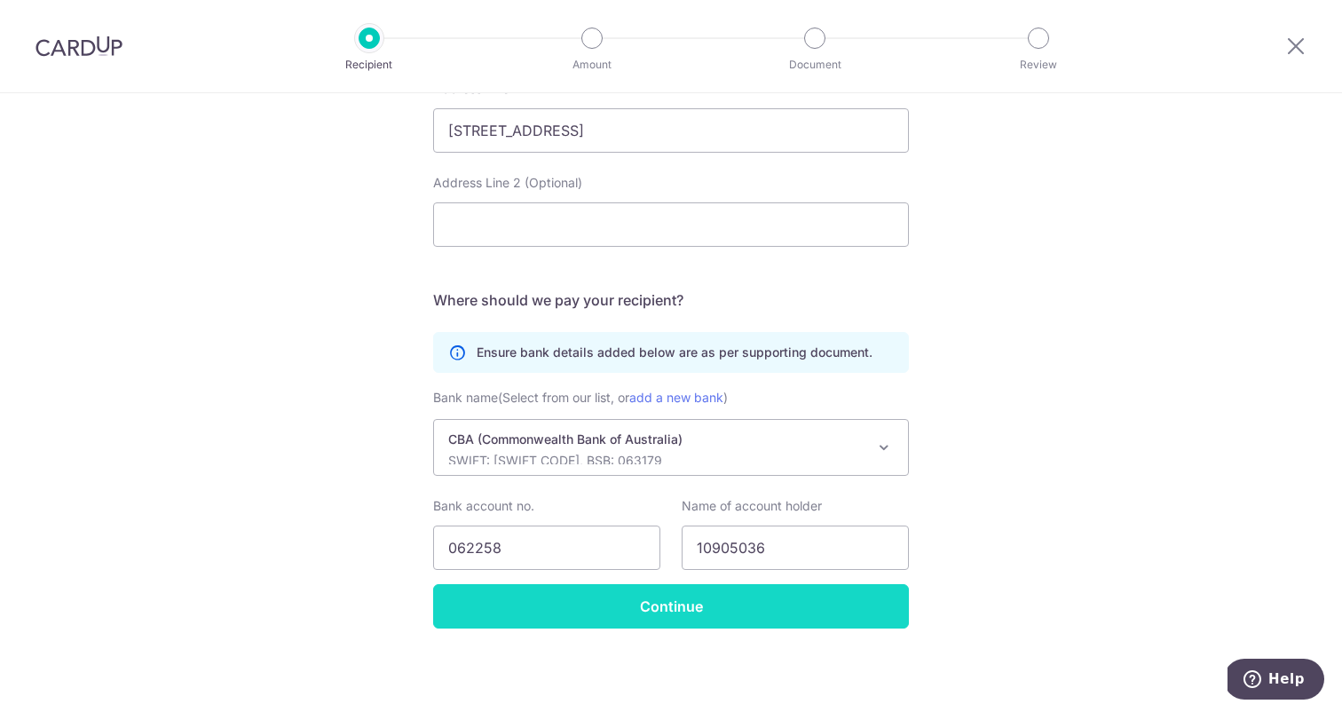
type input "[PERSON_NAME]"
click at [778, 614] on input "Continue" at bounding box center [671, 606] width 476 height 44
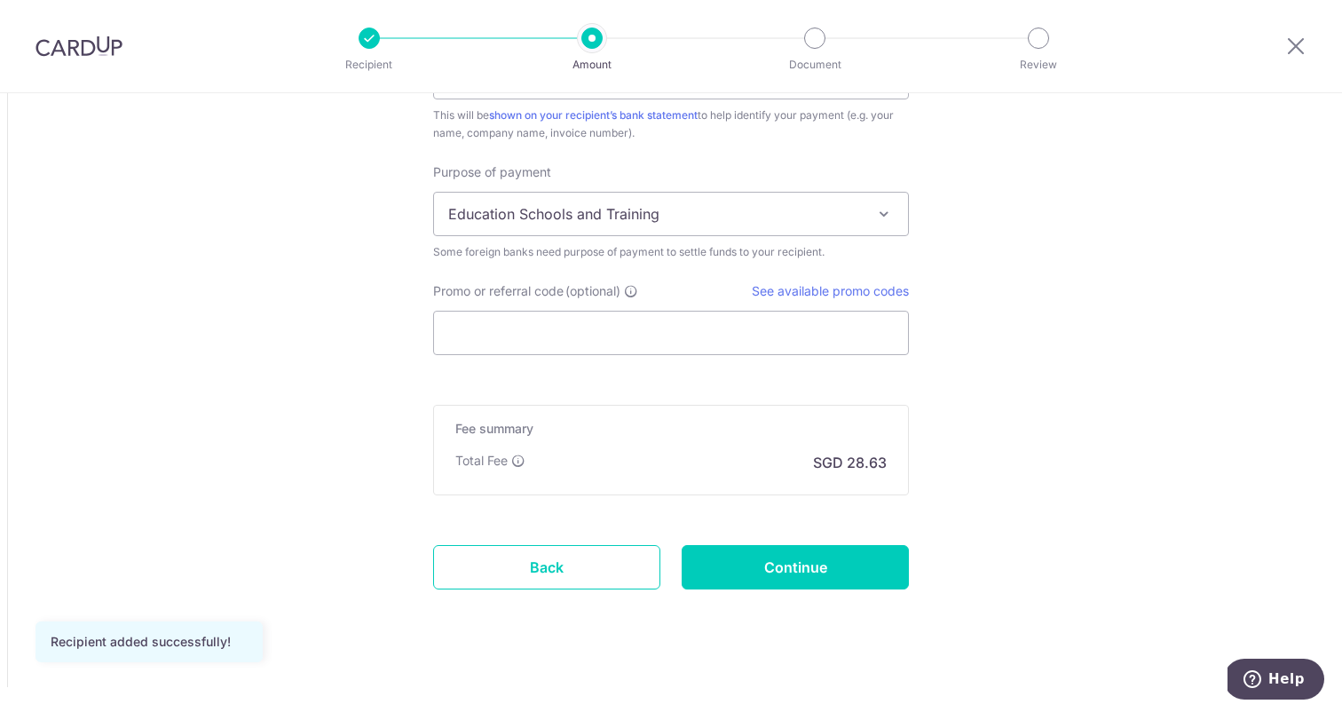
scroll to position [1516, 0]
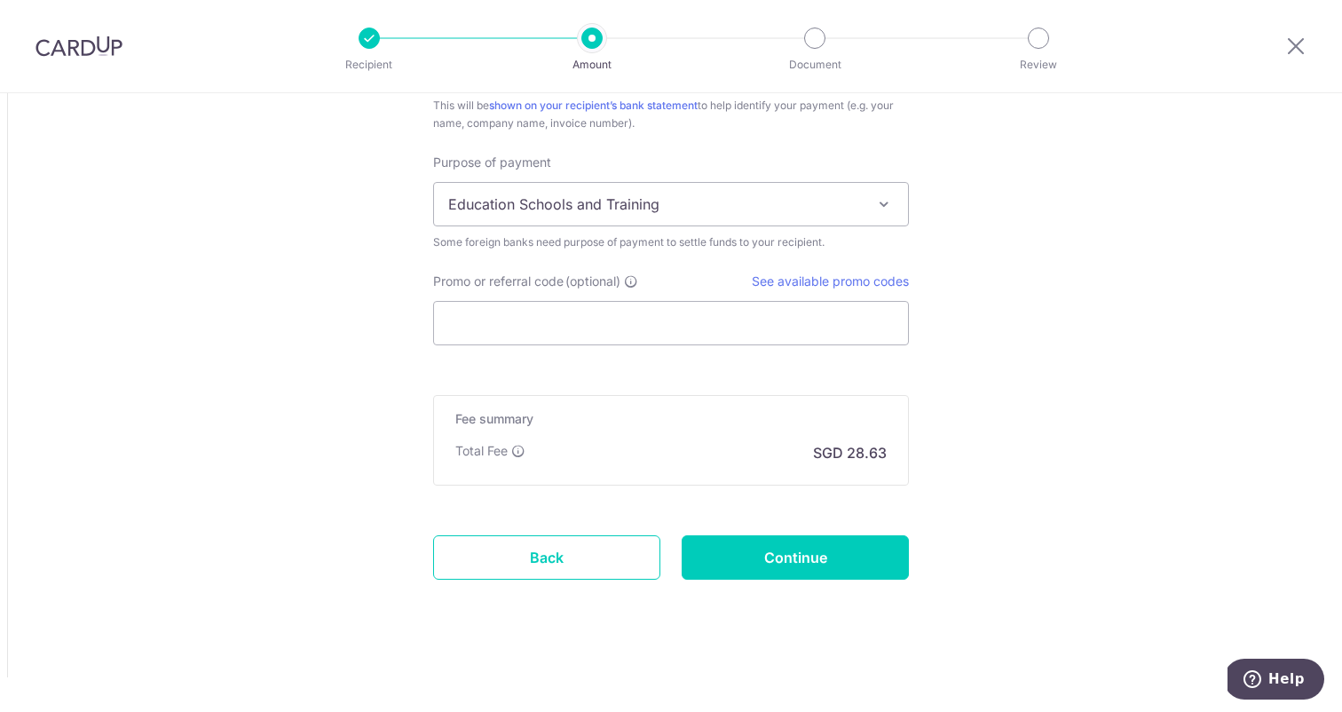
click at [654, 224] on span "Education Schools and Training" at bounding box center [671, 204] width 476 height 44
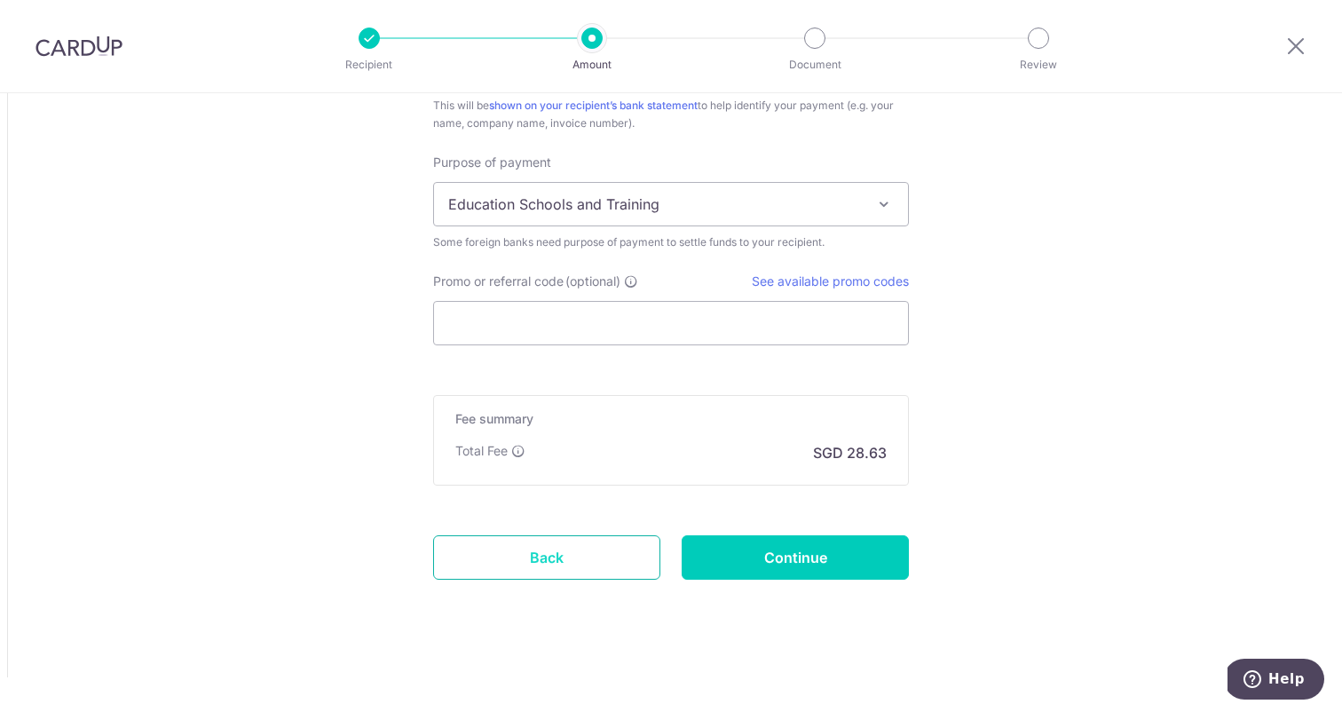
click at [544, 560] on link "Back" at bounding box center [546, 557] width 227 height 44
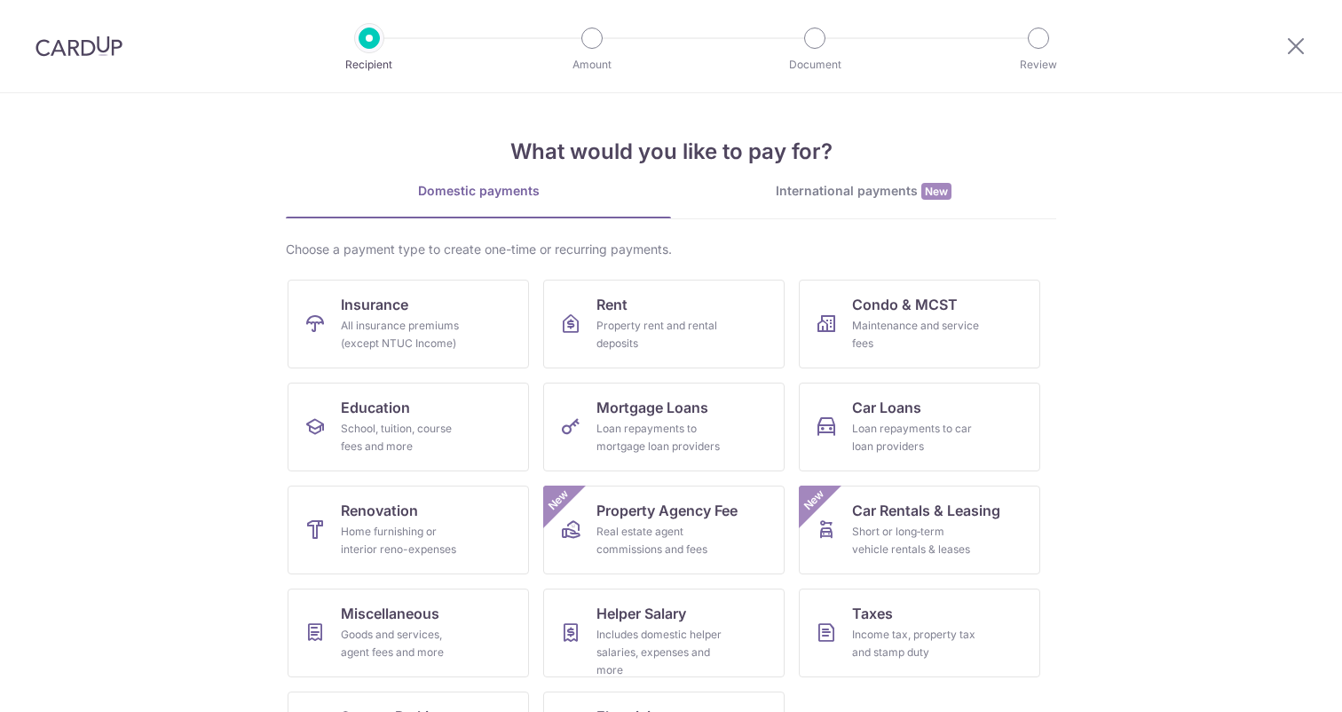
click at [826, 190] on div "International payments New" at bounding box center [863, 191] width 385 height 19
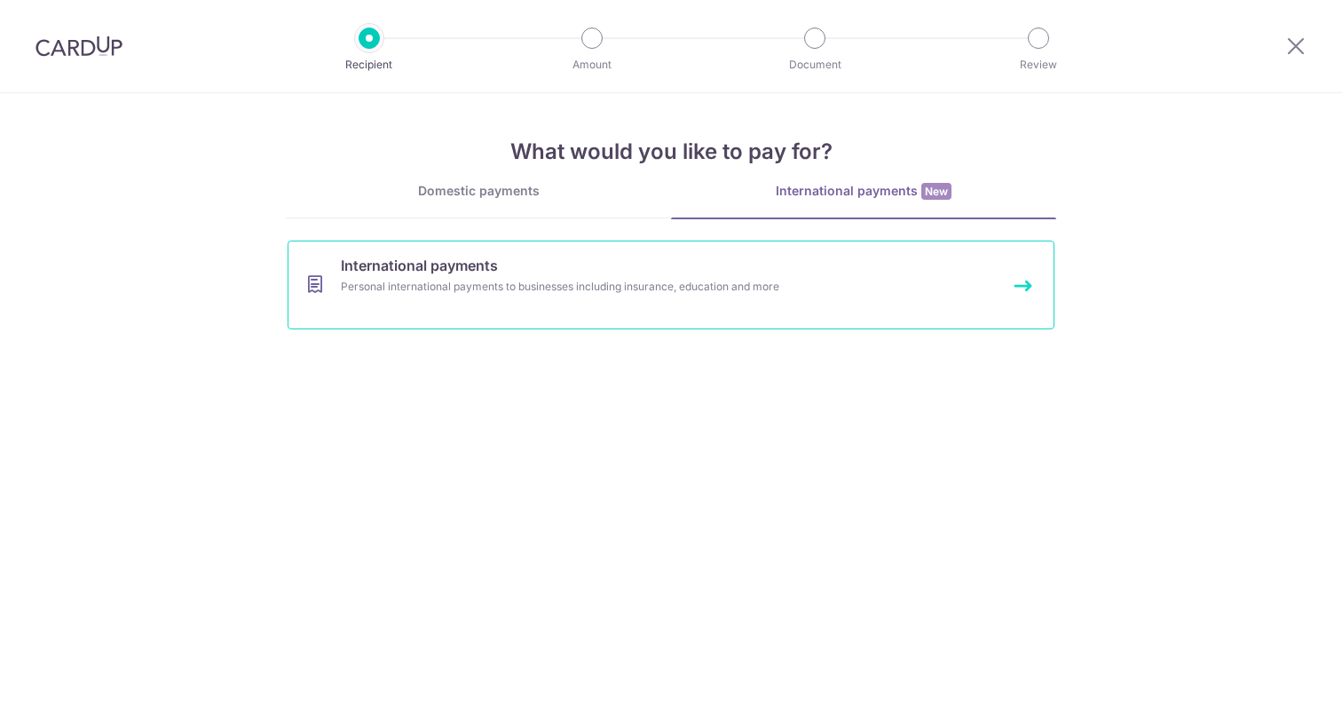
click at [677, 284] on div "Personal international payments to businesses including insurance, education an…" at bounding box center [647, 287] width 613 height 18
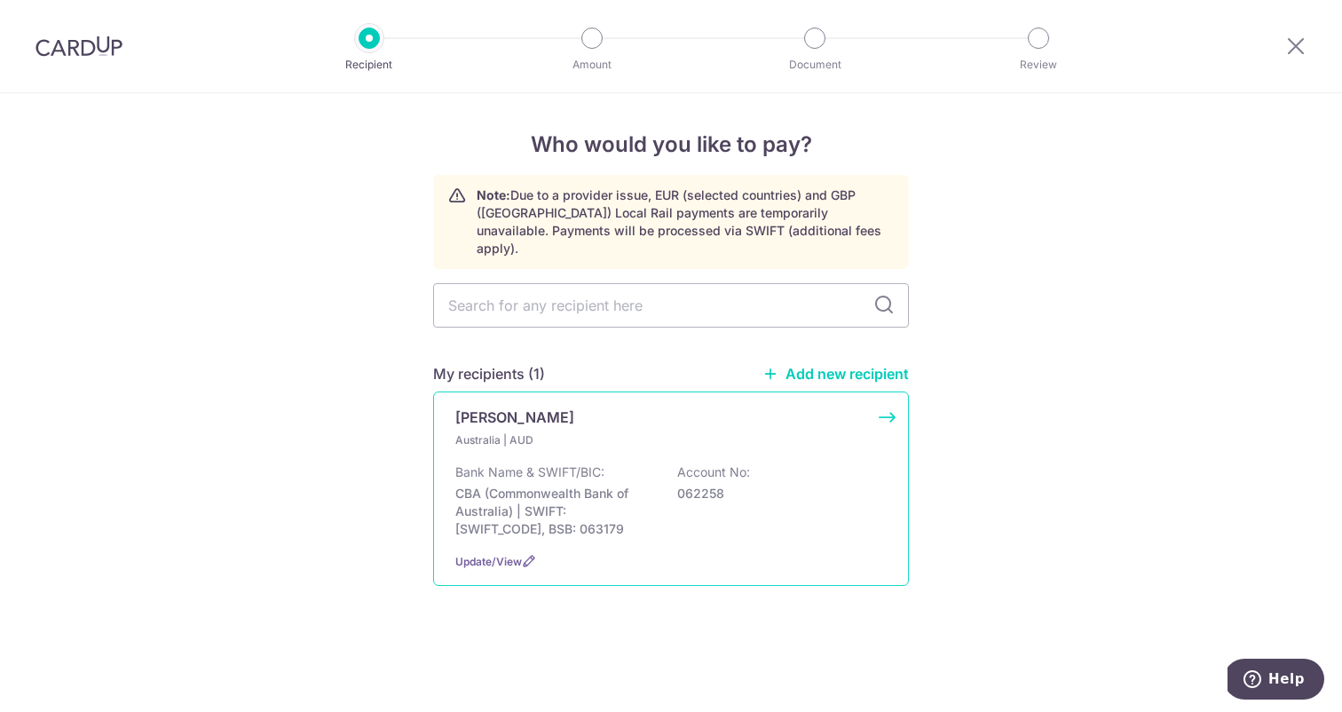
click at [628, 441] on div "Australia | AUD Bank Name & SWIFT/BIC: CBA (Commonwealth Bank of Australia) | S…" at bounding box center [670, 484] width 431 height 106
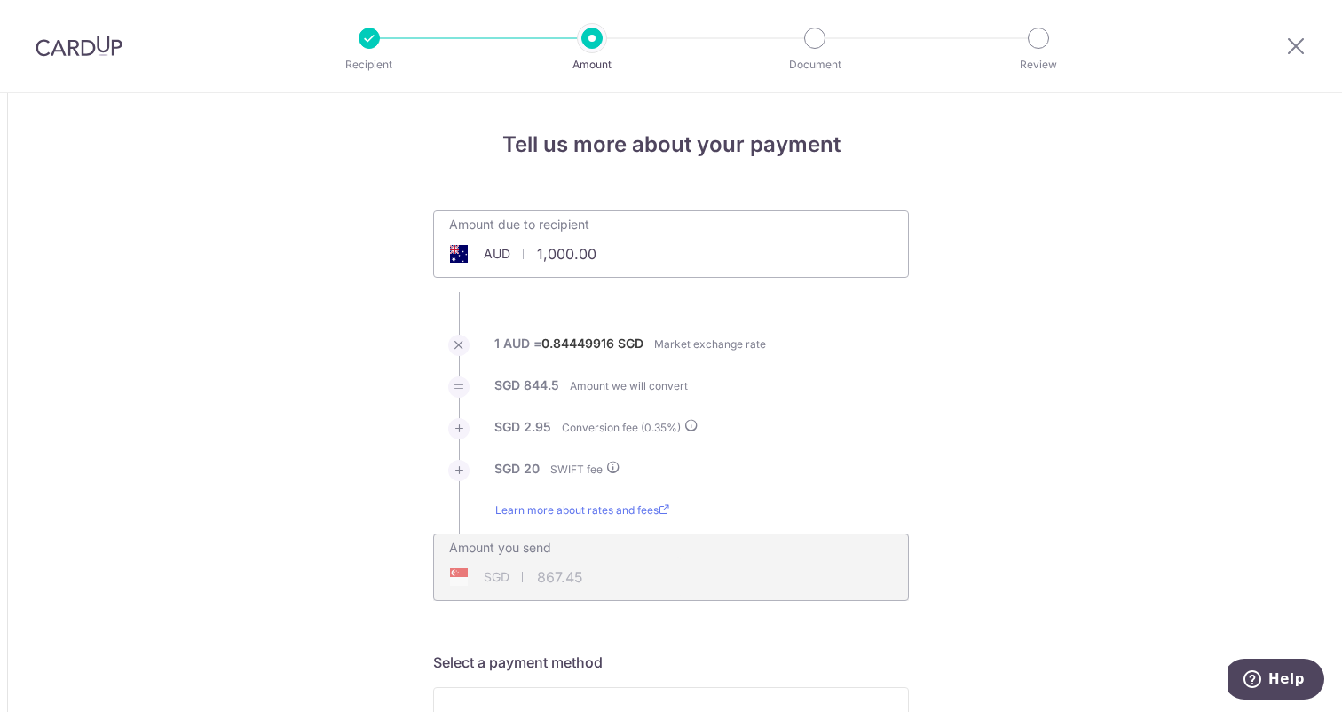
click at [580, 260] on input "1,000.00" at bounding box center [571, 253] width 274 height 41
click at [550, 252] on input "1,000.00" at bounding box center [571, 253] width 274 height 41
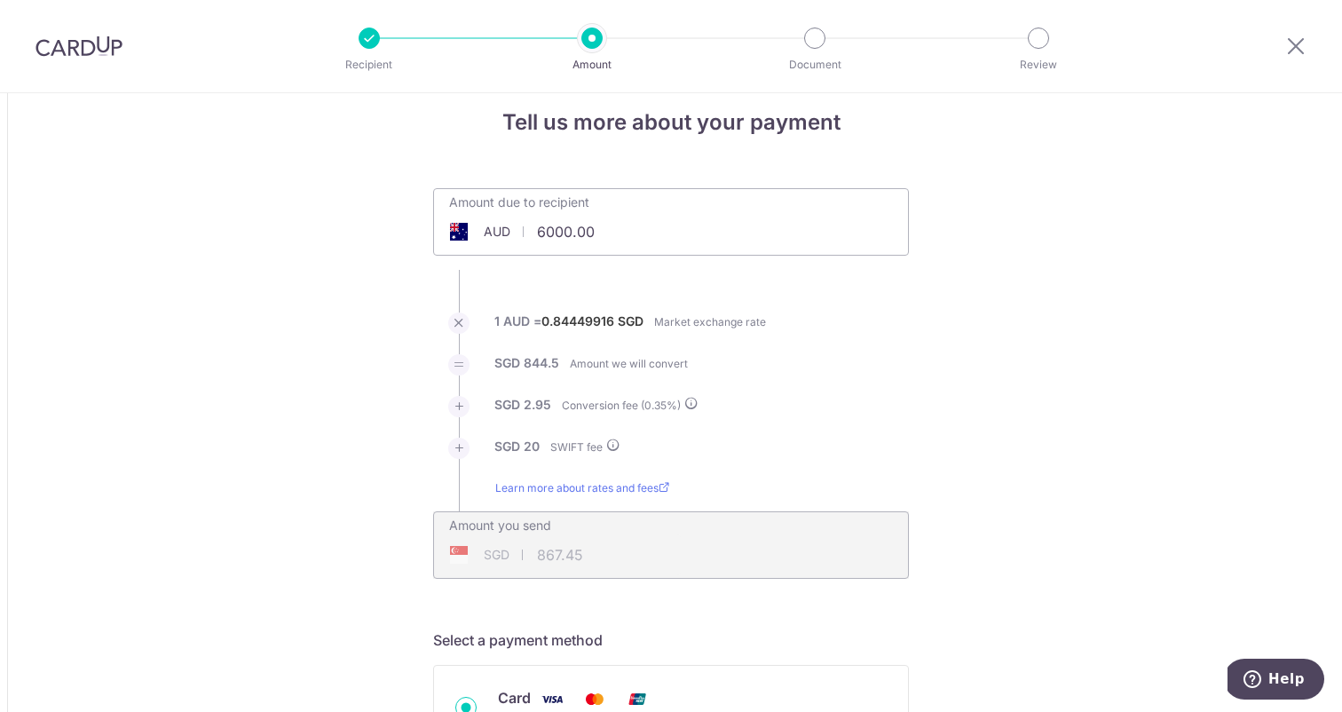
type input "6,000.00"
type input "5,104.86"
click at [729, 429] on li "SGD 17.75 Conversion fee ( 0.35 %)" at bounding box center [671, 417] width 476 height 42
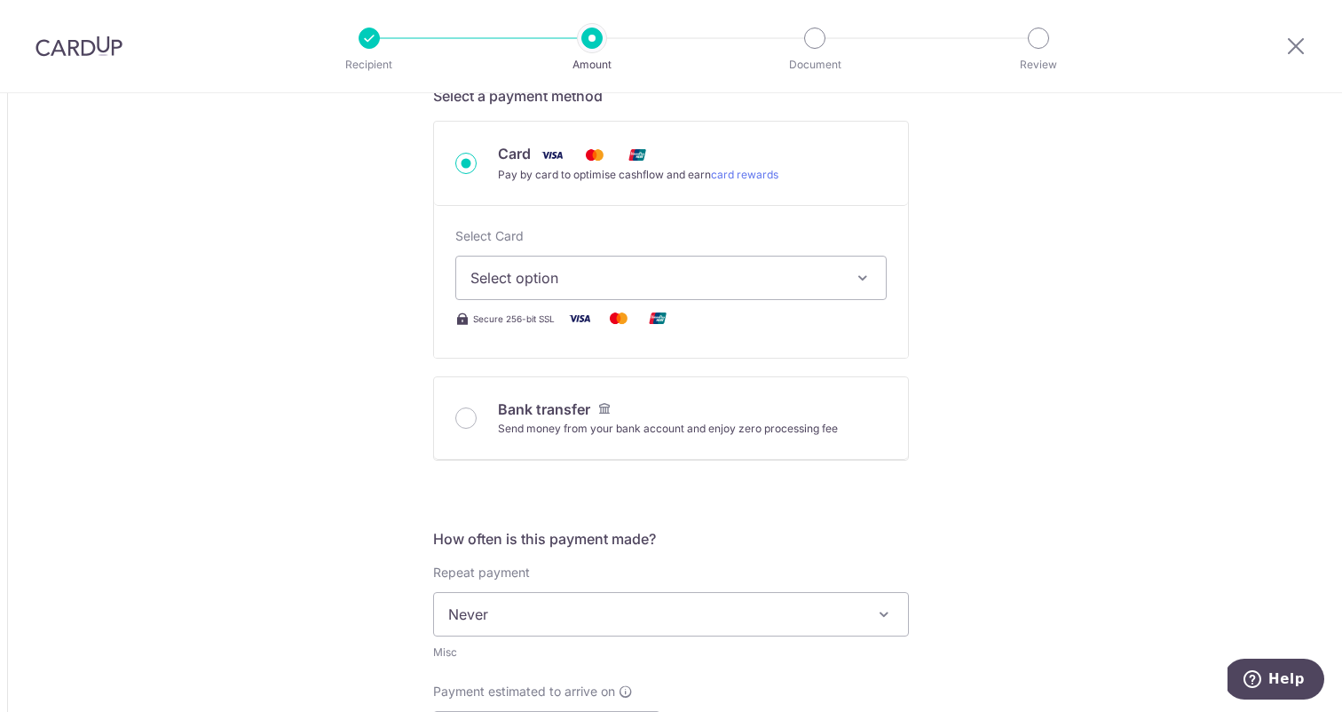
scroll to position [566, 0]
click at [750, 288] on button "Select option" at bounding box center [670, 278] width 431 height 44
click at [618, 398] on span "**** 7389" at bounding box center [670, 404] width 401 height 21
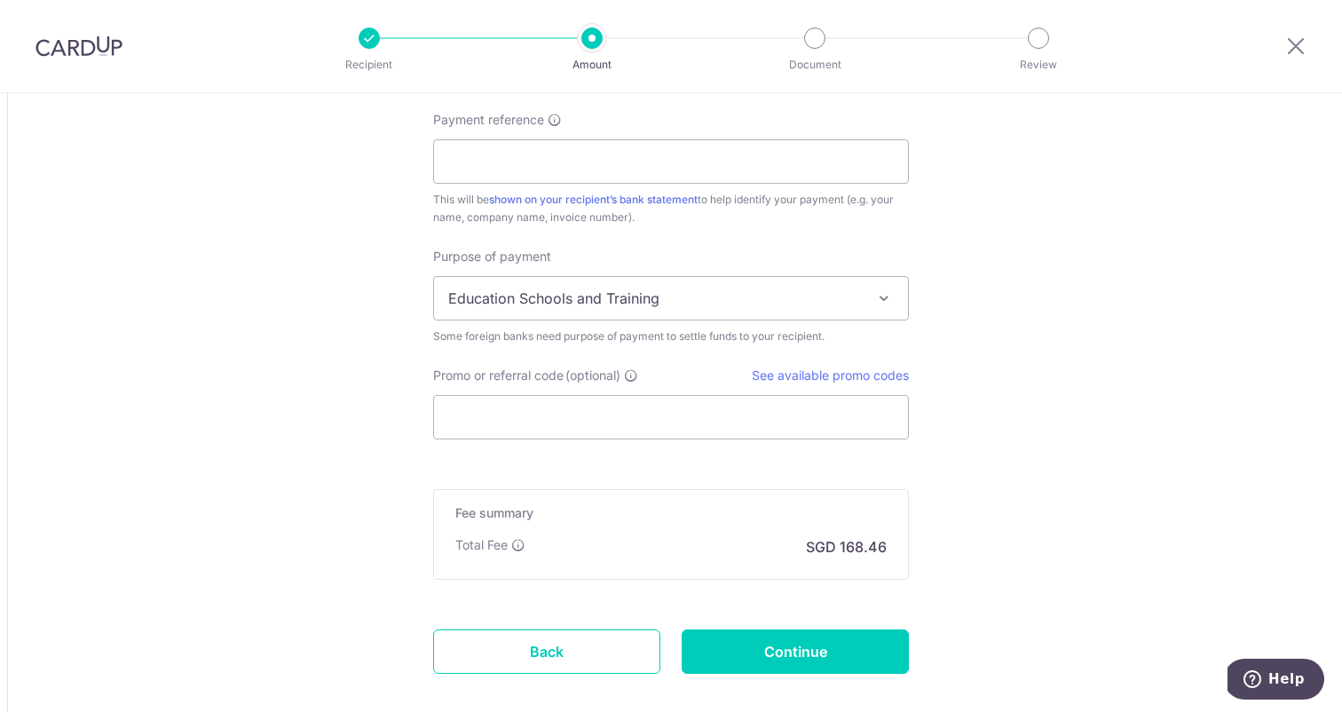
scroll to position [1455, 0]
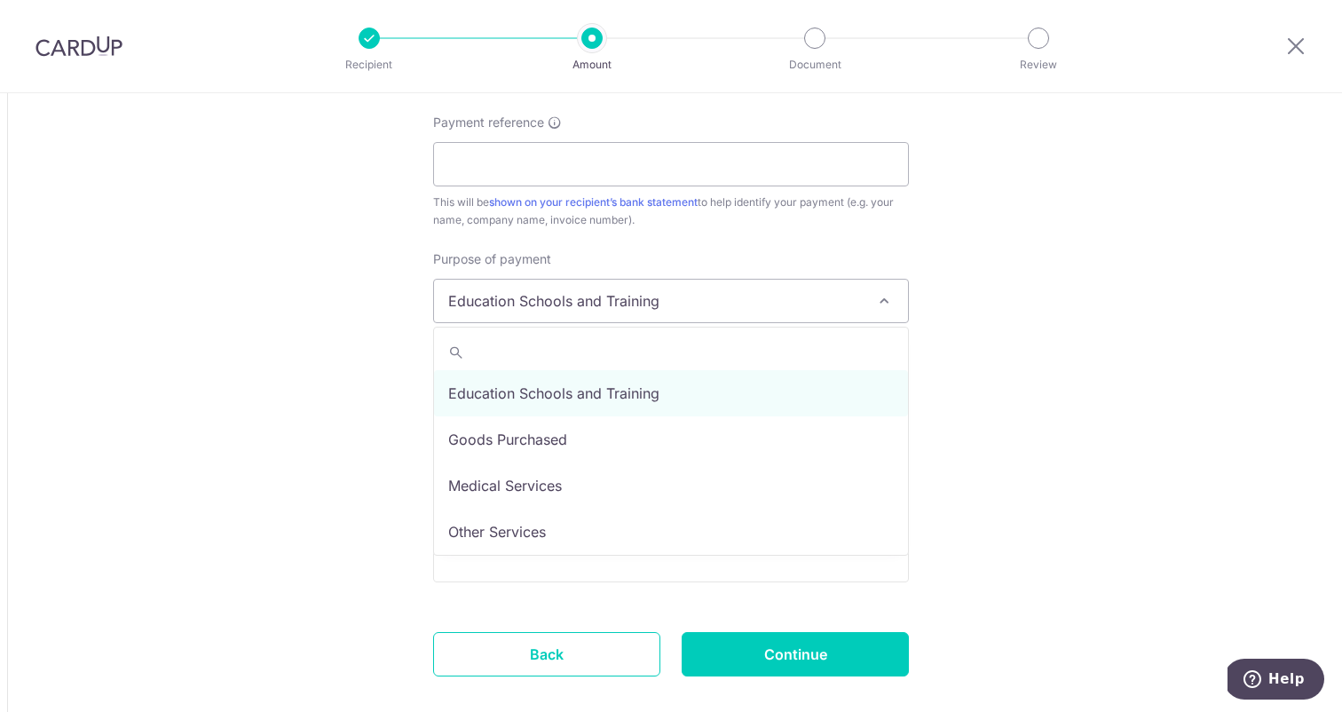
click at [677, 309] on span "Education Schools and Training" at bounding box center [671, 300] width 474 height 43
select select "Other Services"
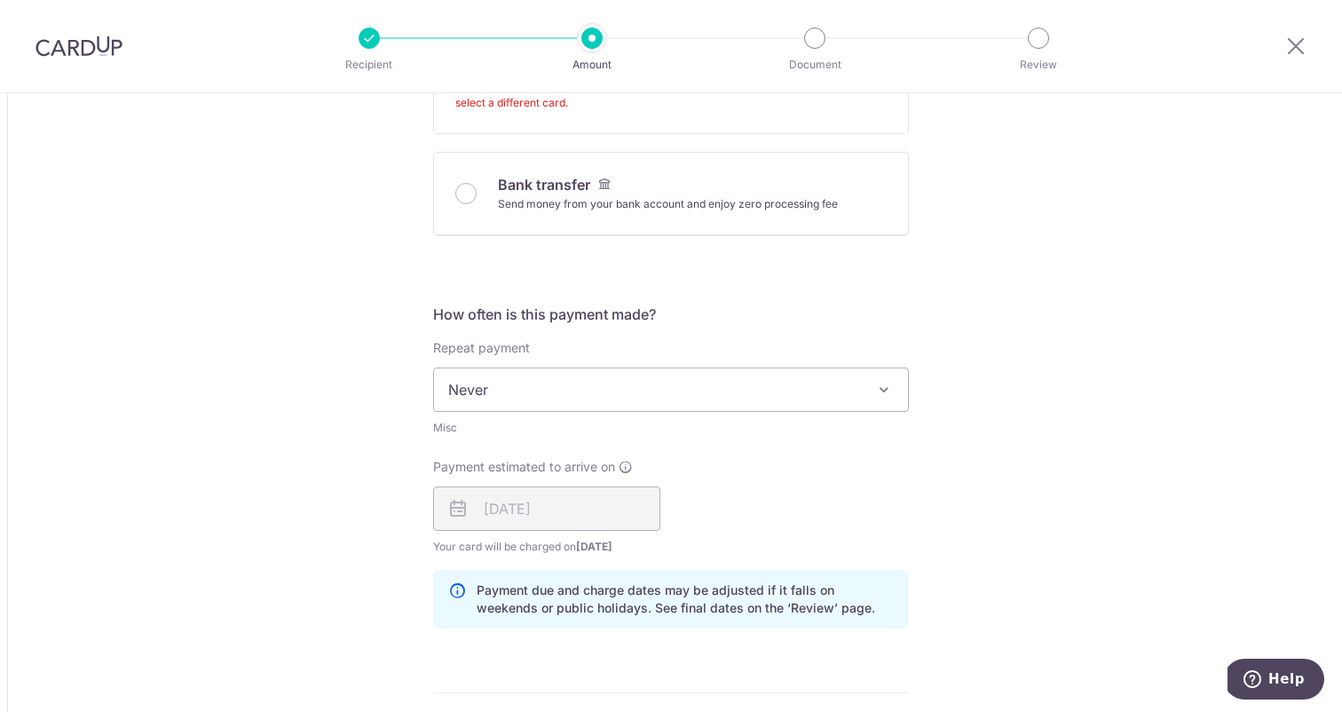
scroll to position [830, 0]
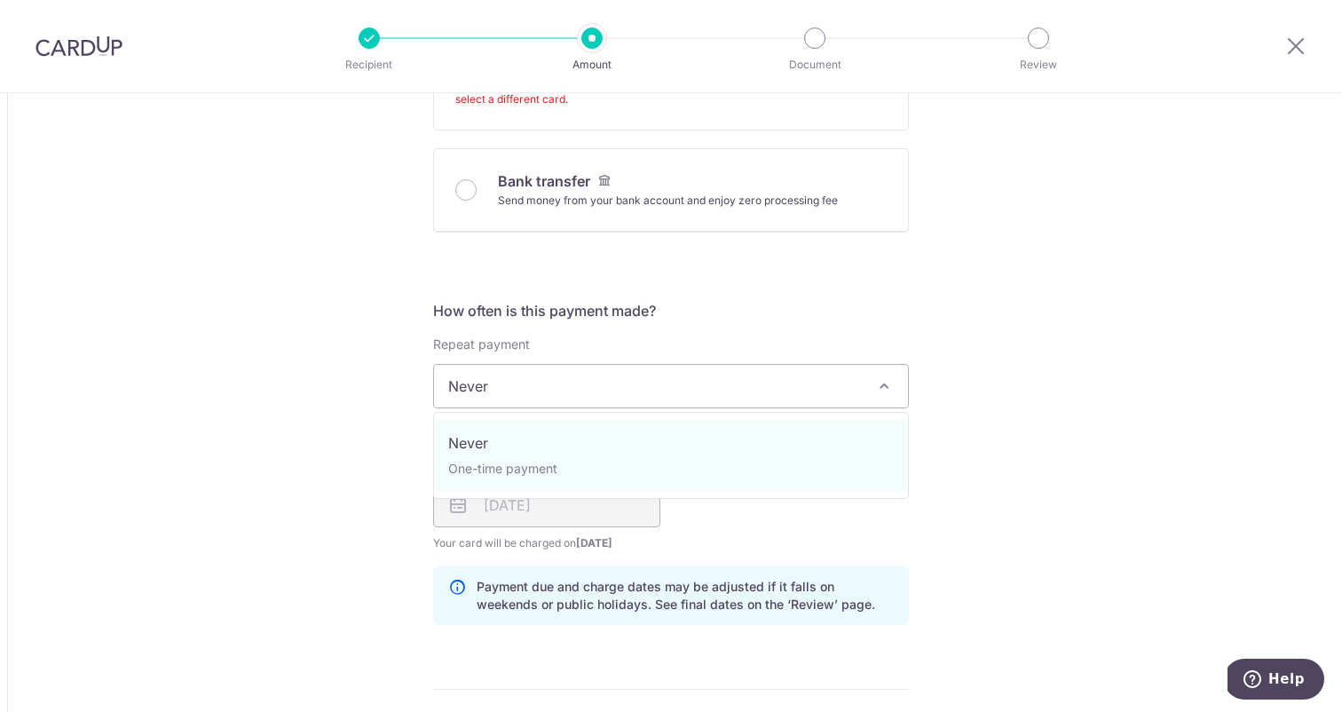
click at [733, 391] on span "Never" at bounding box center [671, 386] width 474 height 43
click at [762, 308] on h5 "How often is this payment made?" at bounding box center [671, 310] width 476 height 21
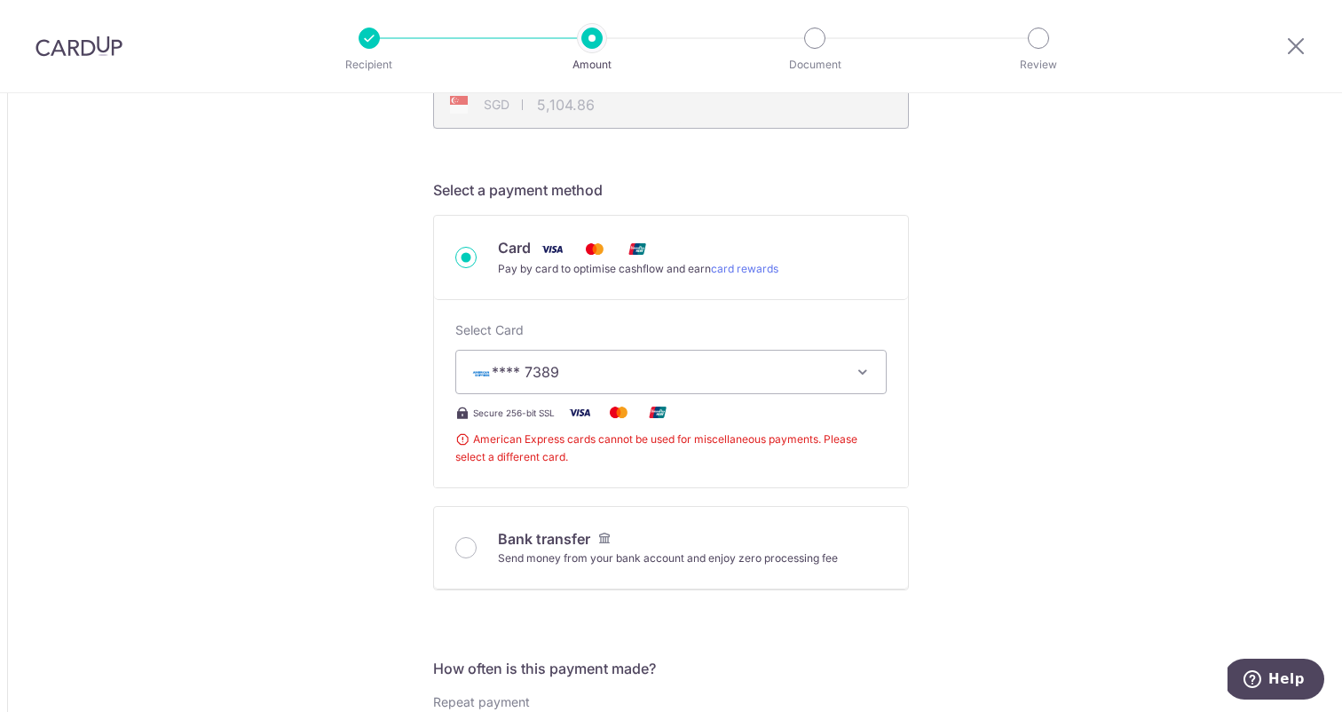
scroll to position [490, 0]
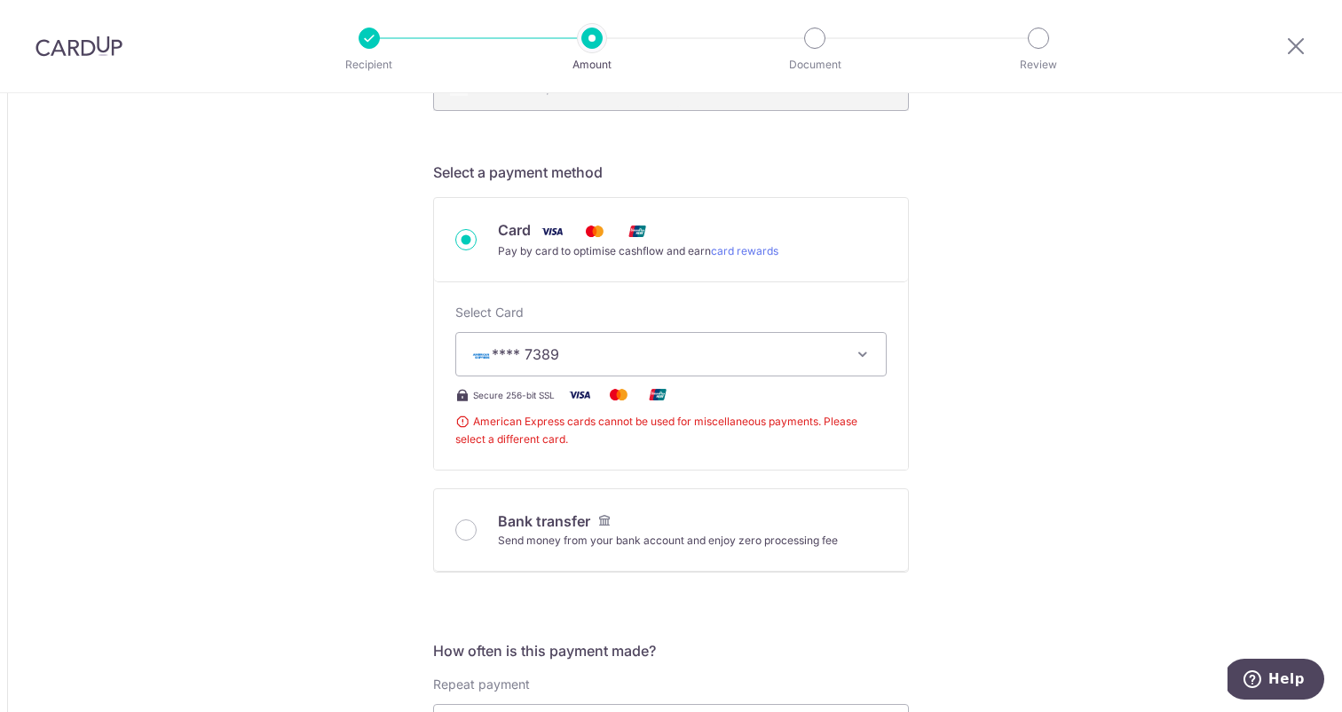
click at [870, 345] on icon "button" at bounding box center [863, 354] width 18 height 18
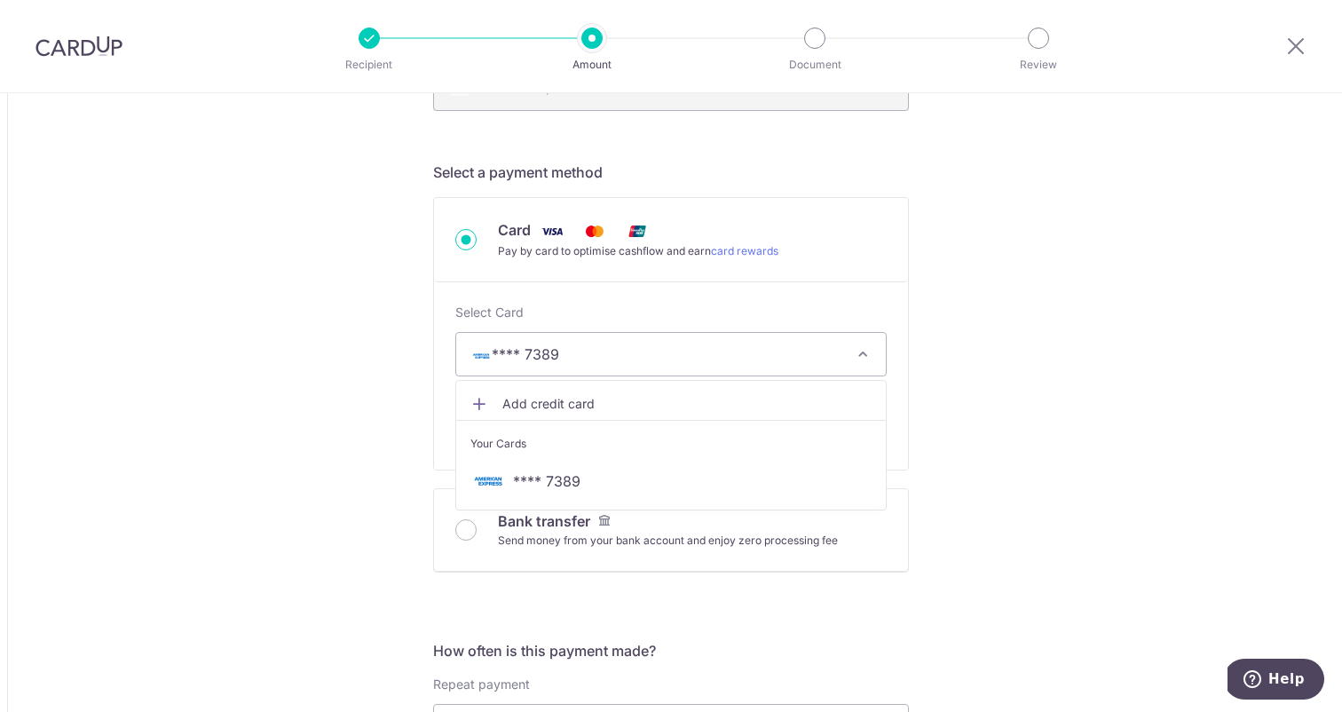
click at [754, 313] on div "Select Card **** 7389 Add credit card Your Cards **** 7389" at bounding box center [670, 339] width 431 height 73
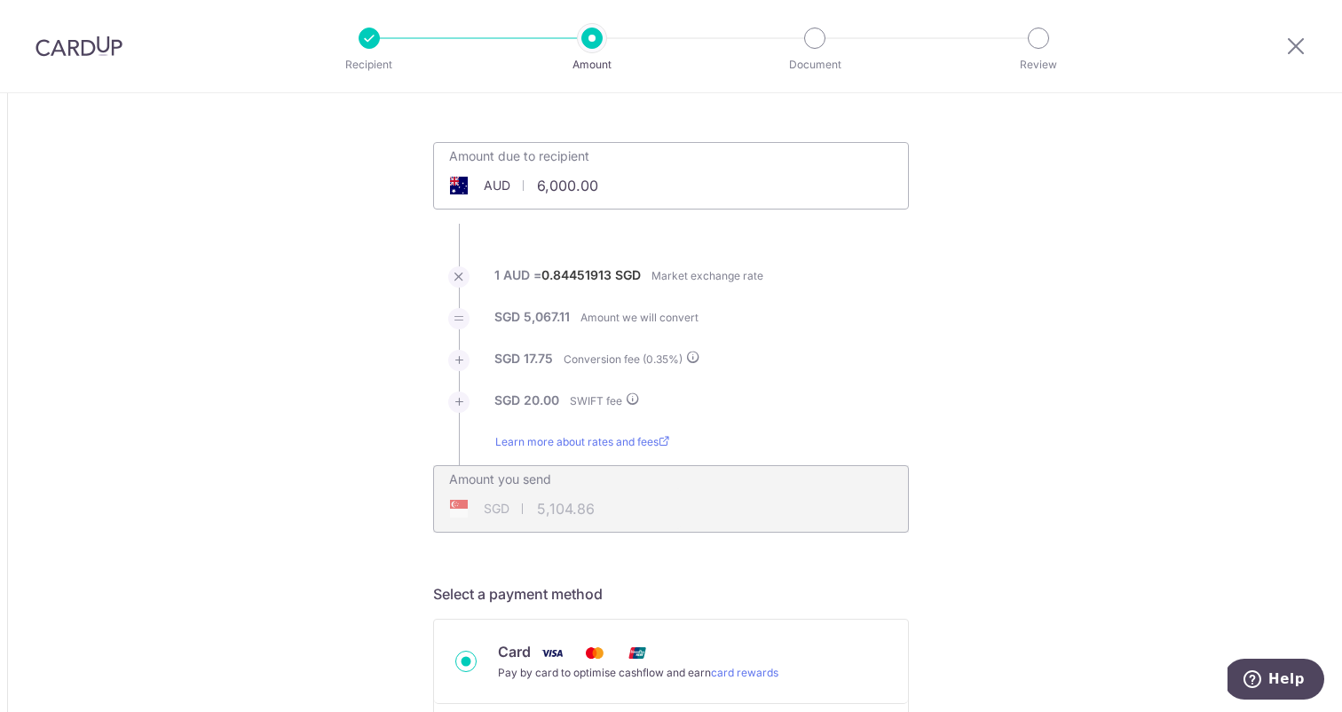
scroll to position [0, 0]
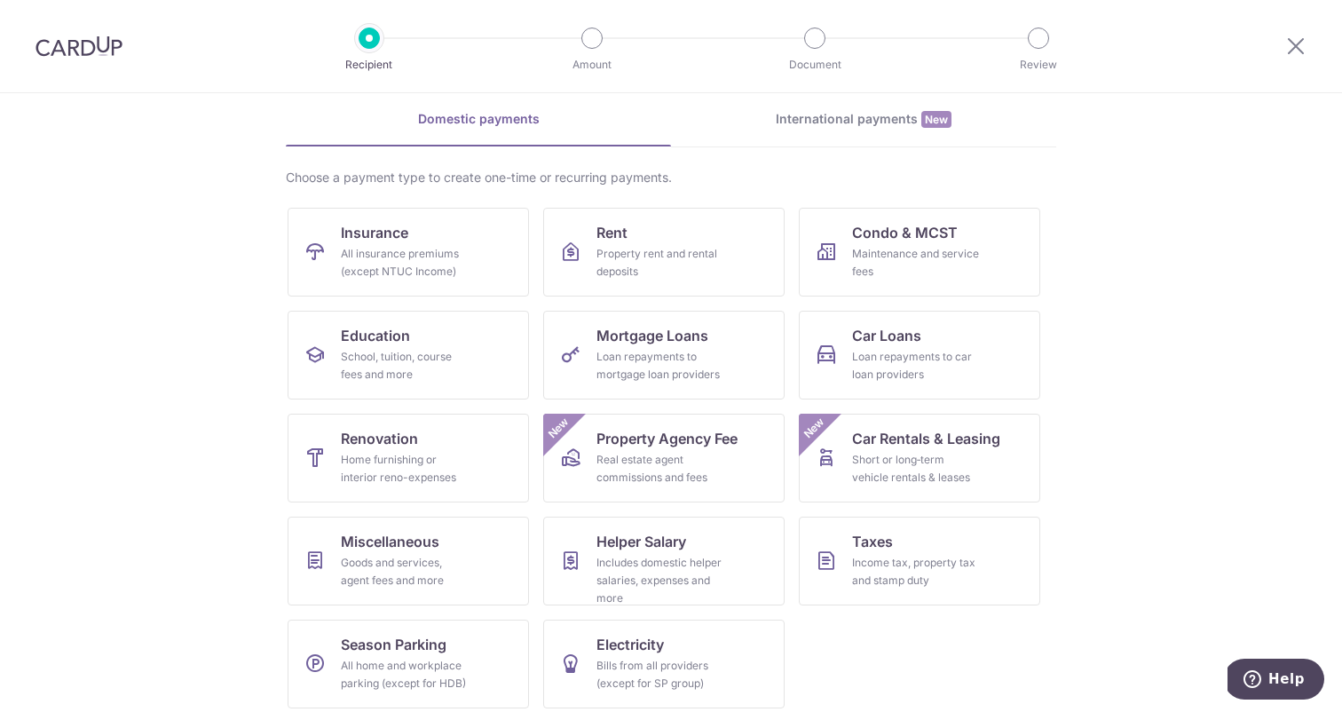
scroll to position [83, 0]
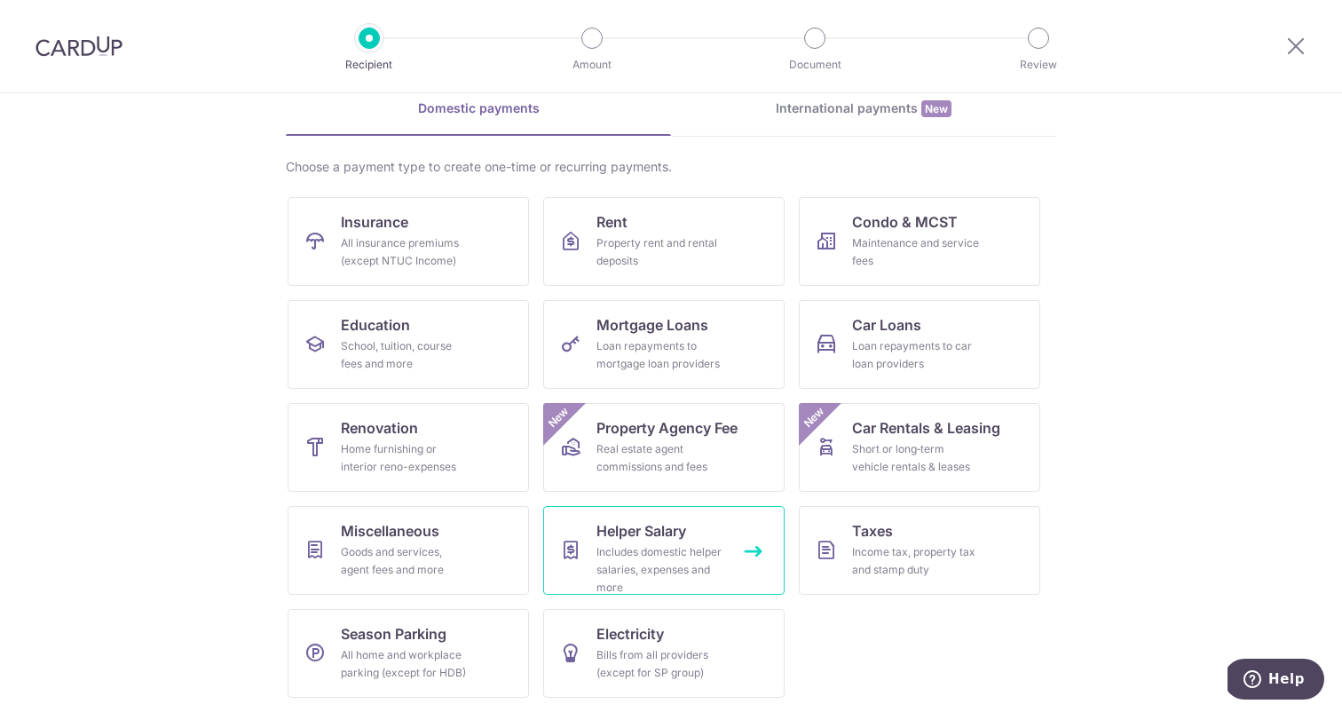
click at [655, 564] on div "Includes domestic helper salaries, expenses and more" at bounding box center [660, 569] width 128 height 53
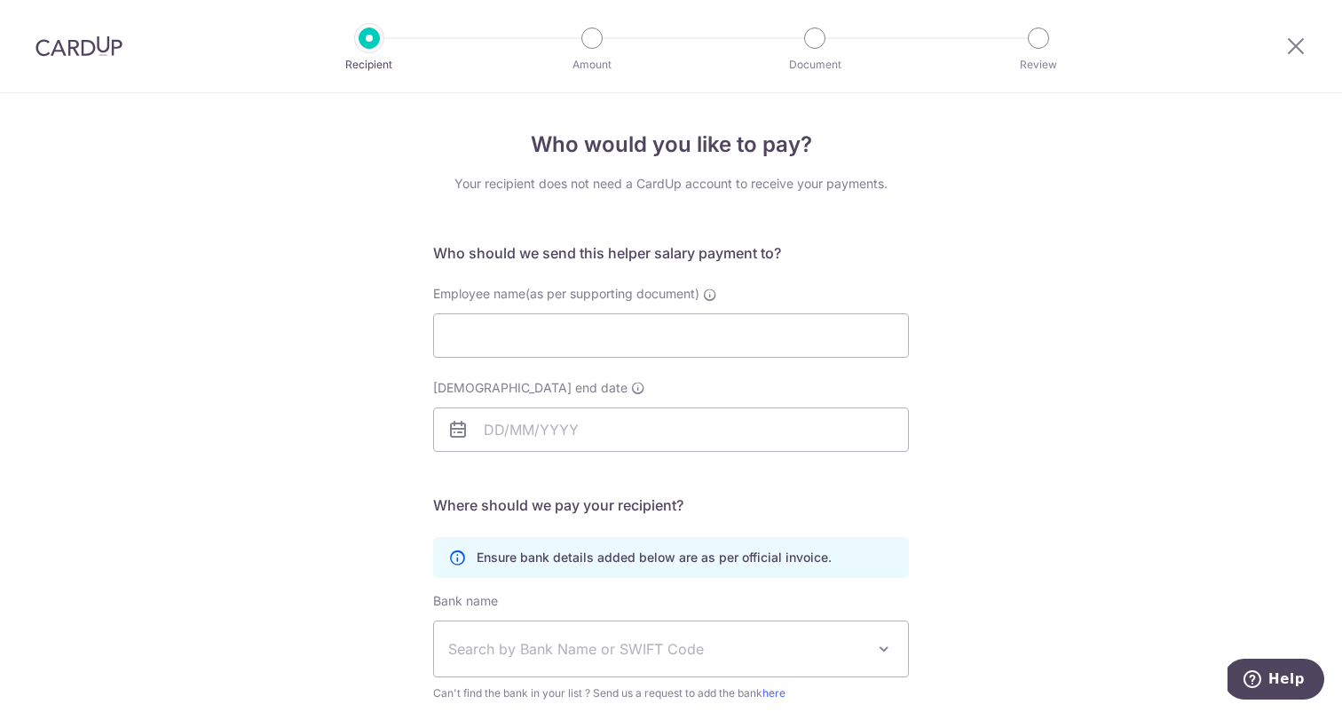
scroll to position [4, 0]
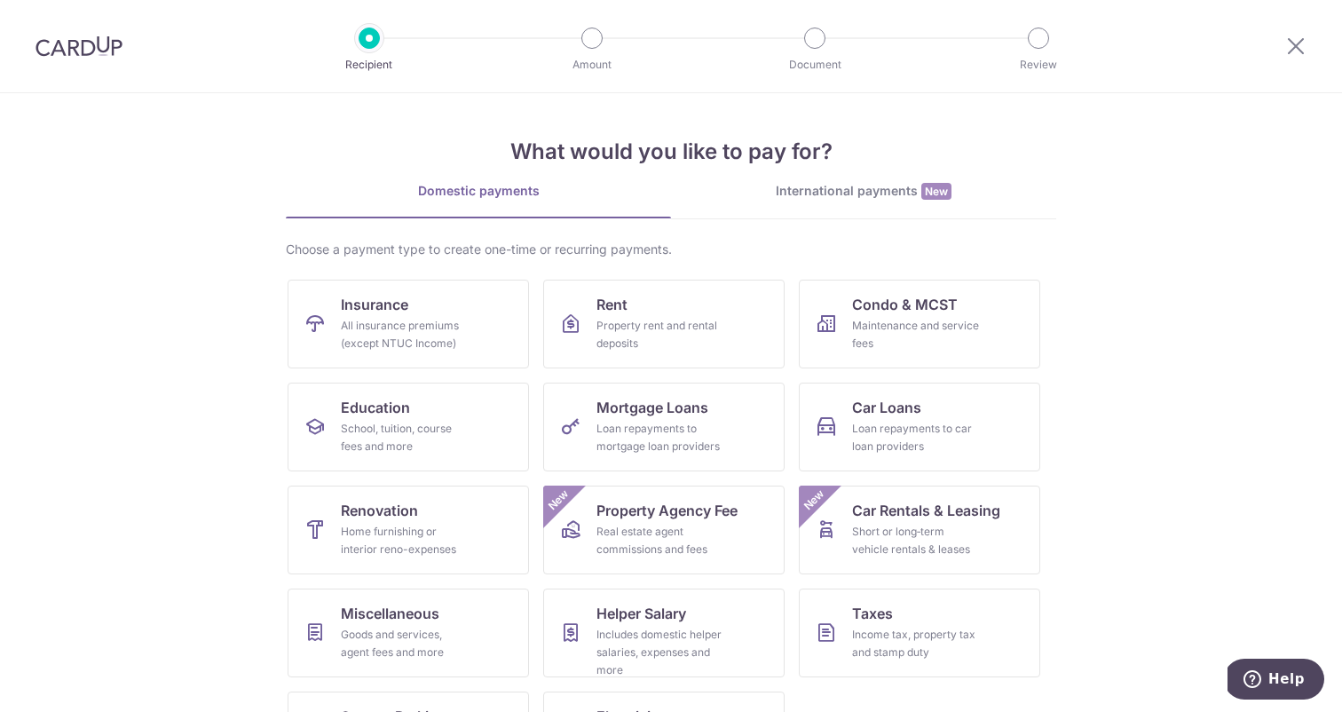
scroll to position [83, 0]
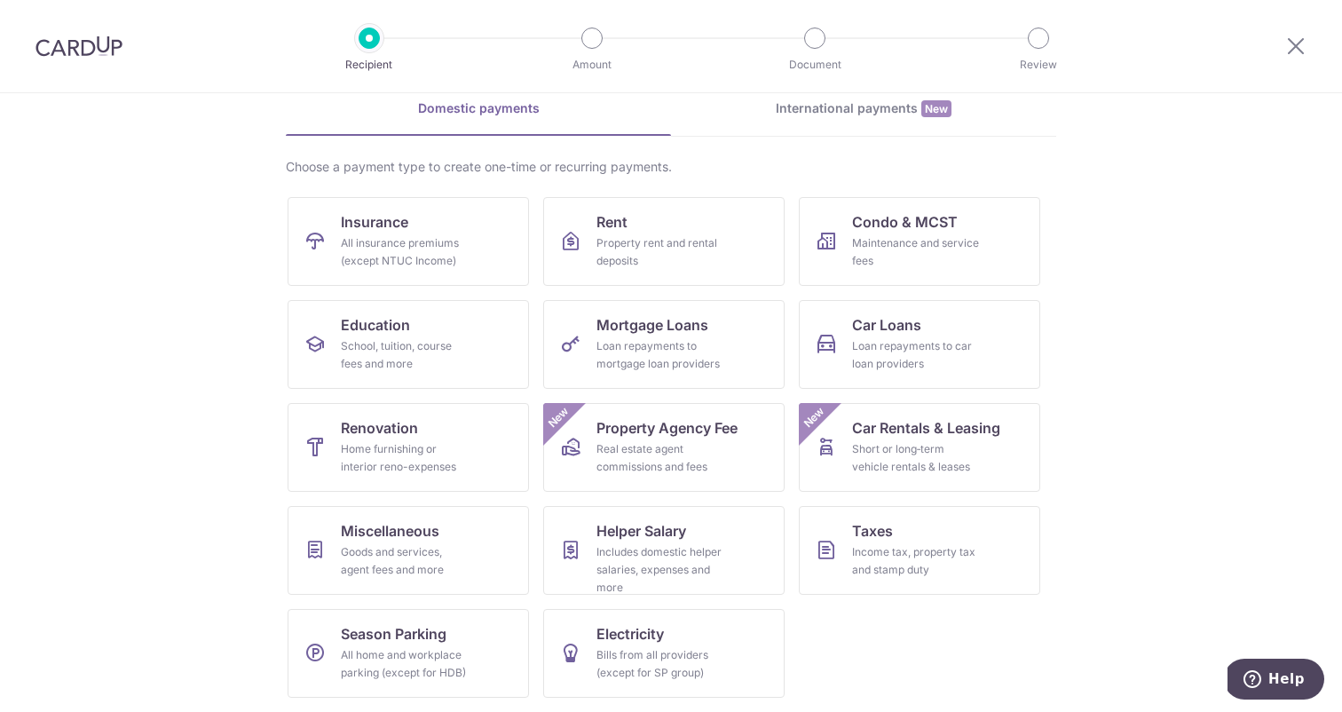
click at [804, 98] on div "What would you like to pay for? Domestic payments International payments New Ch…" at bounding box center [671, 361] width 770 height 701
click at [802, 105] on div "International payments New" at bounding box center [863, 108] width 385 height 19
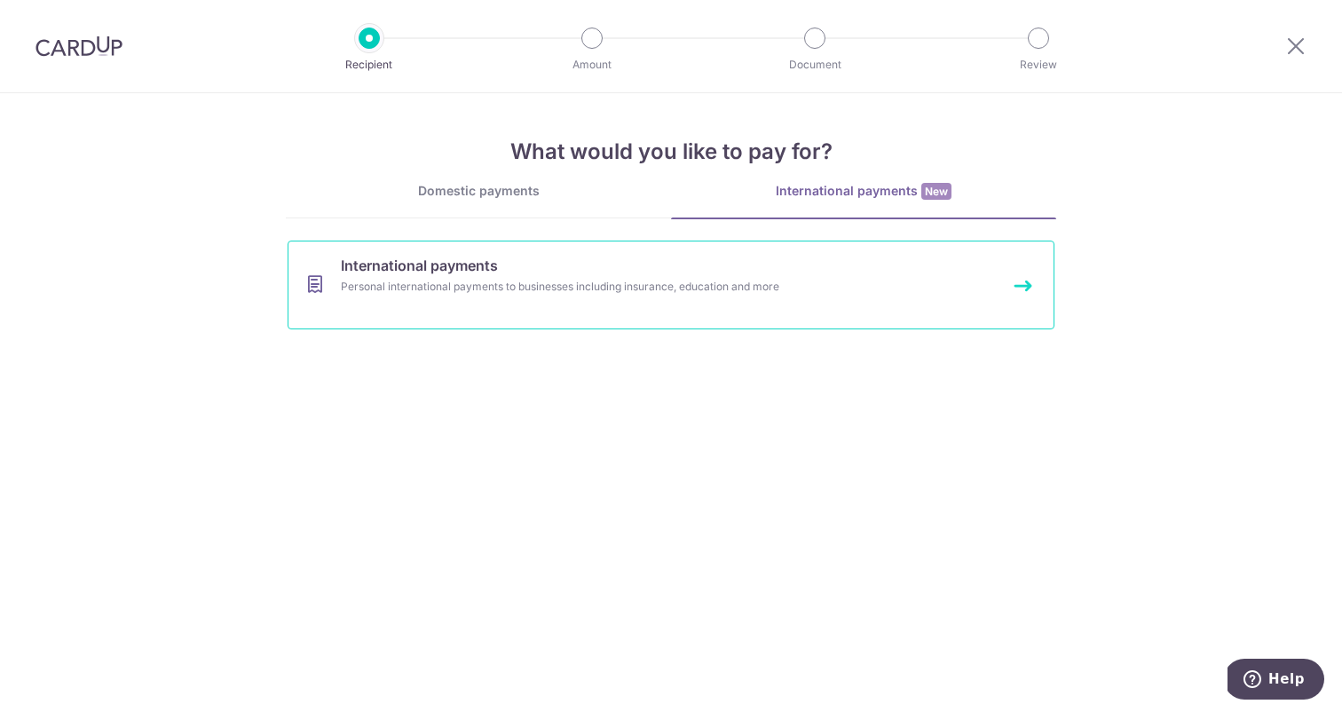
click at [596, 280] on div "Personal international payments to businesses including insurance, education an…" at bounding box center [647, 287] width 613 height 18
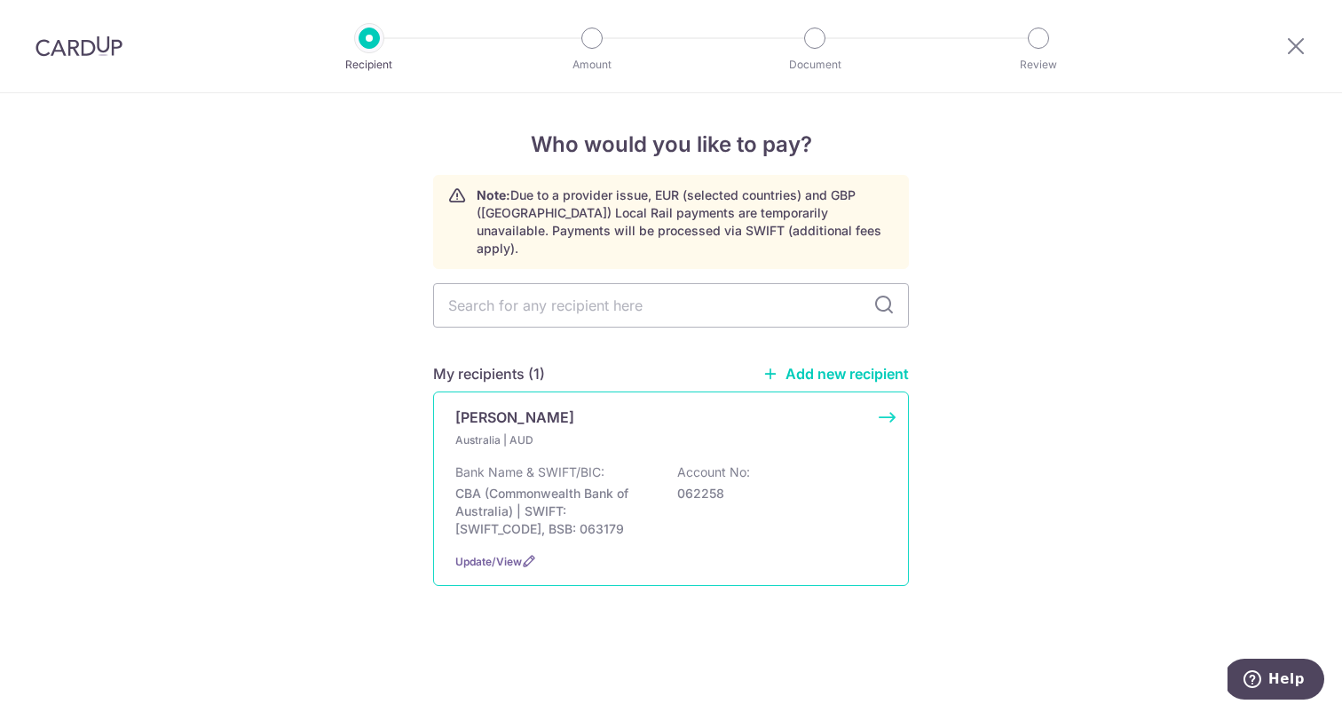
click at [579, 484] on p "CBA (Commonwealth Bank of Australia) | SWIFT: CTBAAU2S, BSB: 063179" at bounding box center [554, 510] width 199 height 53
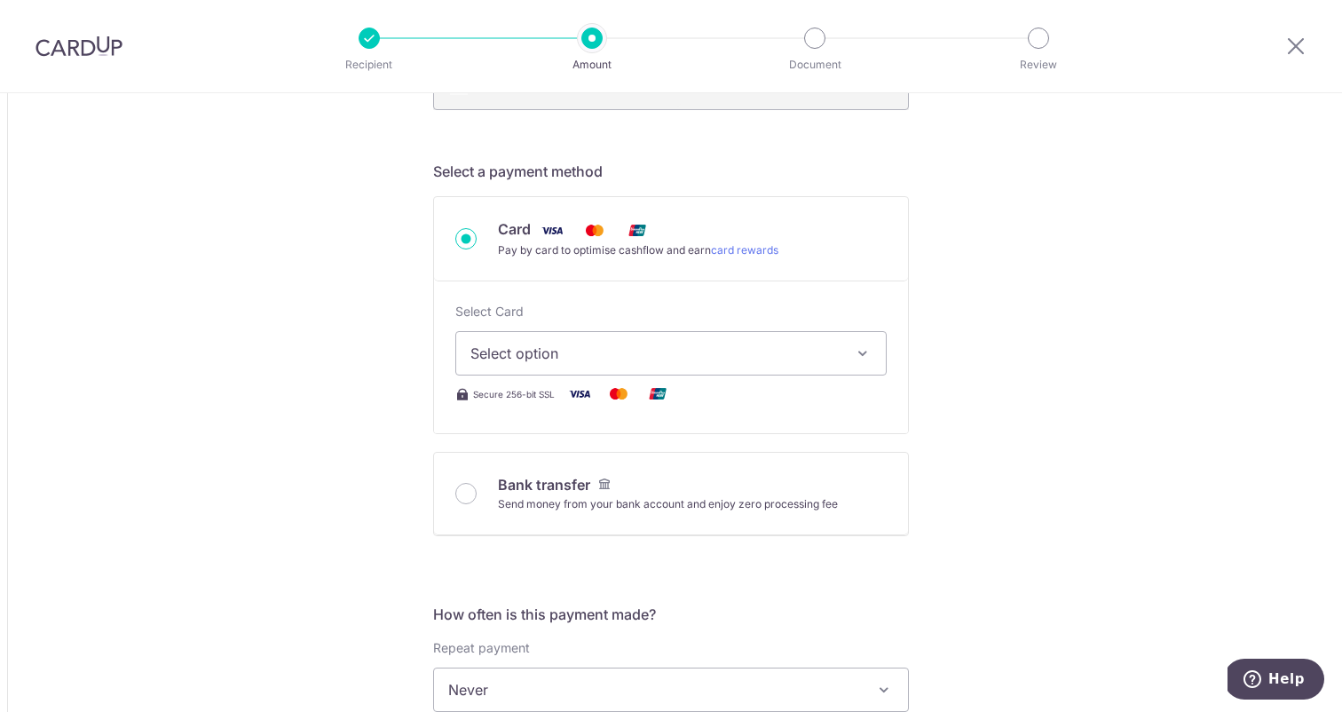
scroll to position [480, 0]
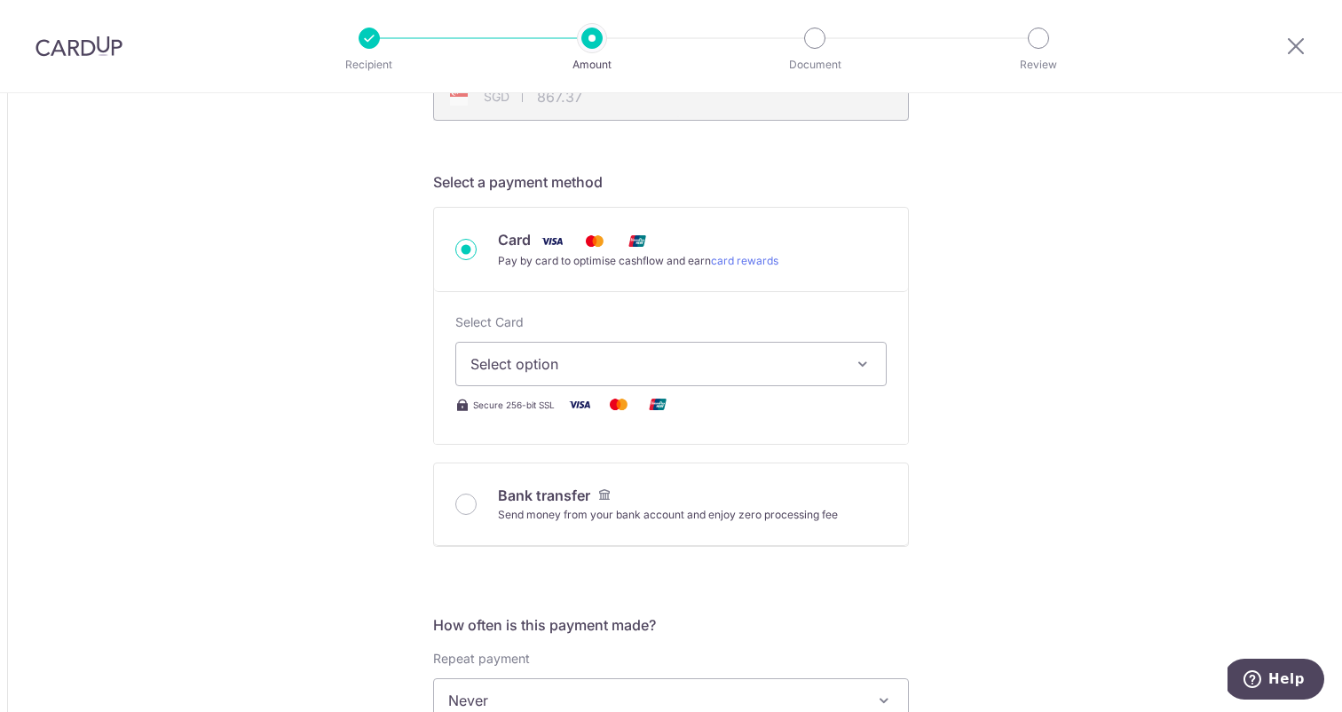
click at [688, 368] on span "Select option" at bounding box center [654, 363] width 369 height 21
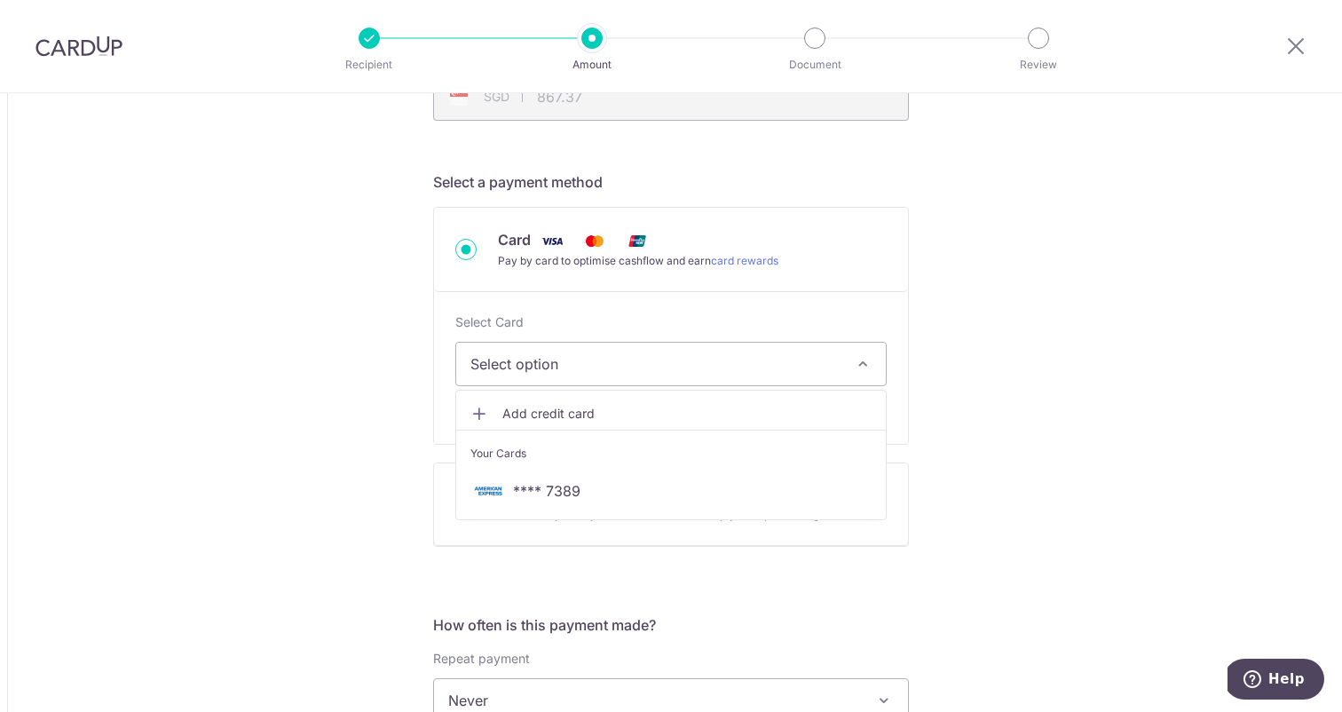
click at [1006, 446] on div "Tell us more about your payment Amount due to recipient AUD 1,000.00 1000 1 AUD…" at bounding box center [671, 681] width 1342 height 2136
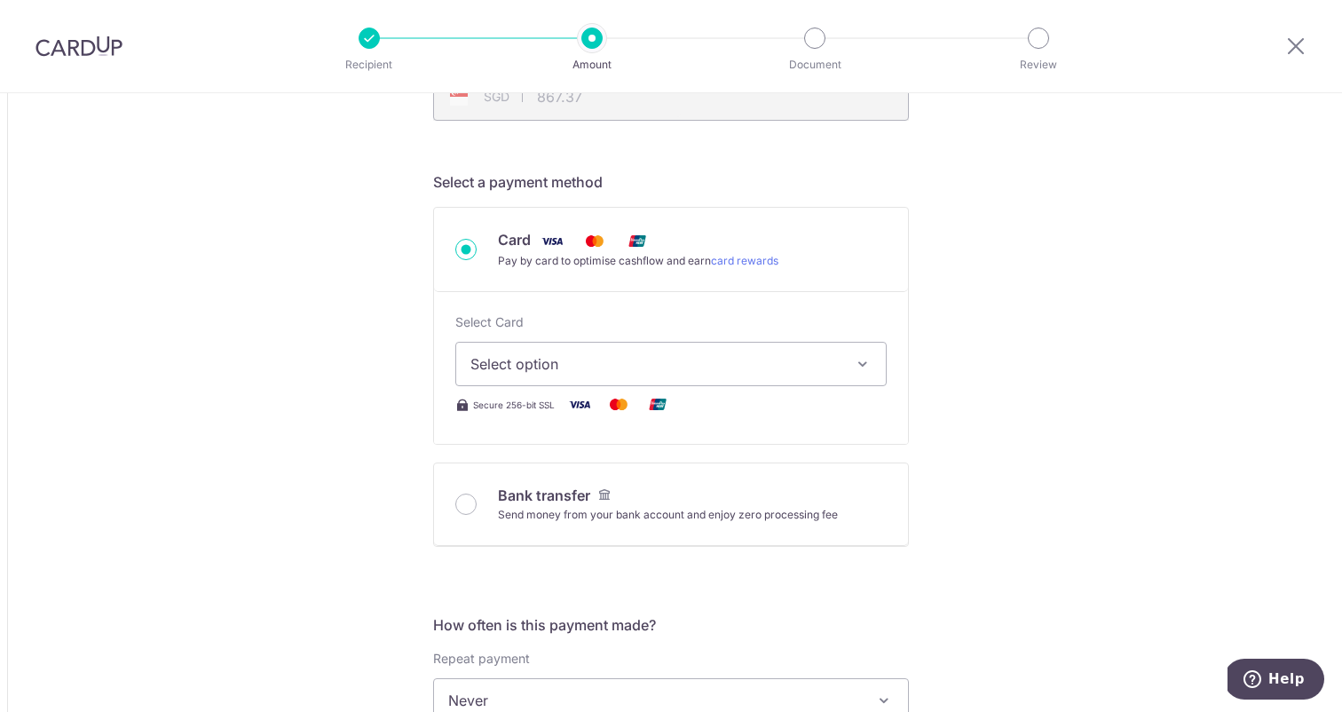
click at [732, 351] on button "Select option" at bounding box center [670, 364] width 431 height 44
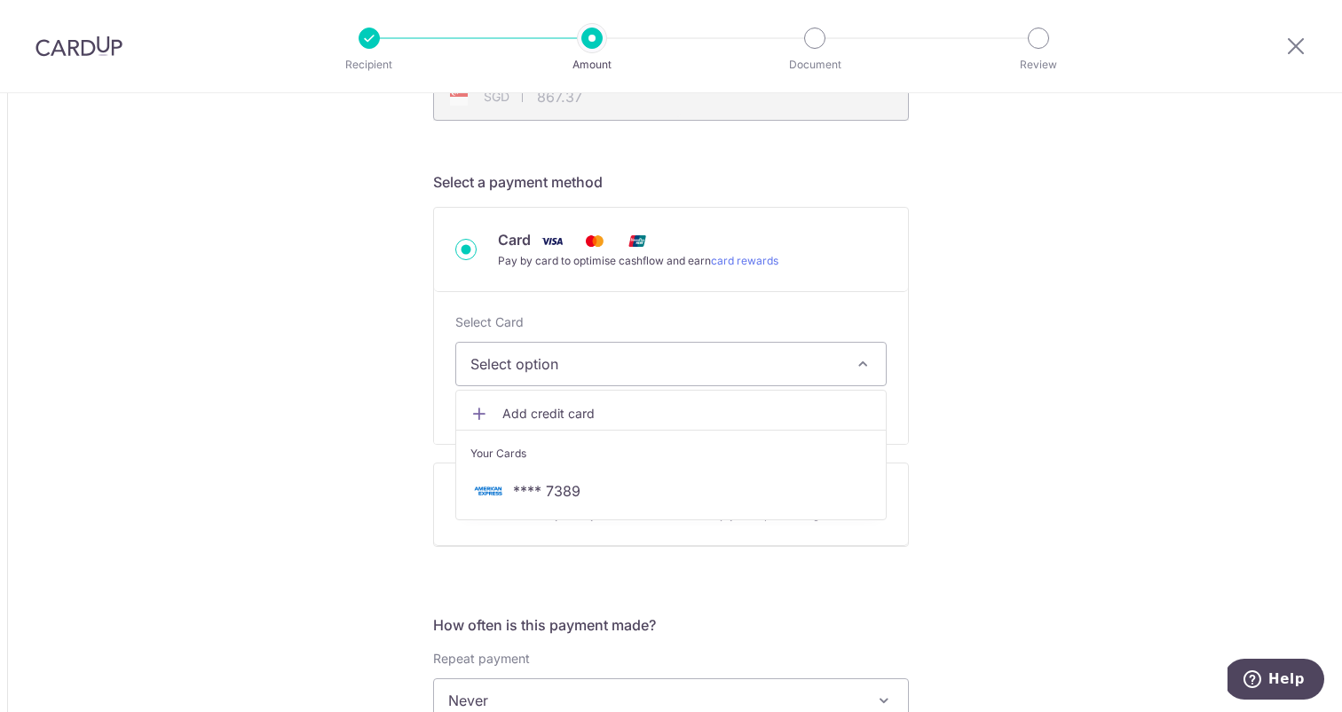
click at [763, 287] on div "Card Pay by card to optimise cashflow and earn card rewards" at bounding box center [671, 250] width 474 height 84
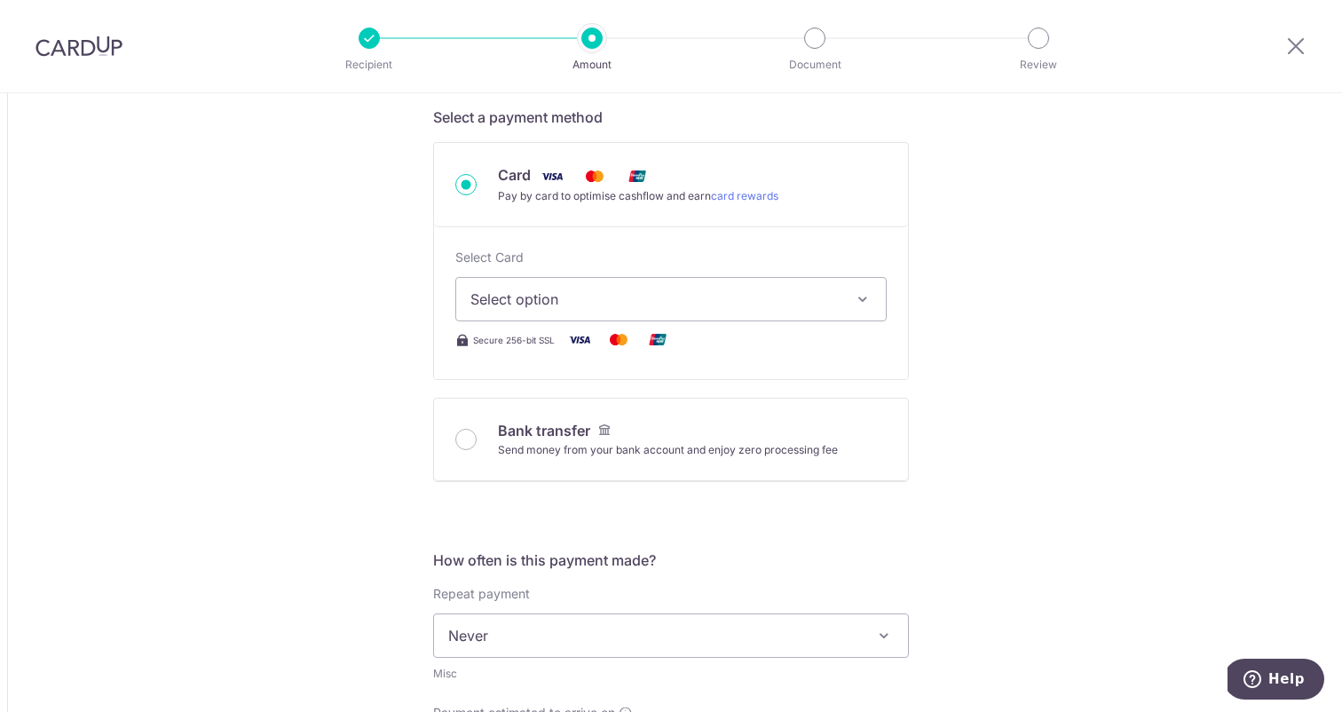
scroll to position [550, 0]
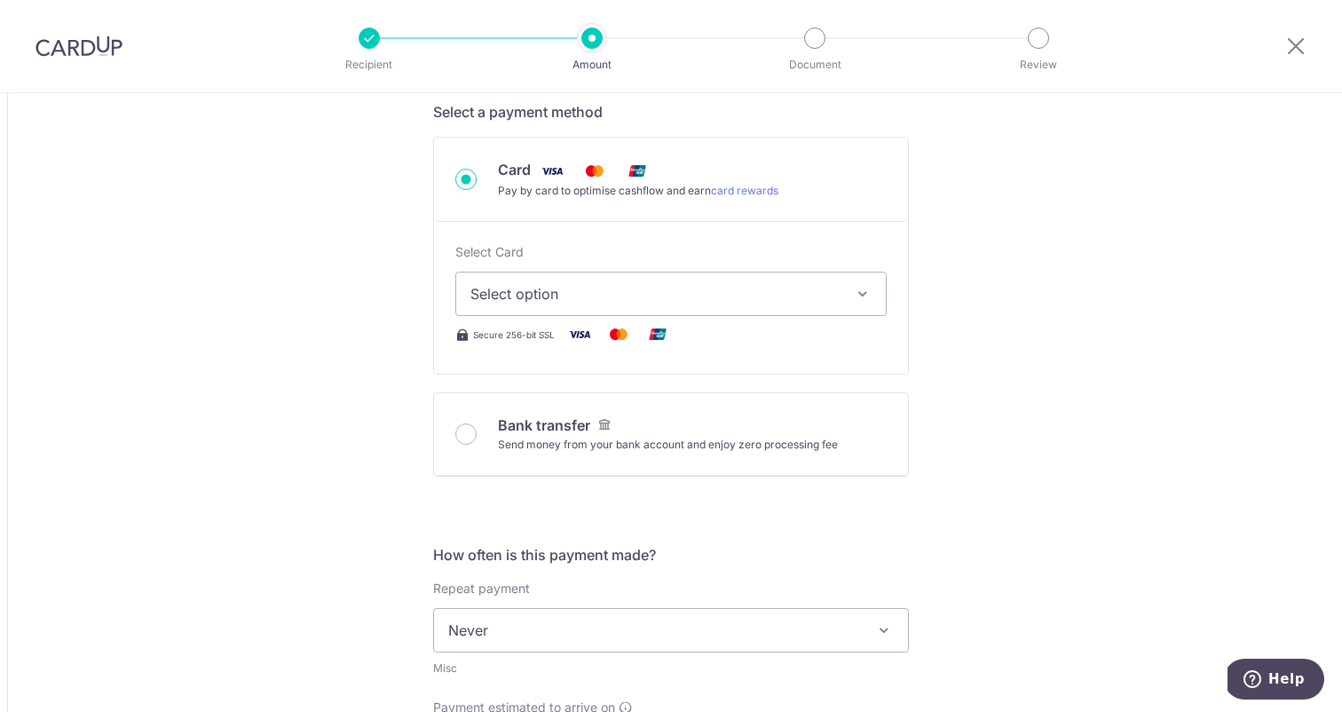
click at [579, 296] on span "Select option" at bounding box center [654, 293] width 369 height 21
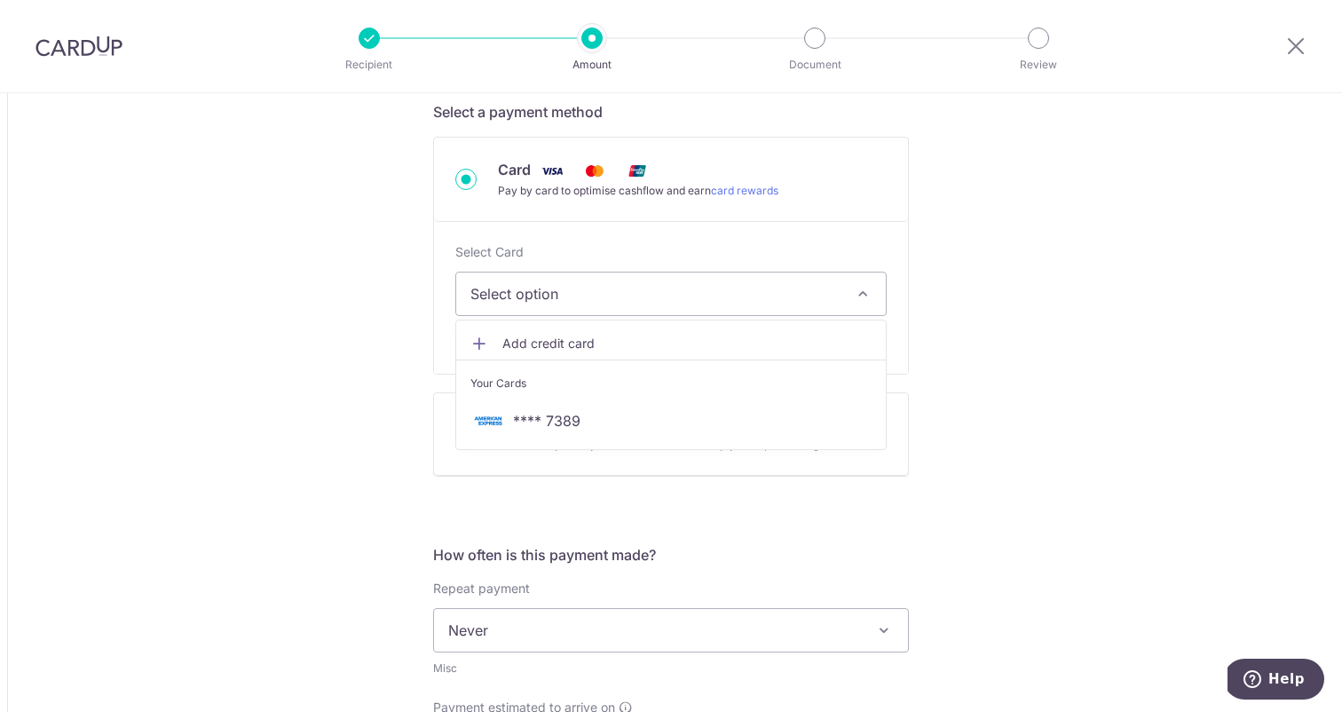
click at [583, 427] on span "**** 7389" at bounding box center [670, 420] width 401 height 21
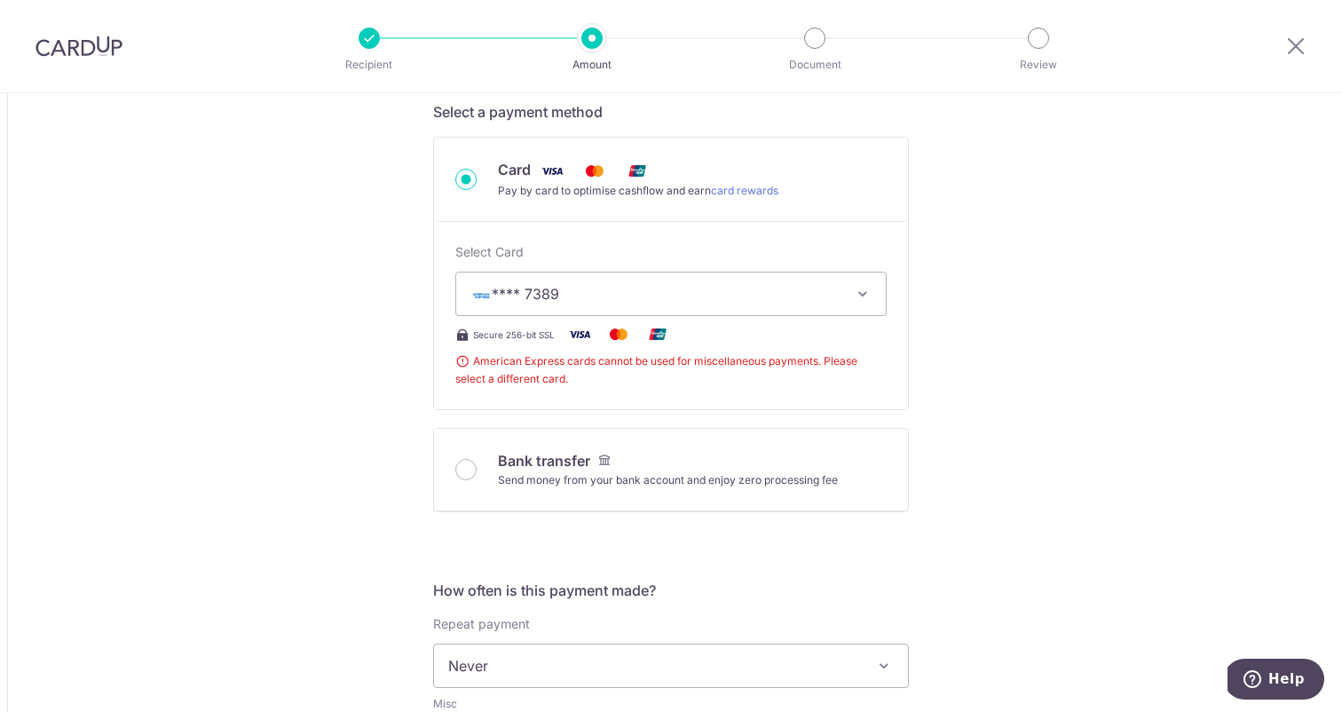
click at [559, 471] on div "Send money from your bank account and enjoy zero processing fee" at bounding box center [668, 480] width 340 height 18
click at [476, 471] on input "Bank transfer Send money from your bank account and enjoy zero processing fee" at bounding box center [465, 469] width 21 height 21
radio input "true"
type input "1,000.00"
type input "866.11"
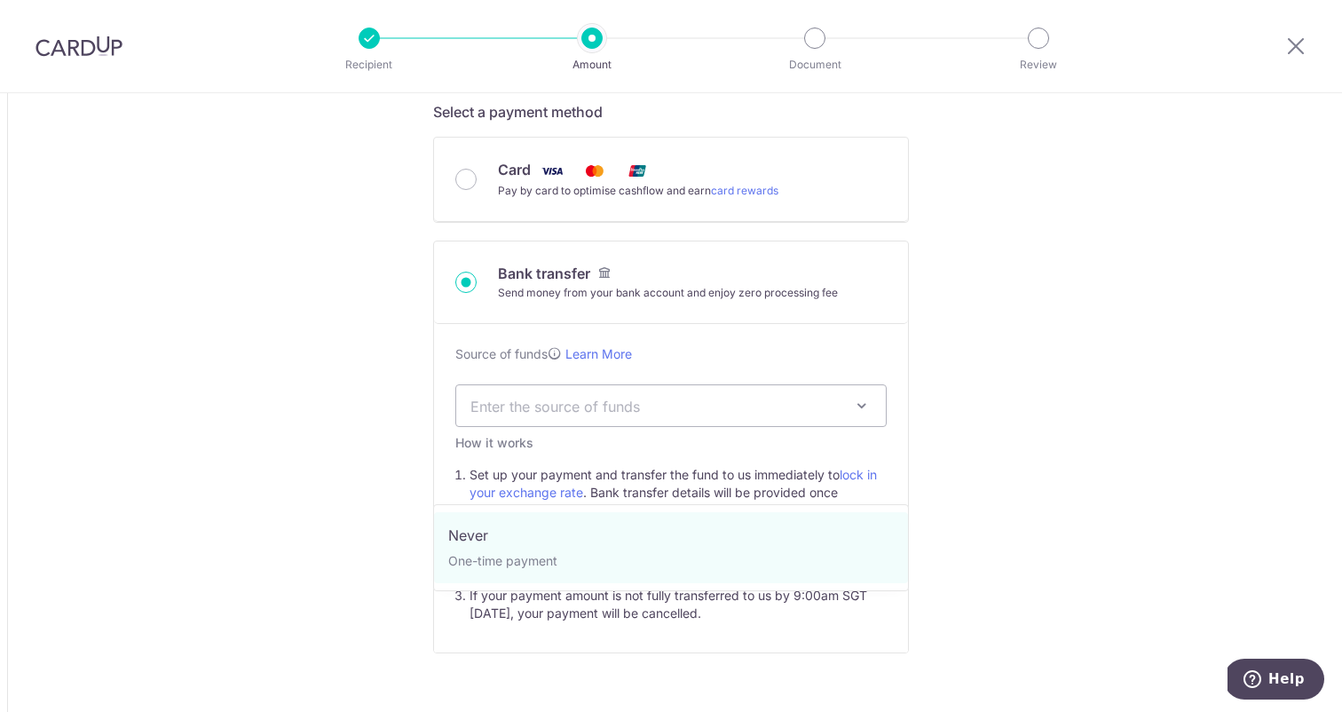
click at [487, 468] on form "Amount due to recipient AUD 1,000.00 1000 1 AUD = 0.84450515 SGD Market exchang…" at bounding box center [671, 688] width 476 height 2057
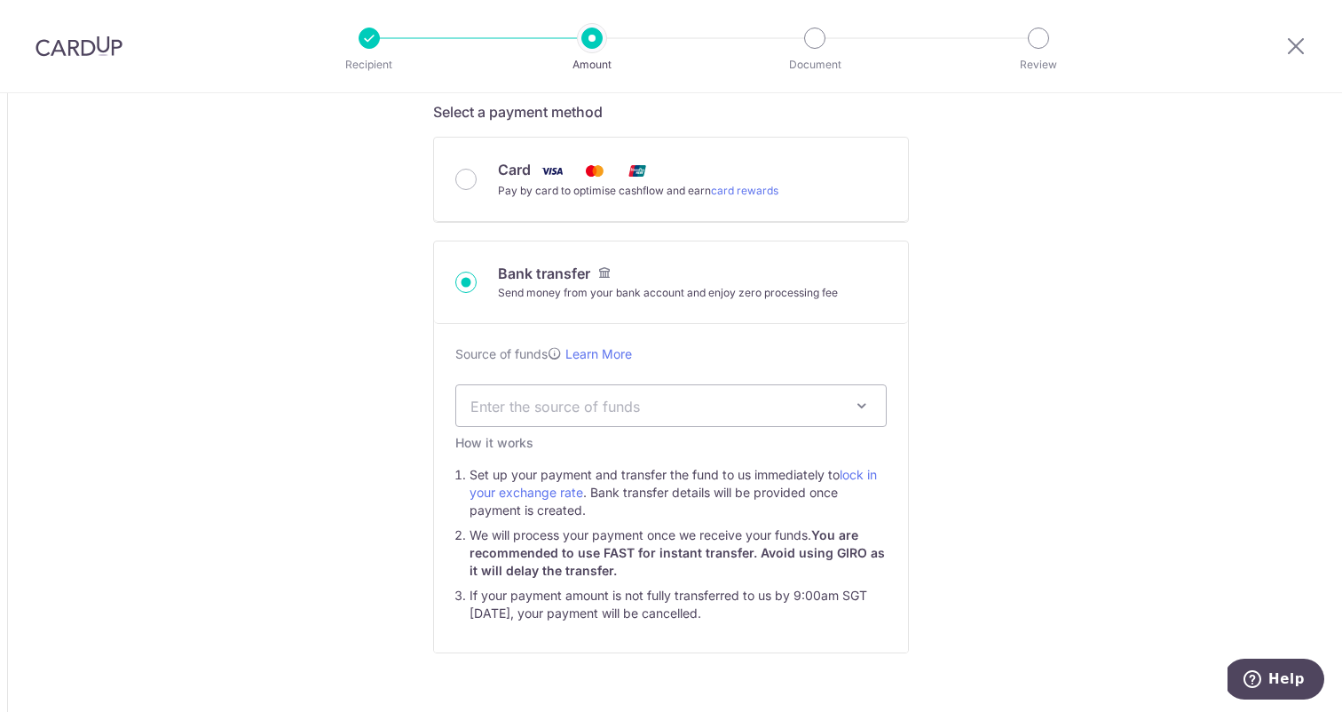
click at [569, 201] on div "Card Pay by card to optimise cashflow and earn card rewards" at bounding box center [671, 180] width 474 height 84
click at [520, 174] on span "Card" at bounding box center [514, 170] width 33 height 18
click at [476, 174] on input "Card Pay by card to optimise cashflow and earn card rewards" at bounding box center [465, 179] width 21 height 21
radio input "true"
type input "1,000.00"
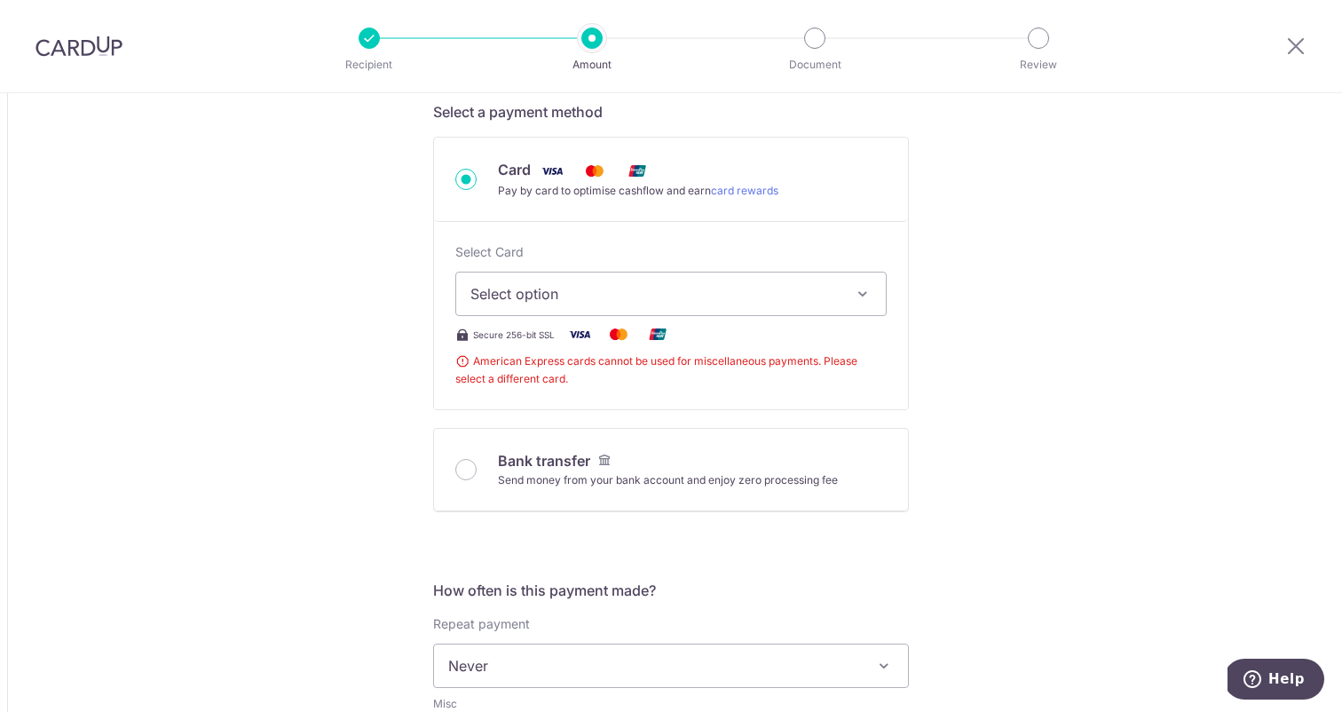
type input "867.18"
